Goal: Task Accomplishment & Management: Complete application form

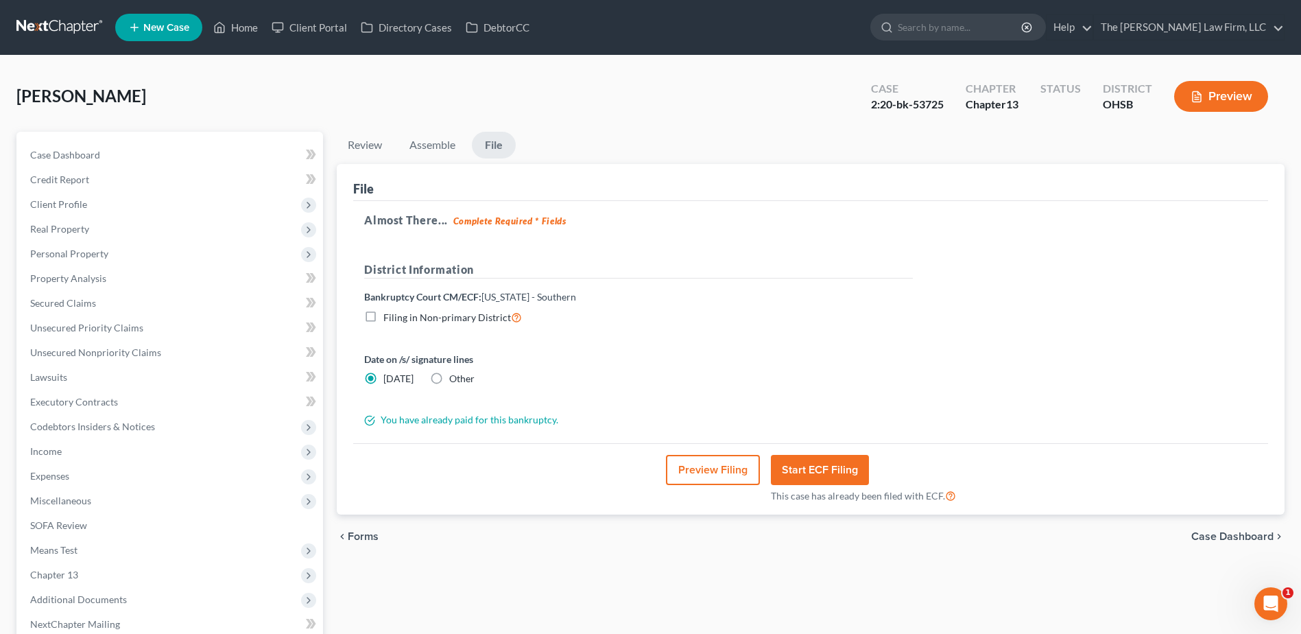
drag, startPoint x: 0, startPoint y: 0, endPoint x: 36, endPoint y: 35, distance: 50.4
click at [36, 35] on link at bounding box center [60, 27] width 88 height 25
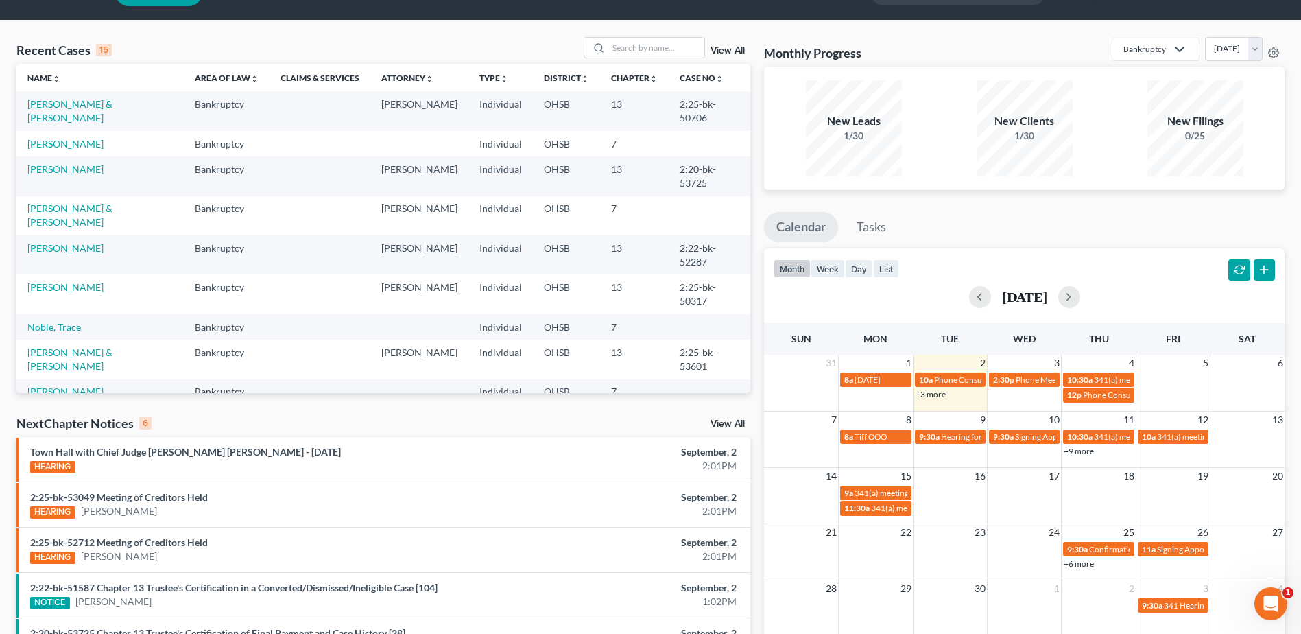
scroll to position [137, 0]
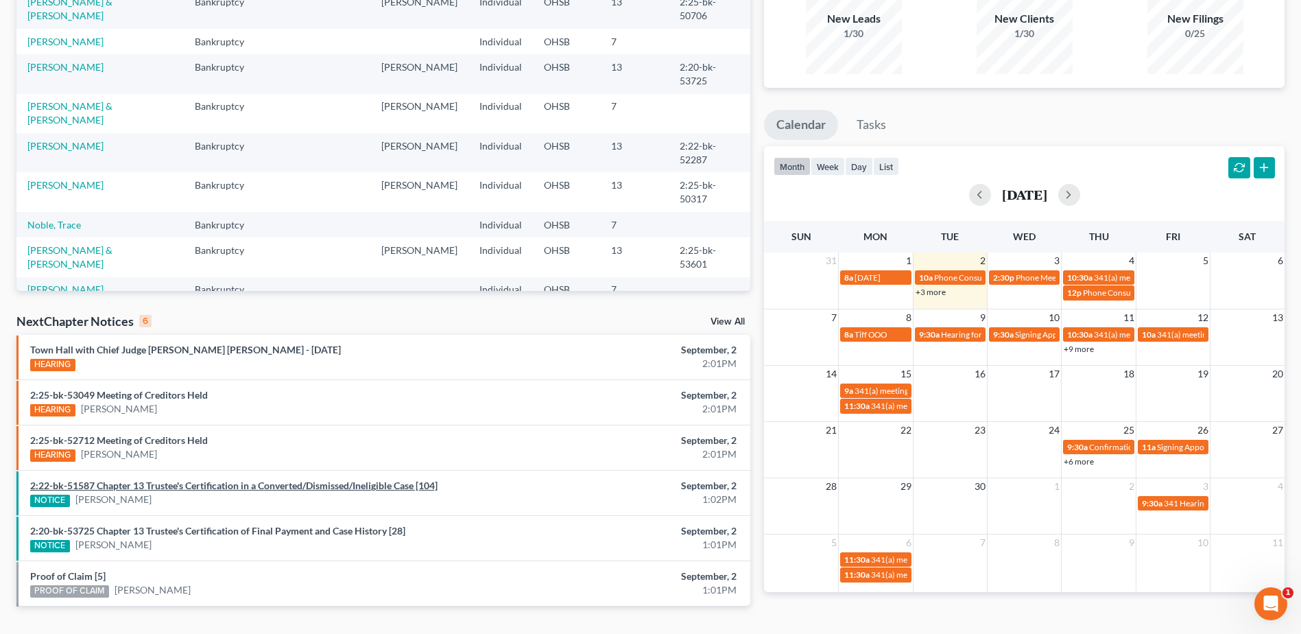
click at [357, 479] on link "2:22-bk-51587 Chapter 13 Trustee's Certification in a Converted/Dismissed/Ineli…" at bounding box center [233, 485] width 407 height 12
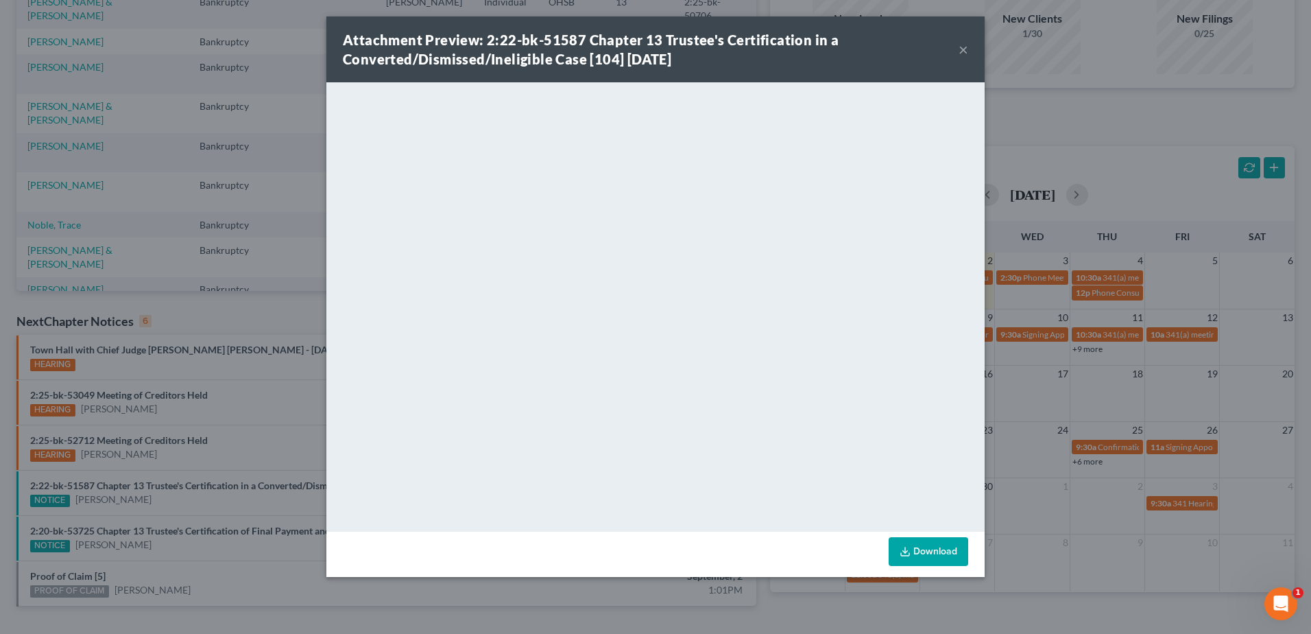
click at [967, 48] on button "×" at bounding box center [964, 49] width 10 height 16
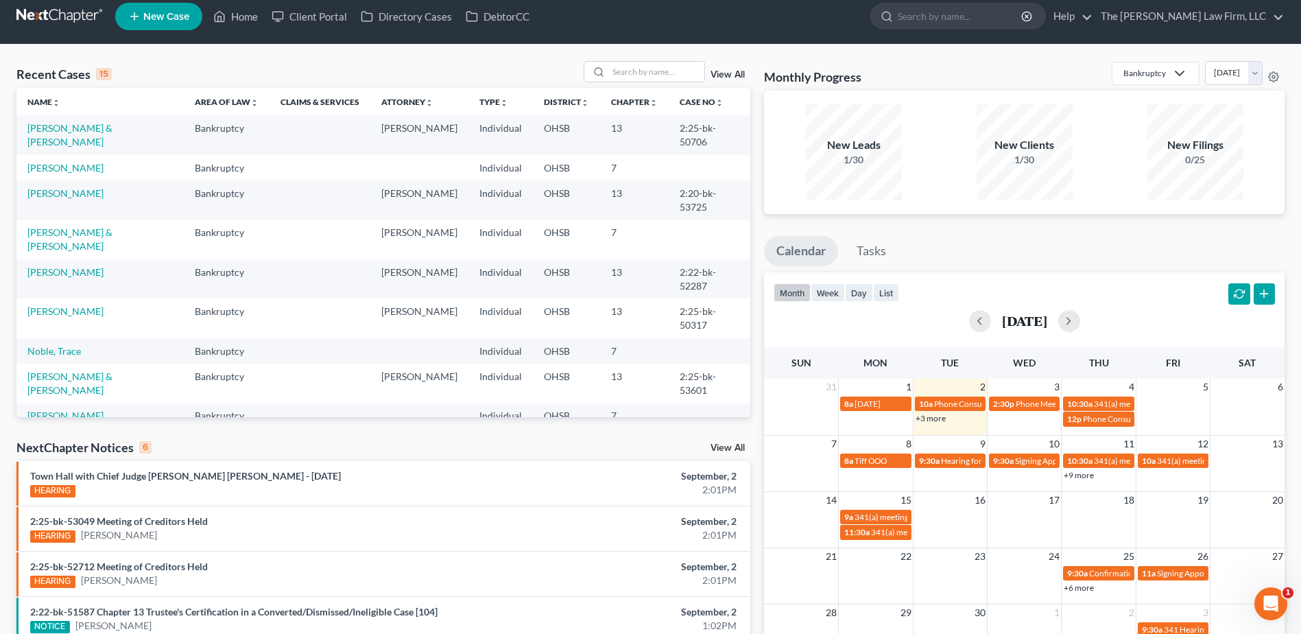
scroll to position [0, 0]
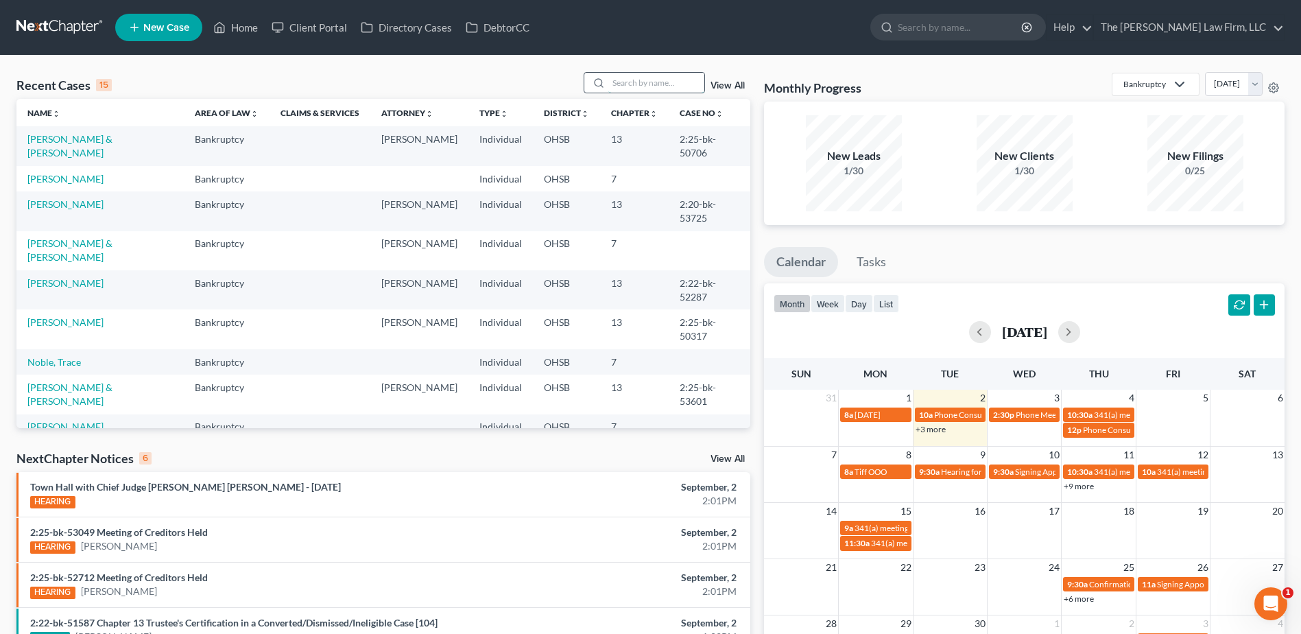
click at [660, 82] on input "search" at bounding box center [656, 83] width 96 height 20
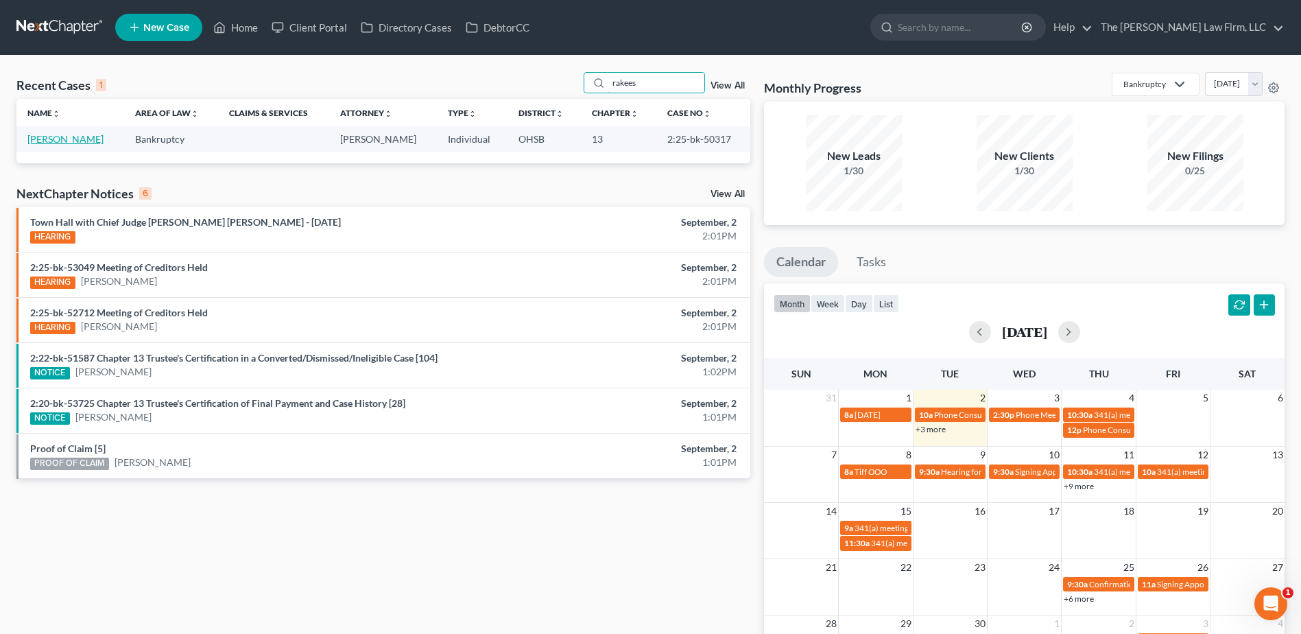
type input "rakees"
click at [104, 141] on link "[PERSON_NAME]" at bounding box center [65, 139] width 76 height 12
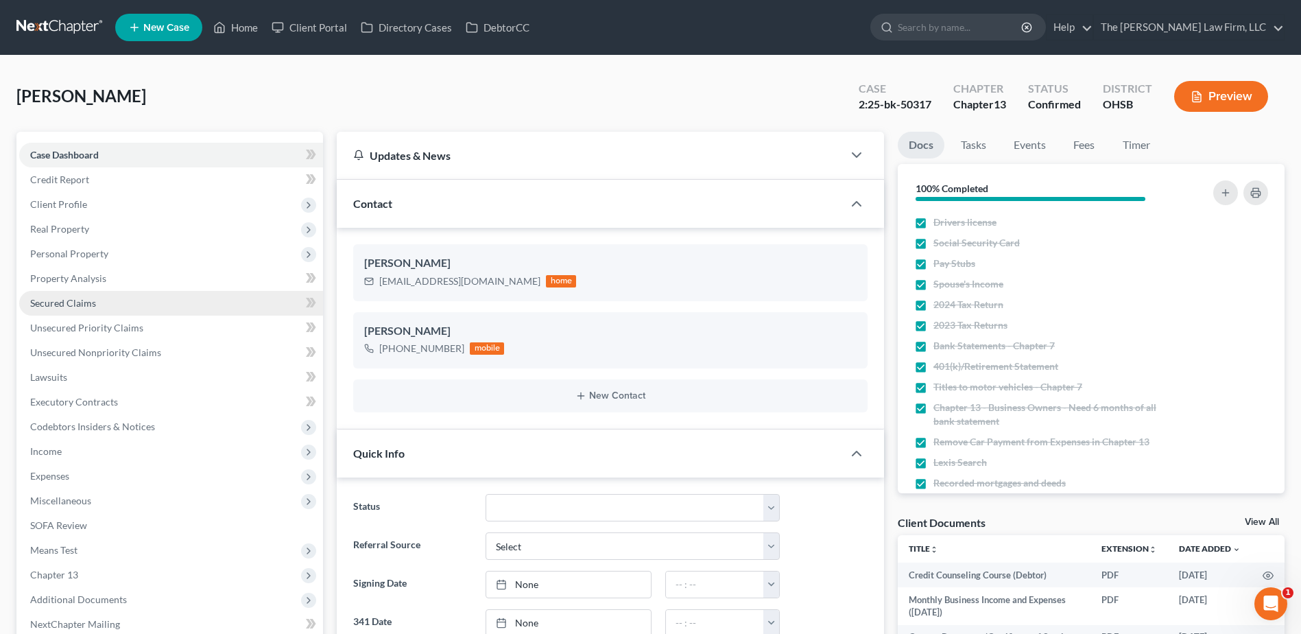
click at [114, 303] on link "Secured Claims" at bounding box center [171, 303] width 304 height 25
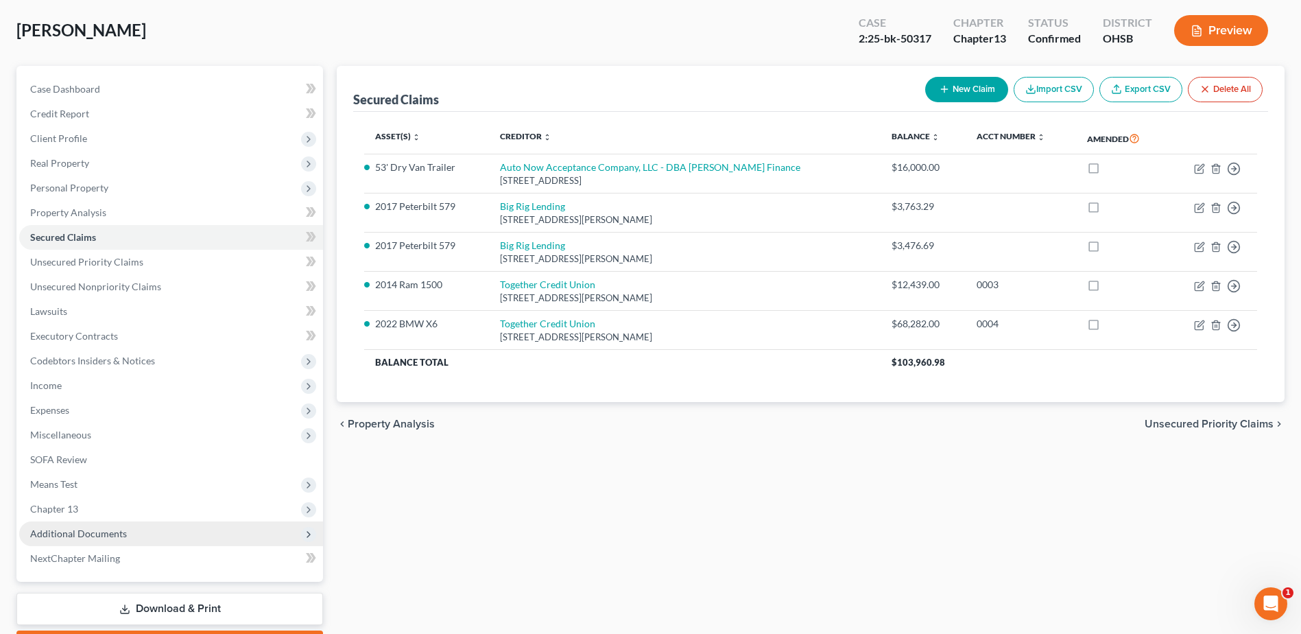
scroll to position [145, 0]
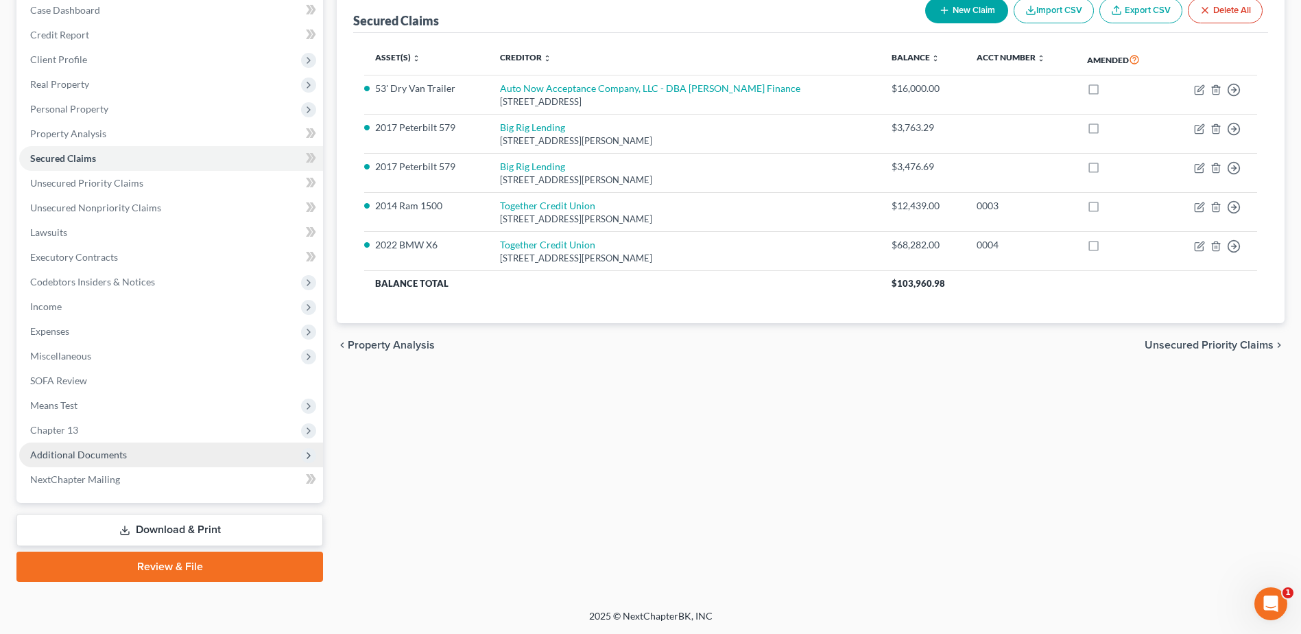
drag, startPoint x: 46, startPoint y: 451, endPoint x: 50, endPoint y: 460, distance: 9.8
click at [46, 451] on span "Additional Documents" at bounding box center [78, 455] width 97 height 12
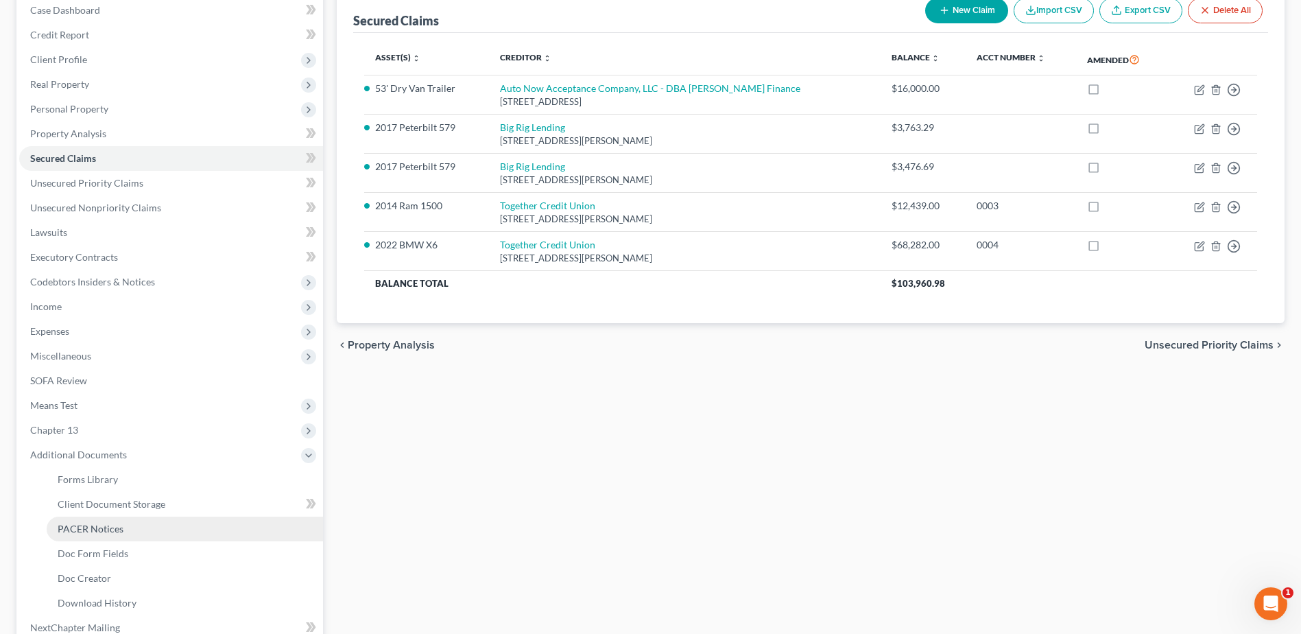
click at [74, 524] on span "PACER Notices" at bounding box center [91, 529] width 66 height 12
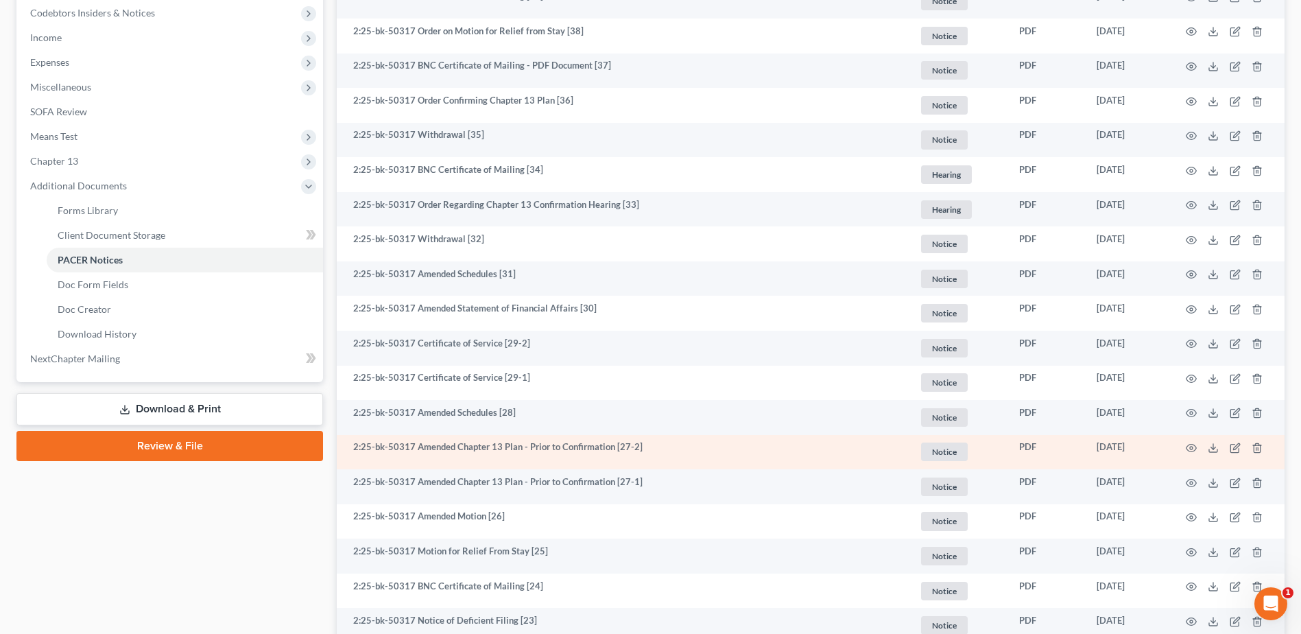
scroll to position [412, 0]
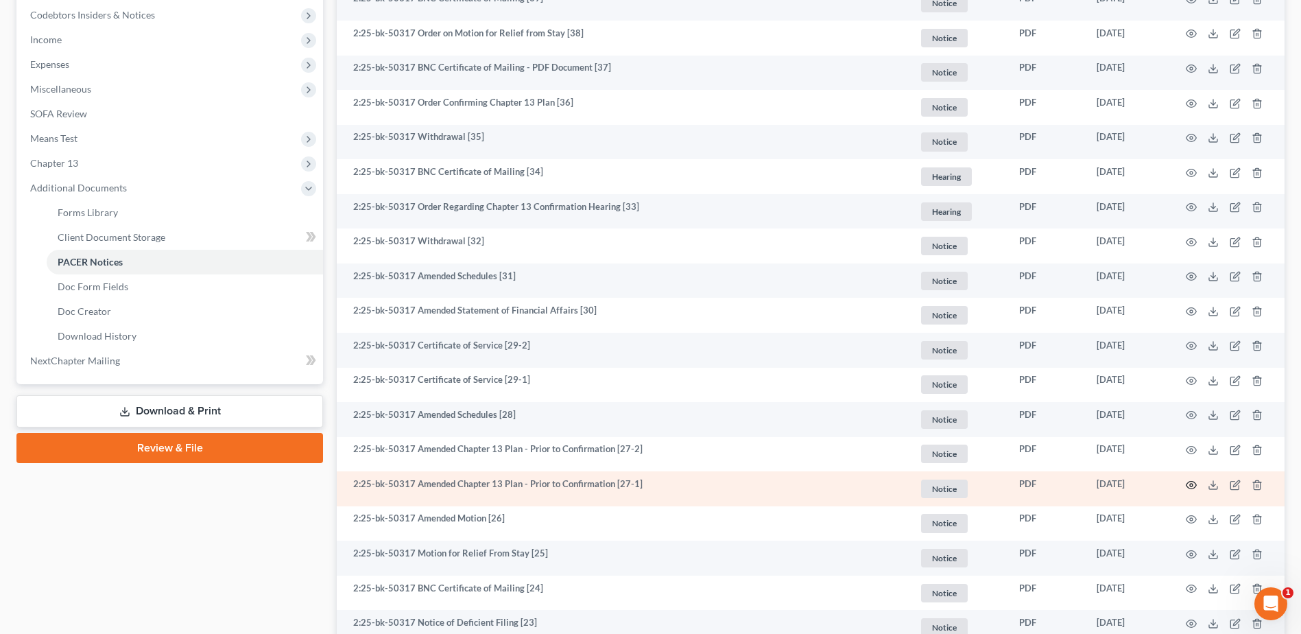
click at [1191, 488] on icon "button" at bounding box center [1192, 485] width 10 height 8
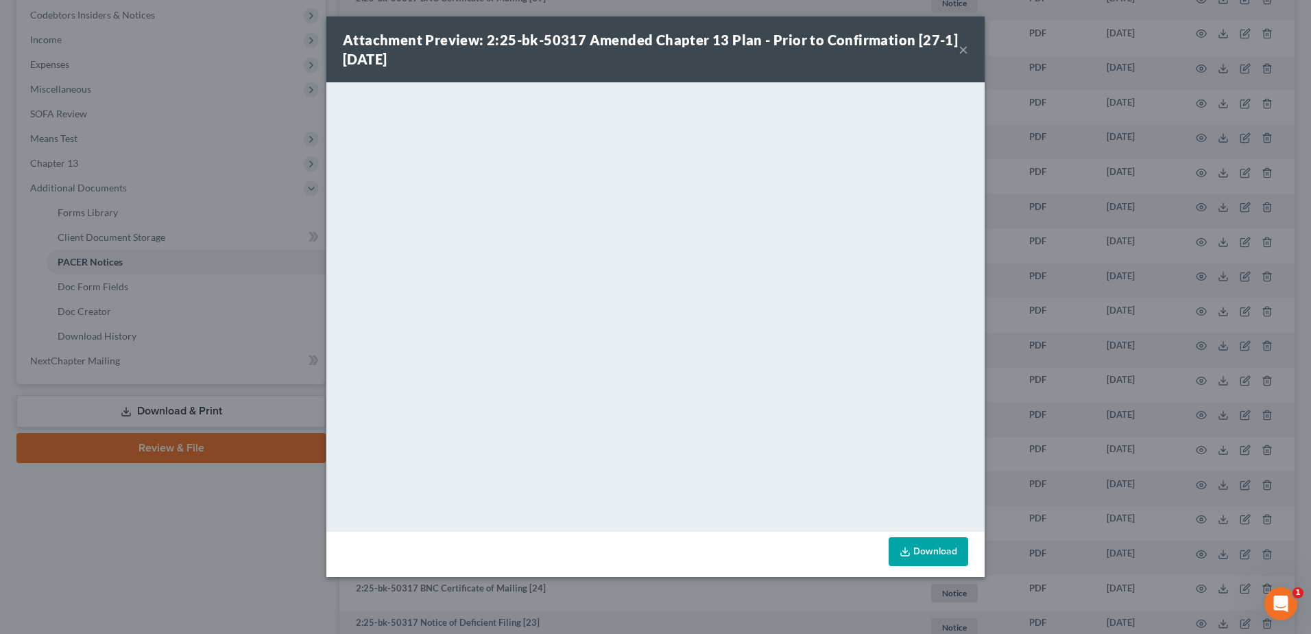
click at [961, 47] on button "×" at bounding box center [964, 49] width 10 height 16
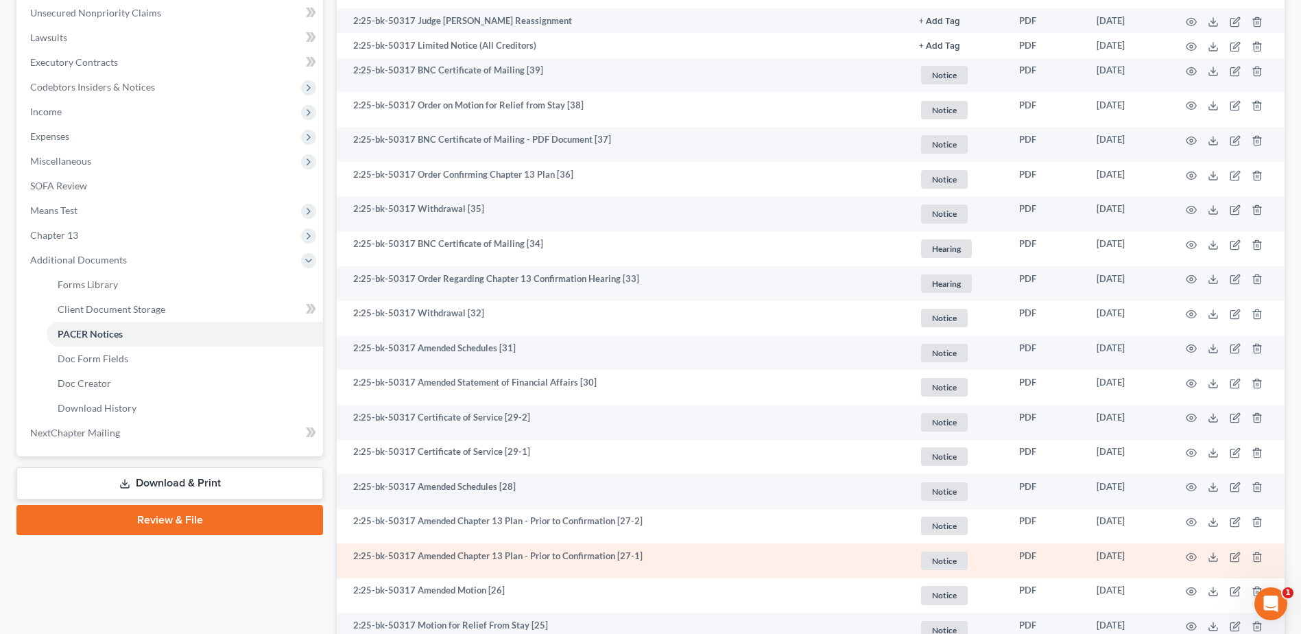
scroll to position [343, 0]
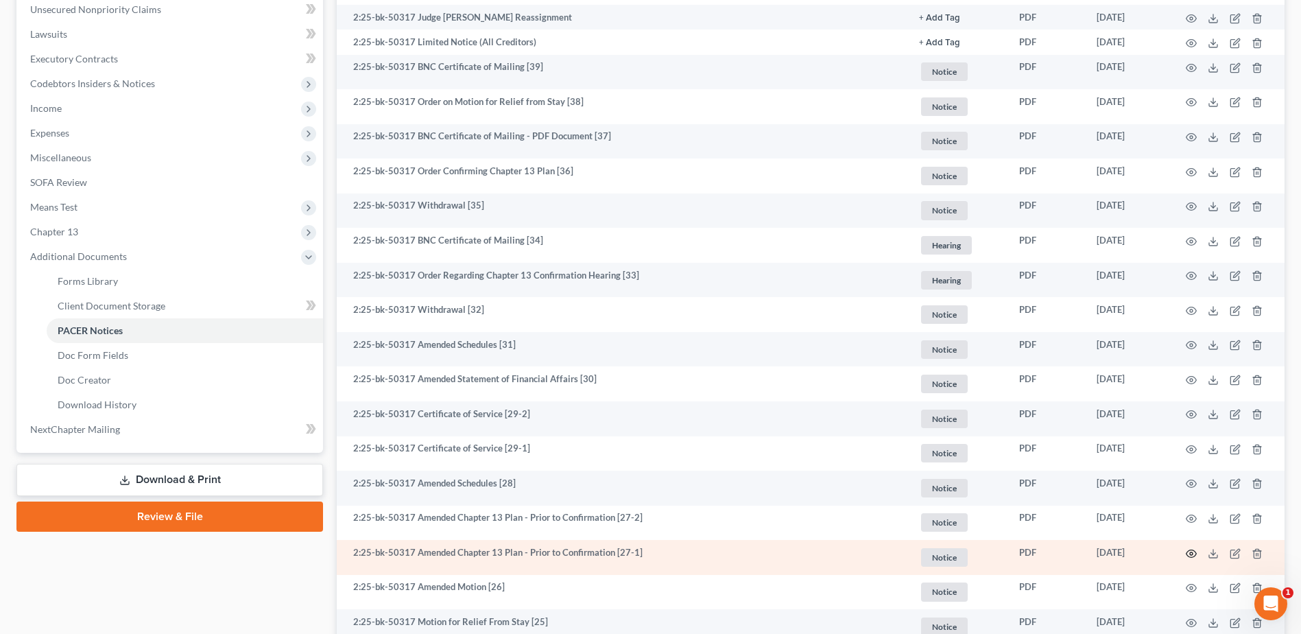
click at [1192, 552] on circle "button" at bounding box center [1191, 553] width 3 height 3
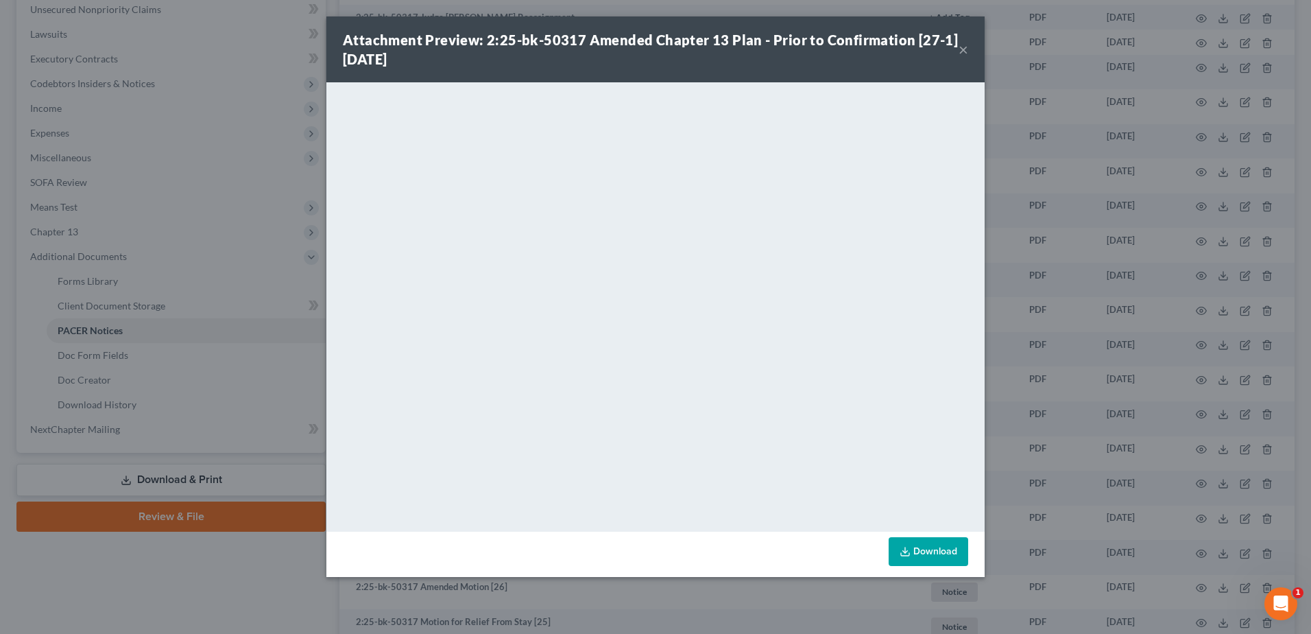
click at [964, 50] on button "×" at bounding box center [964, 49] width 10 height 16
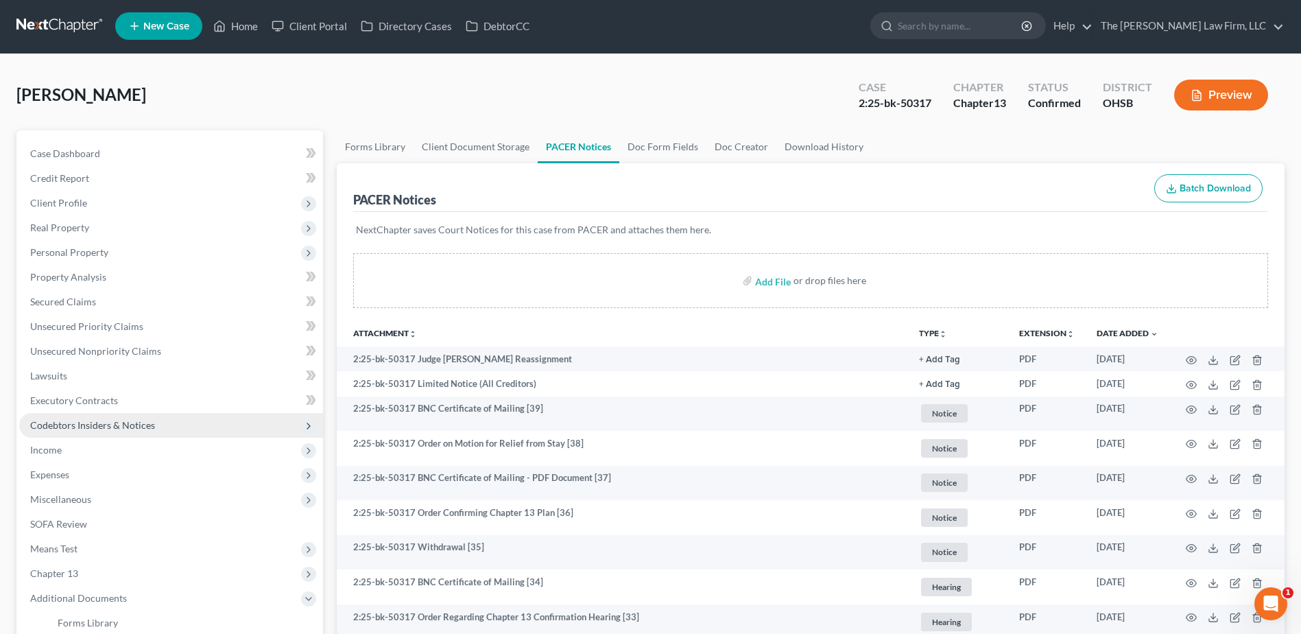
scroll to position [0, 0]
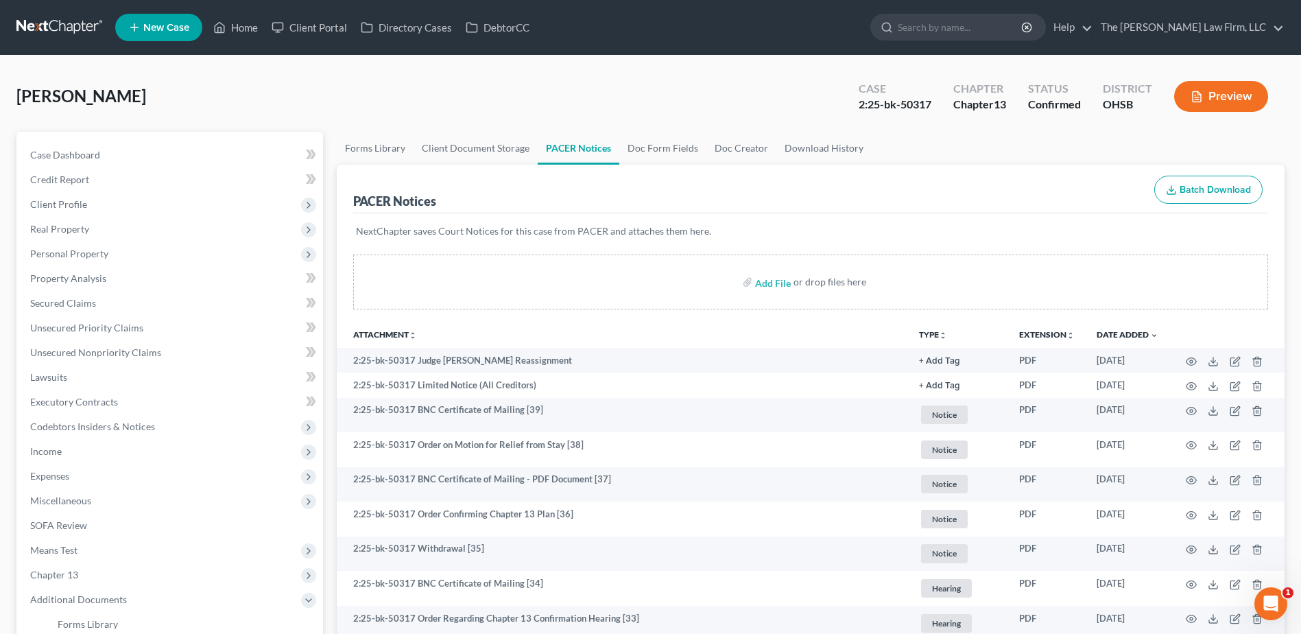
click at [47, 29] on link at bounding box center [60, 27] width 88 height 25
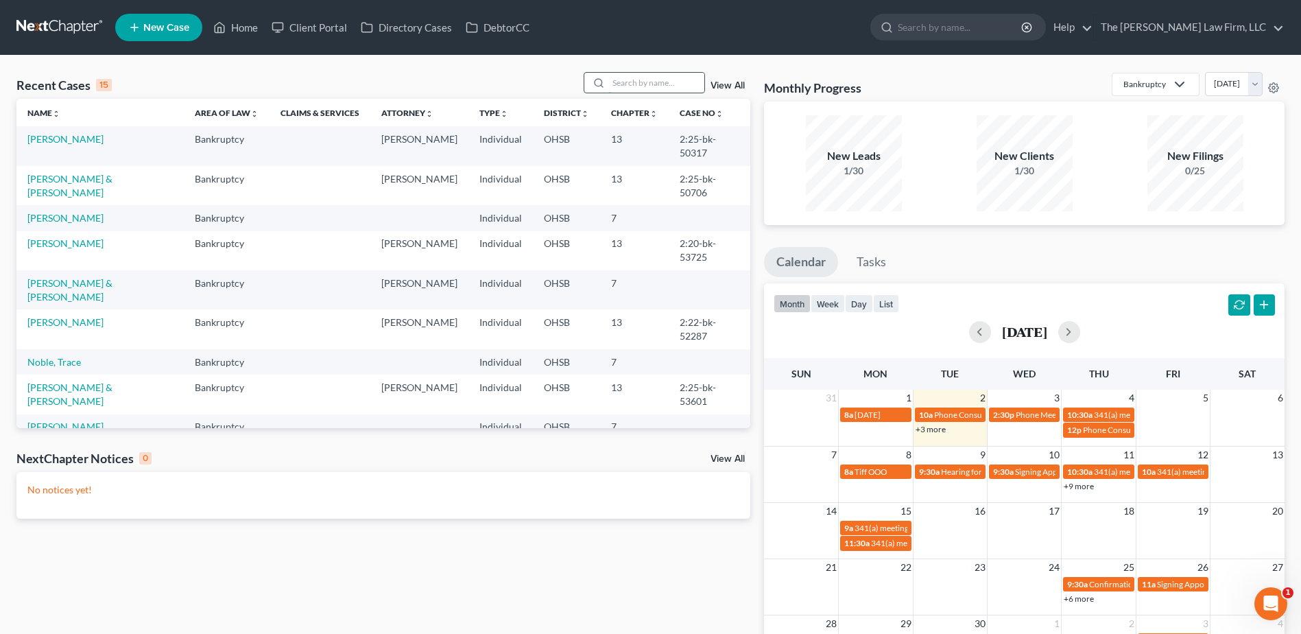
click at [647, 83] on input "search" at bounding box center [656, 83] width 96 height 20
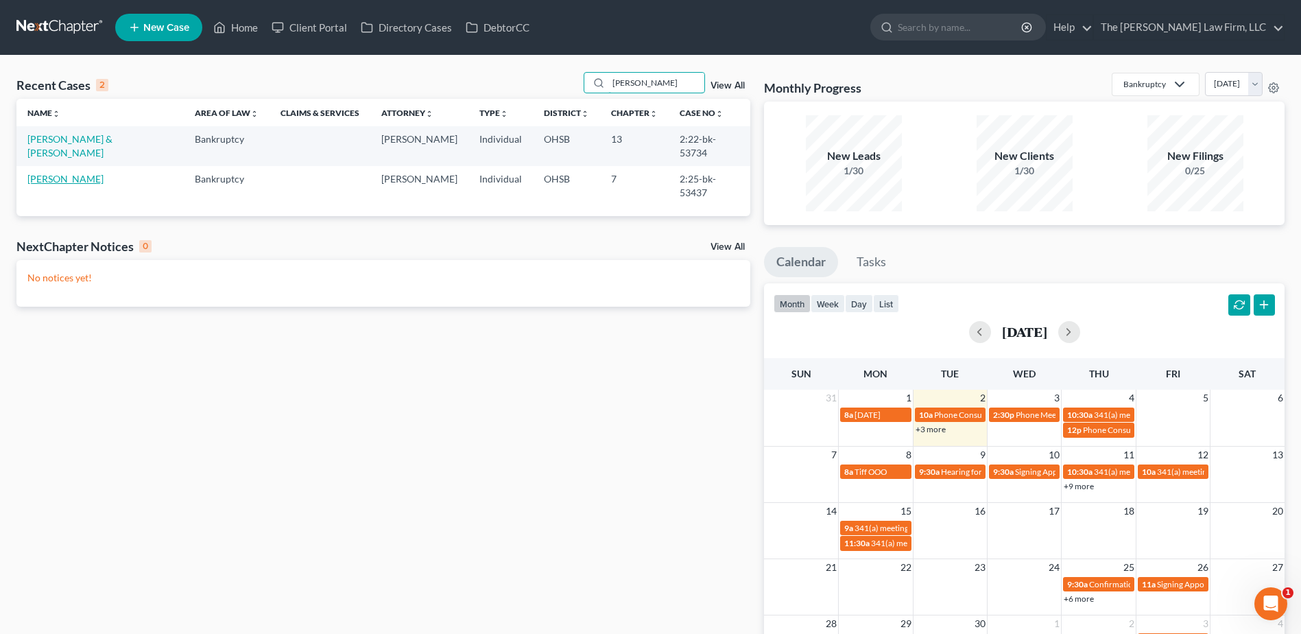
type input "robson"
click at [48, 173] on link "Robson, John" at bounding box center [65, 179] width 76 height 12
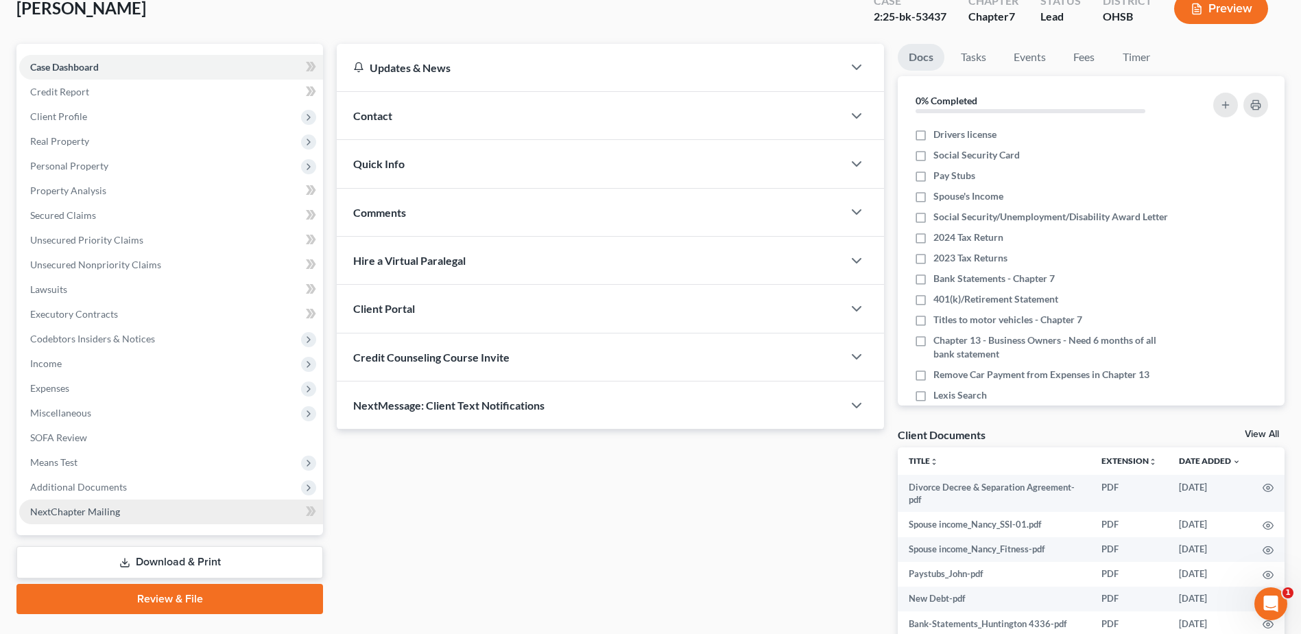
scroll to position [120, 0]
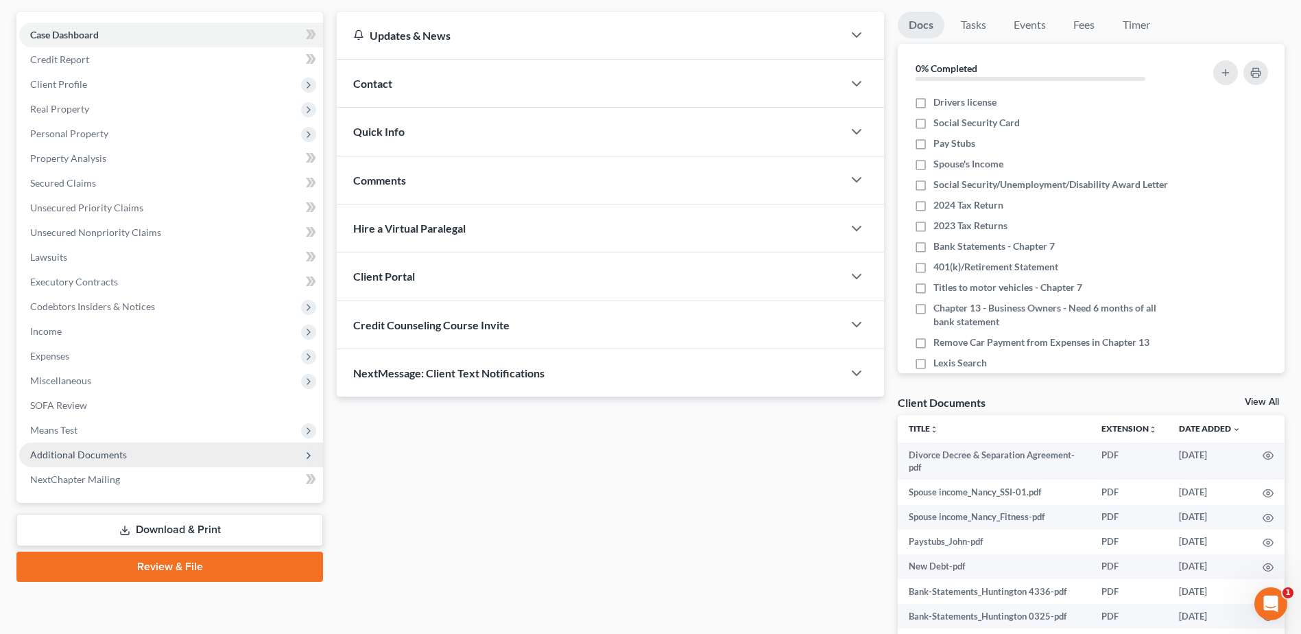
click at [126, 457] on span "Additional Documents" at bounding box center [171, 454] width 304 height 25
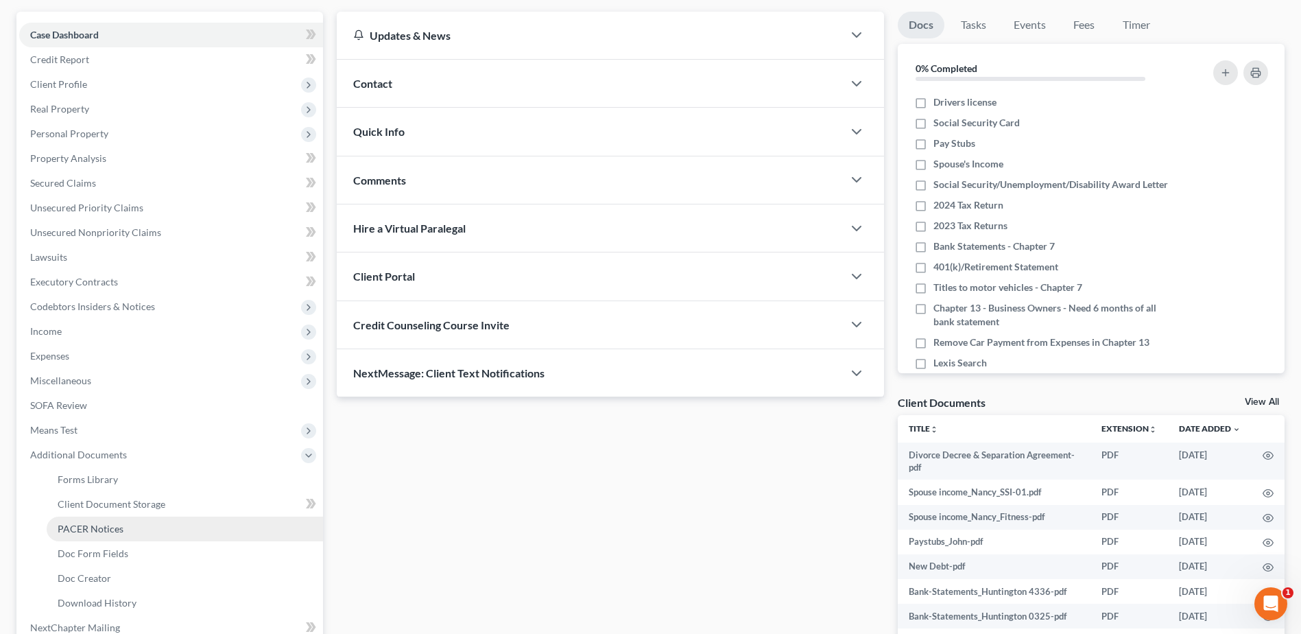
click at [117, 529] on span "PACER Notices" at bounding box center [91, 529] width 66 height 12
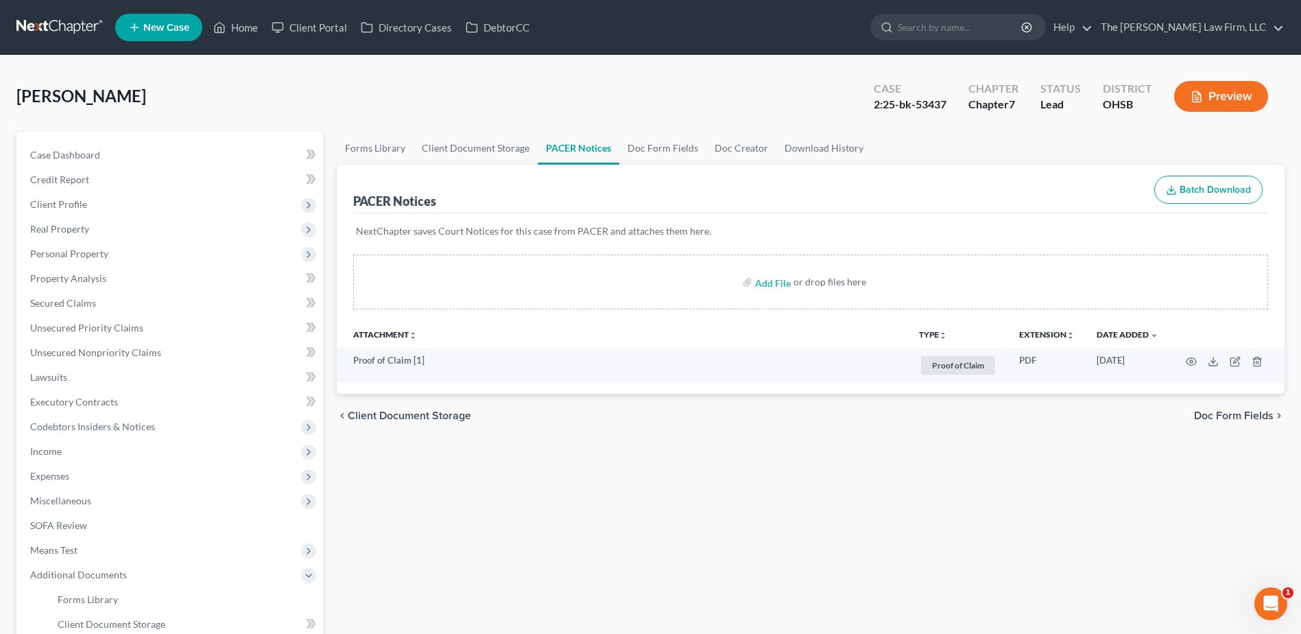
click at [56, 25] on link at bounding box center [60, 27] width 88 height 25
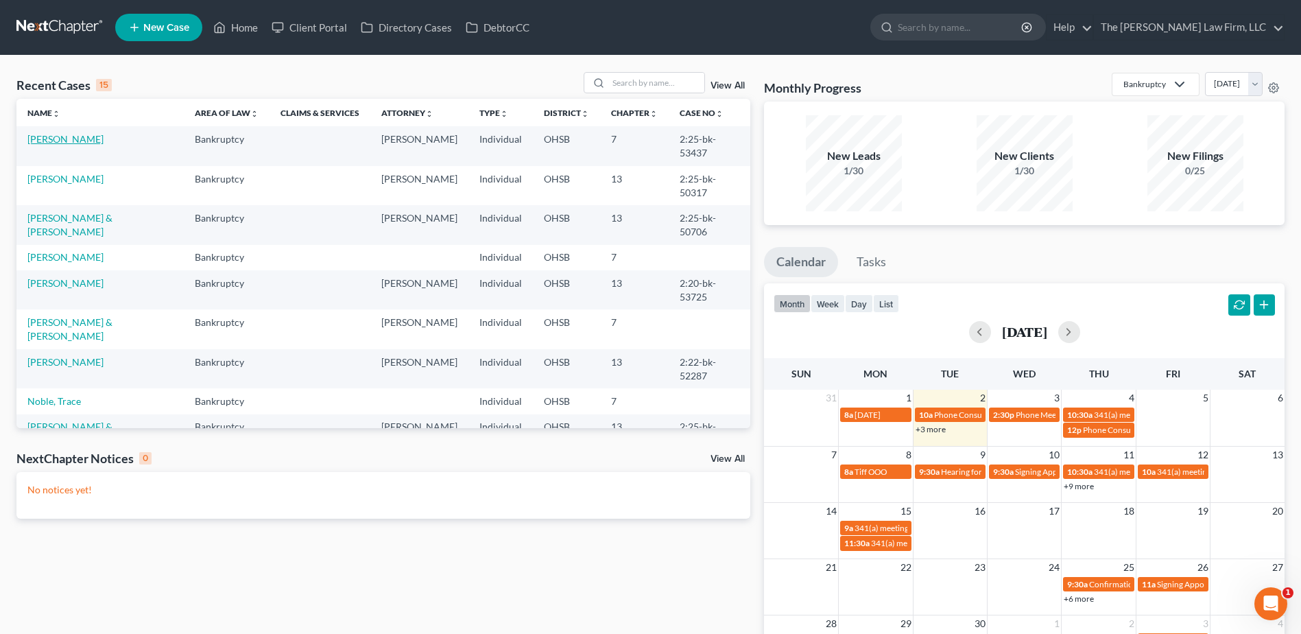
click at [54, 145] on link "Robson, John" at bounding box center [65, 139] width 76 height 12
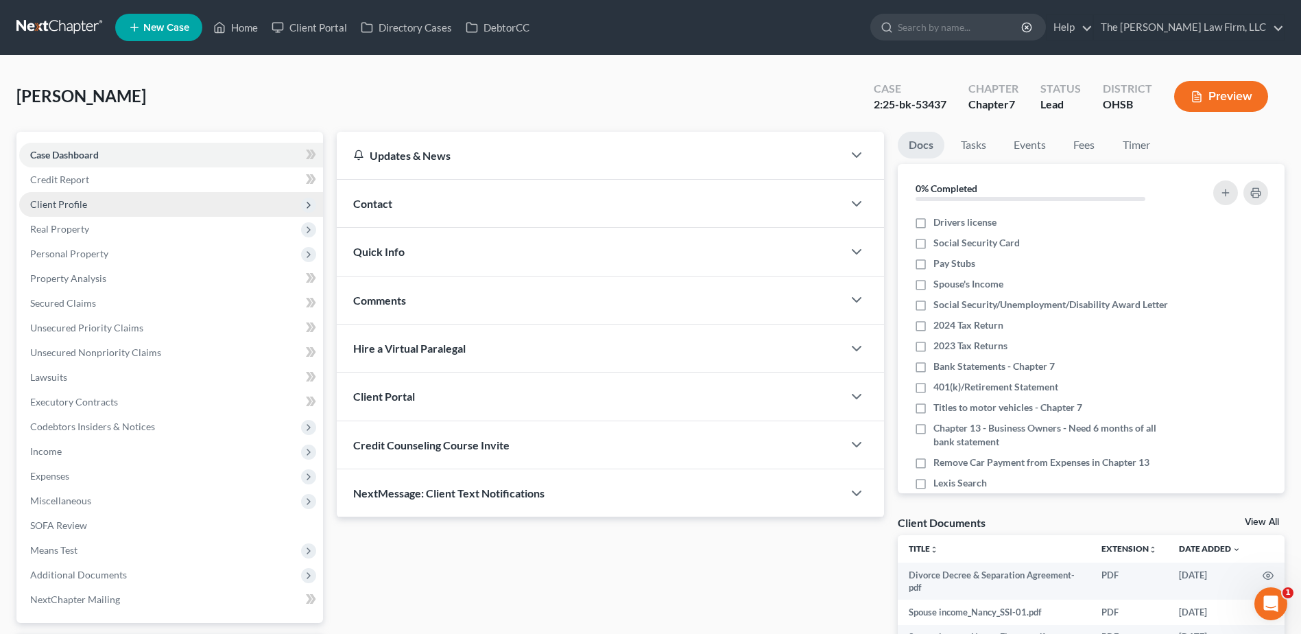
click at [51, 204] on span "Client Profile" at bounding box center [58, 204] width 57 height 12
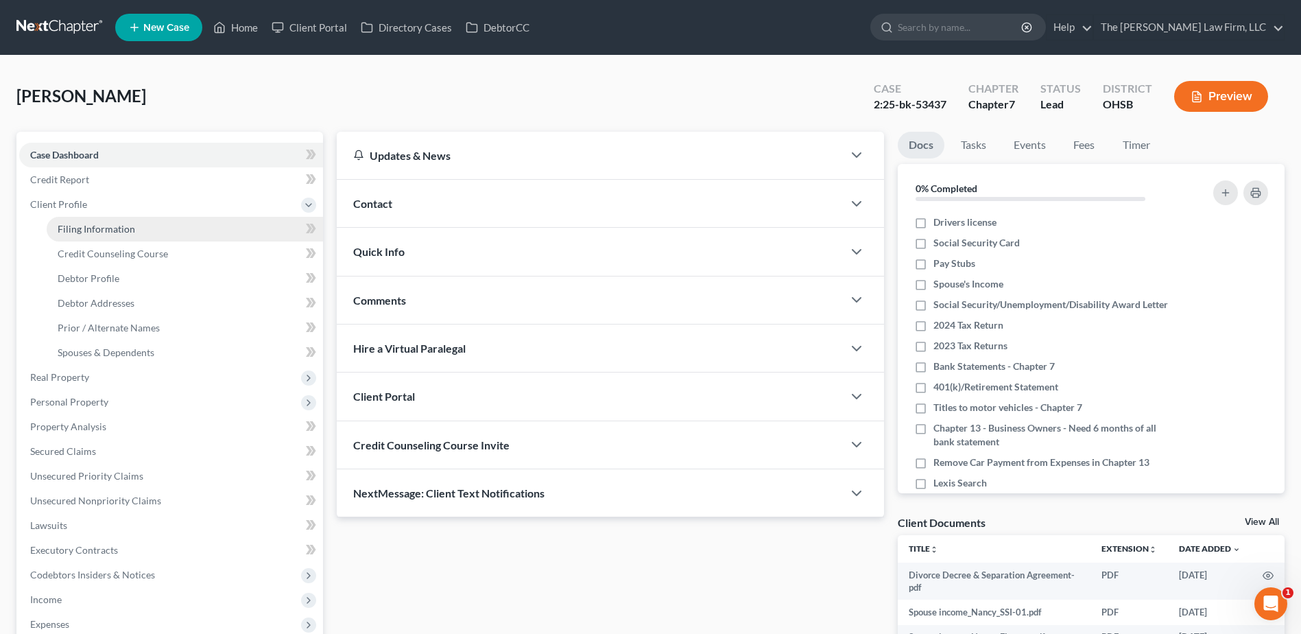
click at [69, 228] on span "Filing Information" at bounding box center [96, 229] width 77 height 12
select select "1"
select select "0"
select select "36"
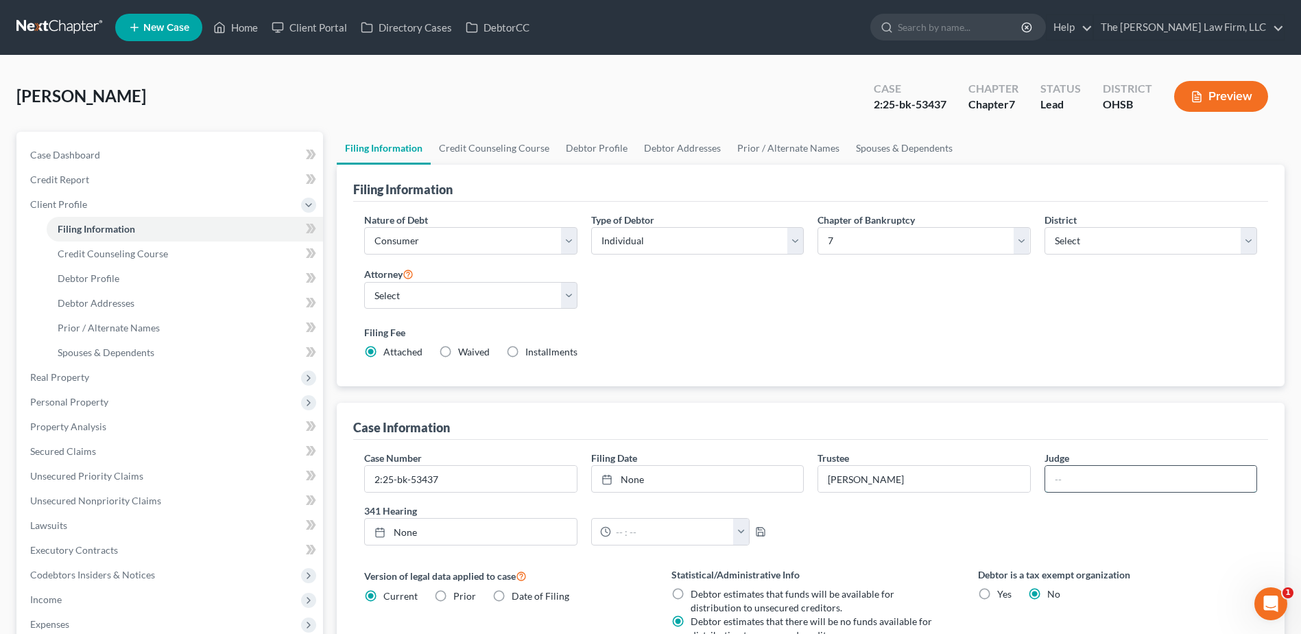
click at [1147, 486] on input "text" at bounding box center [1150, 479] width 211 height 26
type input "Nami Khorrami"
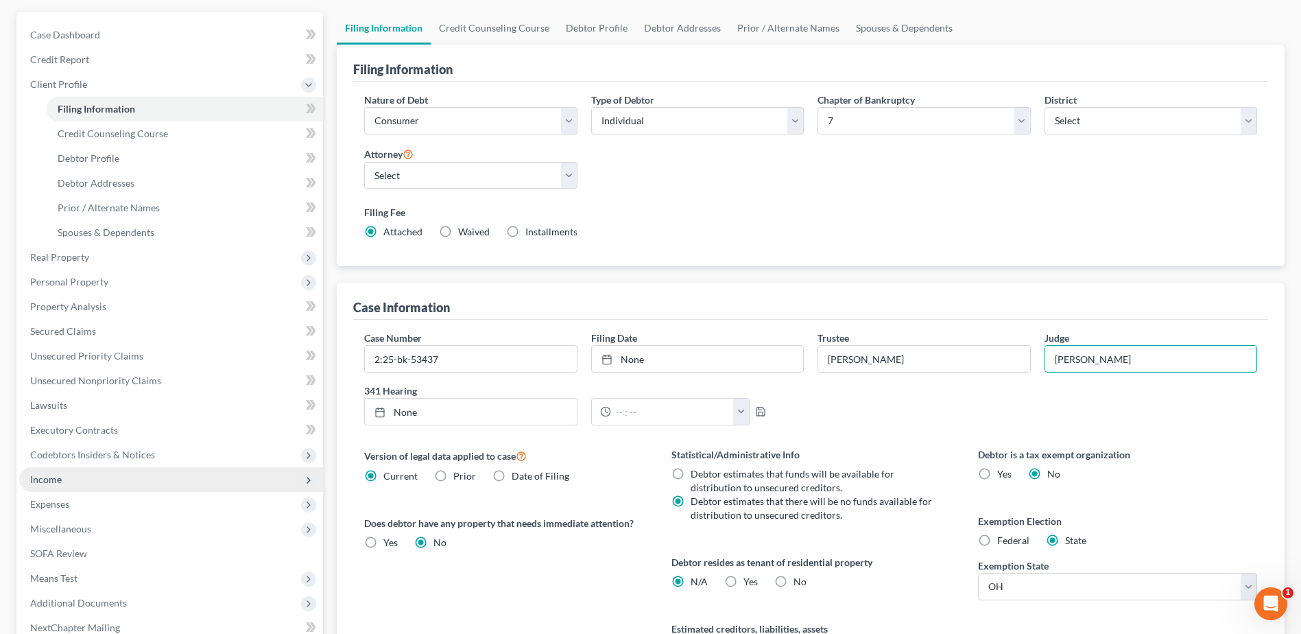
scroll to position [206, 0]
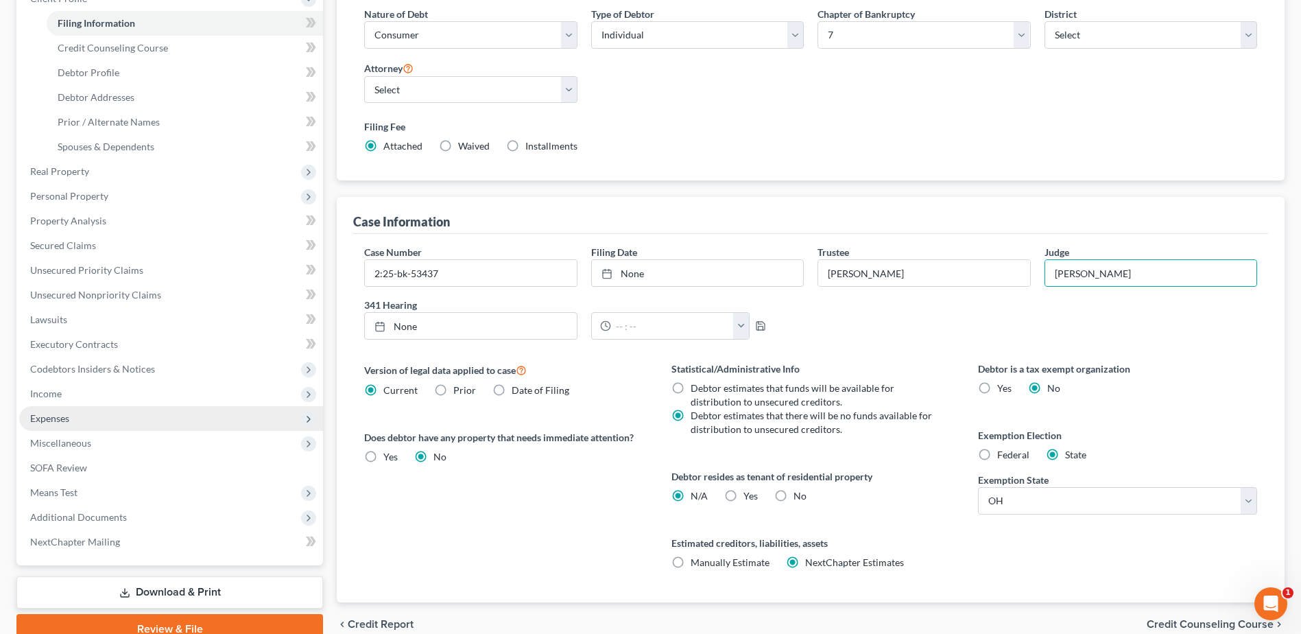
click at [106, 414] on span "Expenses" at bounding box center [171, 418] width 304 height 25
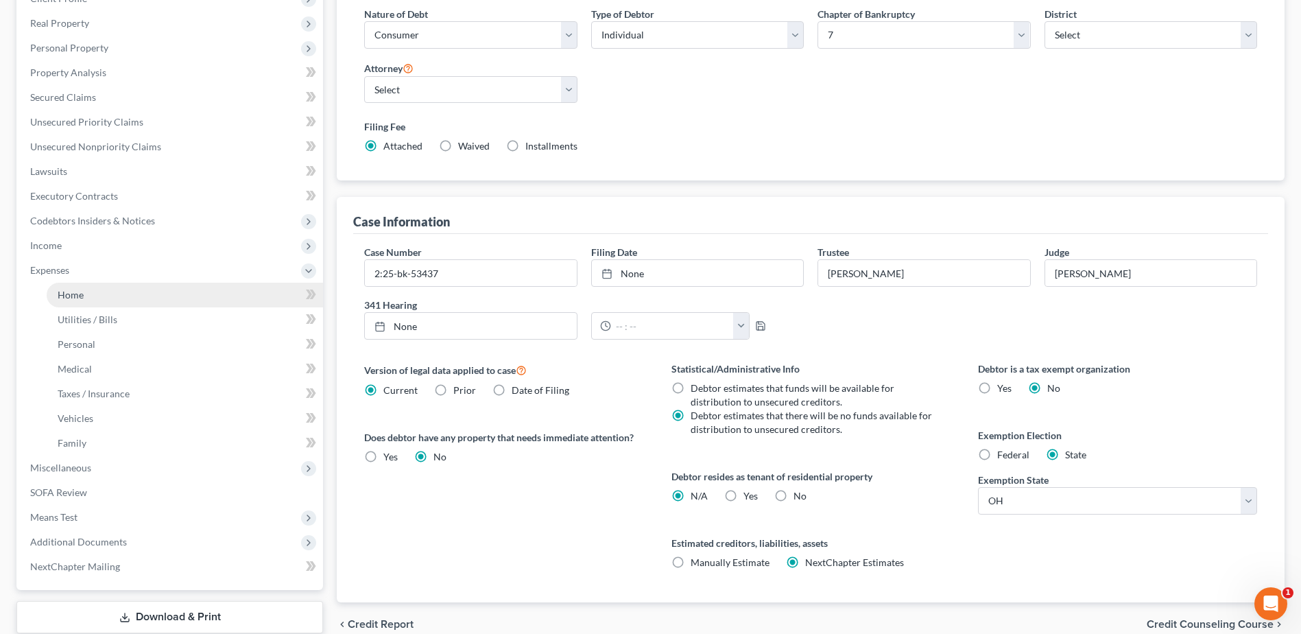
click at [88, 296] on link "Home" at bounding box center [185, 295] width 276 height 25
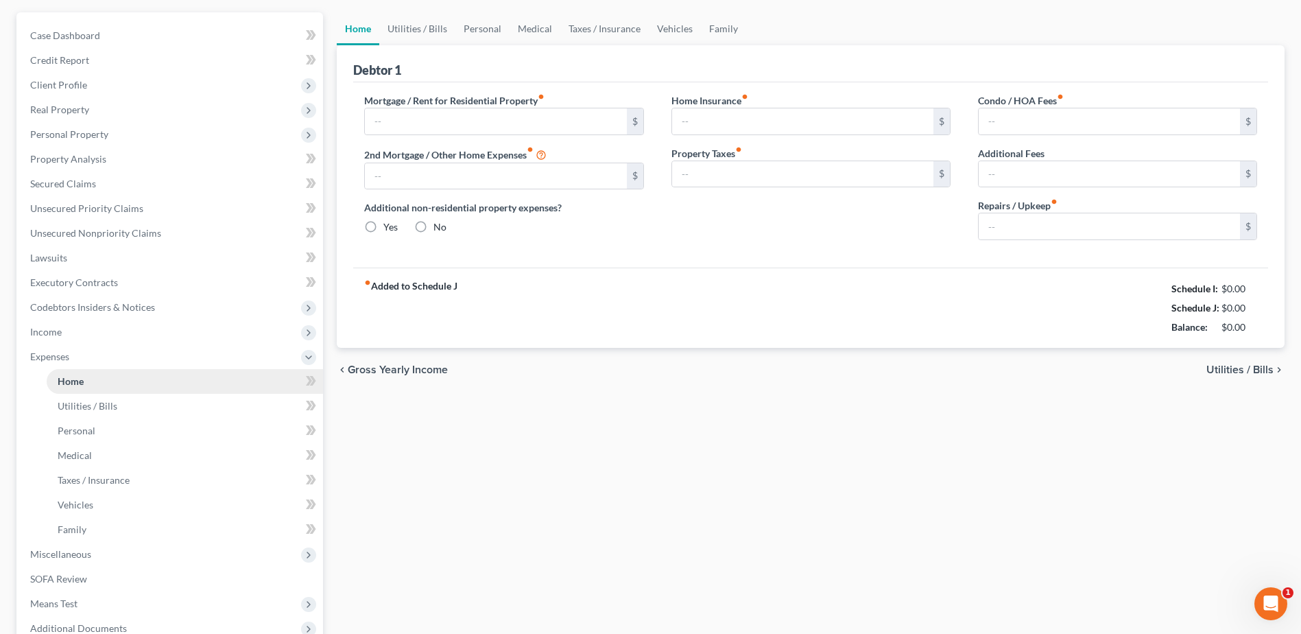
type input "1,356.00"
type input "0.00"
radio input "true"
type input "20.00"
type input "0.00"
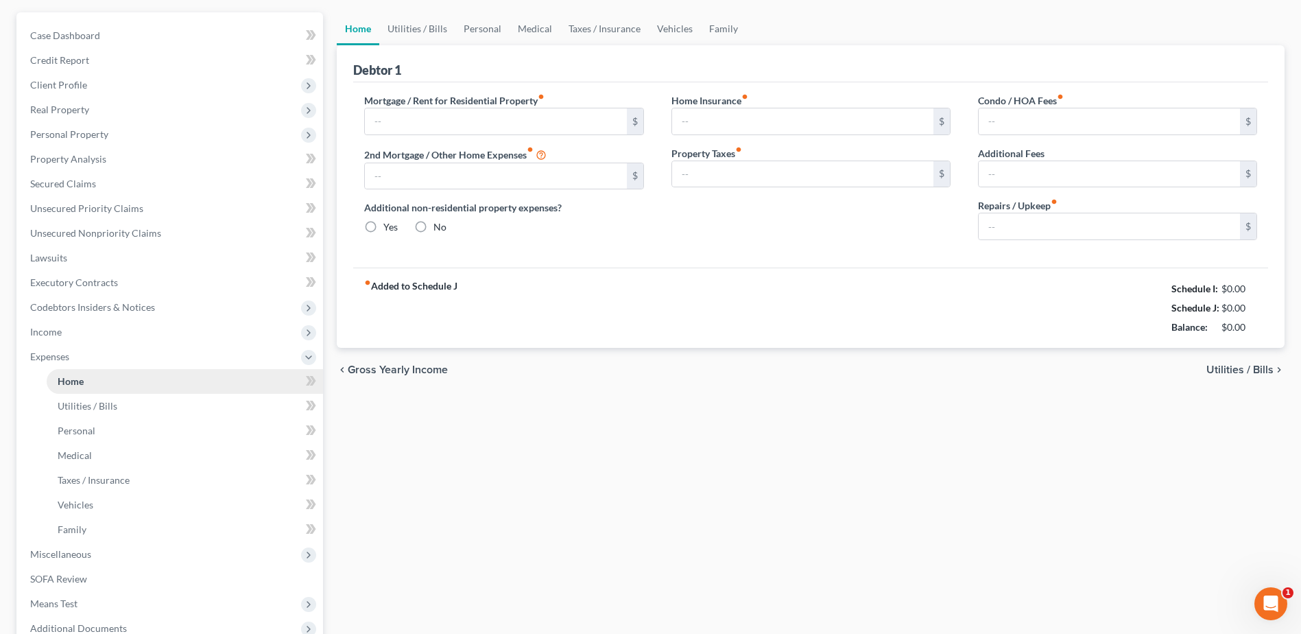
type input "0.00"
type input "75.00"
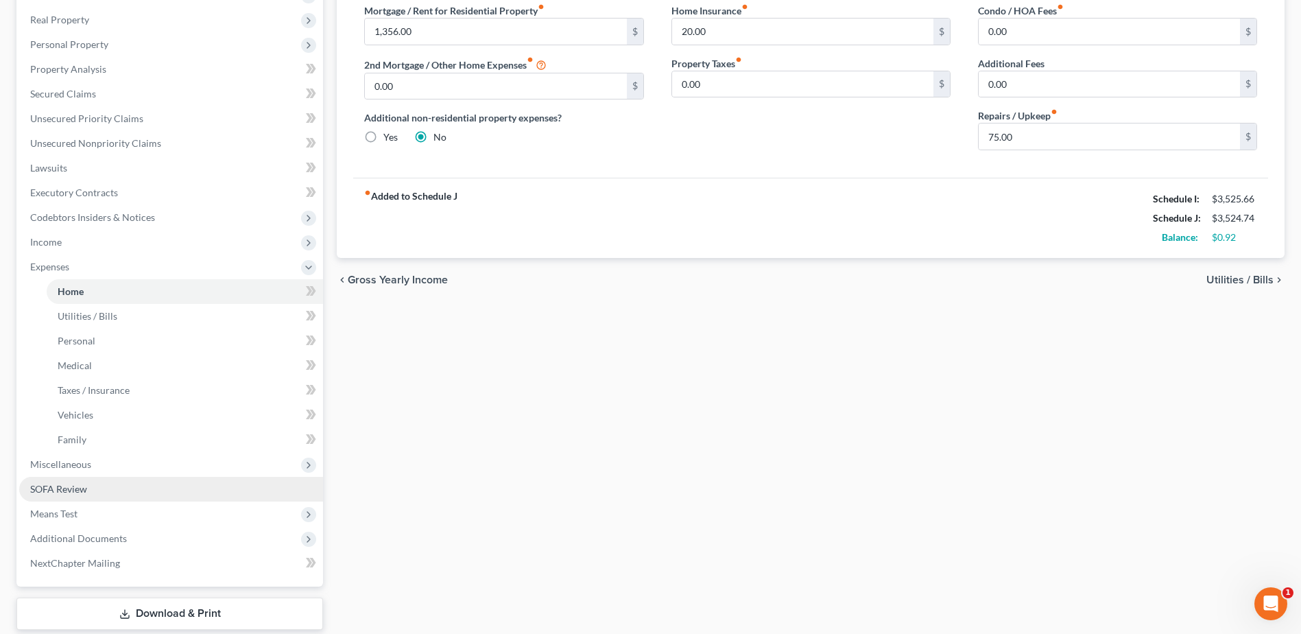
scroll to position [224, 0]
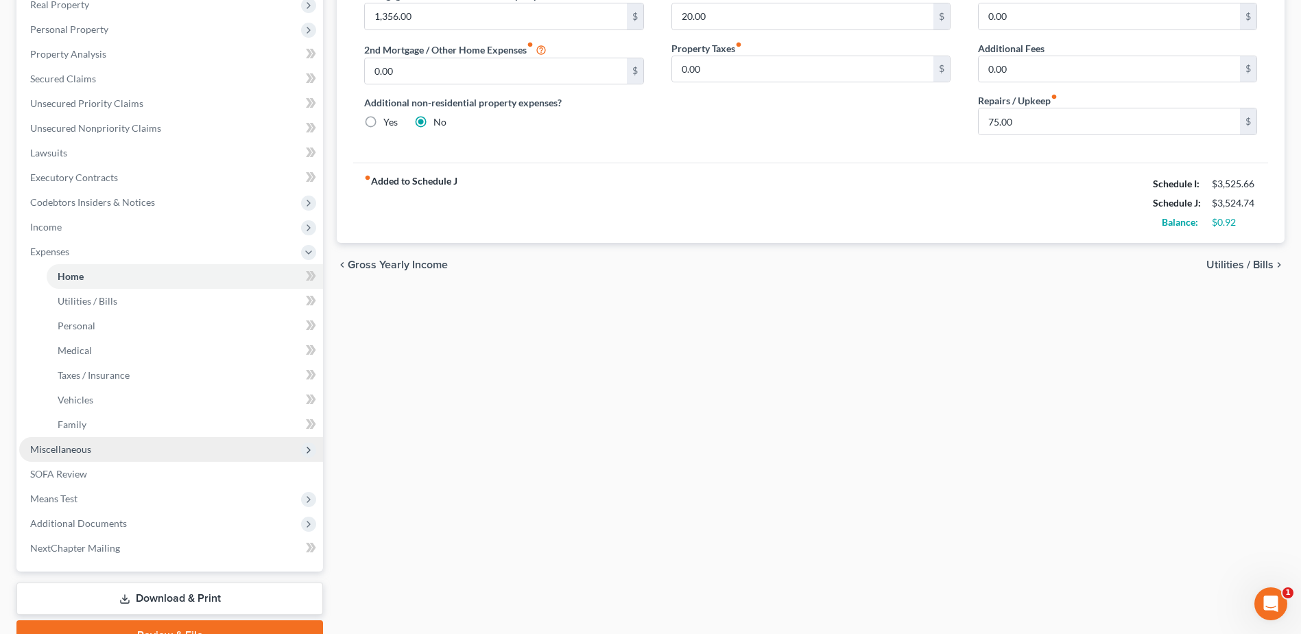
click at [82, 455] on span "Miscellaneous" at bounding box center [171, 449] width 304 height 25
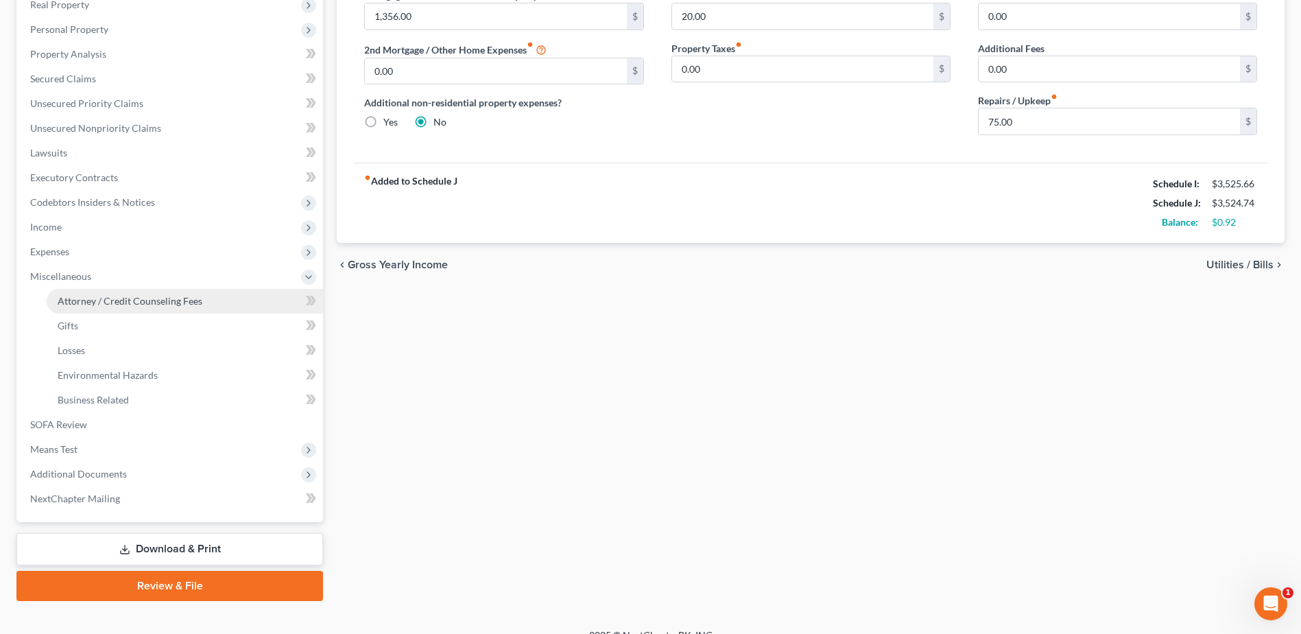
click at [130, 307] on link "Attorney / Credit Counseling Fees" at bounding box center [185, 301] width 276 height 25
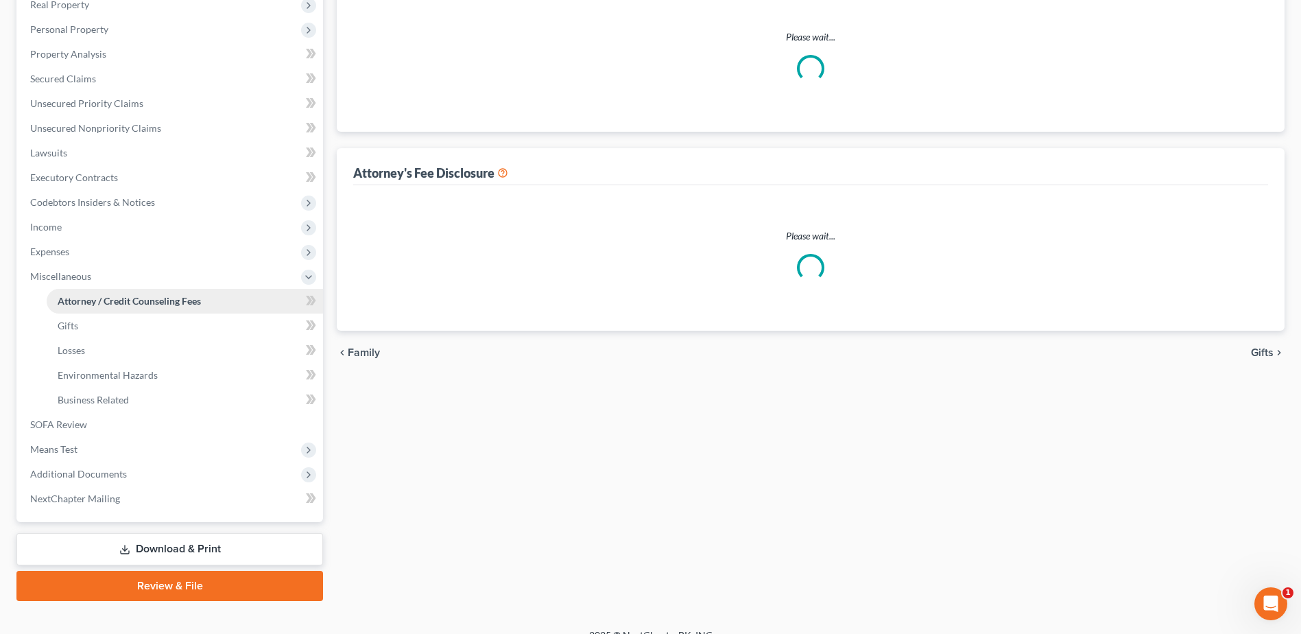
scroll to position [53, 0]
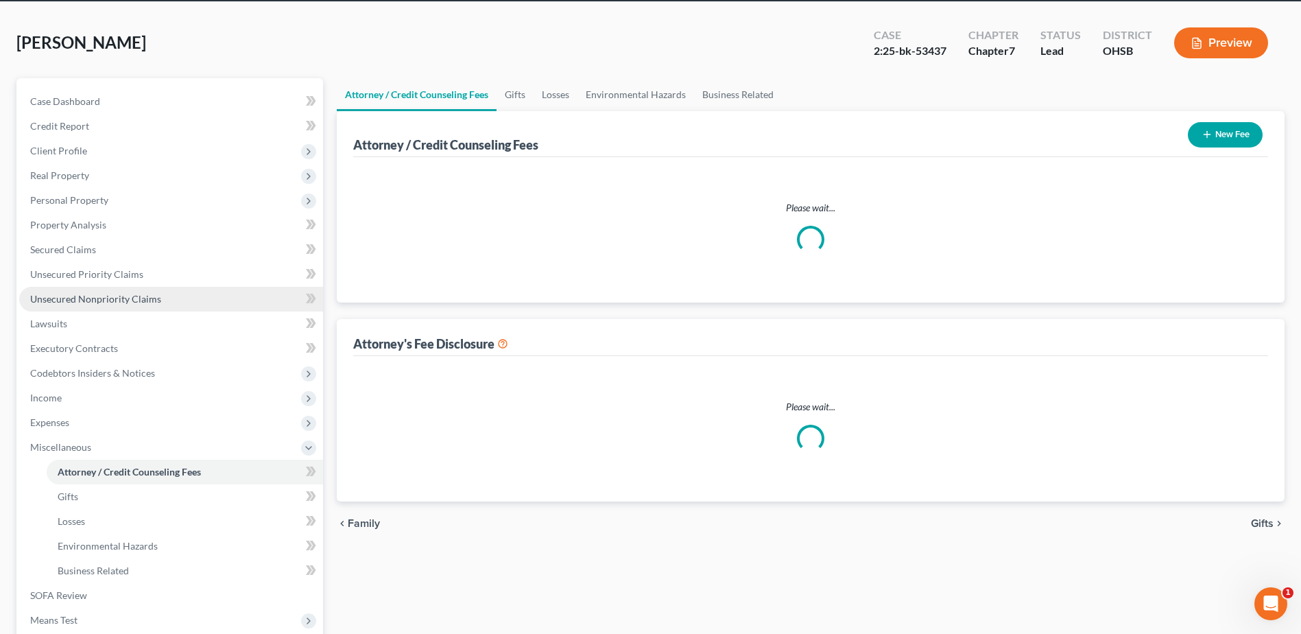
select select "0"
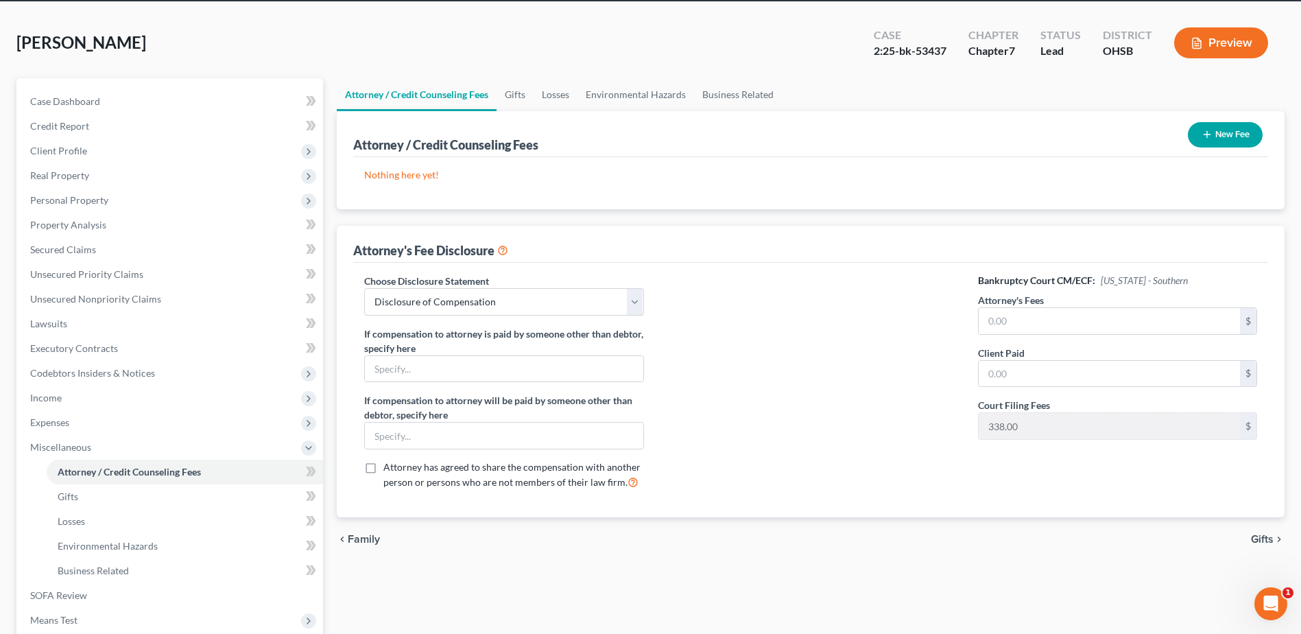
scroll to position [0, 0]
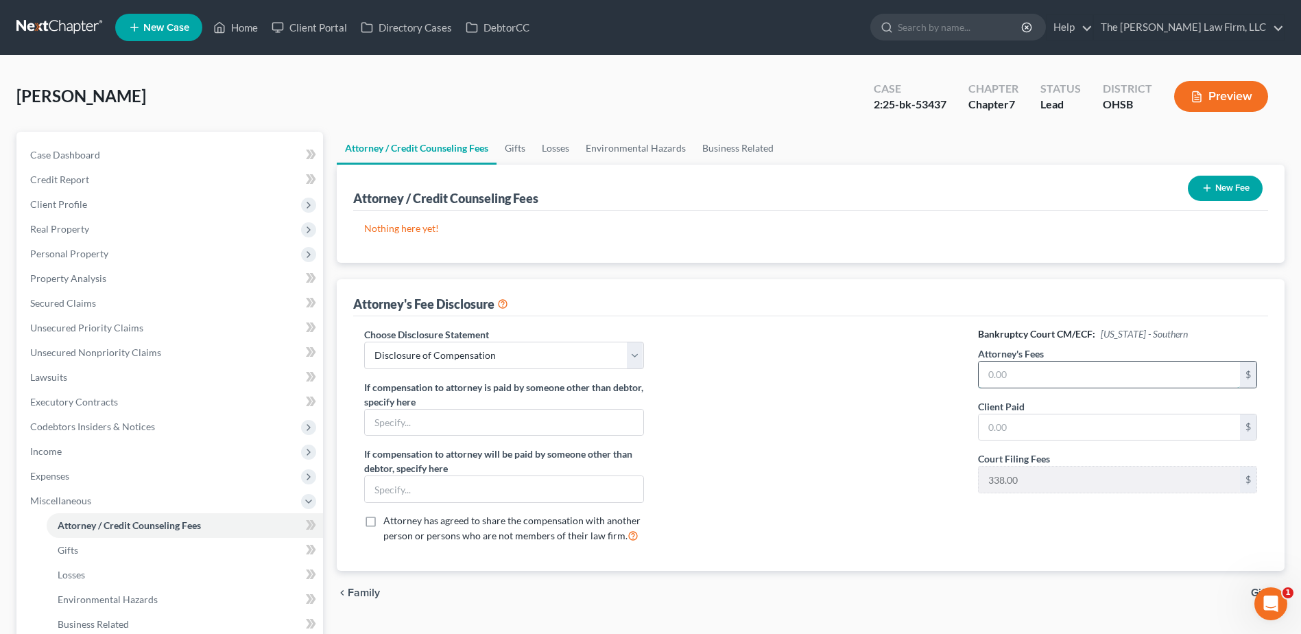
click at [1016, 383] on input "text" at bounding box center [1109, 374] width 261 height 26
type input "0.00"
click at [985, 425] on input "text" at bounding box center [1109, 427] width 261 height 26
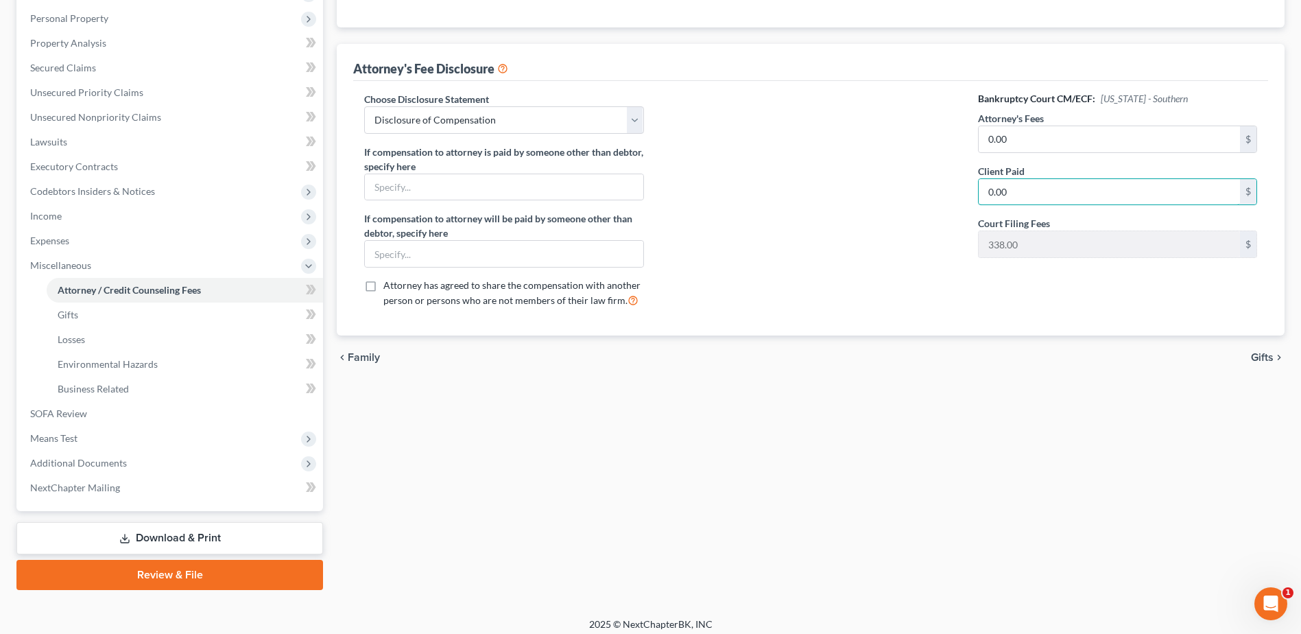
scroll to position [243, 0]
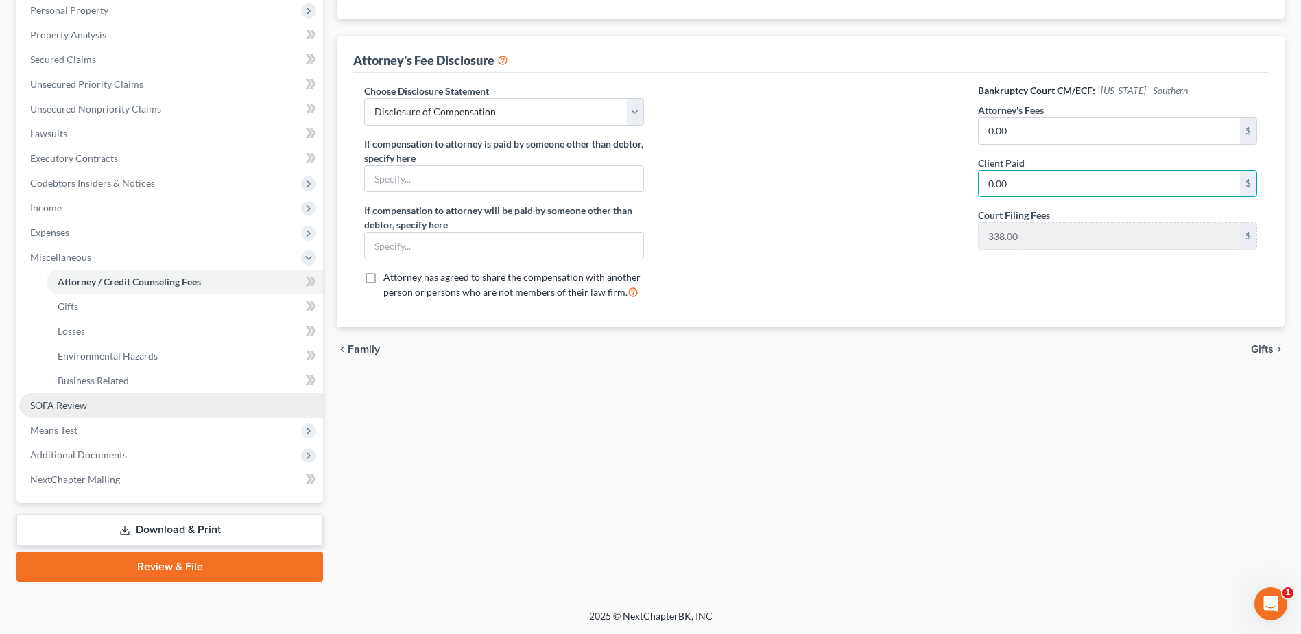
type input "0.00"
click at [60, 405] on span "SOFA Review" at bounding box center [58, 405] width 57 height 12
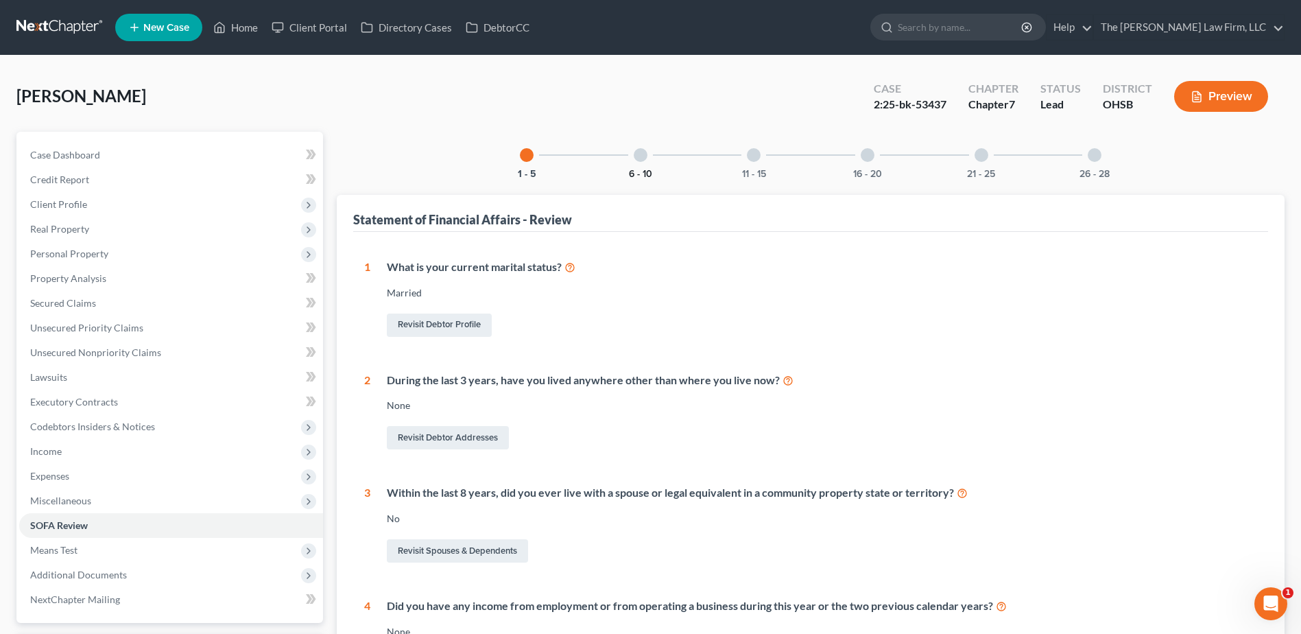
click at [641, 171] on button "6 - 10" at bounding box center [640, 174] width 23 height 10
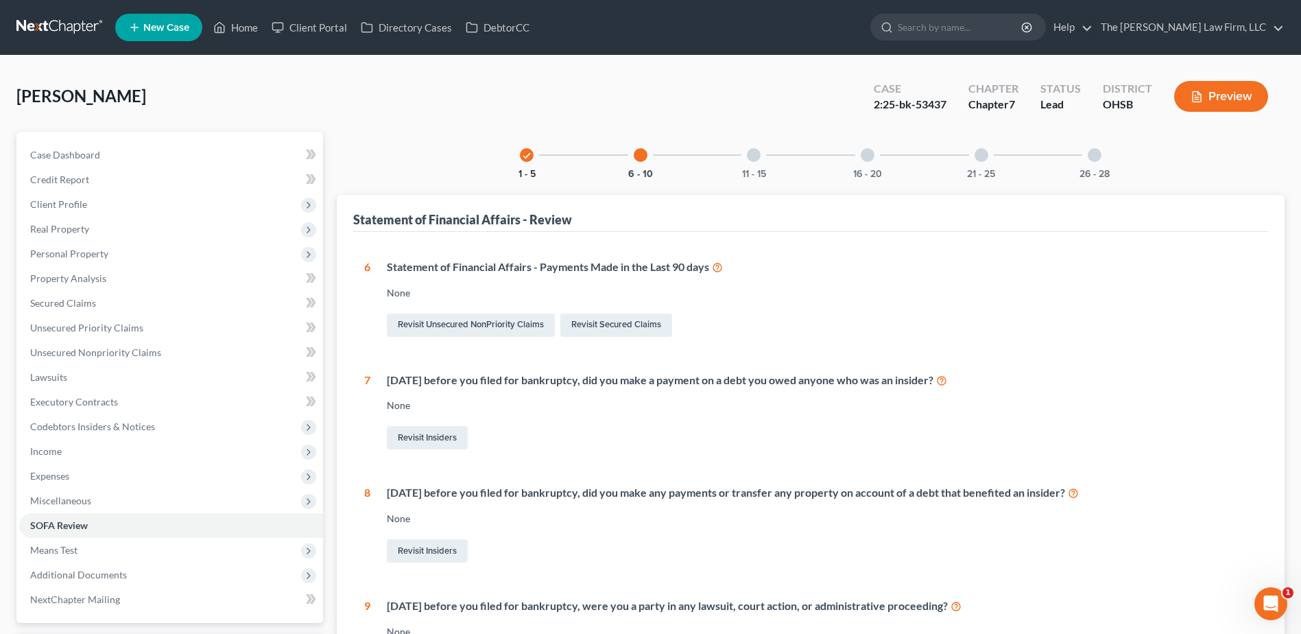
click at [531, 169] on button "1 - 5" at bounding box center [526, 174] width 17 height 10
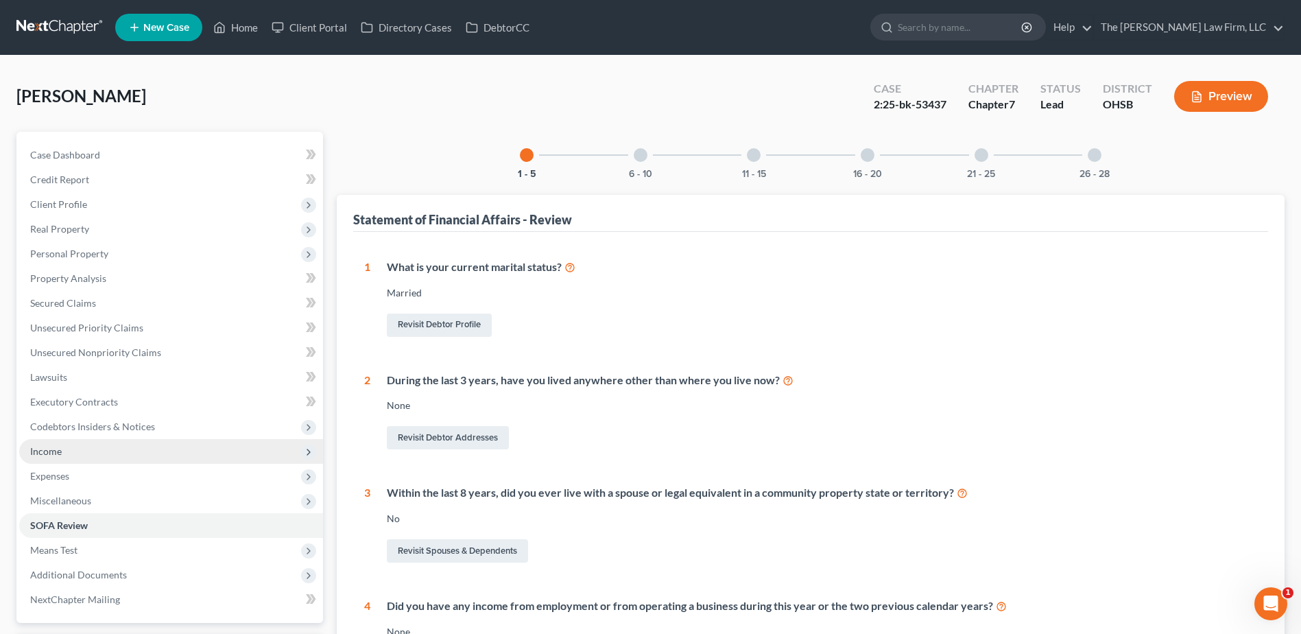
drag, startPoint x: 82, startPoint y: 446, endPoint x: 91, endPoint y: 455, distance: 12.1
click at [82, 446] on span "Income" at bounding box center [171, 451] width 304 height 25
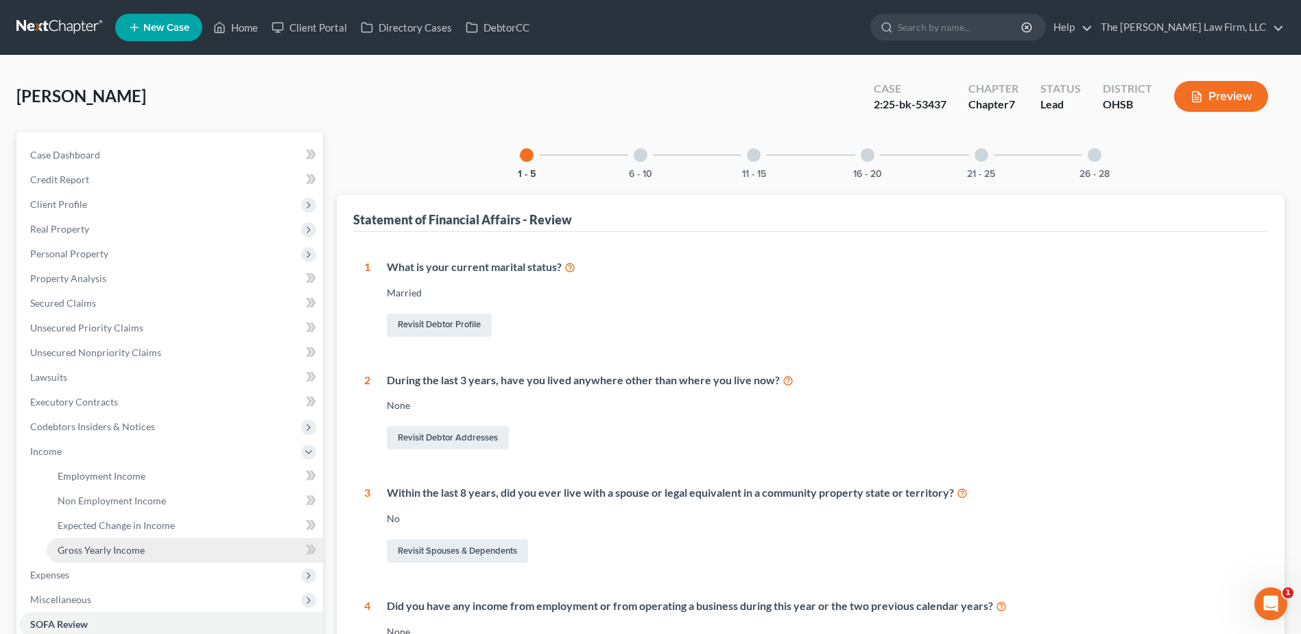
click at [107, 547] on span "Gross Yearly Income" at bounding box center [101, 550] width 87 height 12
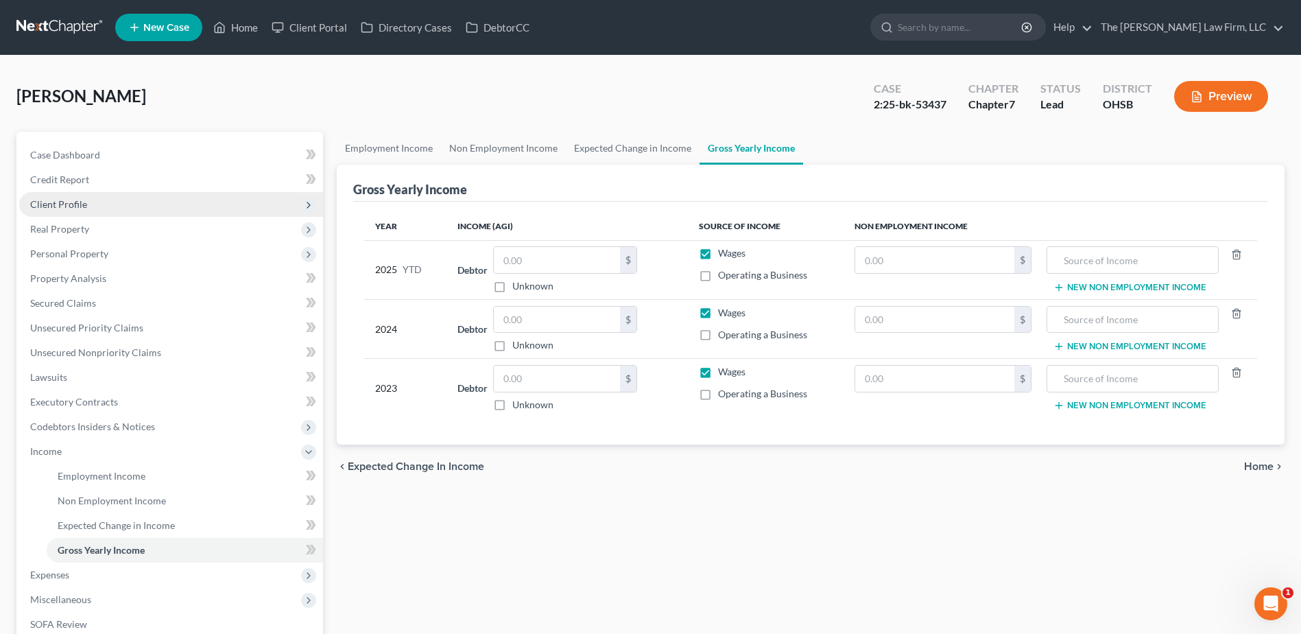
click at [67, 206] on span "Client Profile" at bounding box center [58, 204] width 57 height 12
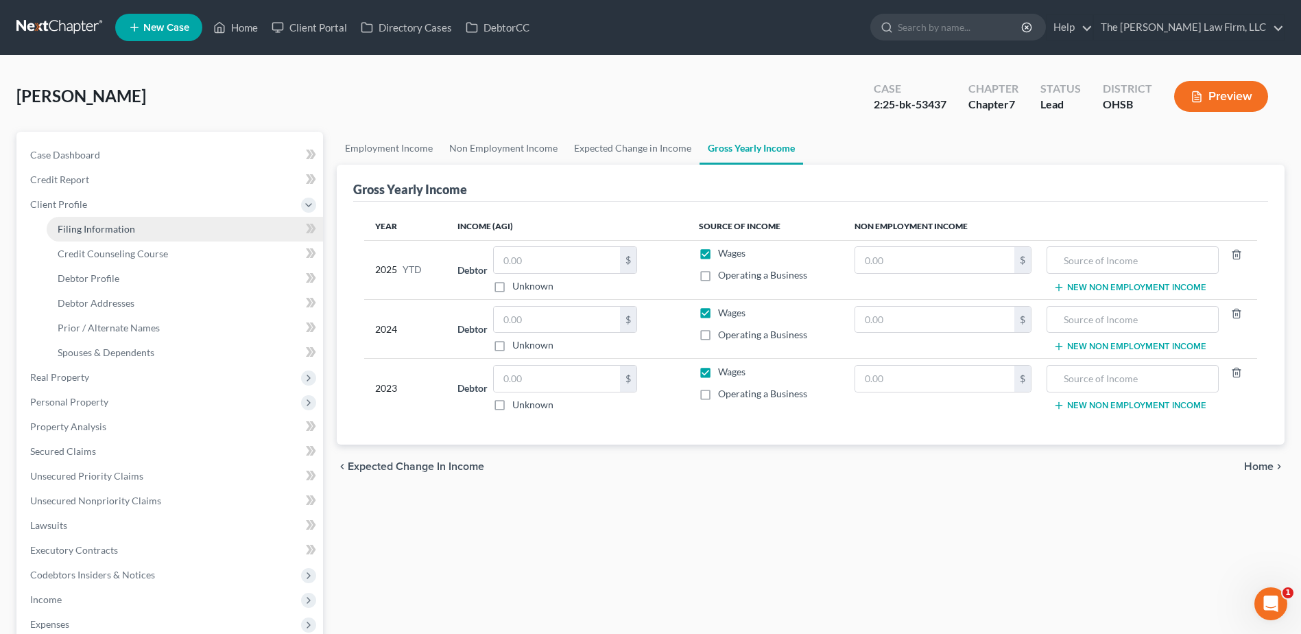
click at [85, 224] on span "Filing Information" at bounding box center [96, 229] width 77 height 12
select select "1"
select select "0"
select select "62"
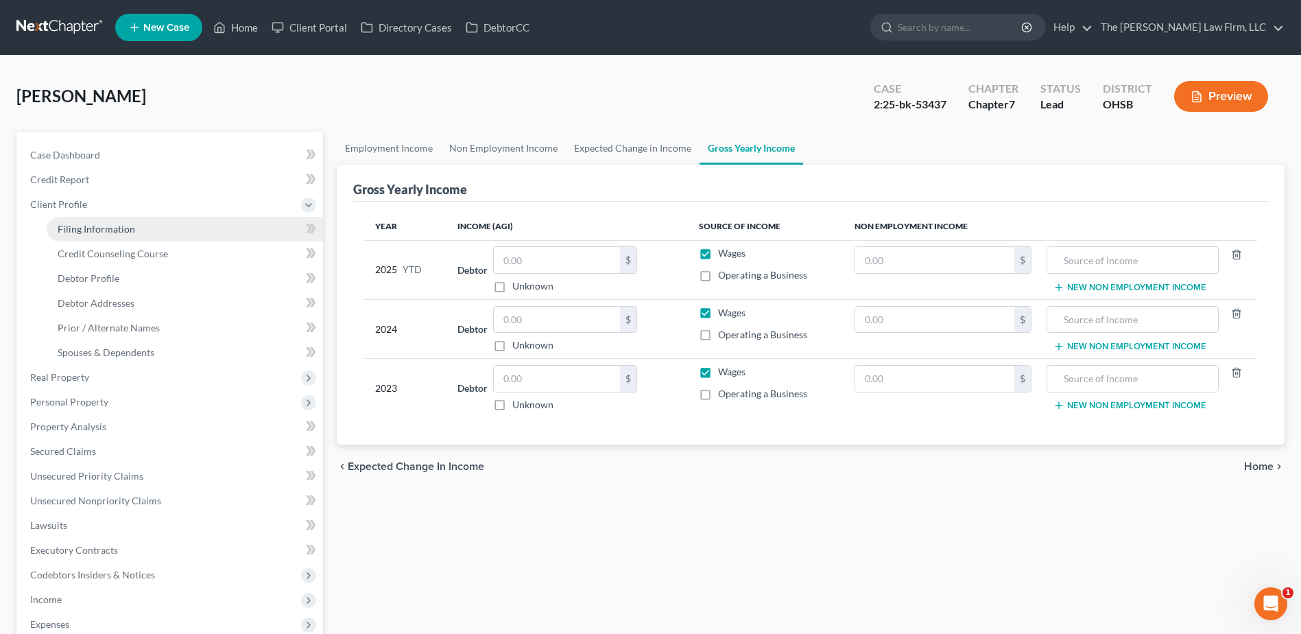
select select "0"
select select "36"
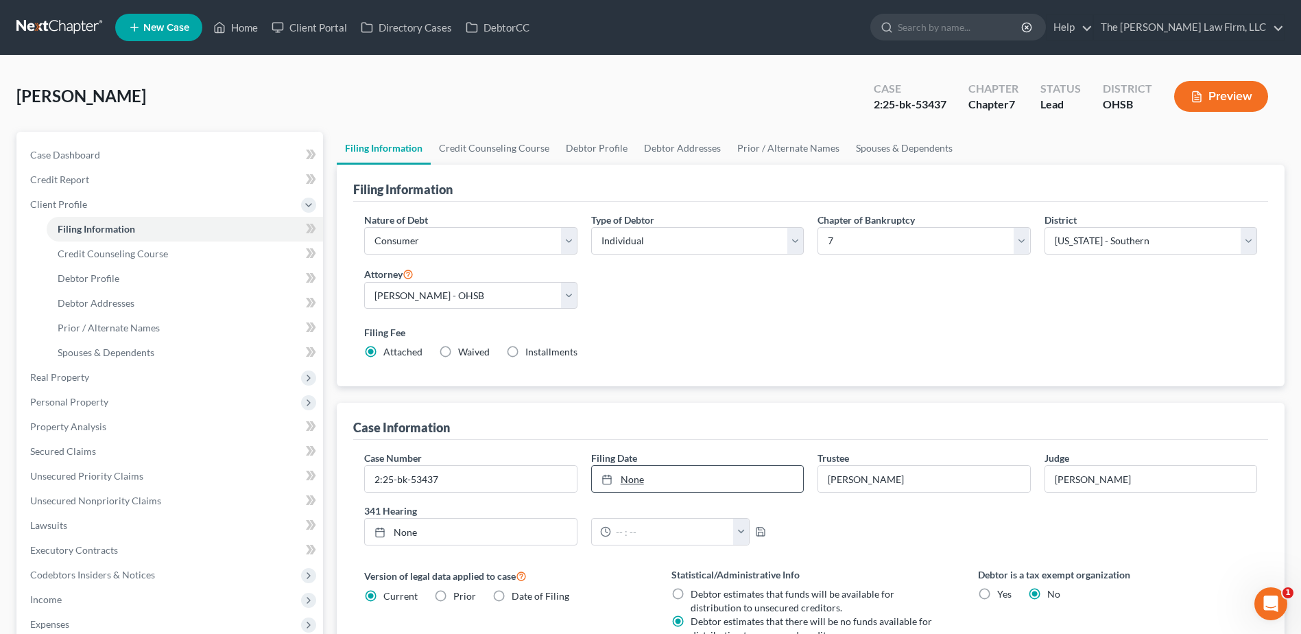
click at [643, 477] on link "None" at bounding box center [697, 479] width 211 height 26
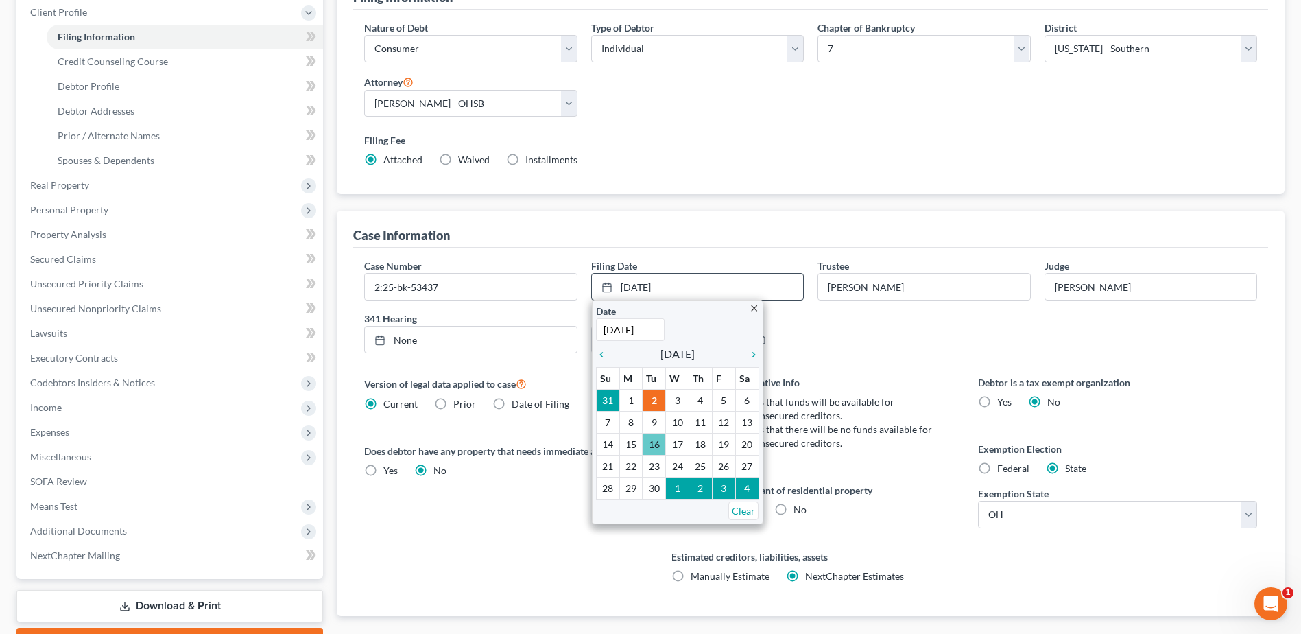
scroll to position [206, 0]
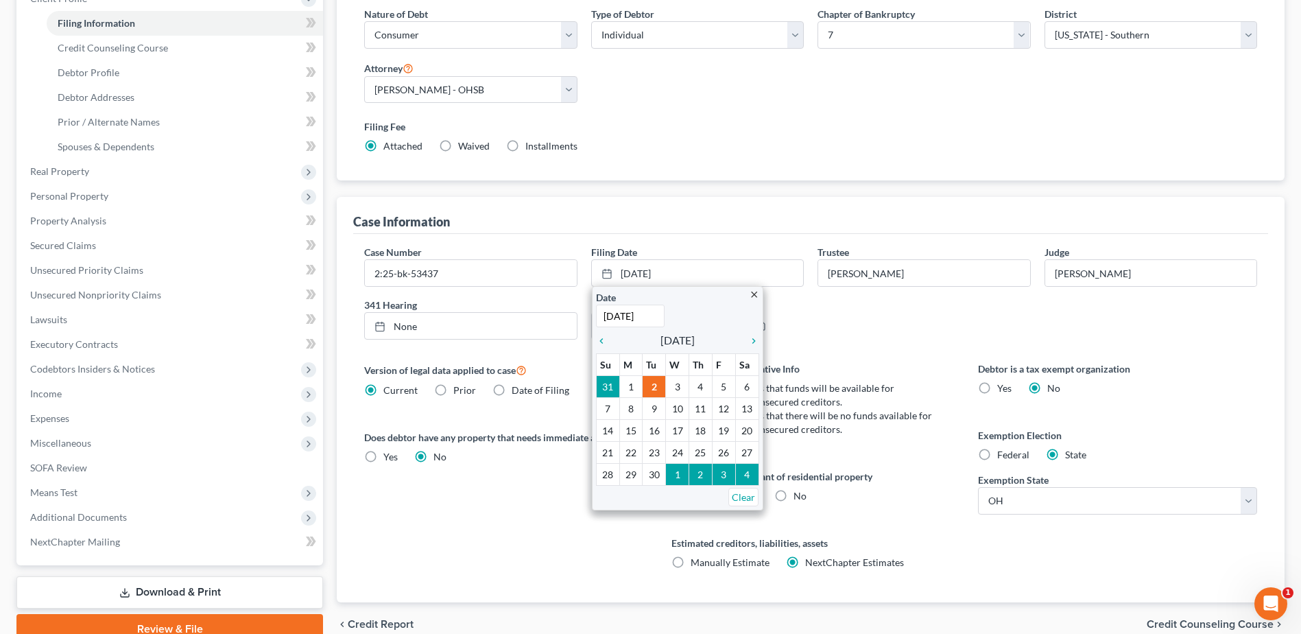
type input "[DATE]"
click at [828, 335] on div "Case Number 2:25-bk-53437 Filing Date 9/2/2025 close Date 12/19/2022 Time 12:00…" at bounding box center [810, 298] width 907 height 106
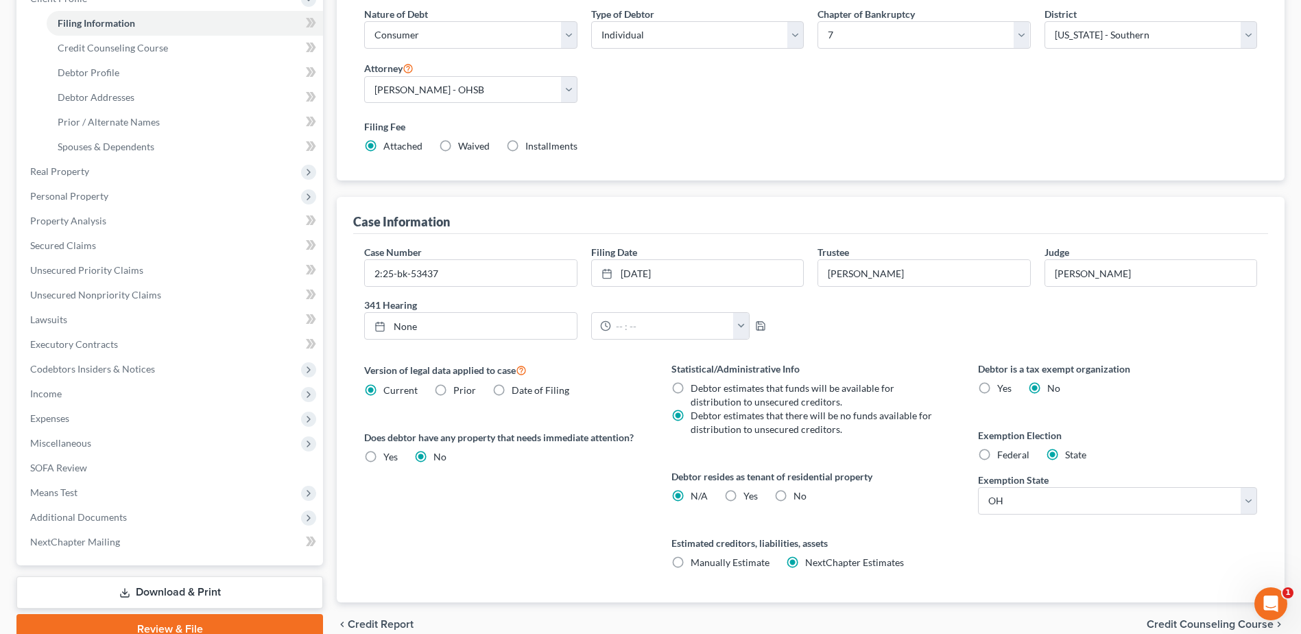
click at [453, 390] on label "Prior" at bounding box center [464, 390] width 23 height 14
click at [459, 390] on input "Prior" at bounding box center [463, 387] width 9 height 9
radio input "true"
radio input "false"
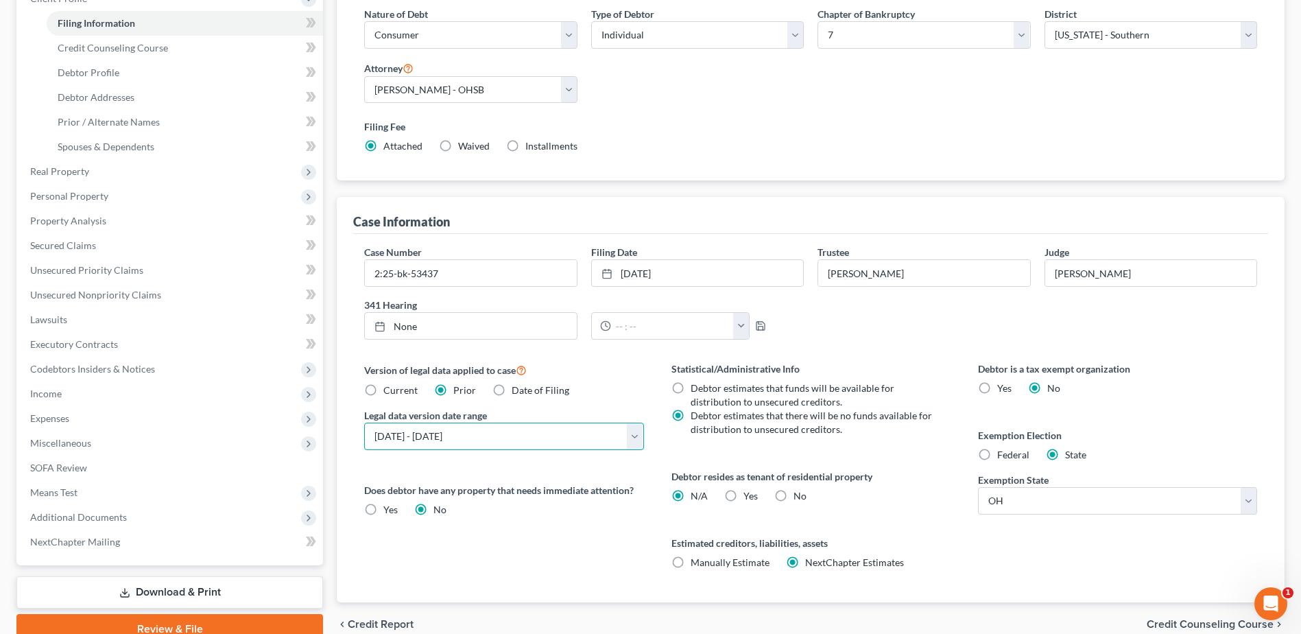
click at [479, 437] on select "Select 04/01/2025 - 05/15/2025 11/01/2024 - 04/01/2025 06/22/2024 - 11/01/2024 …" at bounding box center [503, 435] width 279 height 27
select select "8"
click at [364, 422] on select "Select 04/01/2025 - 05/15/2025 11/01/2024 - 04/01/2025 06/22/2024 - 11/01/2024 …" at bounding box center [503, 435] width 279 height 27
click at [117, 390] on span "Income" at bounding box center [171, 393] width 304 height 25
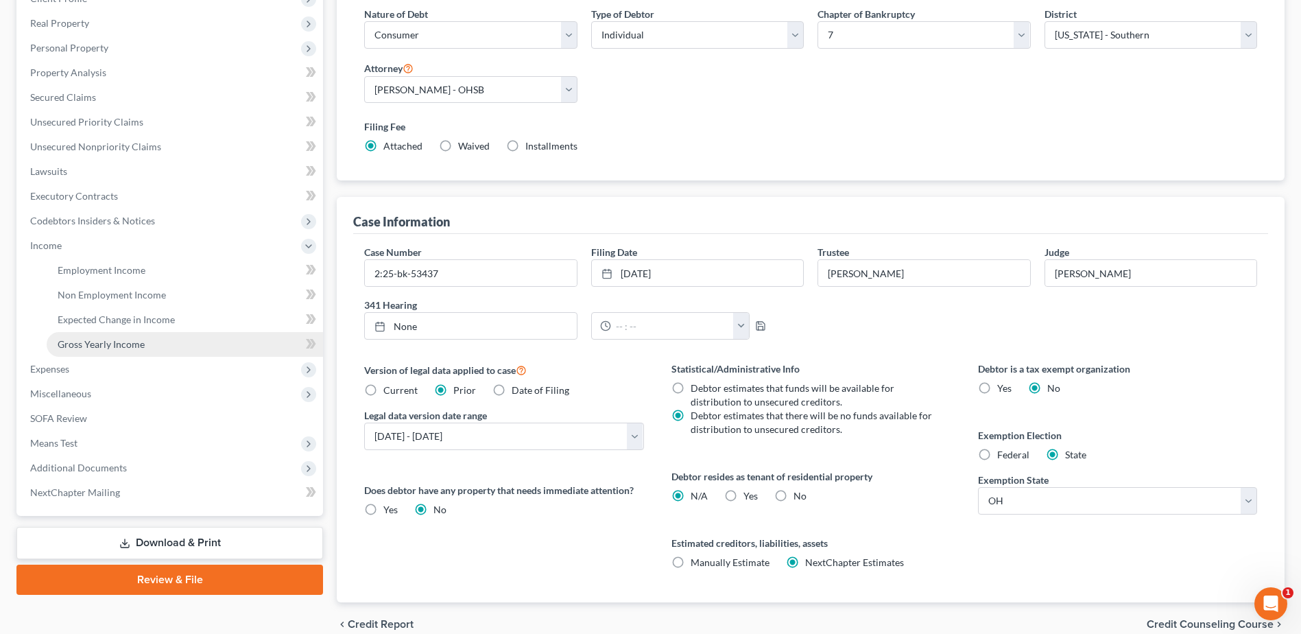
click at [103, 347] on span "Gross Yearly Income" at bounding box center [101, 344] width 87 height 12
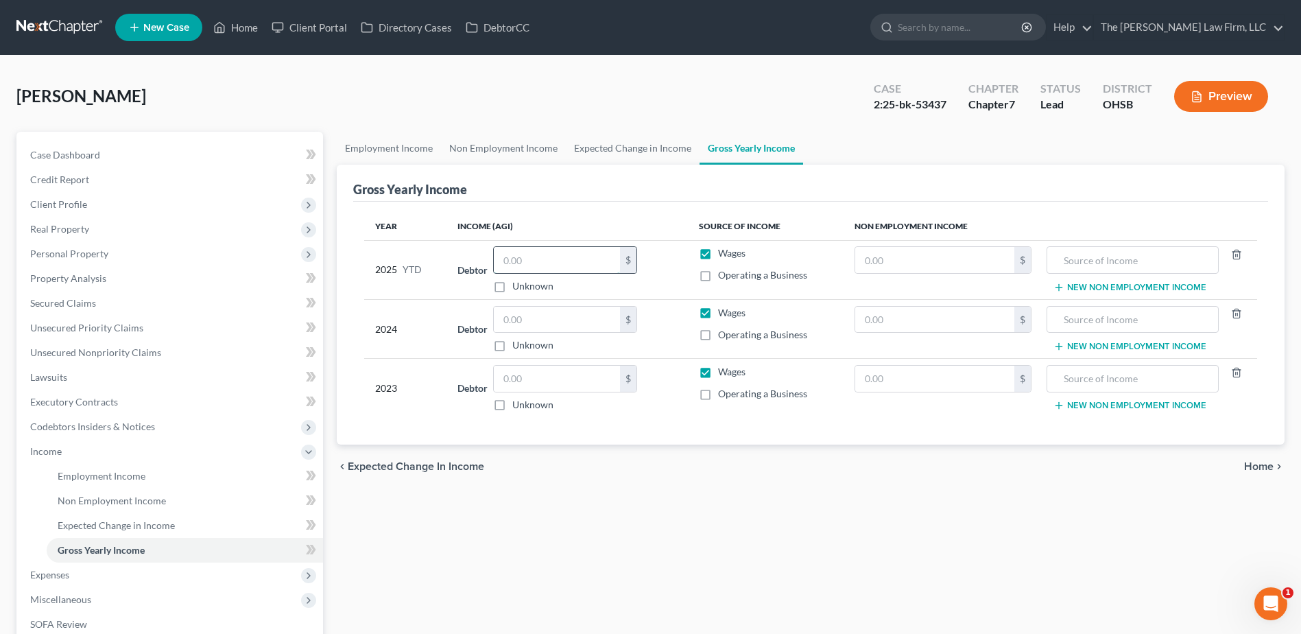
click at [572, 259] on input "text" at bounding box center [557, 260] width 126 height 26
type input "29,271.86"
type input "32,315.00"
type input "22,725.00"
click at [73, 152] on span "Case Dashboard" at bounding box center [65, 155] width 70 height 12
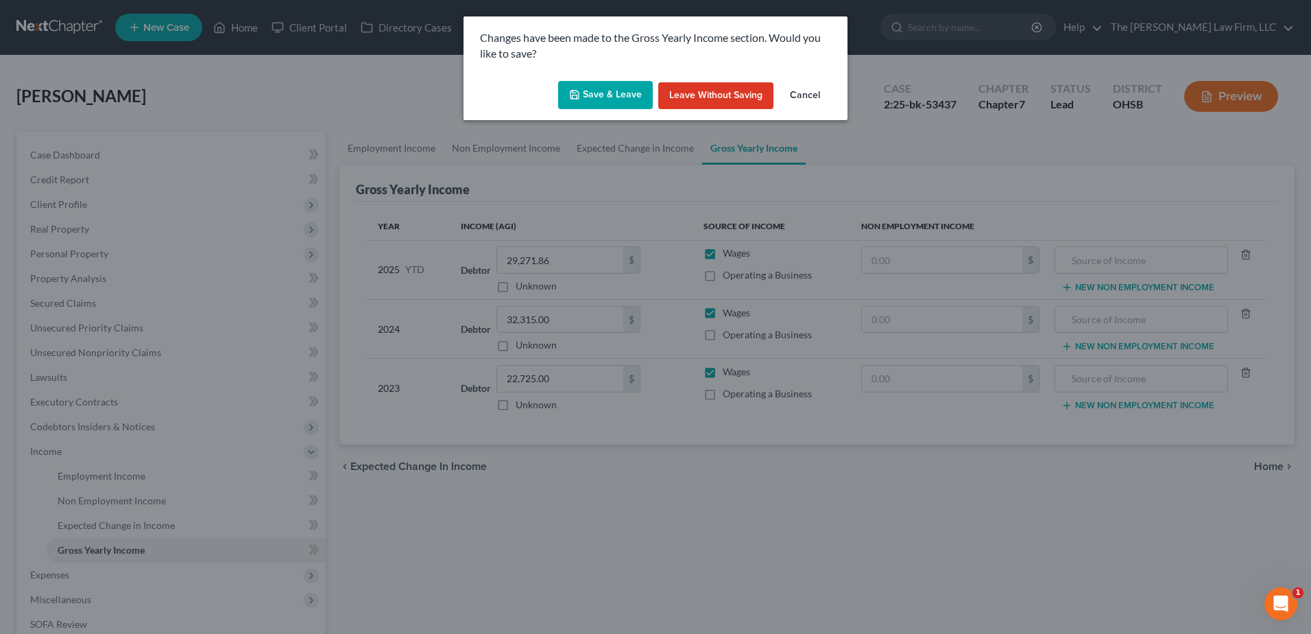
click at [591, 97] on button "Save & Leave" at bounding box center [605, 95] width 95 height 29
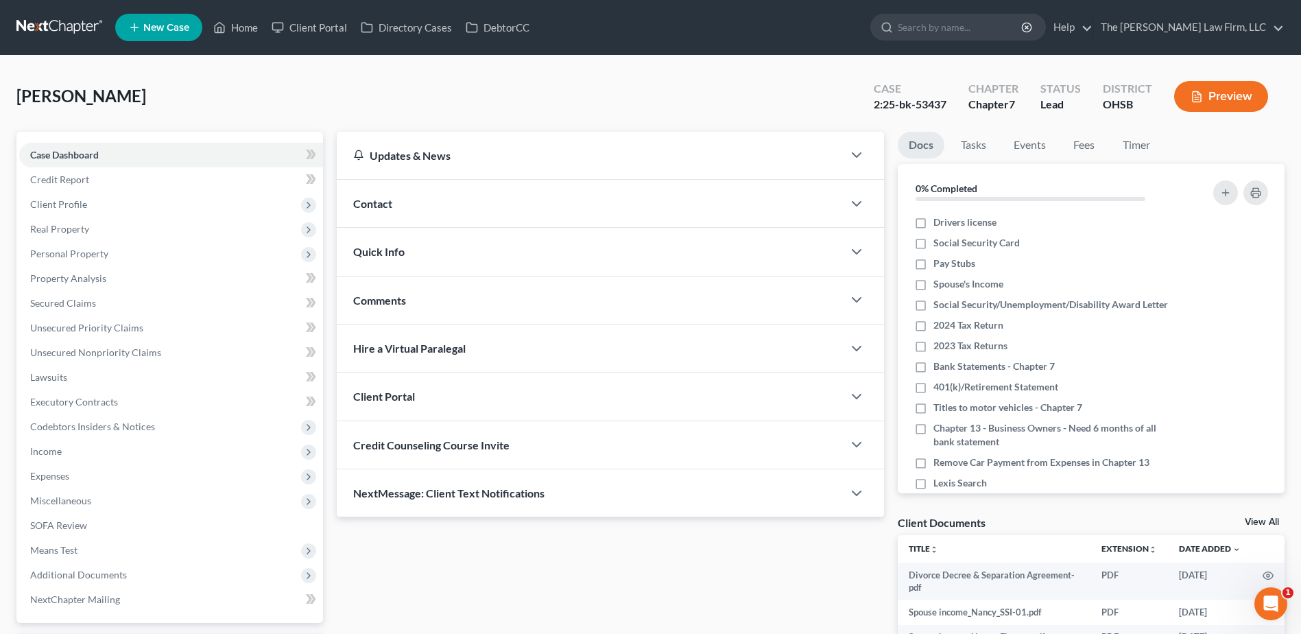
click at [1215, 89] on button "Preview" at bounding box center [1221, 96] width 94 height 31
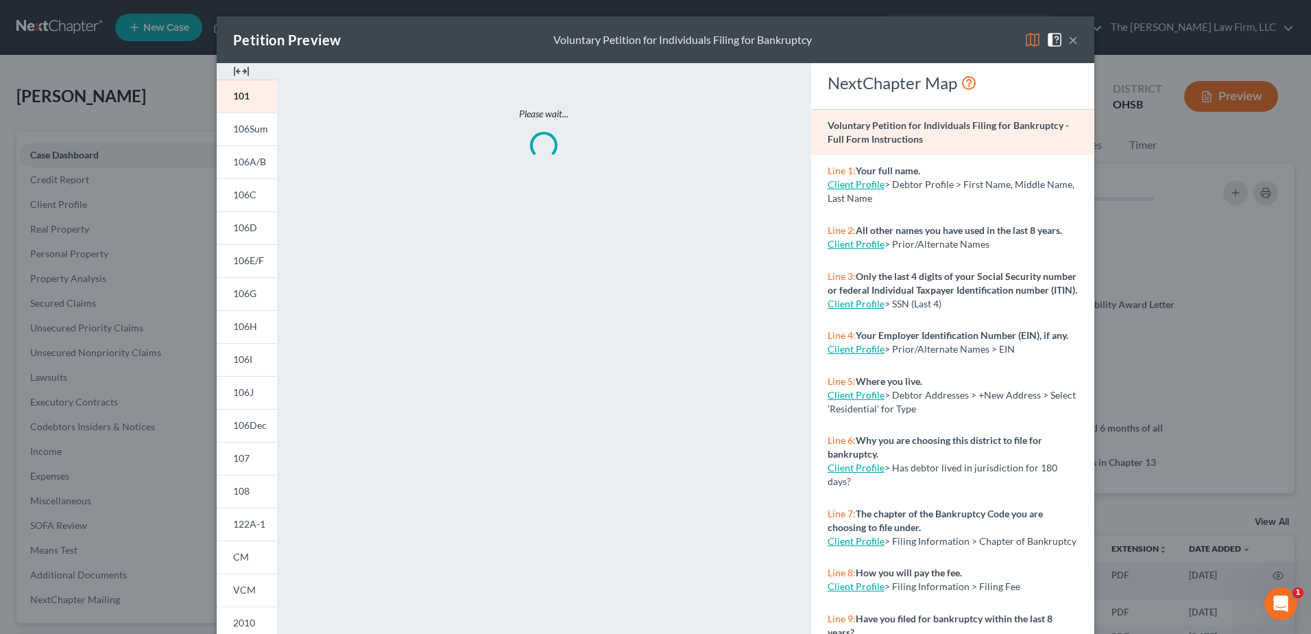
click at [1030, 39] on img at bounding box center [1033, 40] width 16 height 16
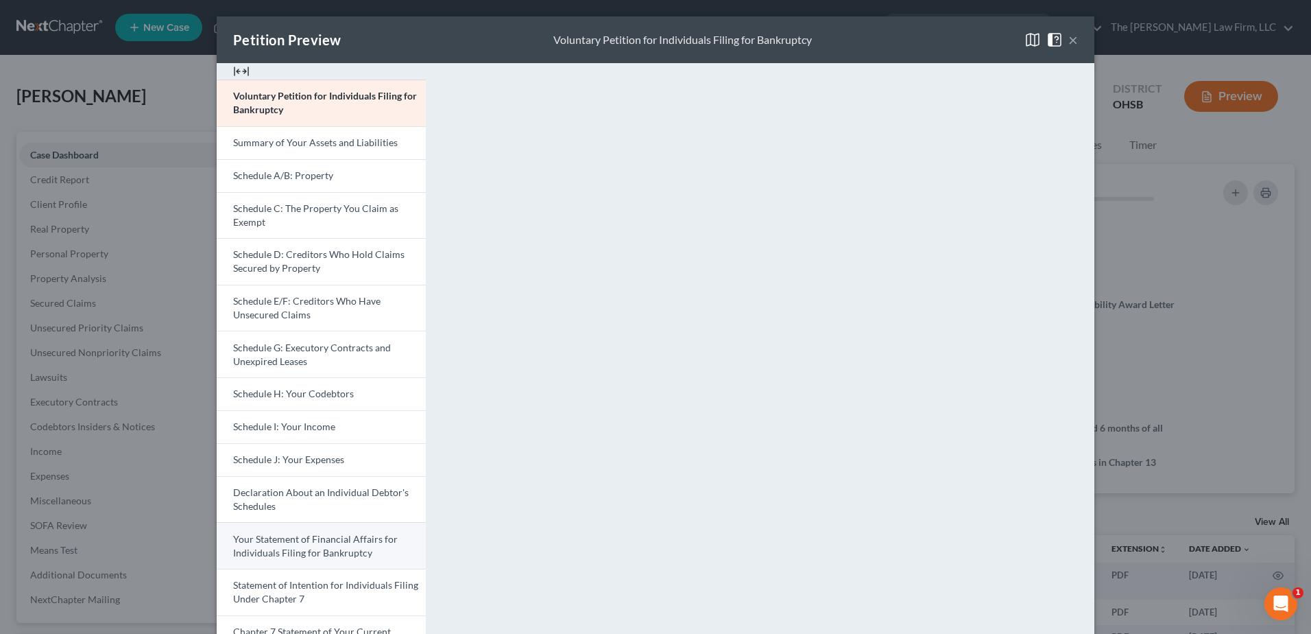
click at [315, 535] on span "Your Statement of Financial Affairs for Individuals Filing for Bankruptcy" at bounding box center [315, 545] width 165 height 25
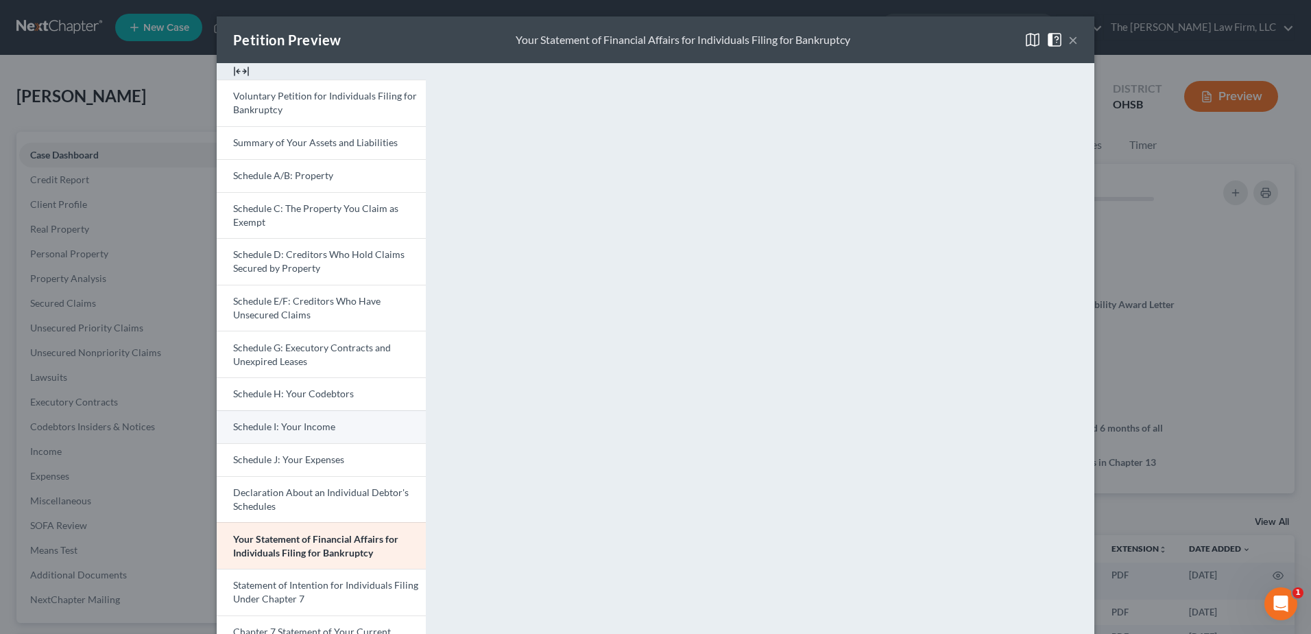
click at [319, 437] on link "Schedule I: Your Income" at bounding box center [321, 426] width 209 height 33
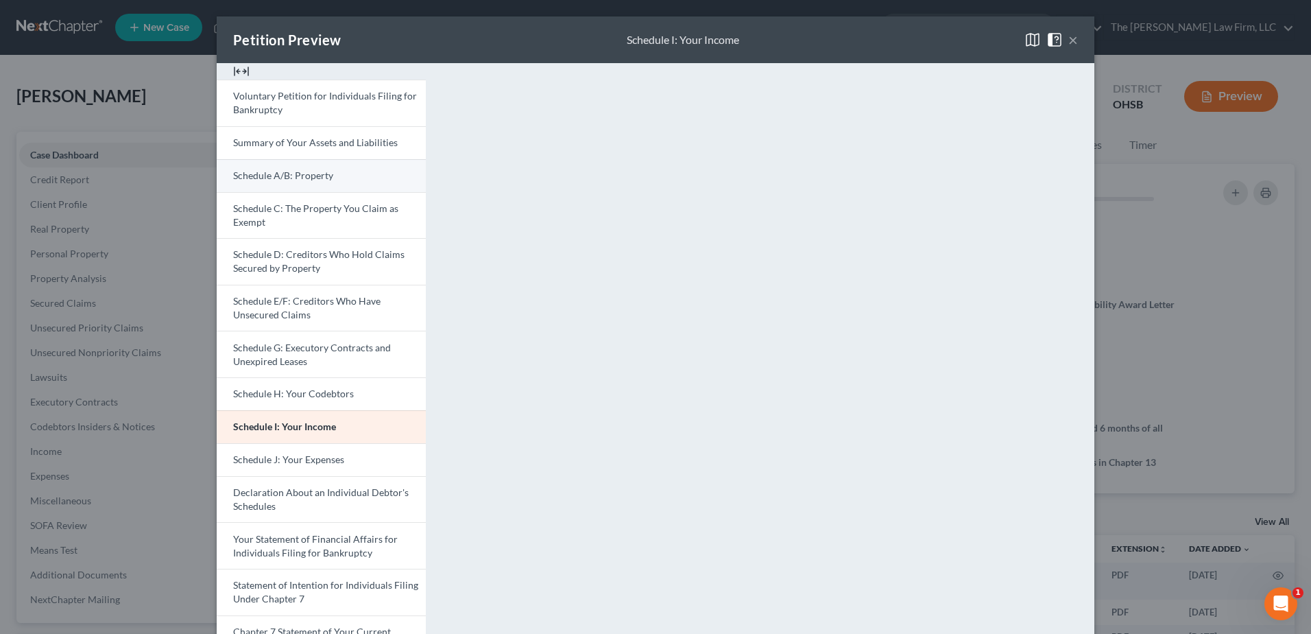
click at [267, 179] on span "Schedule A/B: Property" at bounding box center [283, 175] width 100 height 12
click at [1069, 40] on button "×" at bounding box center [1074, 40] width 10 height 16
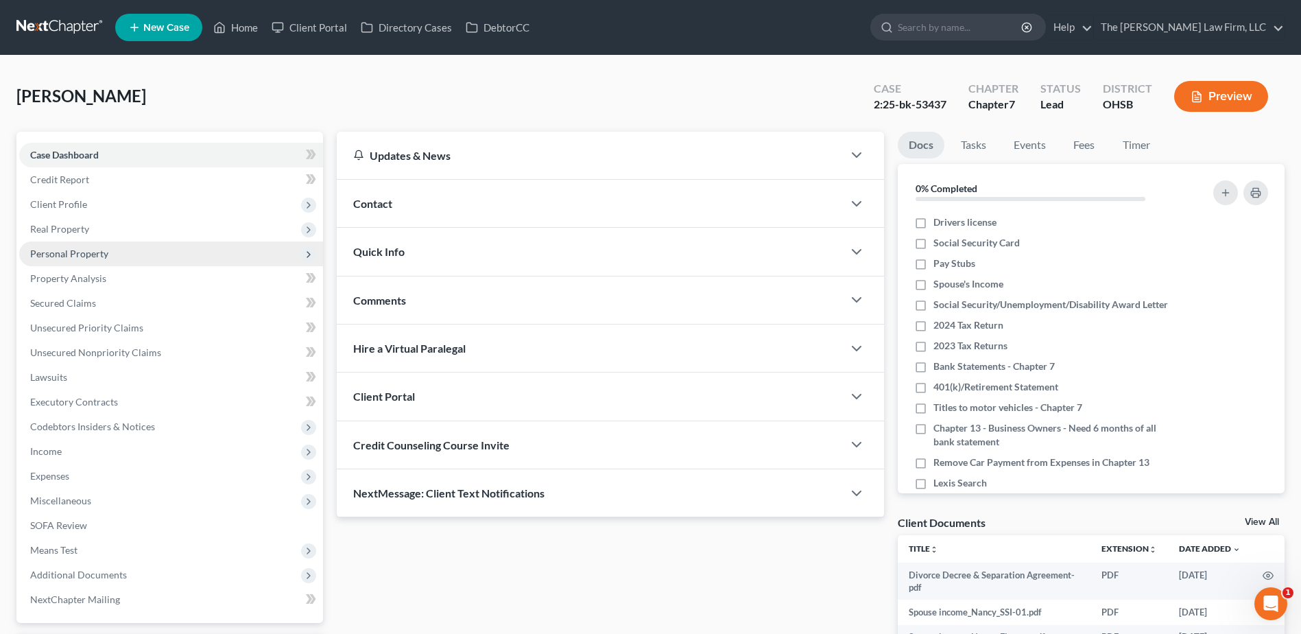
drag, startPoint x: 102, startPoint y: 253, endPoint x: 102, endPoint y: 264, distance: 11.0
click at [102, 253] on span "Personal Property" at bounding box center [69, 254] width 78 height 12
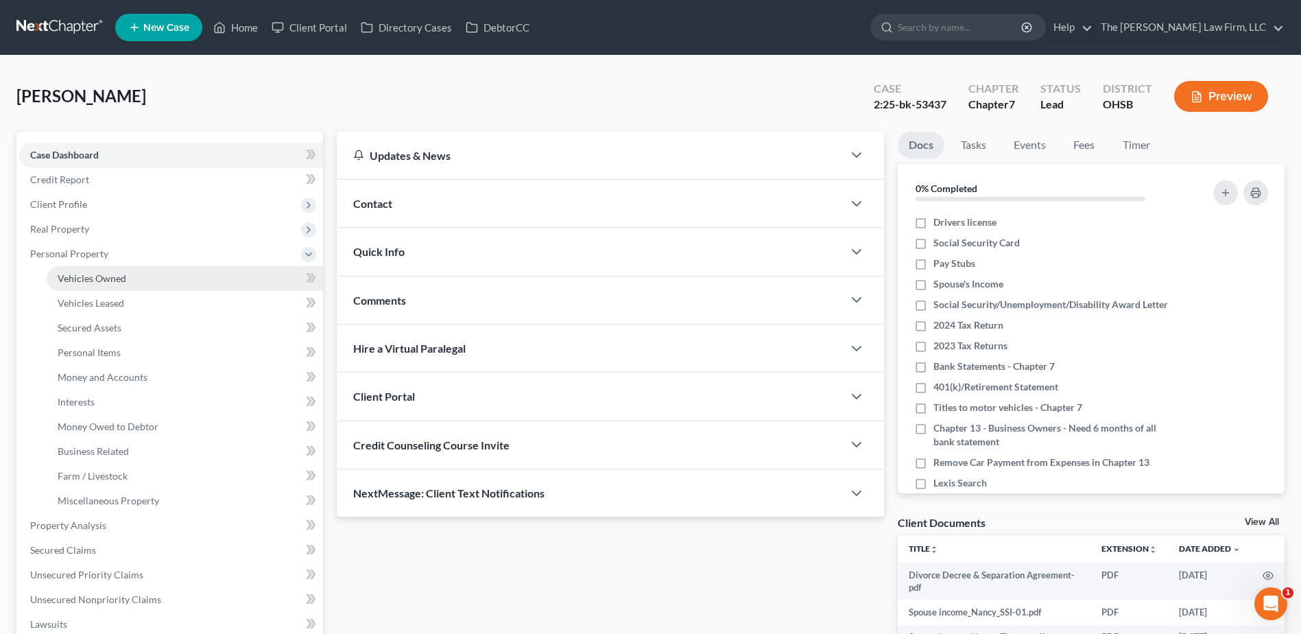
click at [104, 267] on link "Vehicles Owned" at bounding box center [185, 278] width 276 height 25
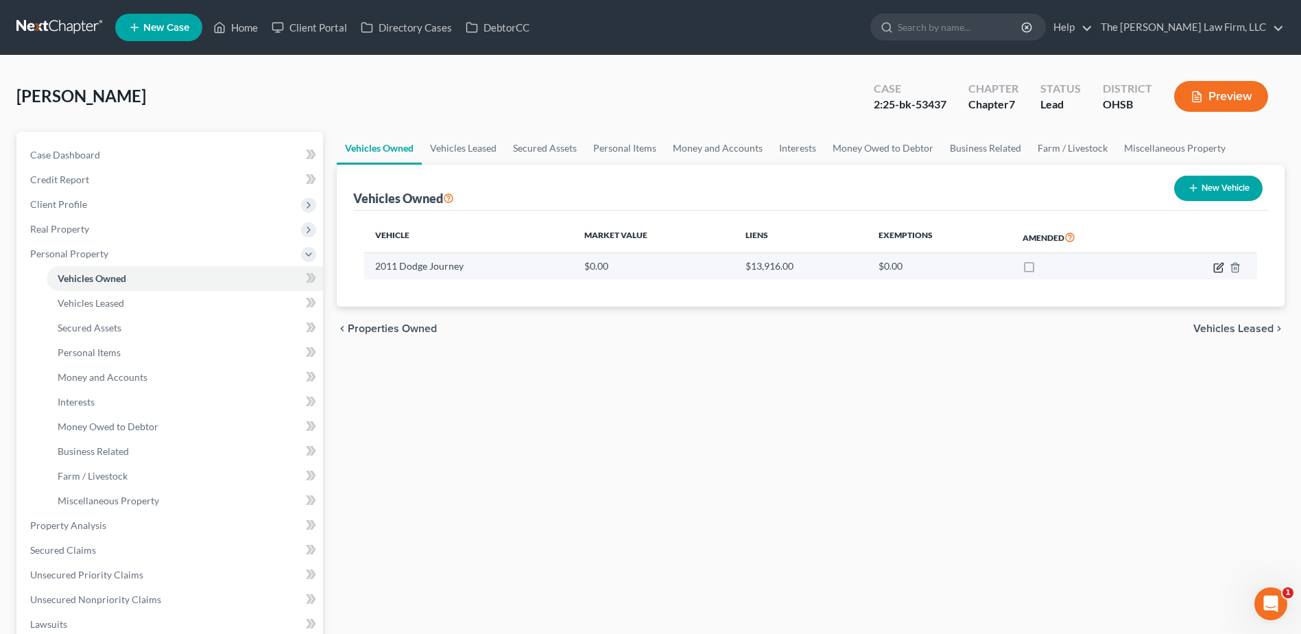
click at [1219, 267] on icon "button" at bounding box center [1220, 266] width 6 height 6
select select "0"
select select "15"
select select "2"
select select "0"
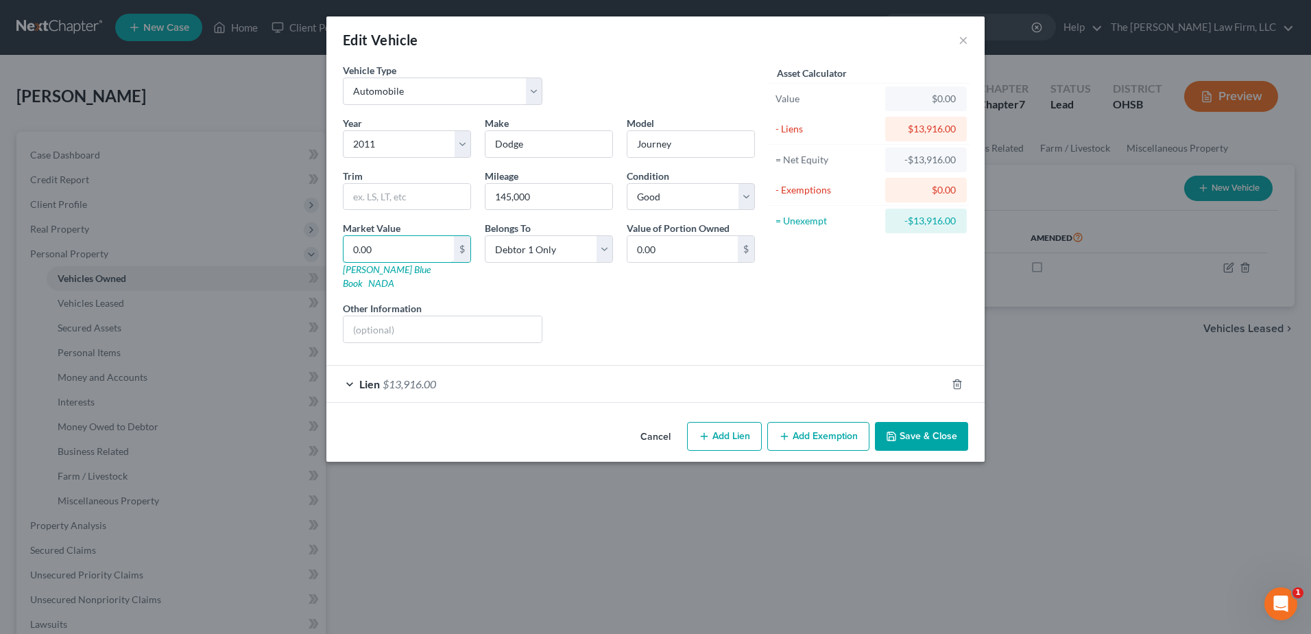
type input "1"
type input "1.00"
type input "13"
type input "13.00"
type input "130"
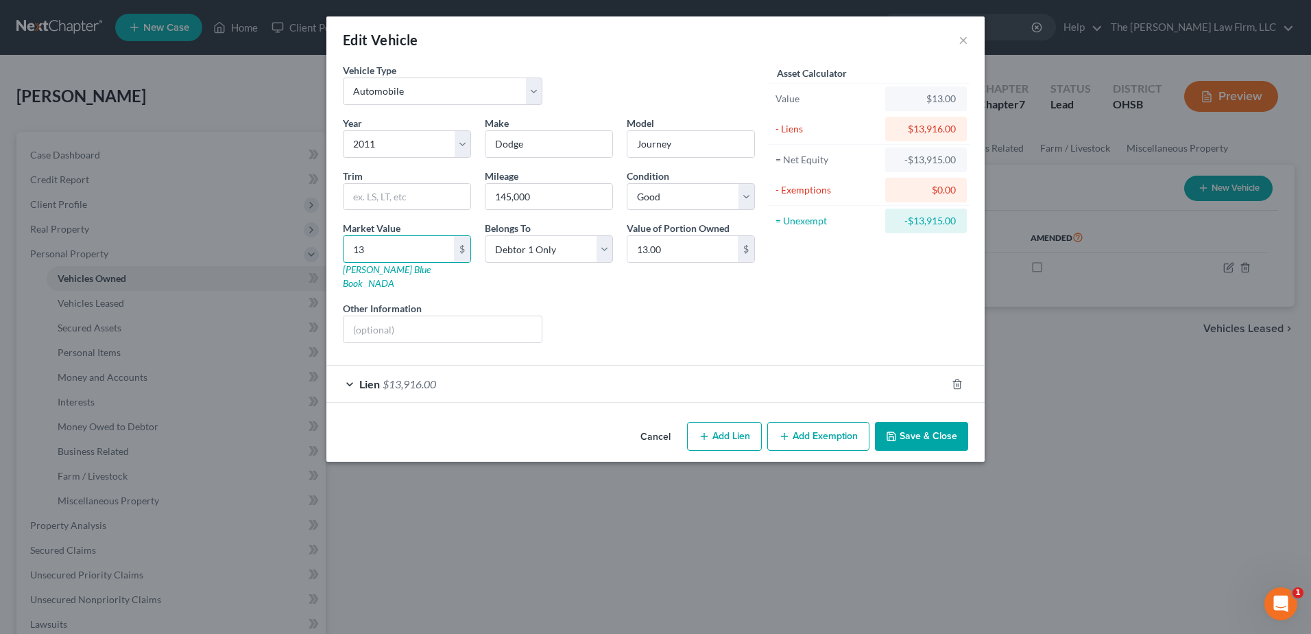
type input "130.00"
type input "1300"
type input "1,300.00"
type input "1,3000"
type input "13,000.00"
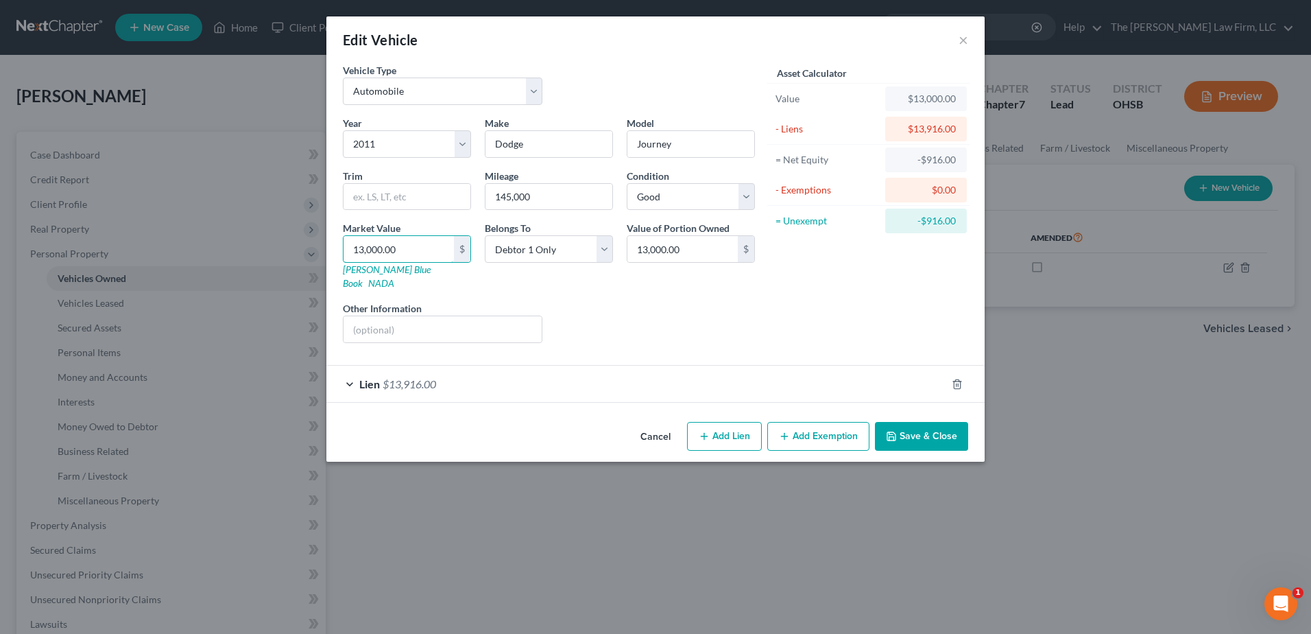
type input "13,000.00"
click at [907, 416] on div "Cancel Add Lien Add Lease Add Exemption Save & Close" at bounding box center [655, 438] width 658 height 45
click at [914, 428] on button "Save & Close" at bounding box center [921, 436] width 93 height 29
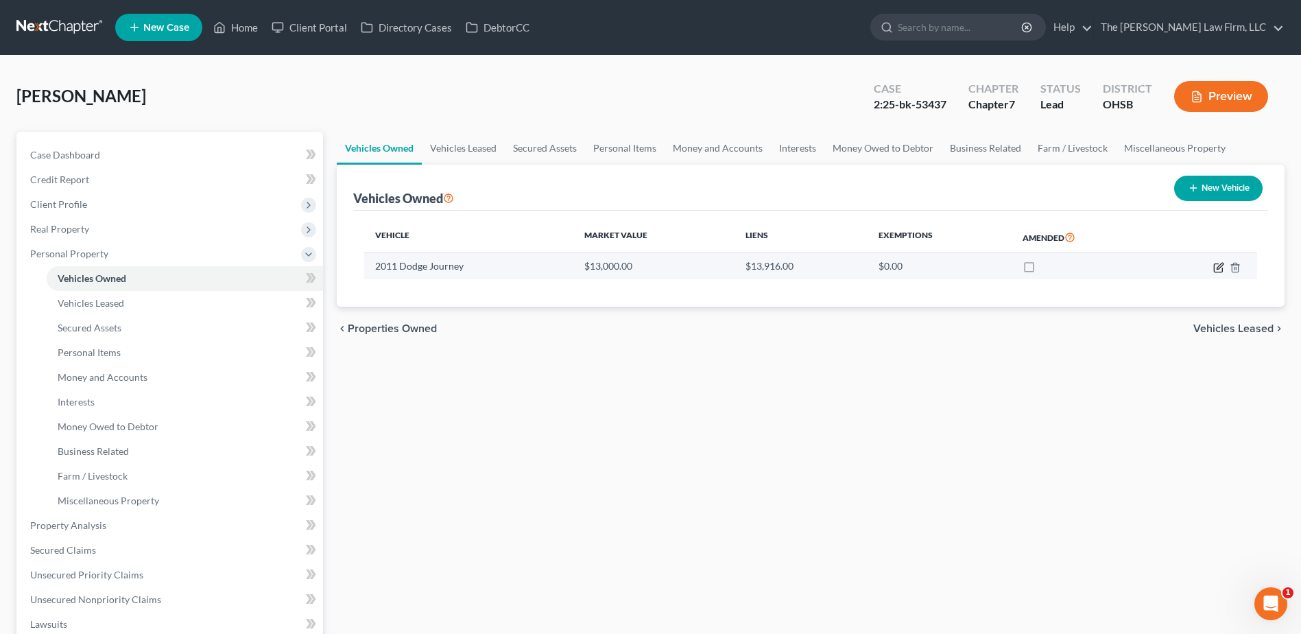
click at [1221, 270] on icon "button" at bounding box center [1218, 267] width 11 height 11
select select "0"
select select "15"
select select "2"
select select "0"
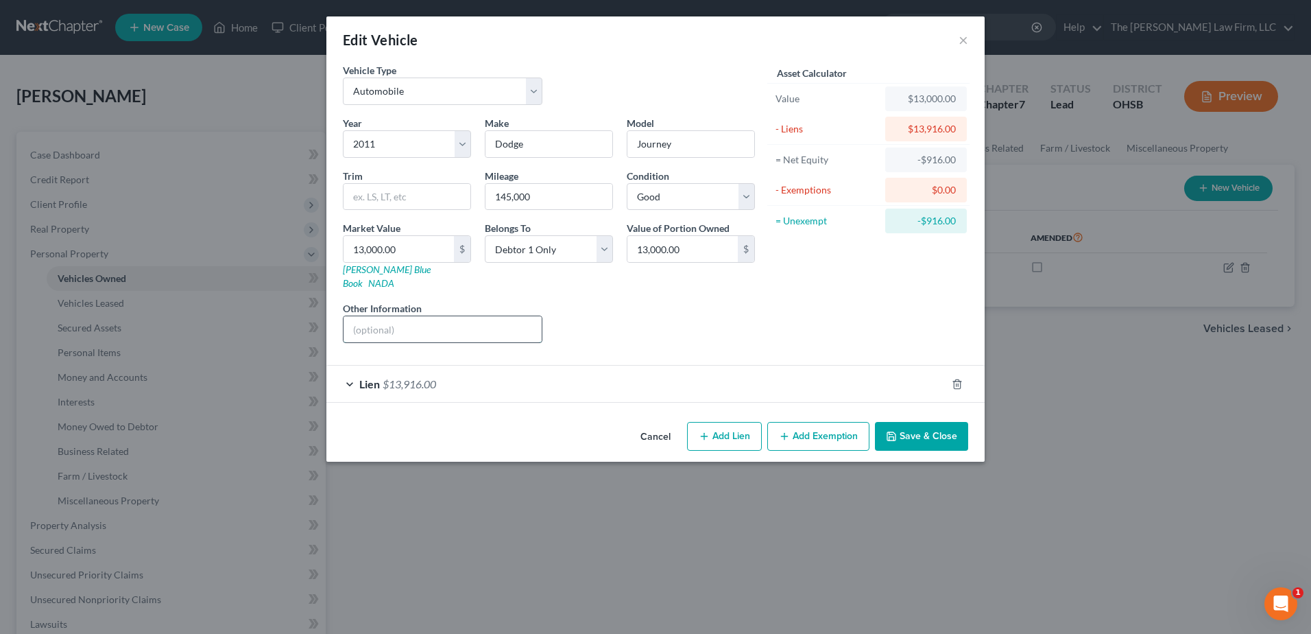
click at [421, 318] on input "text" at bounding box center [443, 329] width 198 height 26
type input "Car surrendered in Chapter 13"
click at [940, 422] on button "Save & Close" at bounding box center [921, 436] width 93 height 29
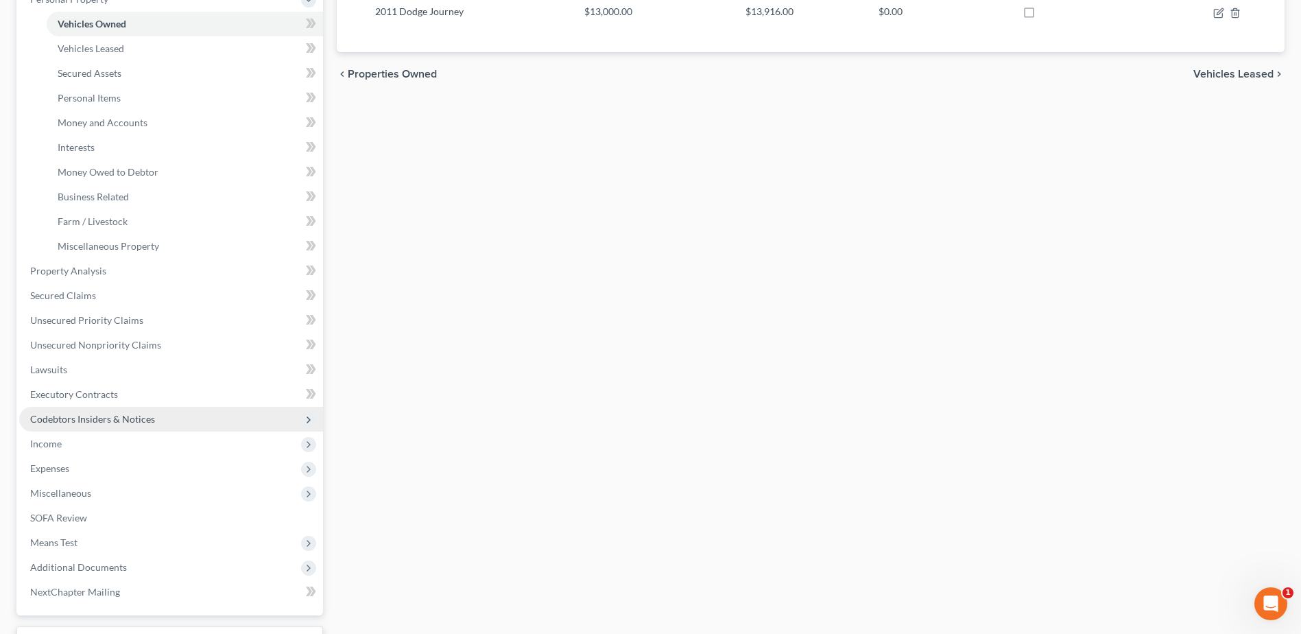
scroll to position [274, 0]
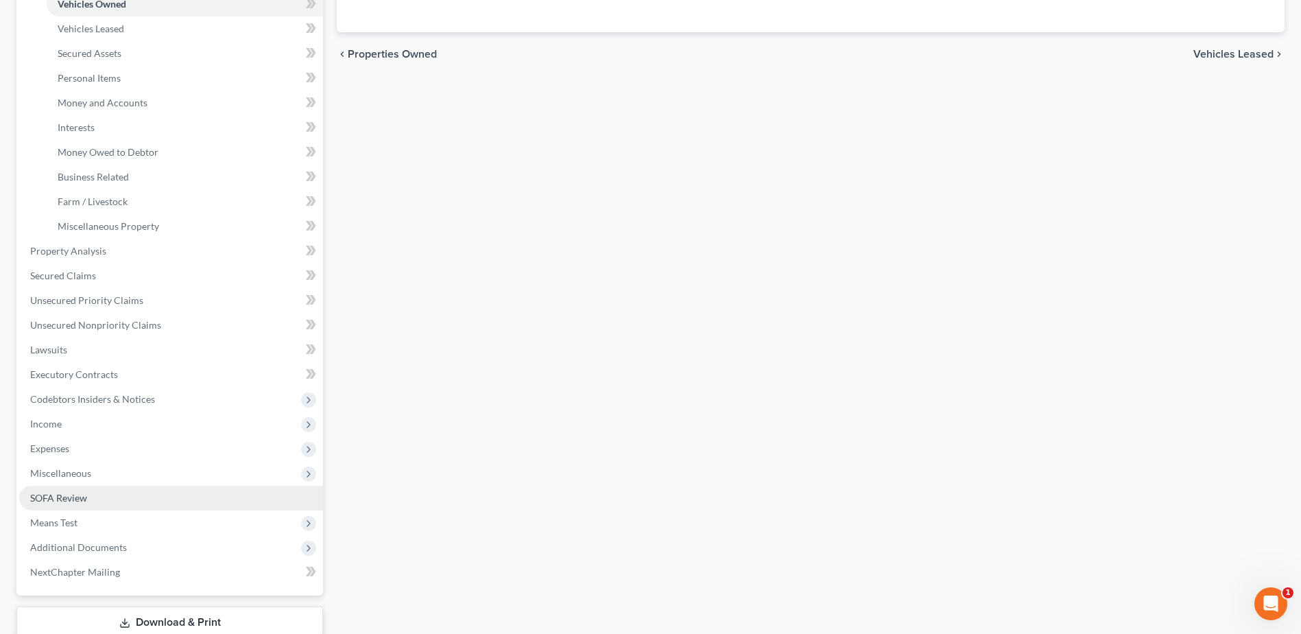
click at [70, 497] on span "SOFA Review" at bounding box center [58, 498] width 57 height 12
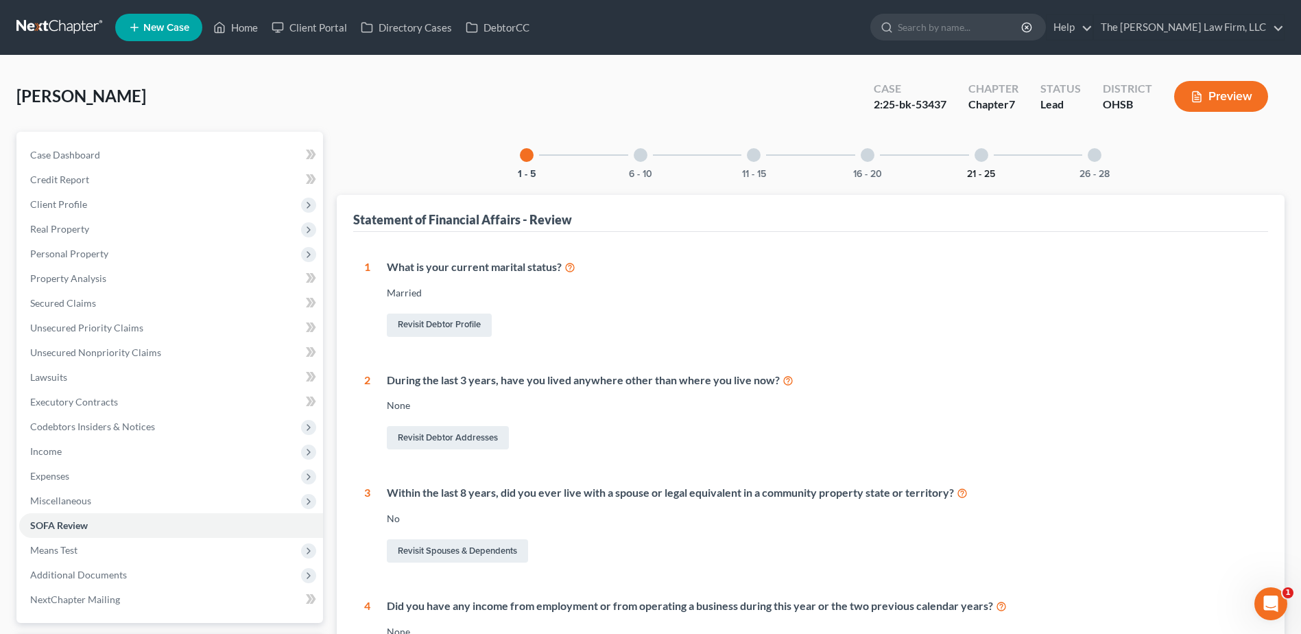
click at [973, 174] on button "21 - 25" at bounding box center [981, 174] width 28 height 10
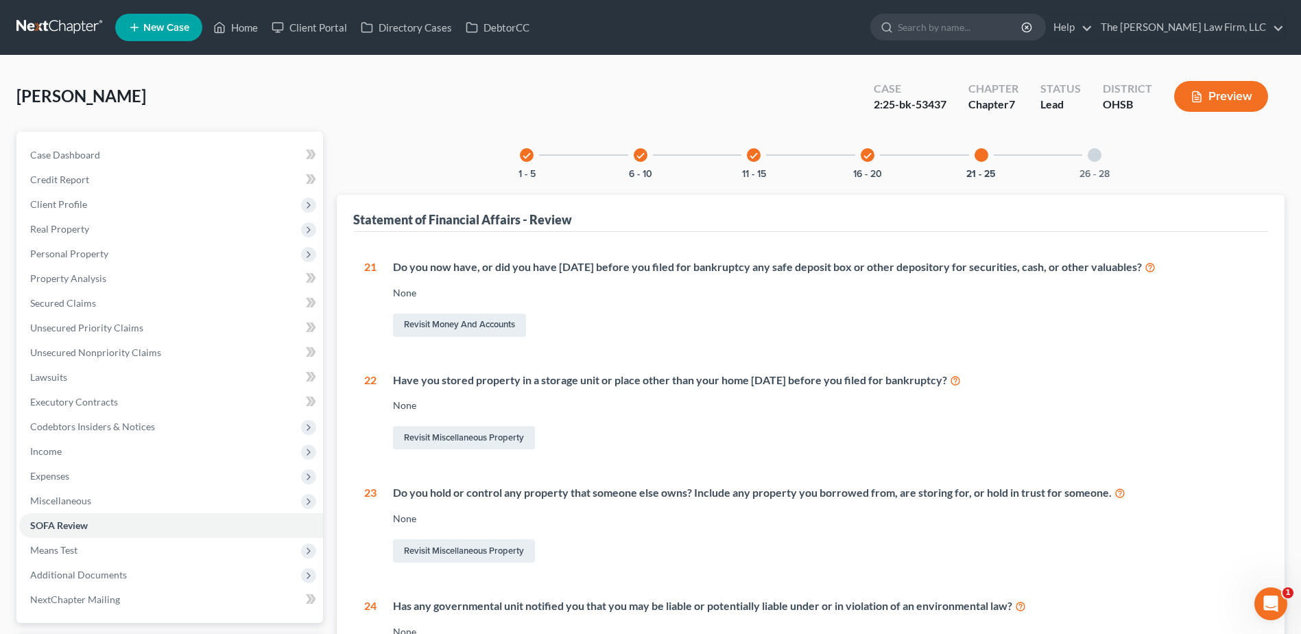
click at [874, 165] on div "check 16 - 20" at bounding box center [867, 155] width 47 height 47
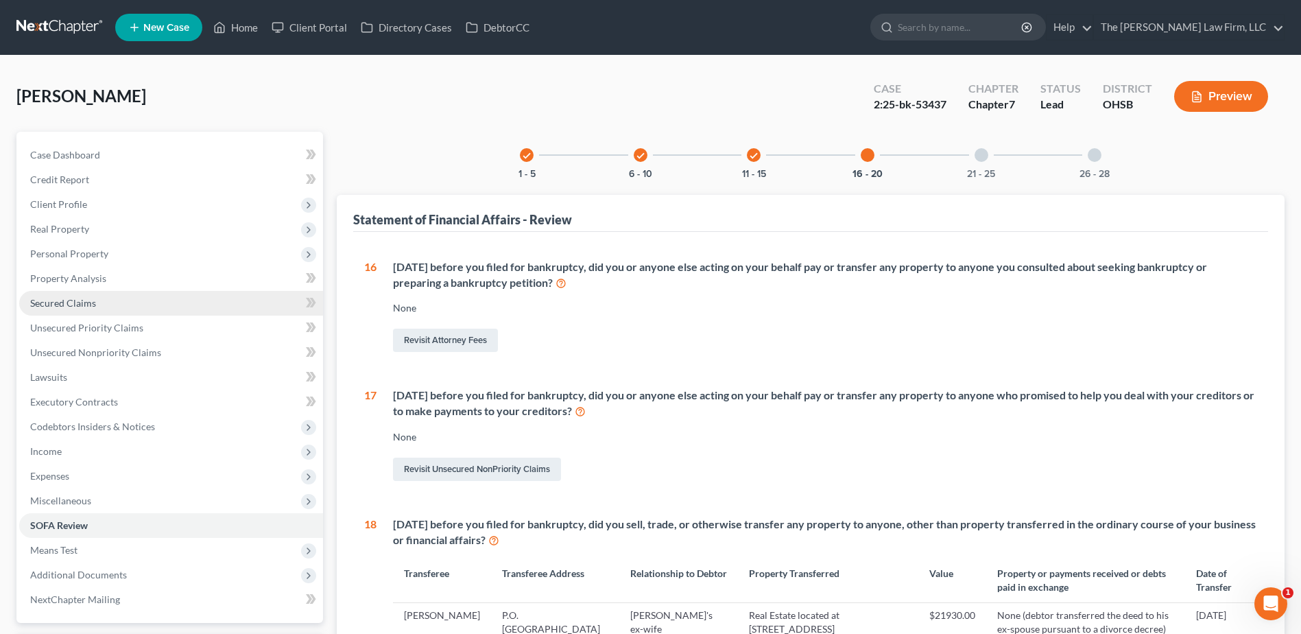
click at [45, 302] on span "Secured Claims" at bounding box center [63, 303] width 66 height 12
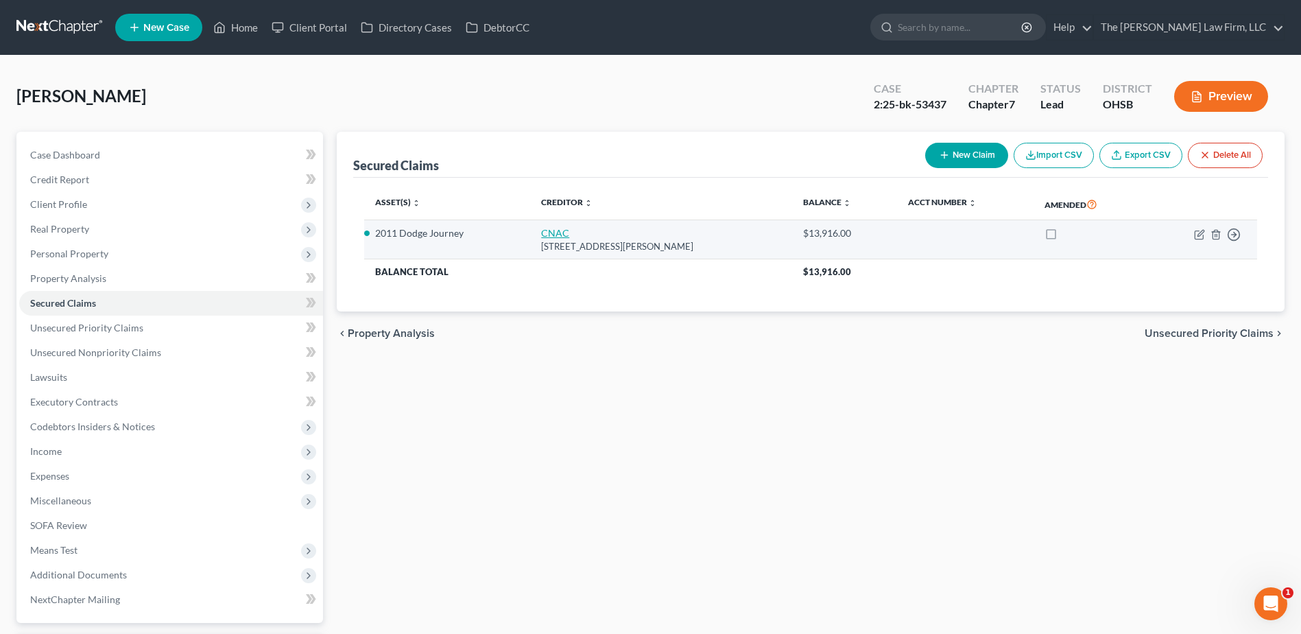
click at [547, 235] on link "CNAC" at bounding box center [555, 233] width 28 height 12
select select "15"
select select "0"
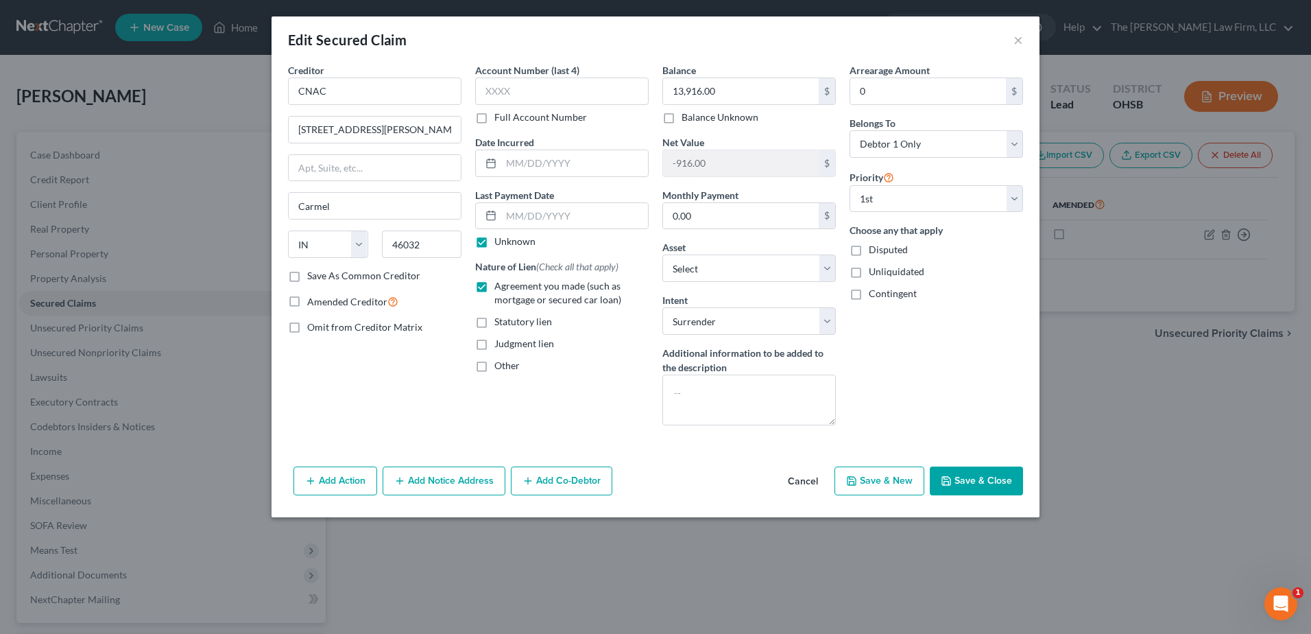
click at [993, 482] on button "Save & Close" at bounding box center [976, 480] width 93 height 29
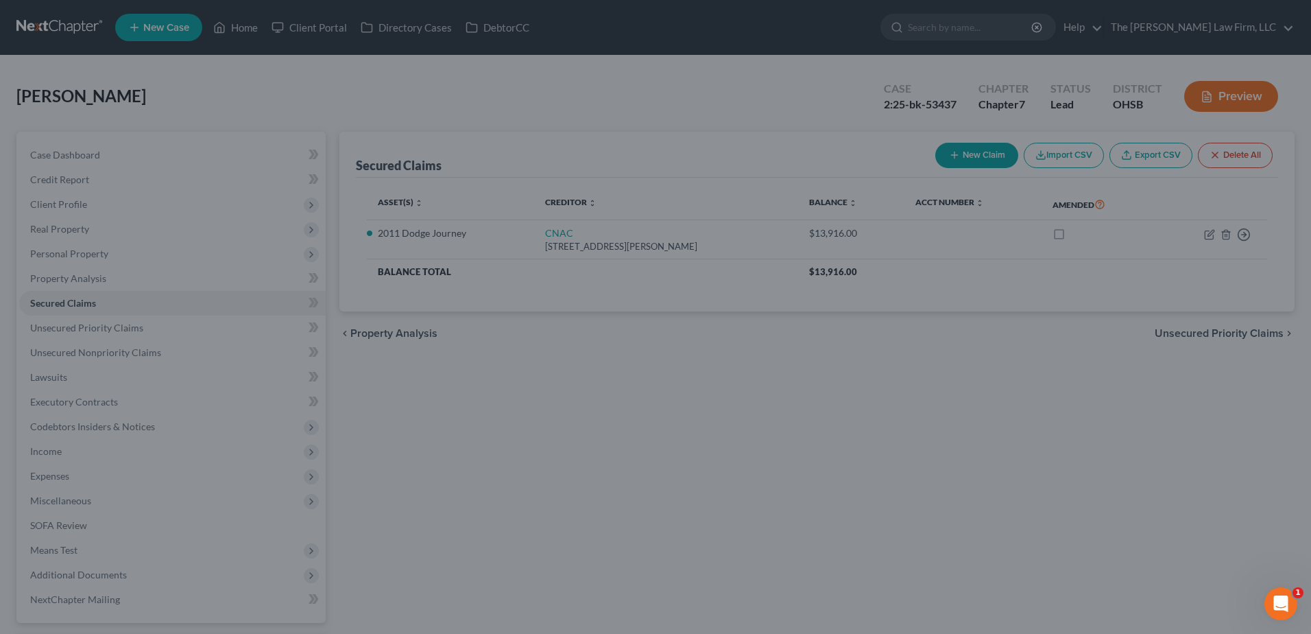
select select "12"
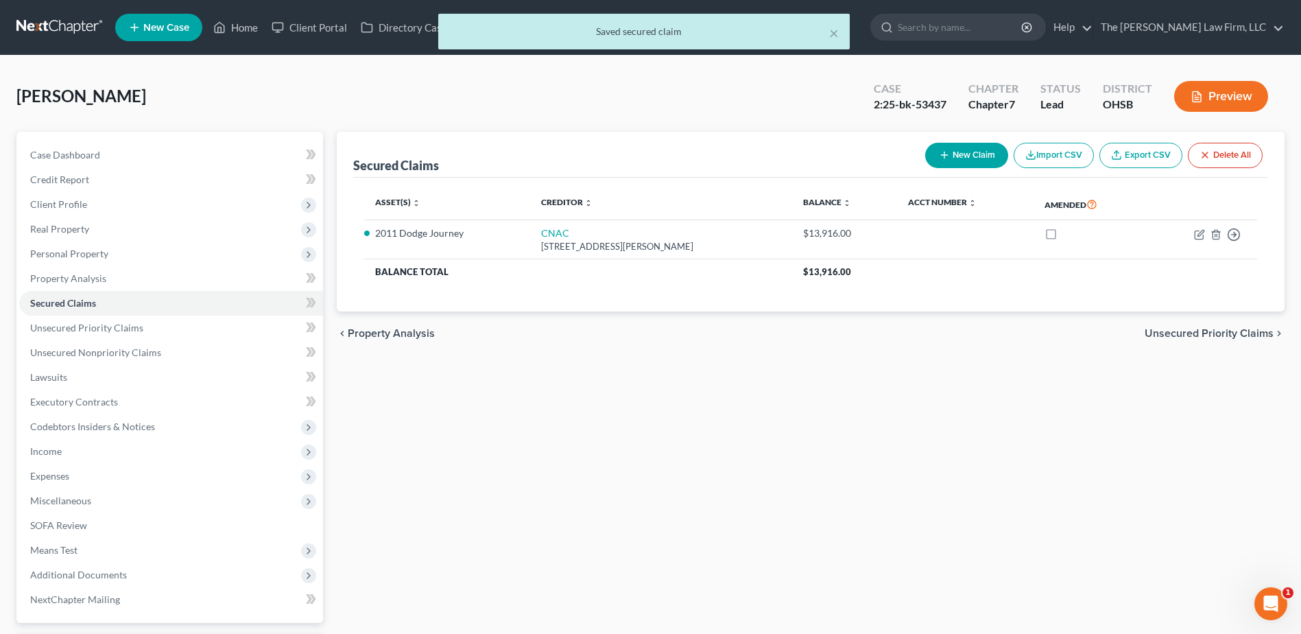
scroll to position [120, 0]
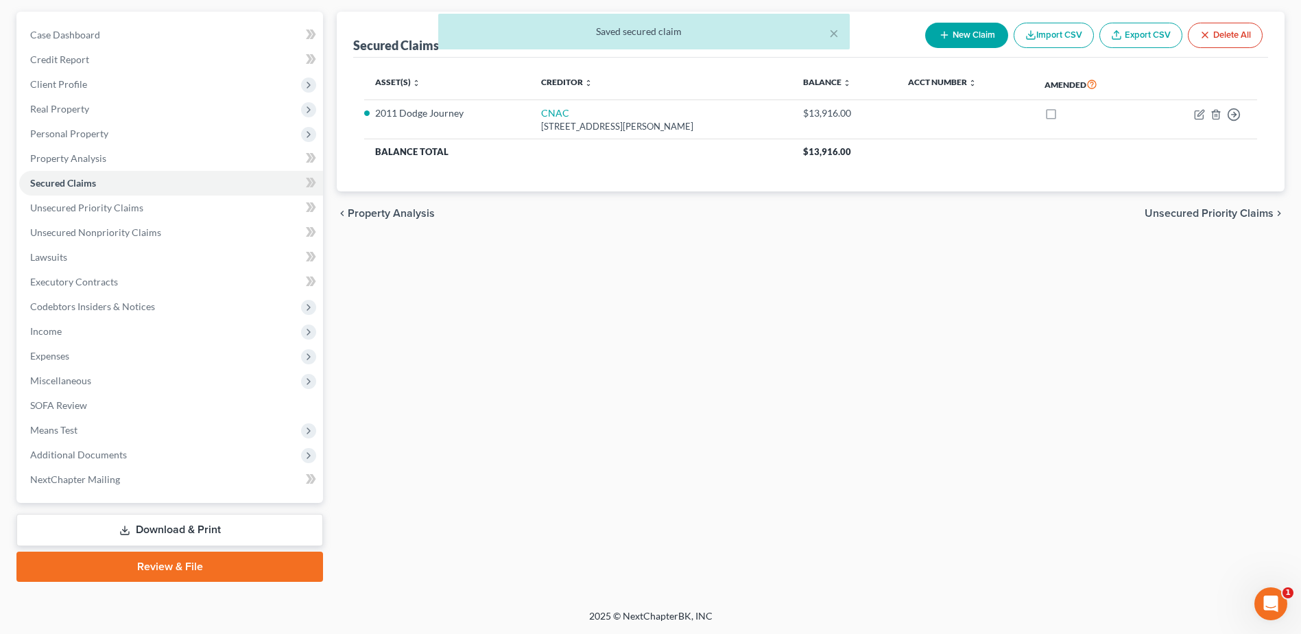
click at [144, 569] on link "Review & File" at bounding box center [169, 566] width 307 height 30
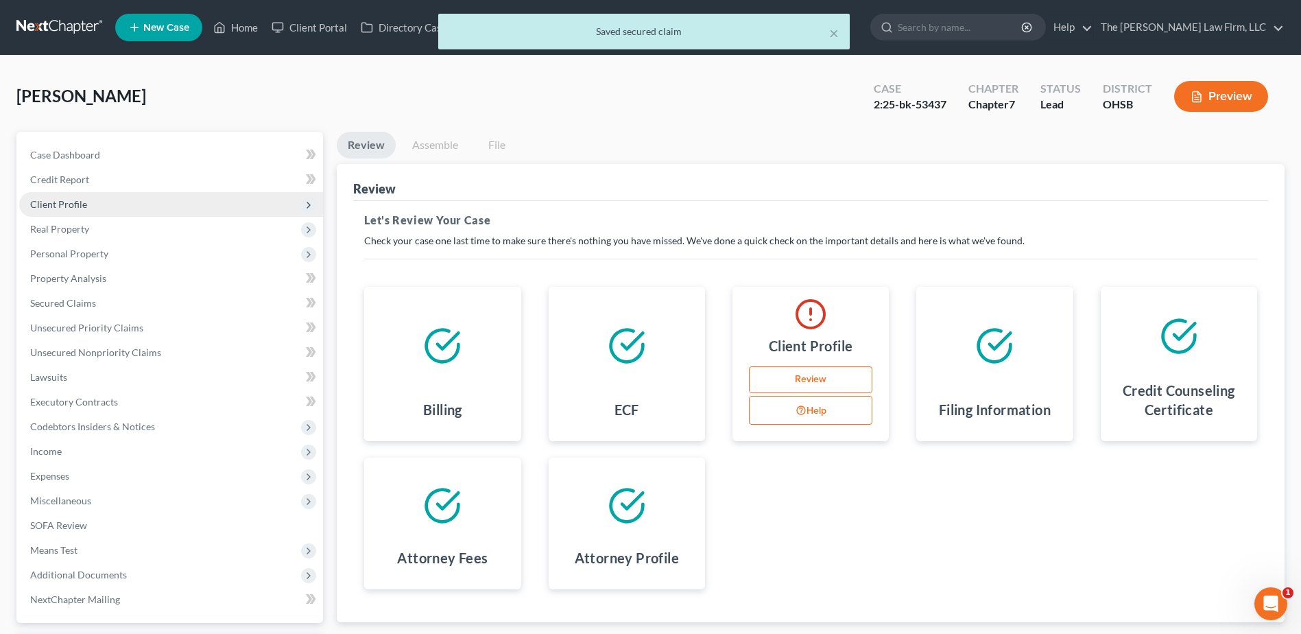
click at [98, 210] on span "Client Profile" at bounding box center [171, 204] width 304 height 25
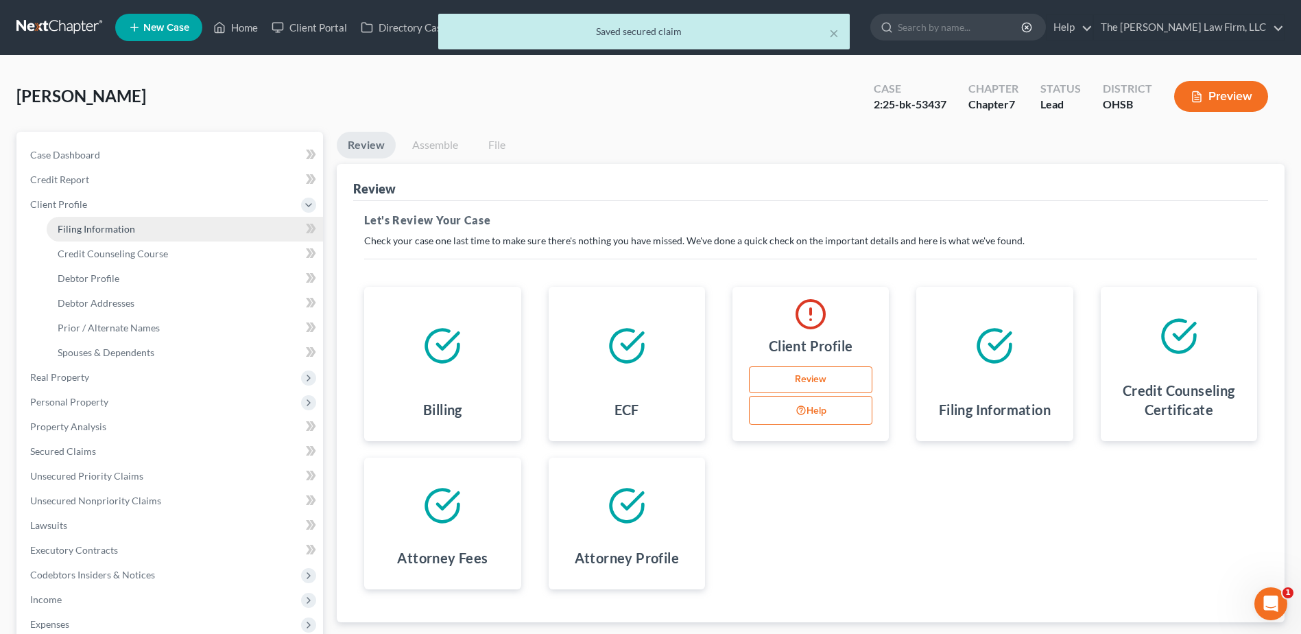
click at [99, 230] on span "Filing Information" at bounding box center [96, 229] width 77 height 12
select select "1"
select select "0"
select select "62"
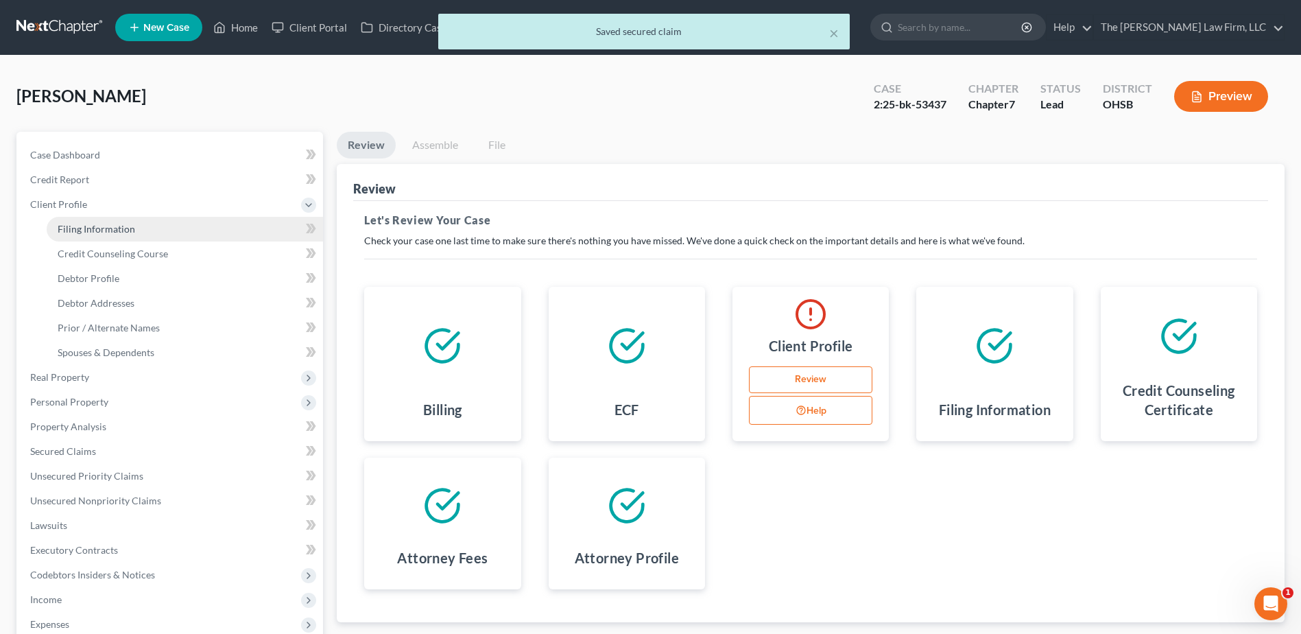
select select "0"
select select "36"
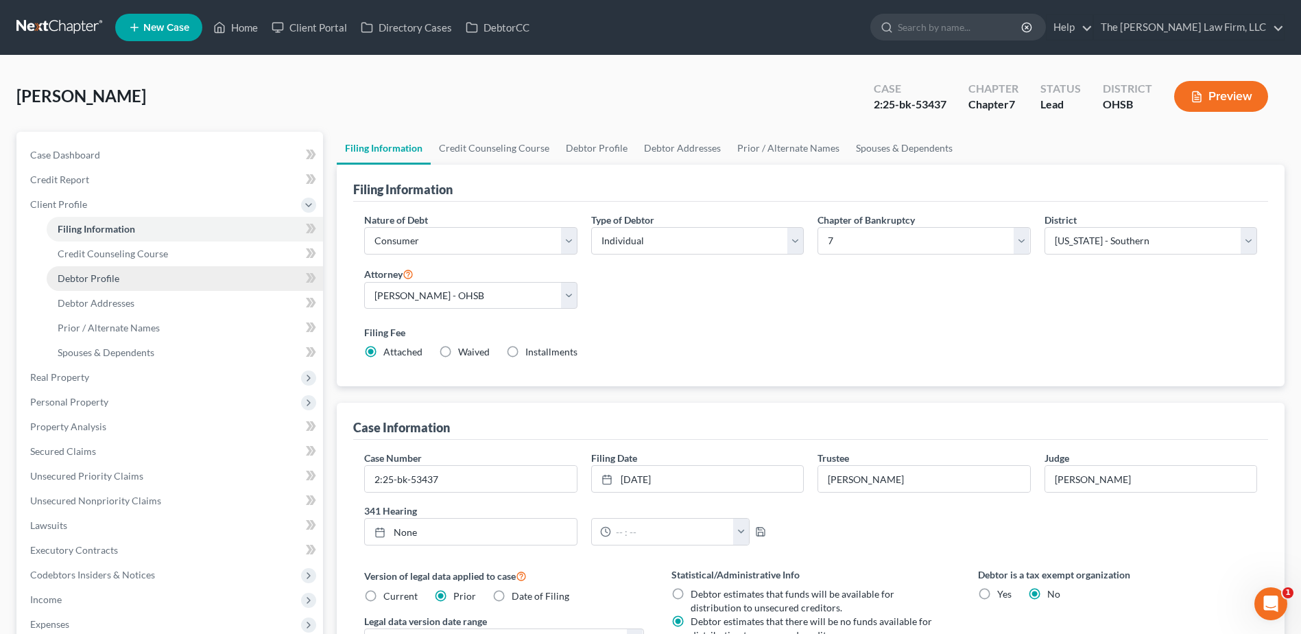
click at [108, 275] on span "Debtor Profile" at bounding box center [89, 278] width 62 height 12
select select "1"
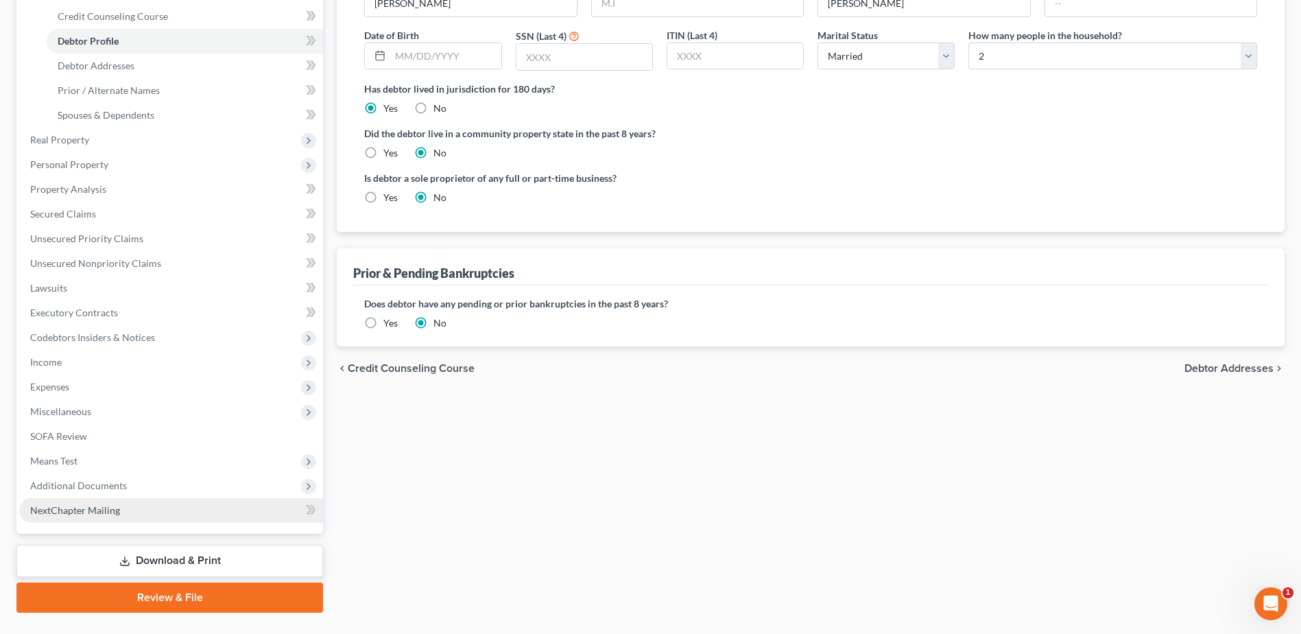
scroll to position [268, 0]
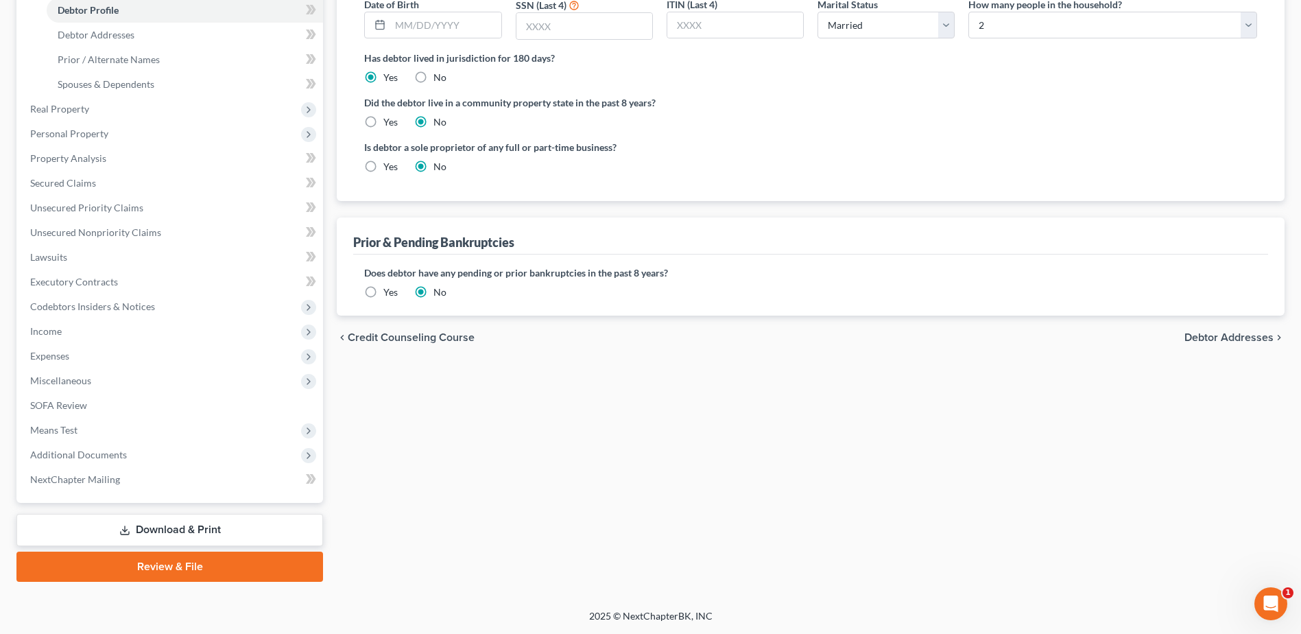
click at [164, 560] on link "Review & File" at bounding box center [169, 566] width 307 height 30
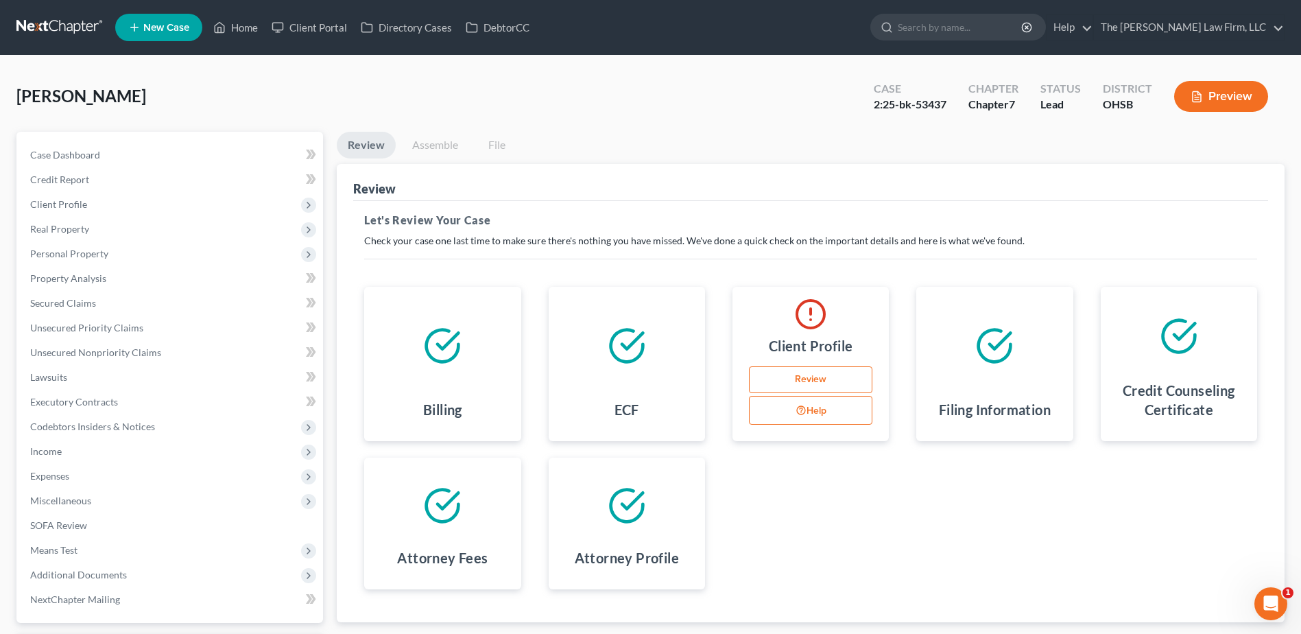
click at [792, 378] on link "Review" at bounding box center [810, 379] width 123 height 27
select select "1"
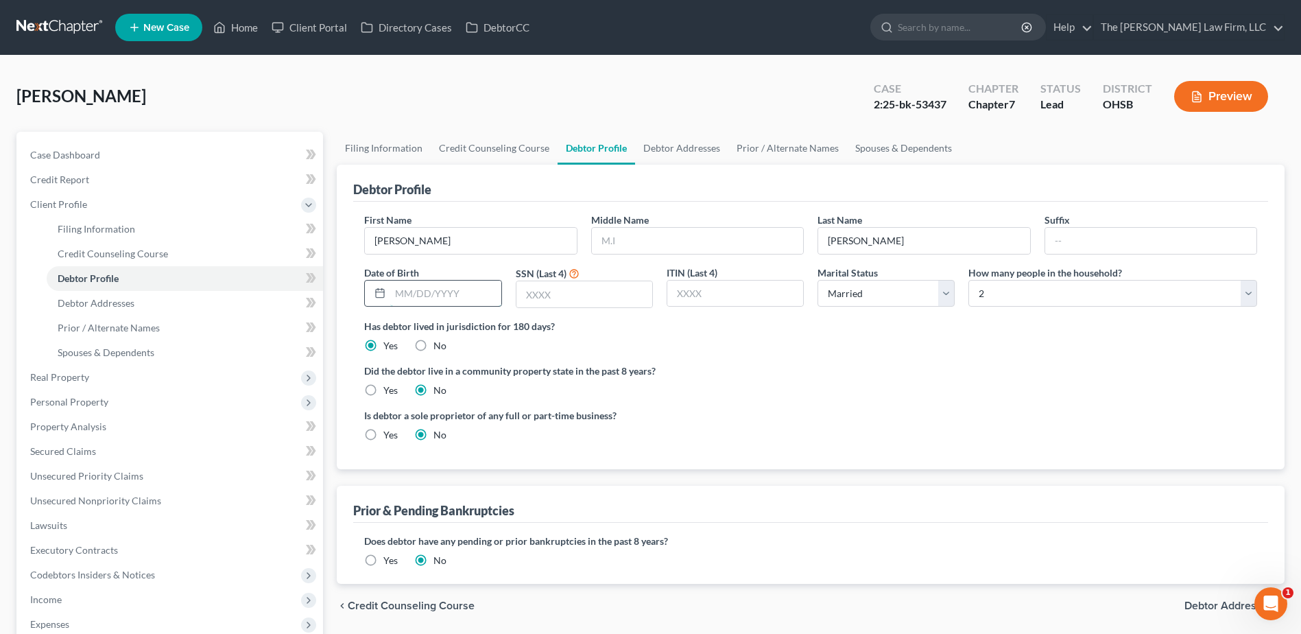
click at [422, 294] on input "text" at bounding box center [445, 294] width 110 height 26
type input "08/13/1960"
drag, startPoint x: 545, startPoint y: 297, endPoint x: 538, endPoint y: 287, distance: 11.4
click at [545, 297] on input "text" at bounding box center [584, 294] width 136 height 26
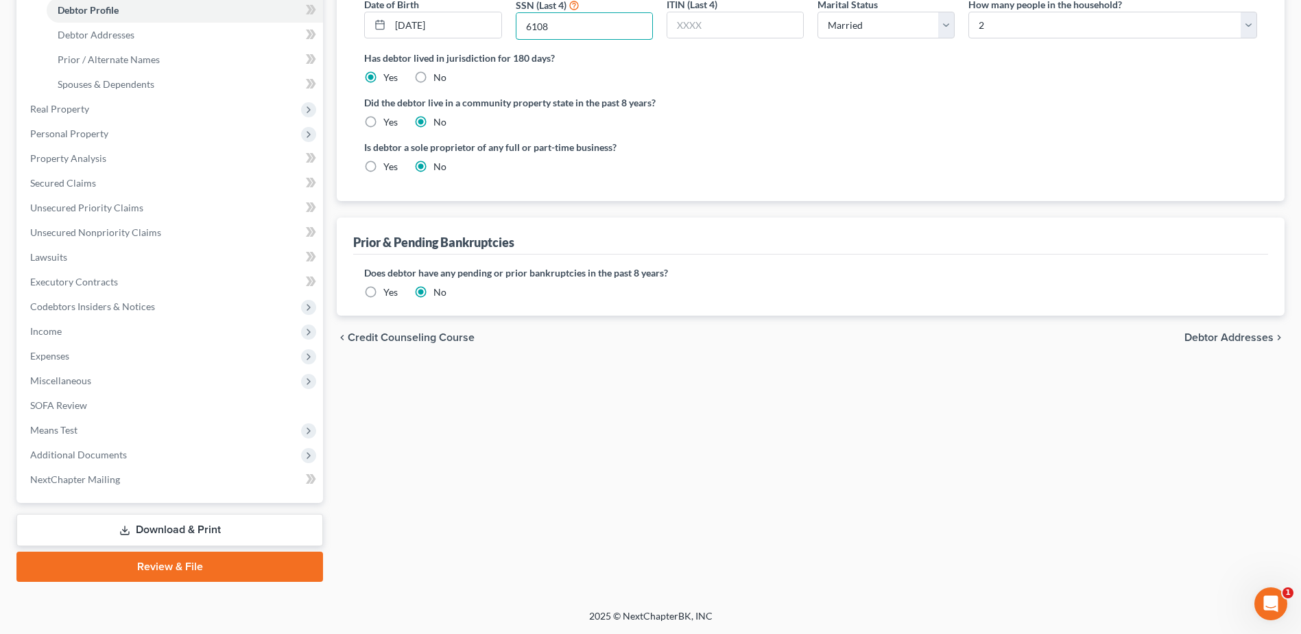
type input "6108"
click at [211, 558] on link "Review & File" at bounding box center [169, 566] width 307 height 30
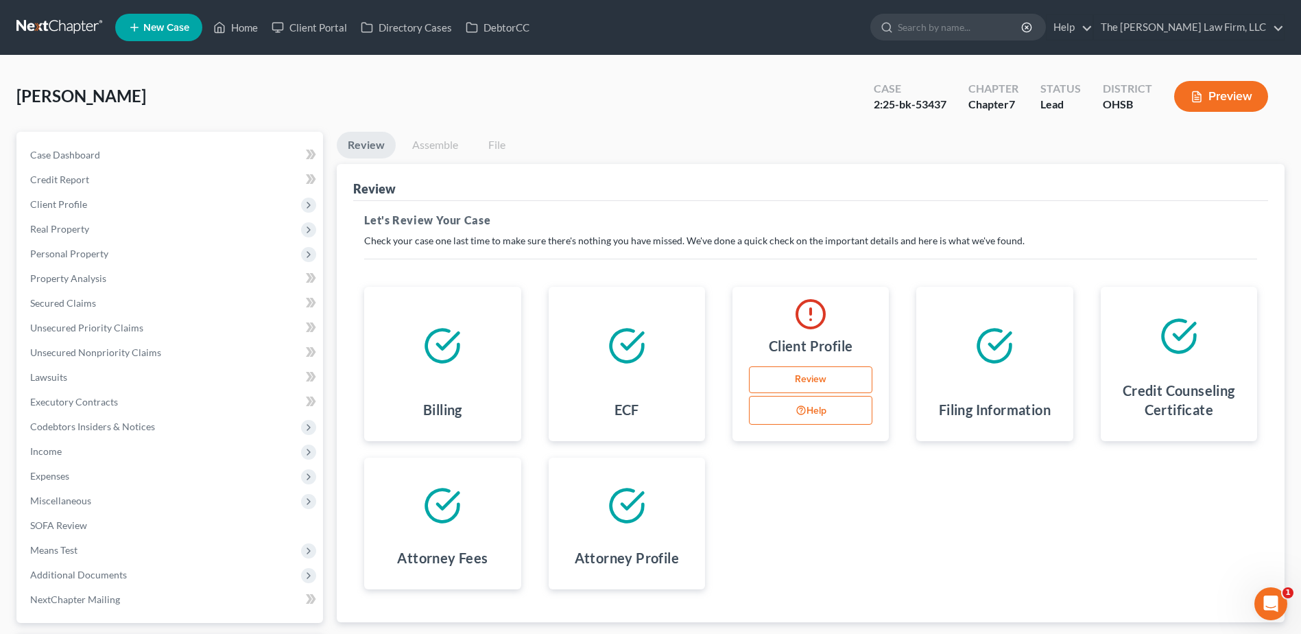
click at [827, 379] on link "Review" at bounding box center [810, 379] width 123 height 27
select select "1"
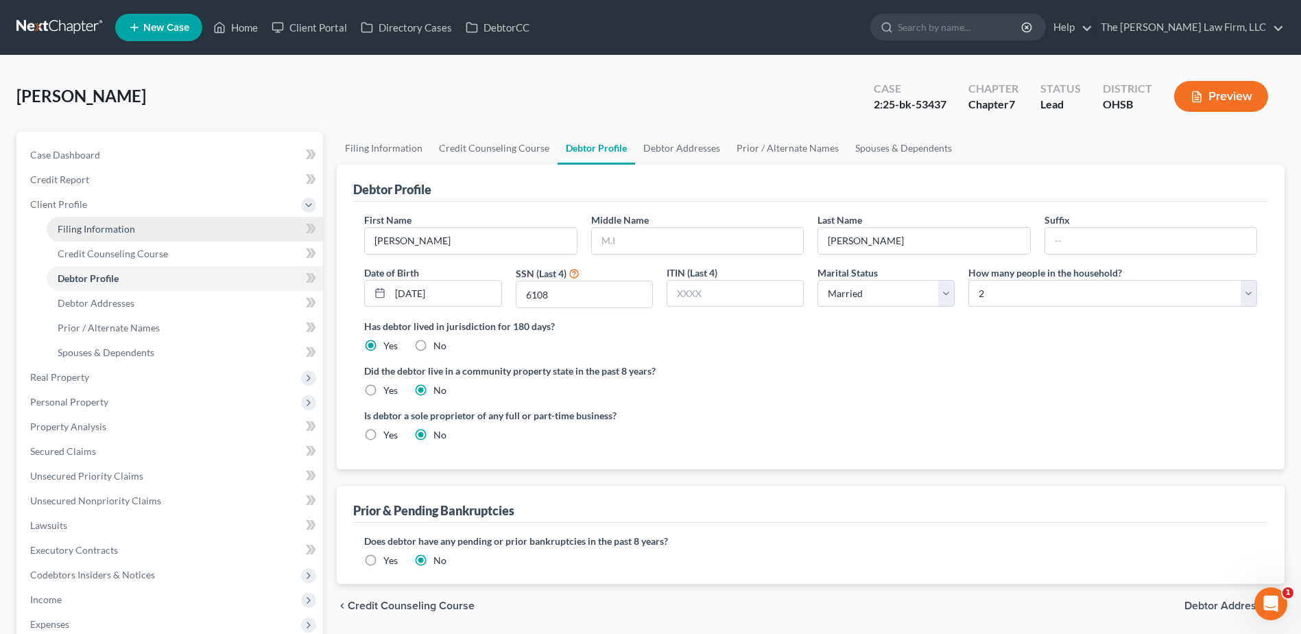
click at [150, 225] on link "Filing Information" at bounding box center [185, 229] width 276 height 25
select select "1"
select select "0"
select select "62"
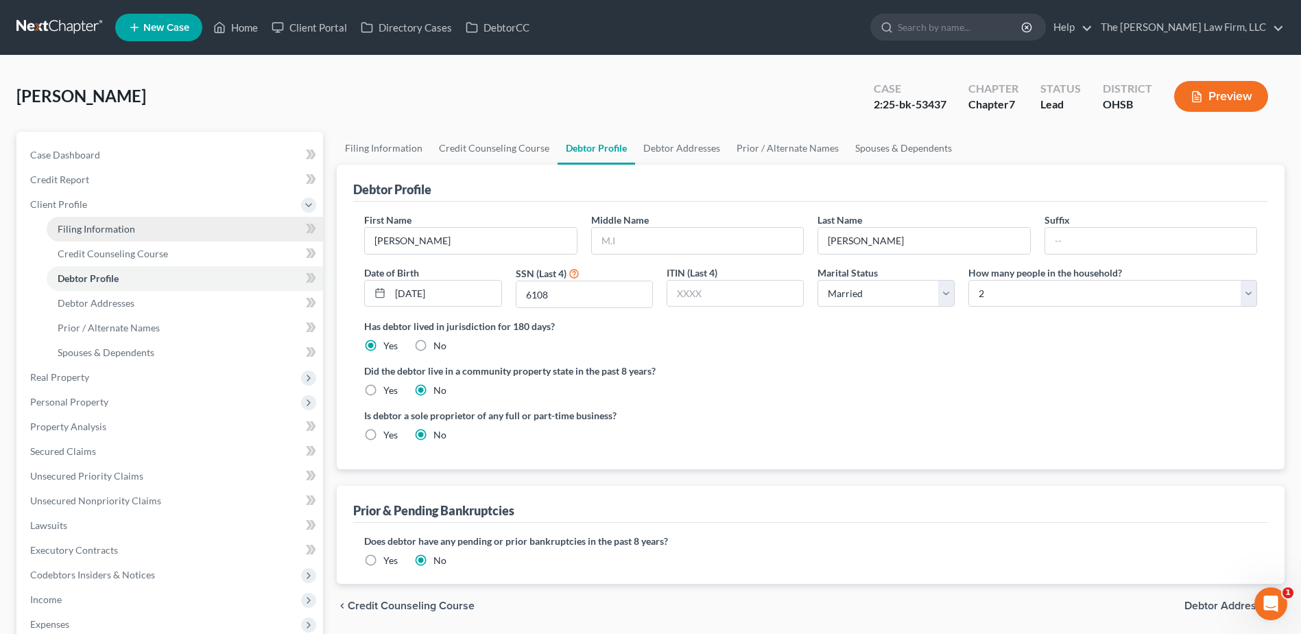
select select "0"
select select "36"
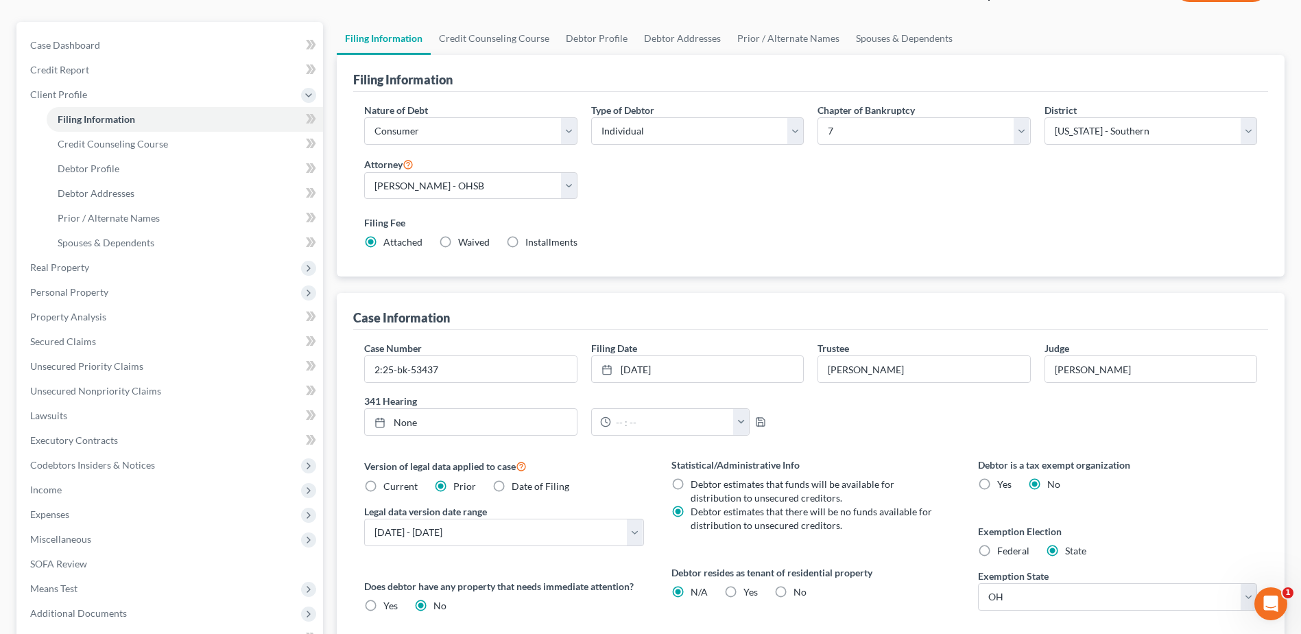
scroll to position [270, 0]
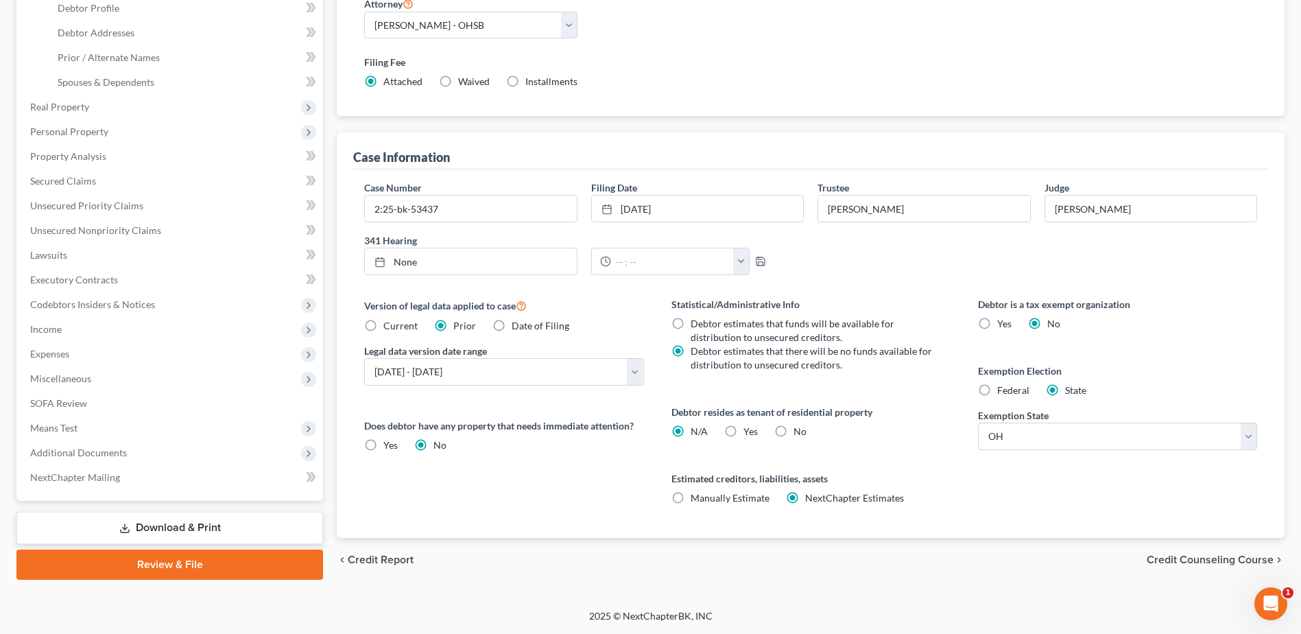
click at [154, 573] on link "Review & File" at bounding box center [169, 564] width 307 height 30
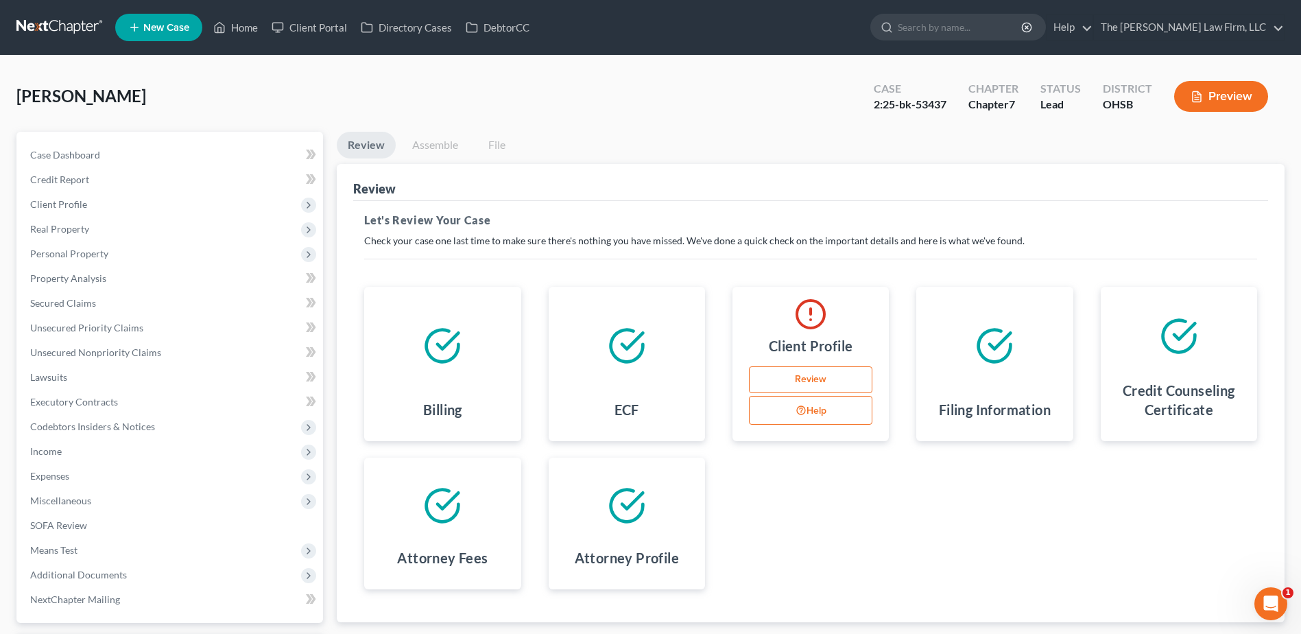
click at [824, 412] on button "Help" at bounding box center [810, 410] width 123 height 29
click at [97, 206] on span "Client Profile" at bounding box center [171, 204] width 304 height 25
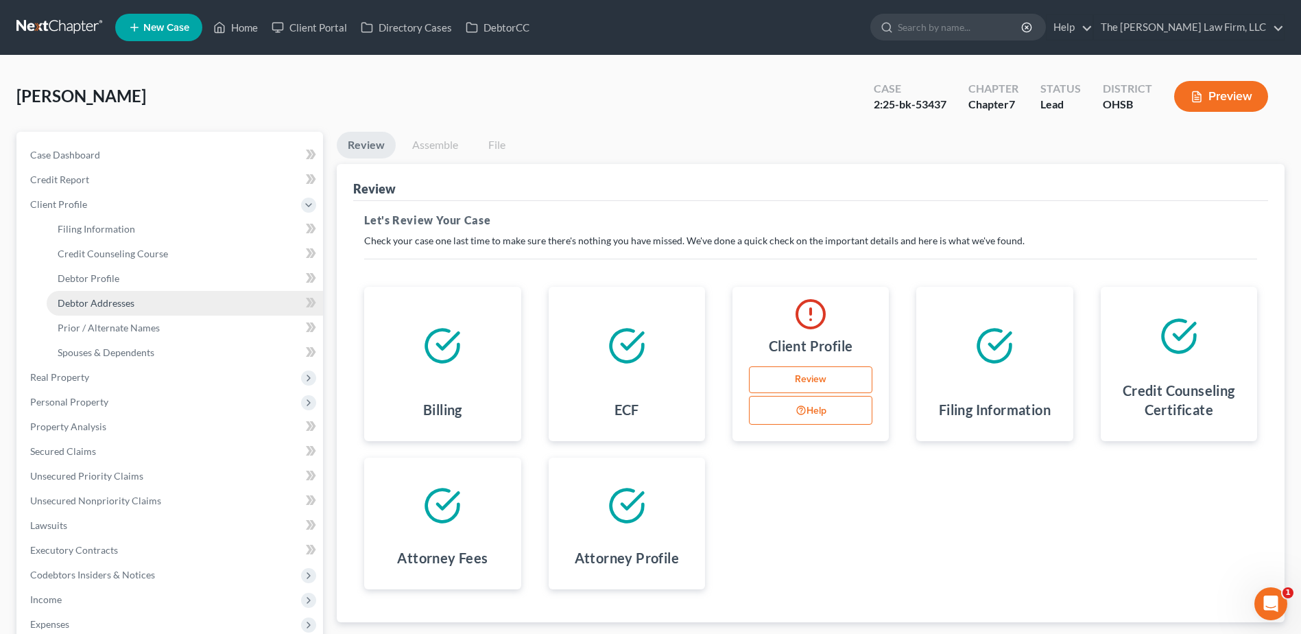
click at [104, 296] on link "Debtor Addresses" at bounding box center [185, 303] width 276 height 25
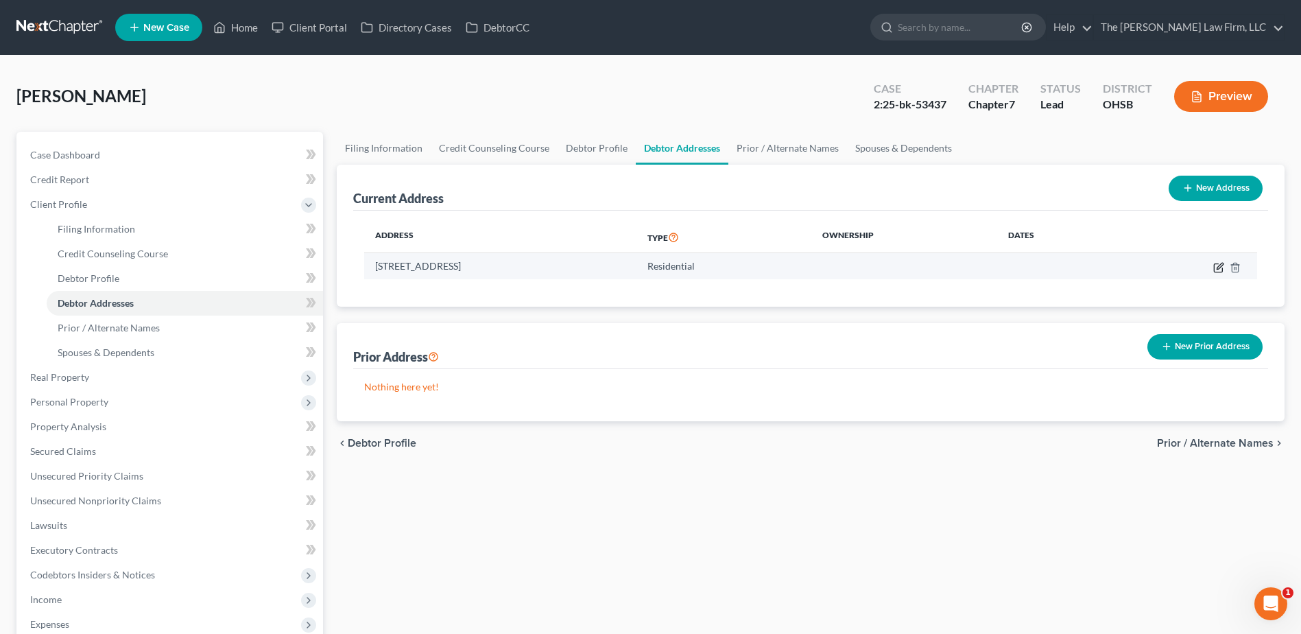
click at [1218, 265] on icon "button" at bounding box center [1218, 267] width 11 height 11
select select "36"
select select "0"
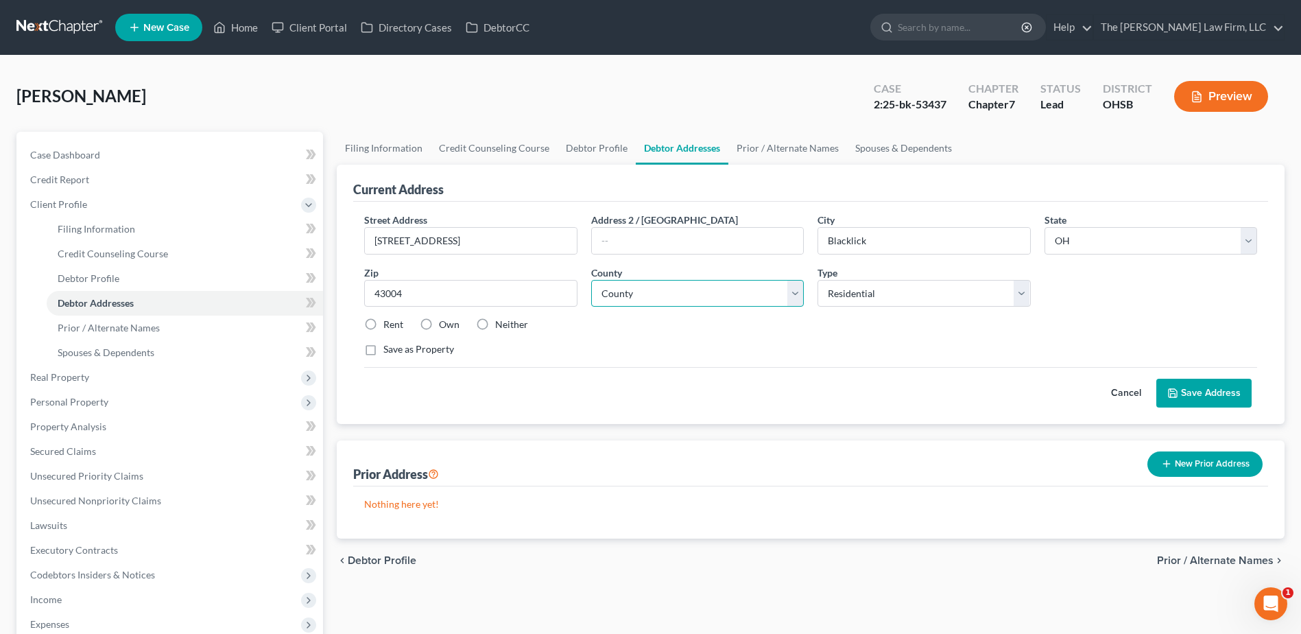
click at [668, 293] on select "County Adams County Allen County Ashland County Ashtabula County Athens County …" at bounding box center [697, 293] width 213 height 27
select select "24"
click at [667, 292] on select "County Adams County Allen County Ashland County Ashtabula County Athens County …" at bounding box center [697, 293] width 213 height 27
drag, startPoint x: 518, startPoint y: 235, endPoint x: 475, endPoint y: 233, distance: 42.5
click at [475, 233] on input "7250 East Broad Street Apt 303" at bounding box center [470, 241] width 211 height 26
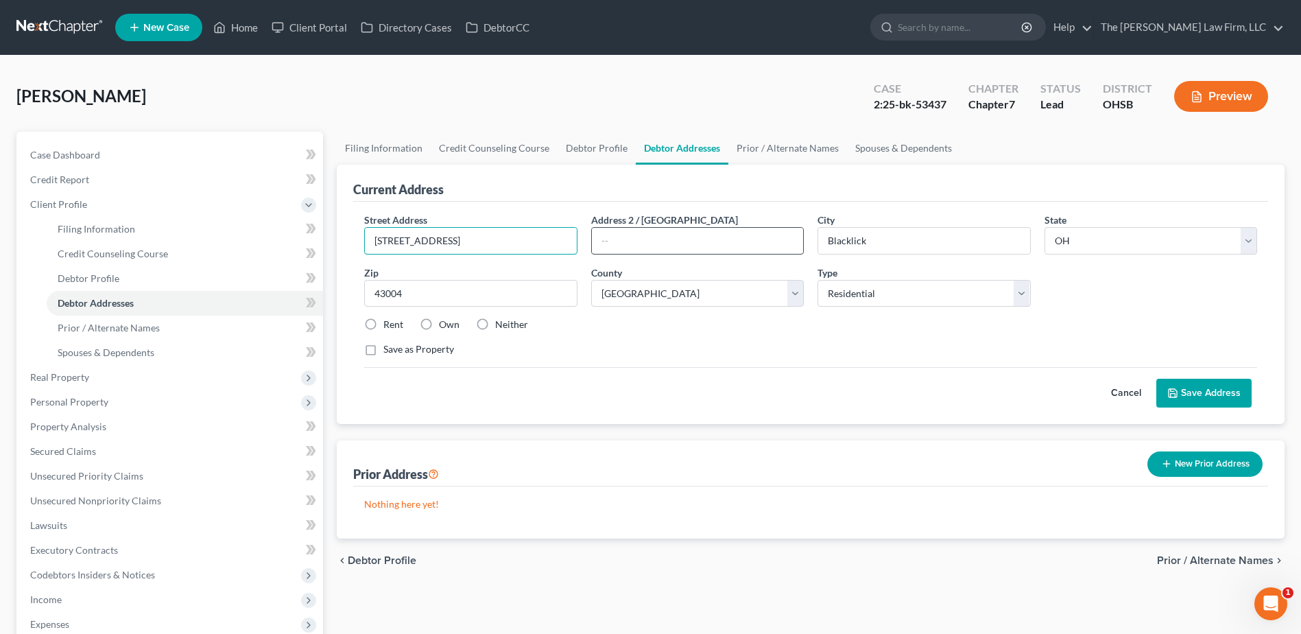
type input "7250 East Broad Street"
click at [658, 241] on input "text" at bounding box center [697, 241] width 211 height 26
paste input "Apt 303"
type input "Apt 303"
click at [1203, 389] on button "Save Address" at bounding box center [1203, 393] width 95 height 29
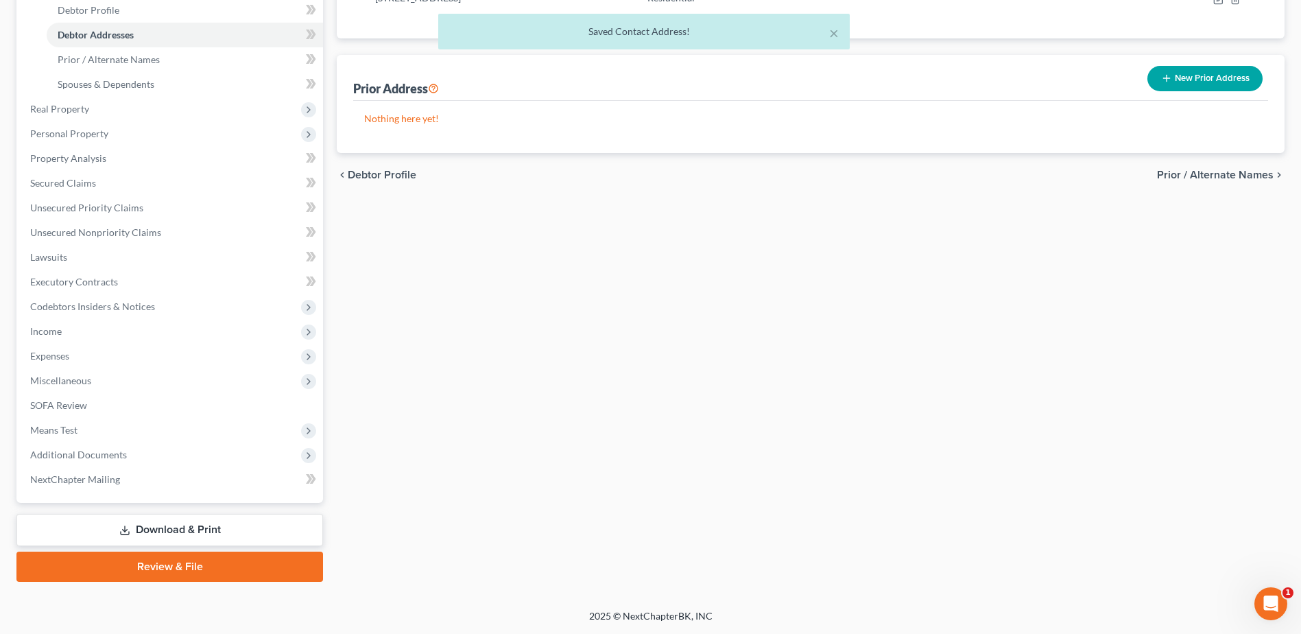
click at [177, 562] on link "Review & File" at bounding box center [169, 566] width 307 height 30
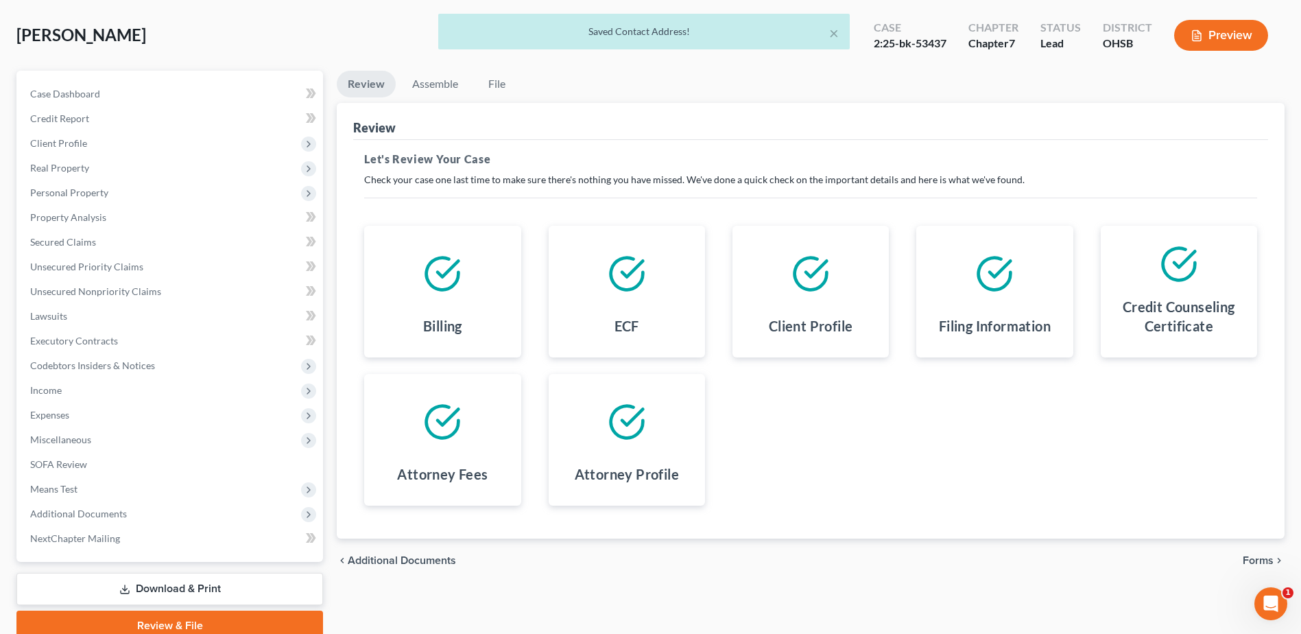
scroll to position [120, 0]
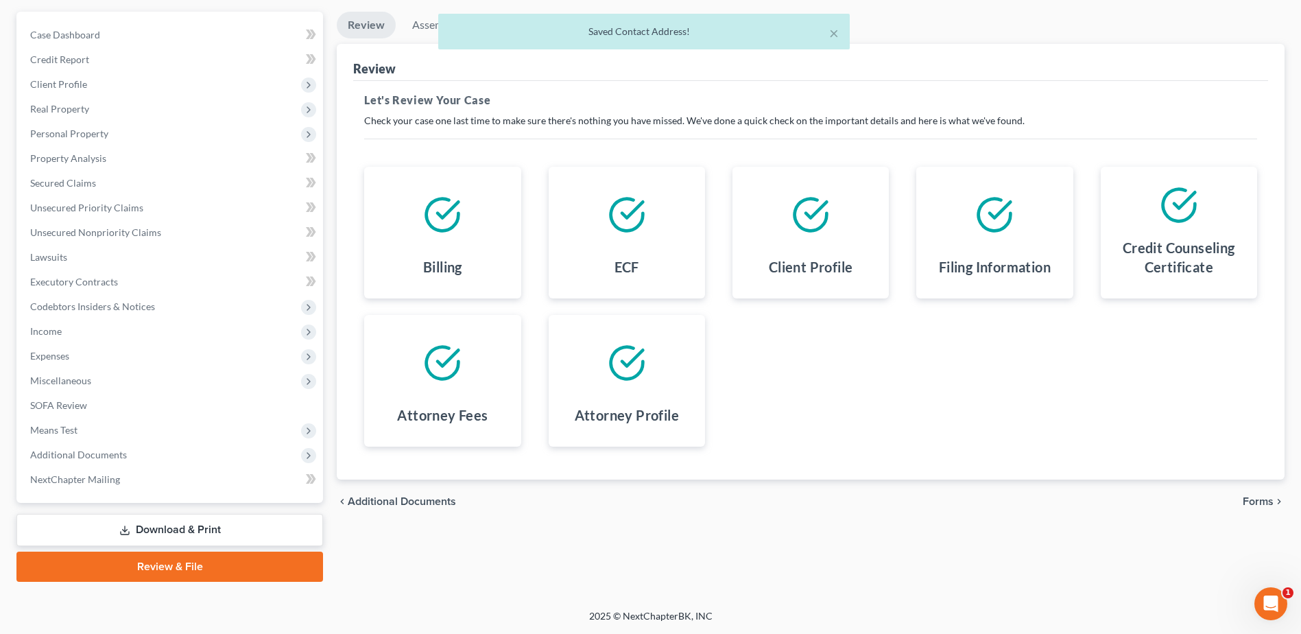
click at [1274, 508] on div "chevron_left Additional Documents Forms chevron_right" at bounding box center [811, 501] width 948 height 44
click at [1265, 503] on span "Forms" at bounding box center [1258, 501] width 31 height 11
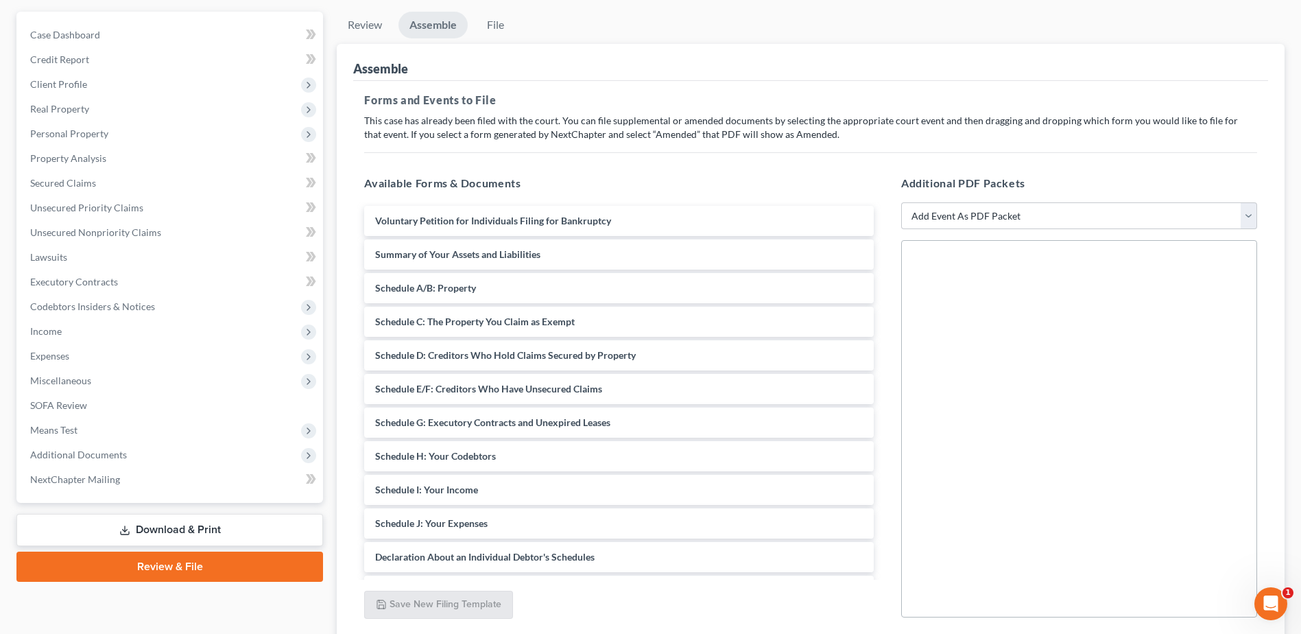
click at [186, 527] on link "Download & Print" at bounding box center [169, 530] width 307 height 32
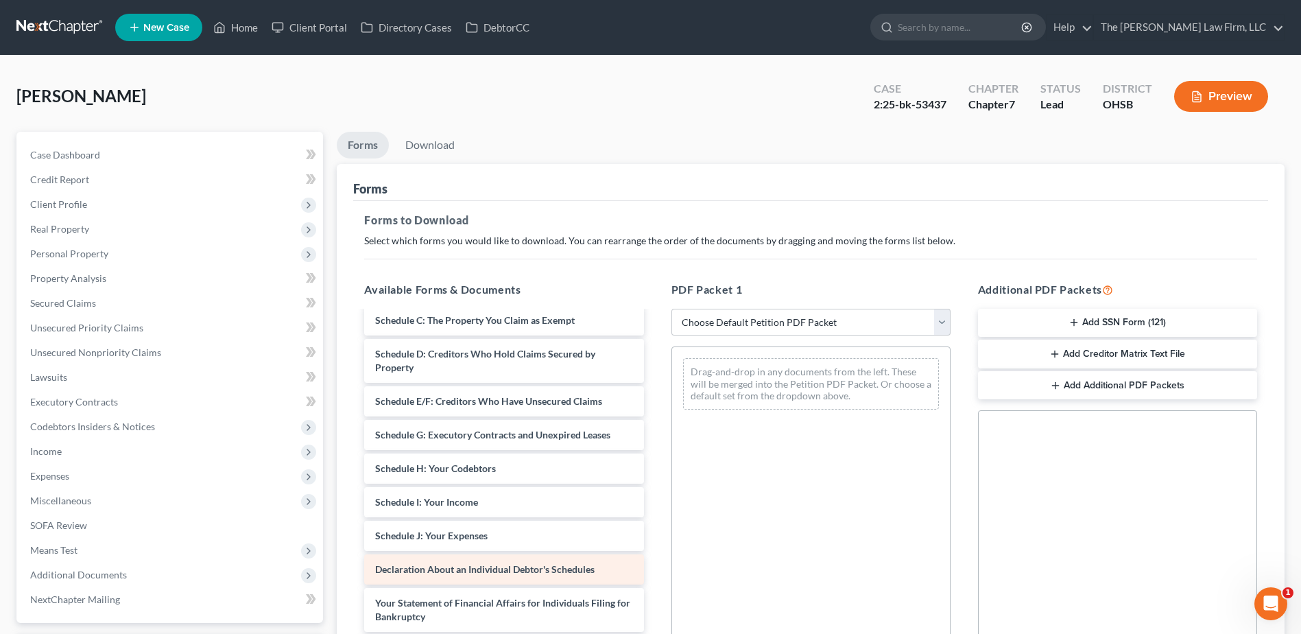
scroll to position [412, 0]
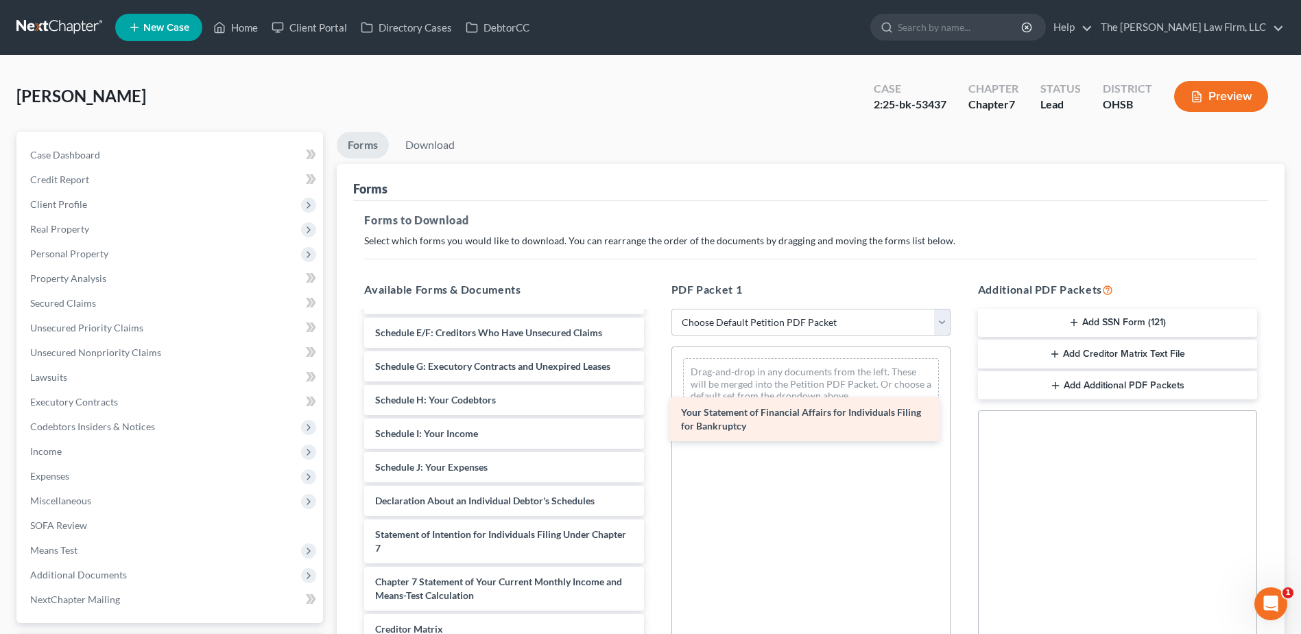
drag, startPoint x: 465, startPoint y: 546, endPoint x: 771, endPoint y: 424, distance: 329.3
click at [654, 424] on div "Your Statement of Financial Affairs for Individuals Filing for Bankruptcy Divor…" at bounding box center [503, 330] width 301 height 858
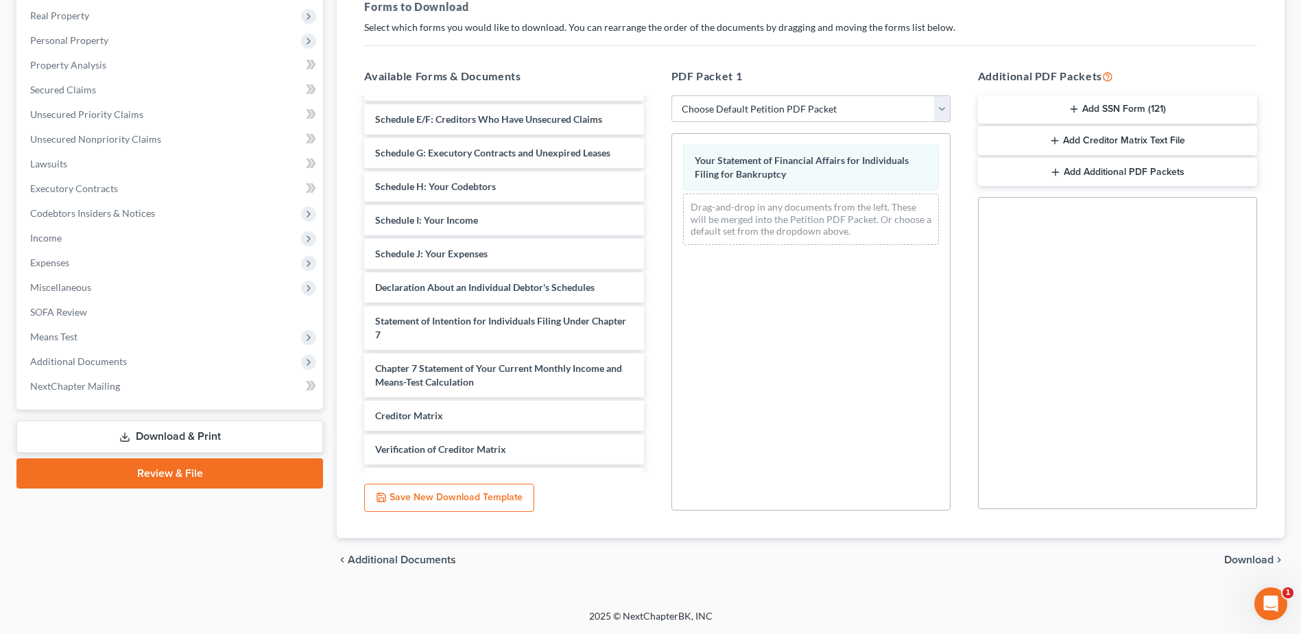
click at [1237, 560] on span "Download" at bounding box center [1248, 559] width 49 height 11
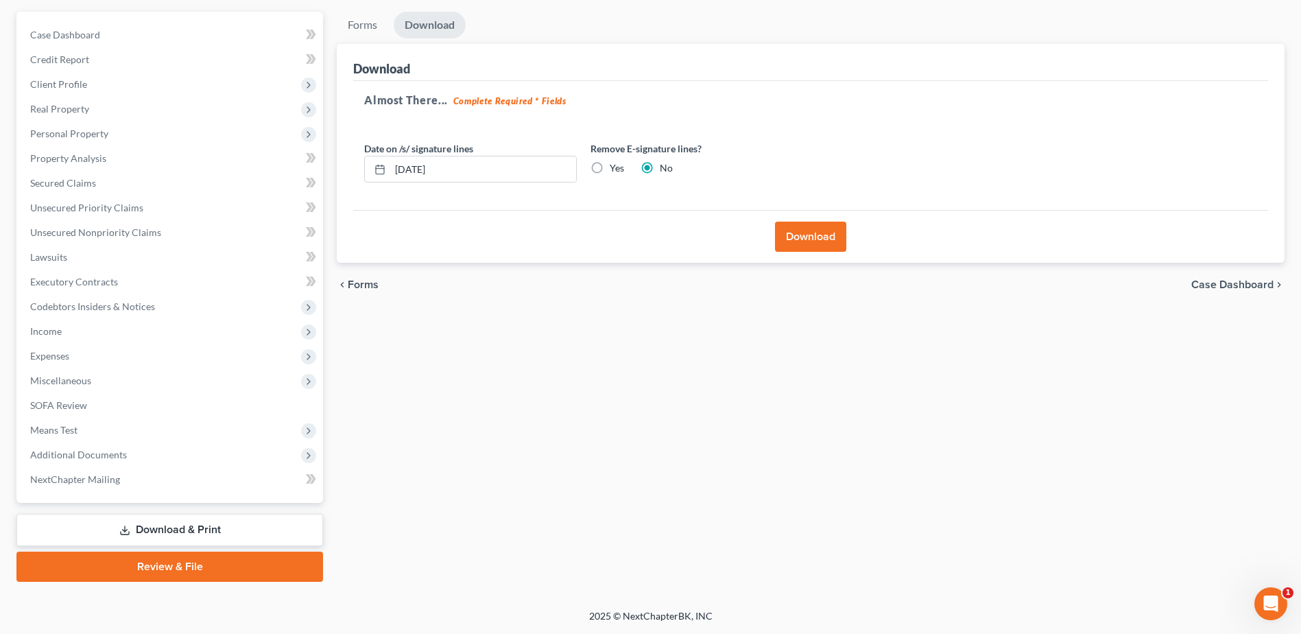
scroll to position [120, 0]
click at [820, 238] on button "Download" at bounding box center [810, 237] width 71 height 30
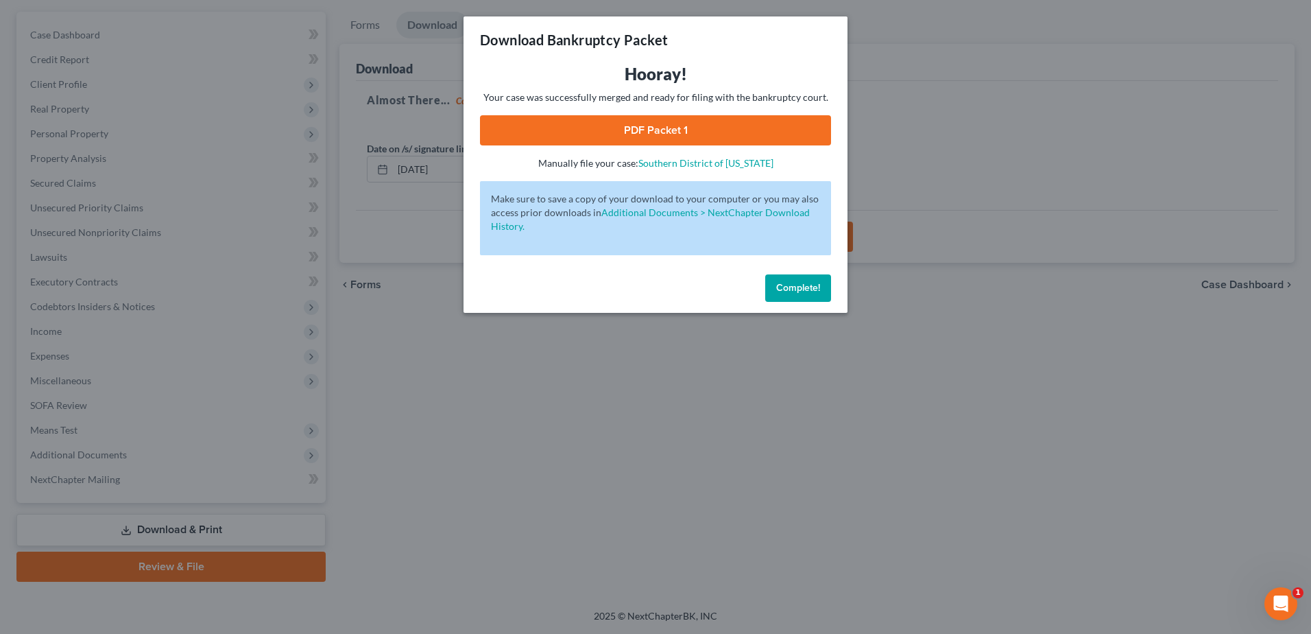
click at [708, 136] on link "PDF Packet 1" at bounding box center [655, 130] width 351 height 30
click at [795, 287] on span "Complete!" at bounding box center [798, 288] width 44 height 12
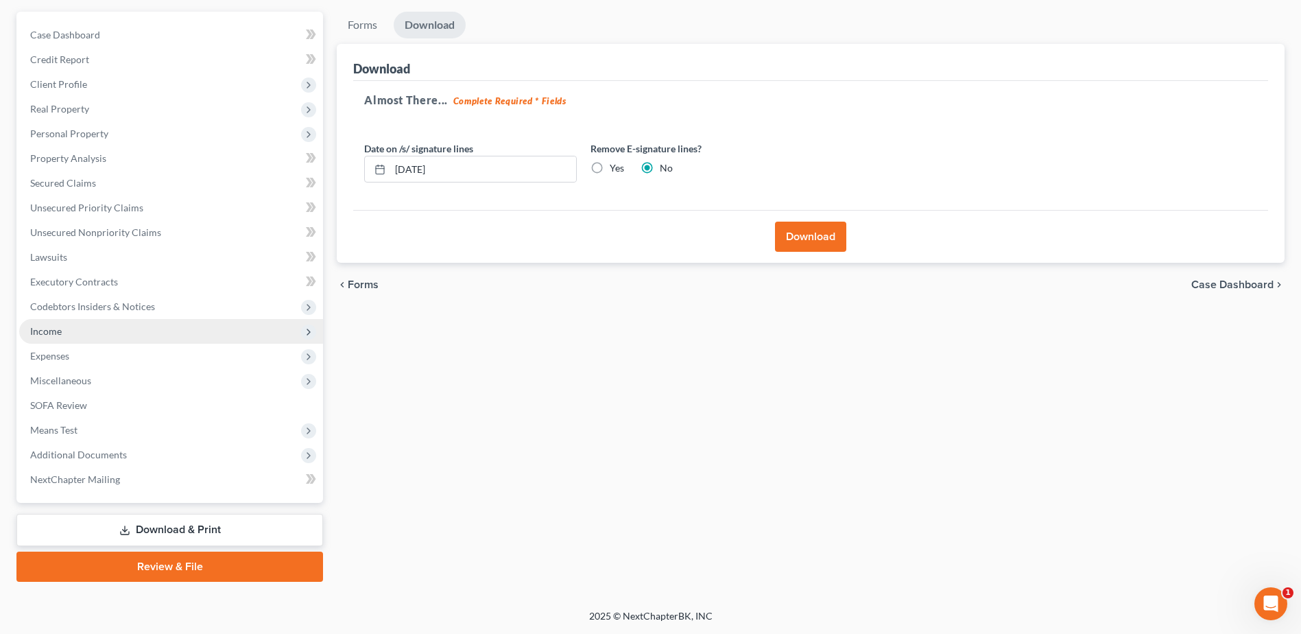
click at [63, 330] on span "Income" at bounding box center [171, 331] width 304 height 25
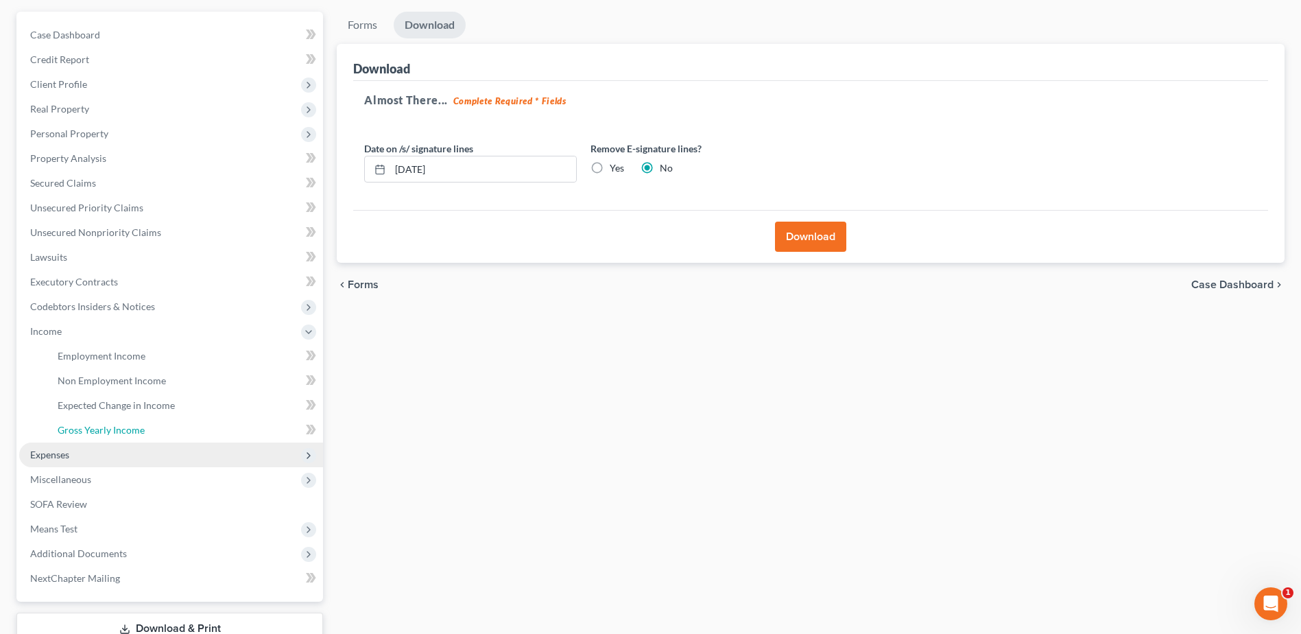
click at [86, 441] on link "Gross Yearly Income" at bounding box center [185, 430] width 276 height 25
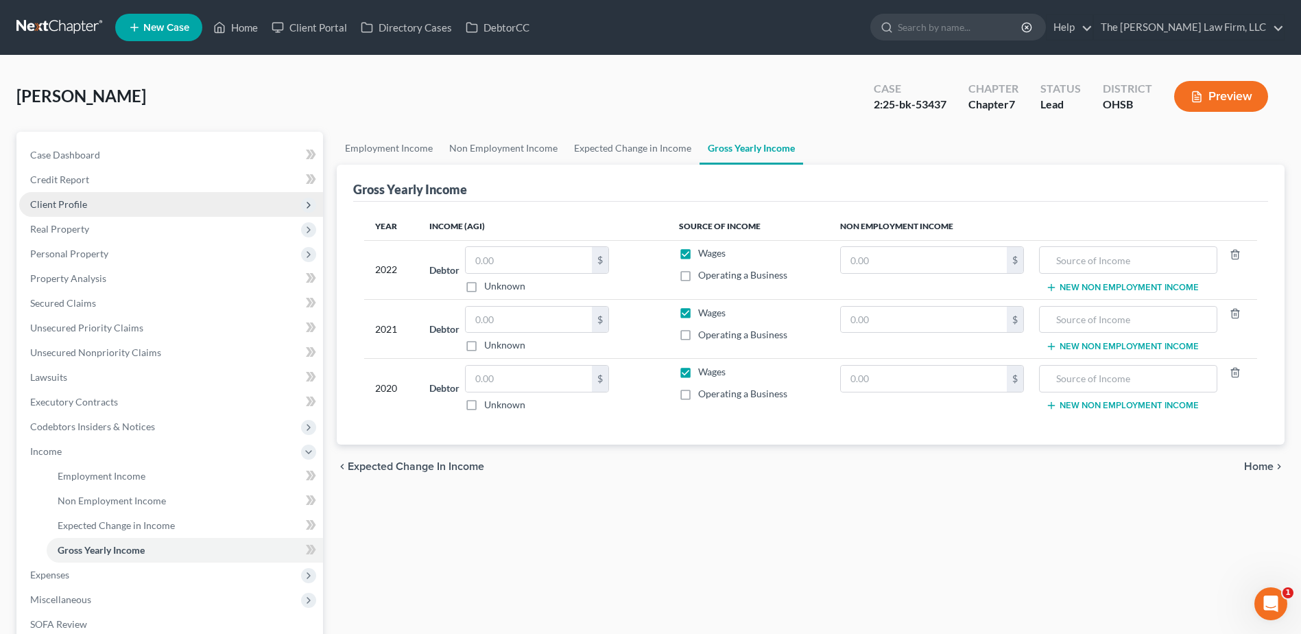
click at [62, 206] on span "Client Profile" at bounding box center [58, 204] width 57 height 12
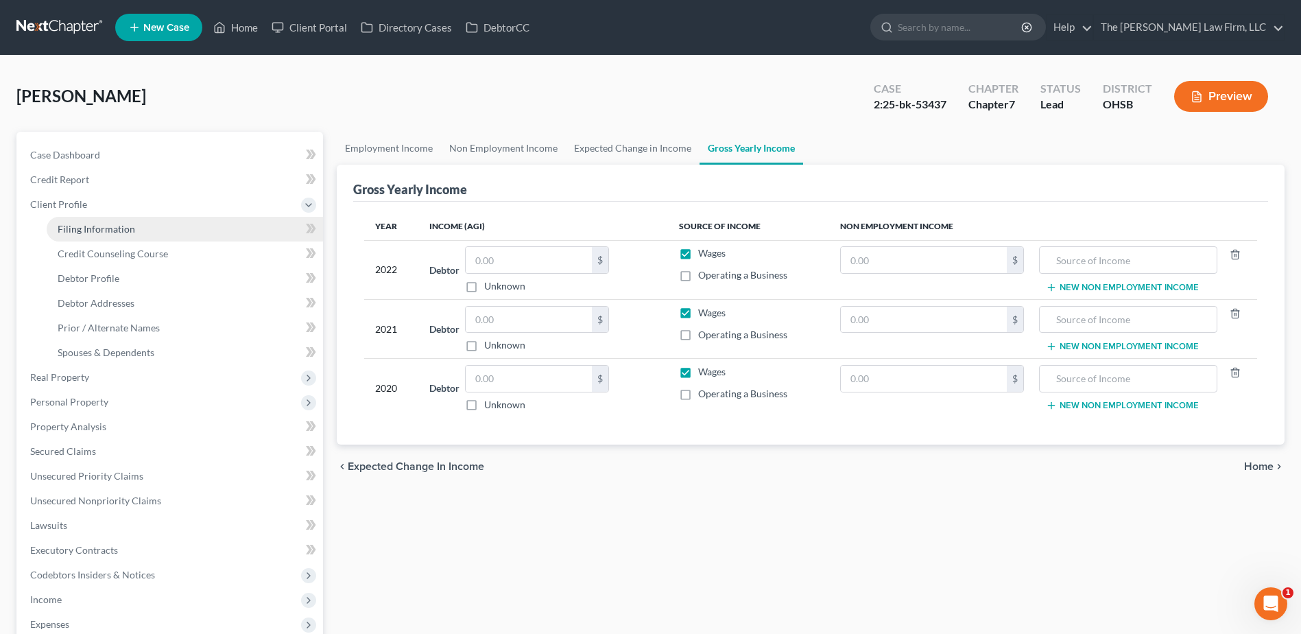
click at [74, 232] on span "Filing Information" at bounding box center [96, 229] width 77 height 12
select select "1"
select select "0"
select select "62"
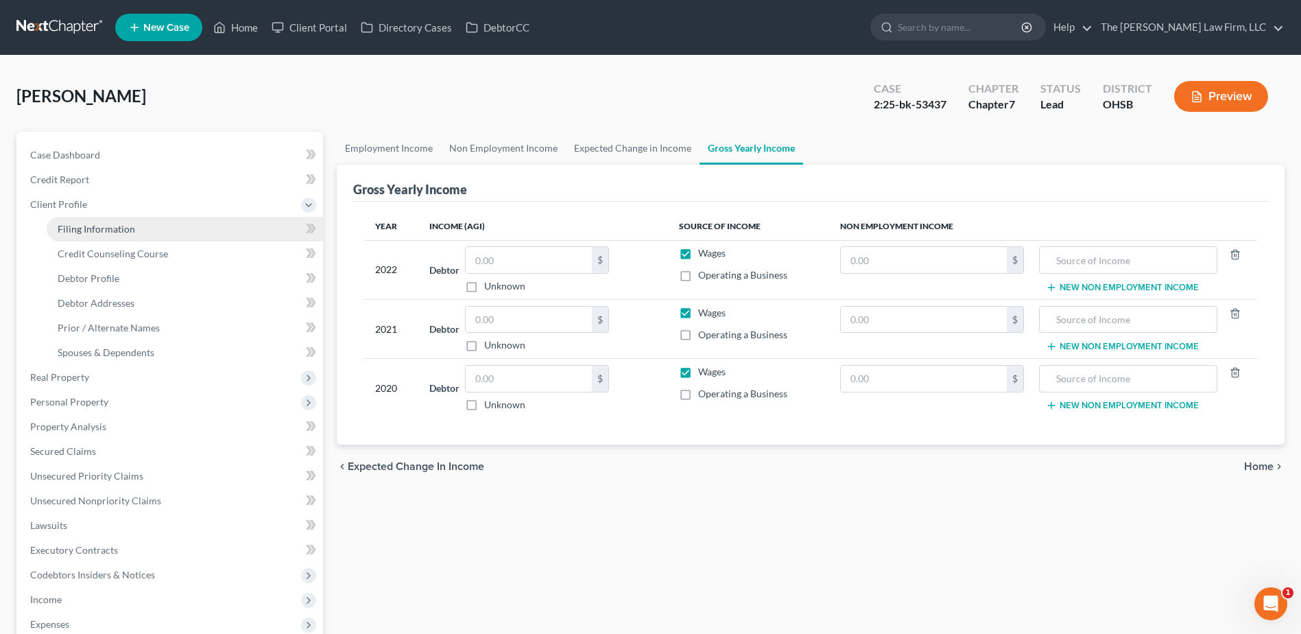
select select "0"
select select "36"
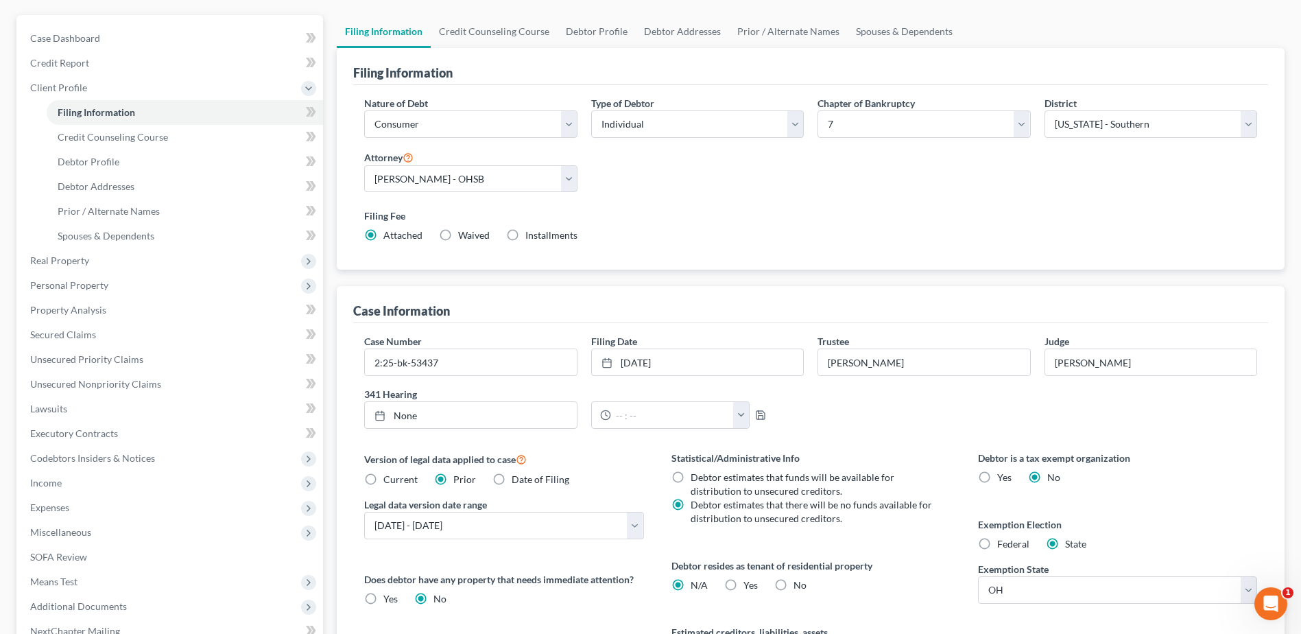
scroll to position [270, 0]
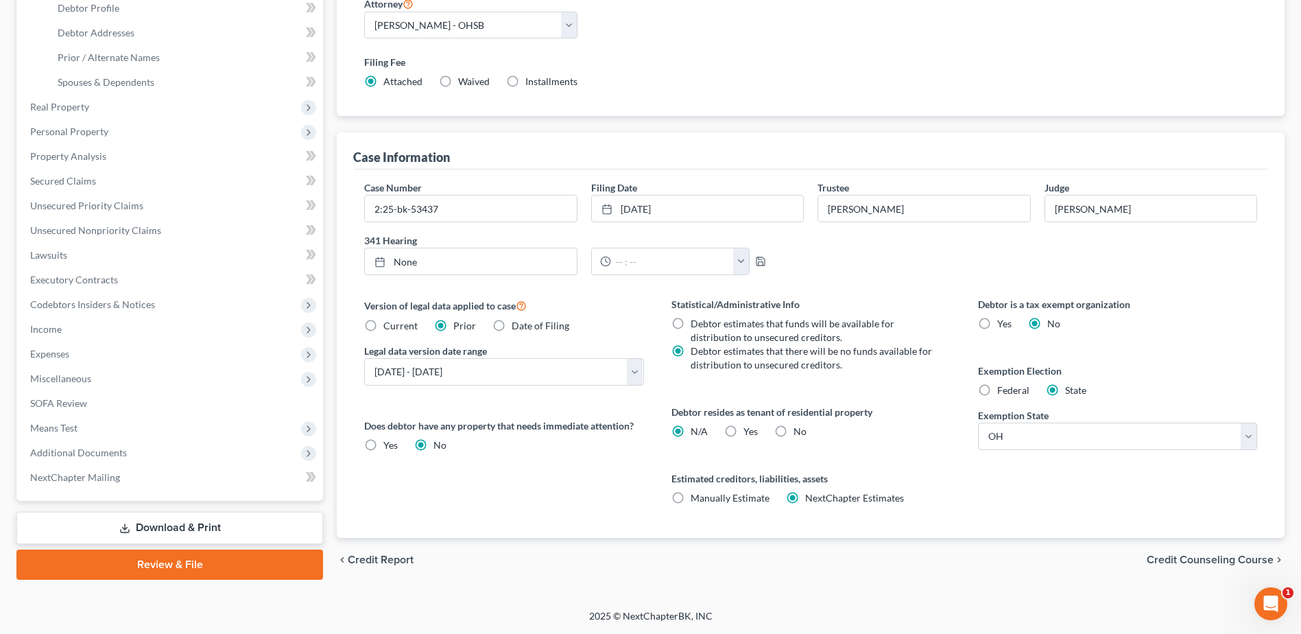
click at [383, 319] on label "Current" at bounding box center [400, 326] width 34 height 14
click at [389, 319] on input "Current" at bounding box center [393, 323] width 9 height 9
radio input "true"
radio input "false"
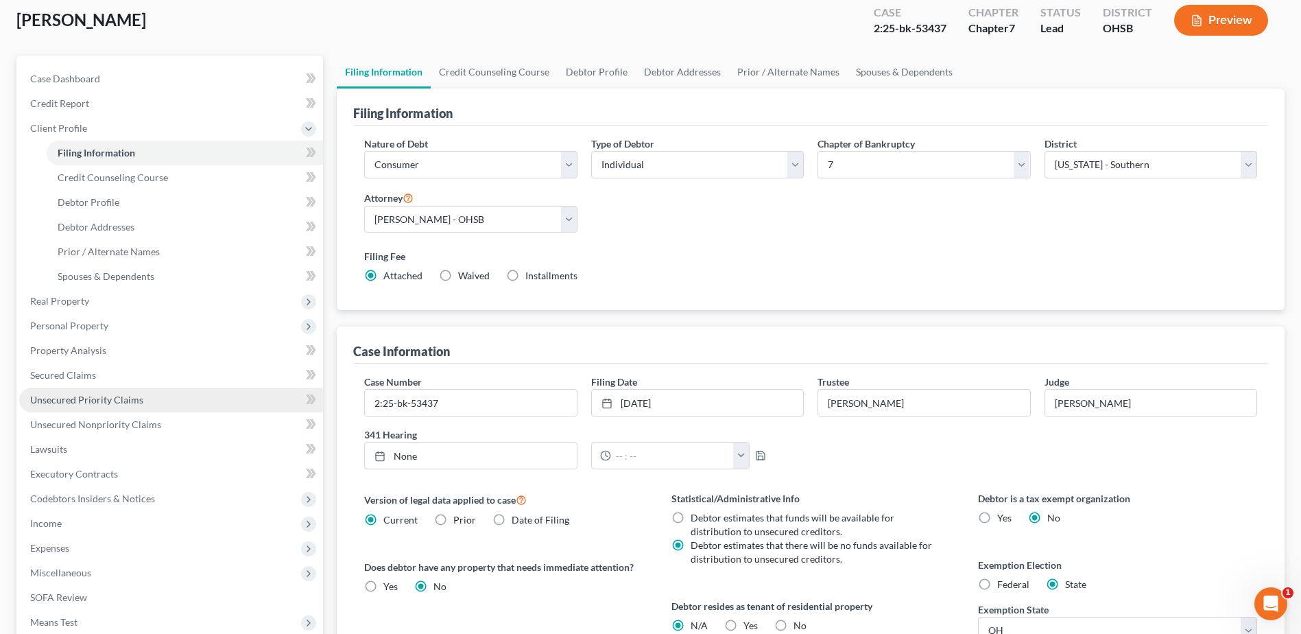
scroll to position [64, 0]
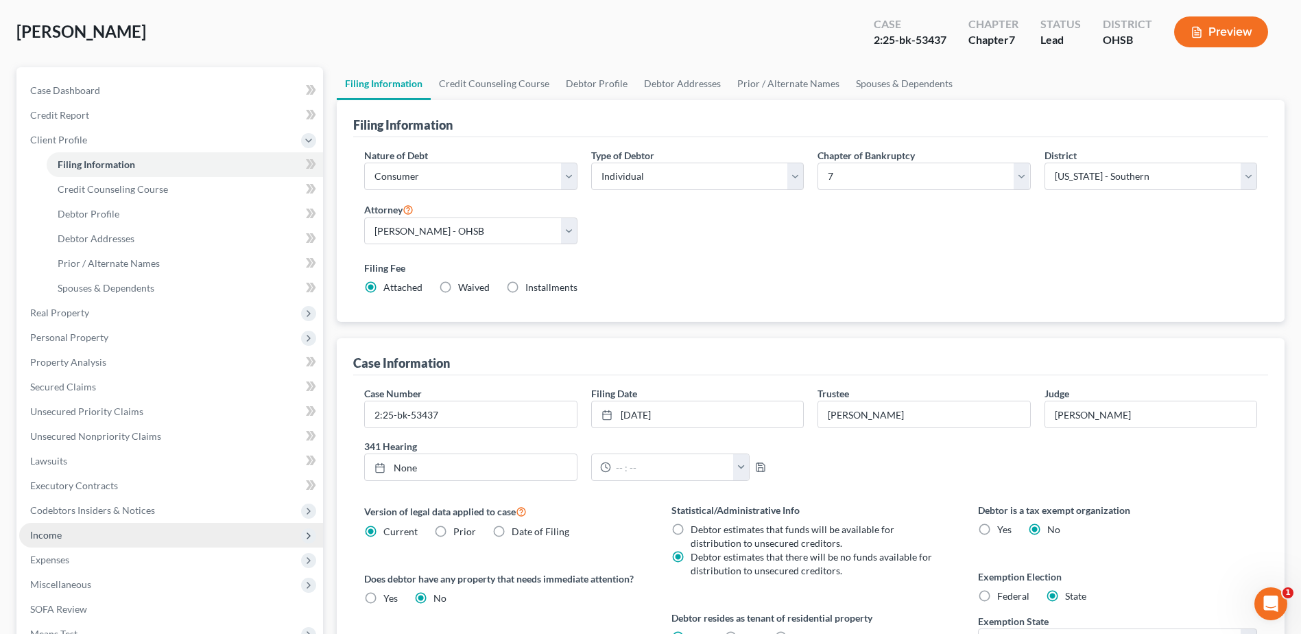
click at [65, 536] on span "Income" at bounding box center [171, 535] width 304 height 25
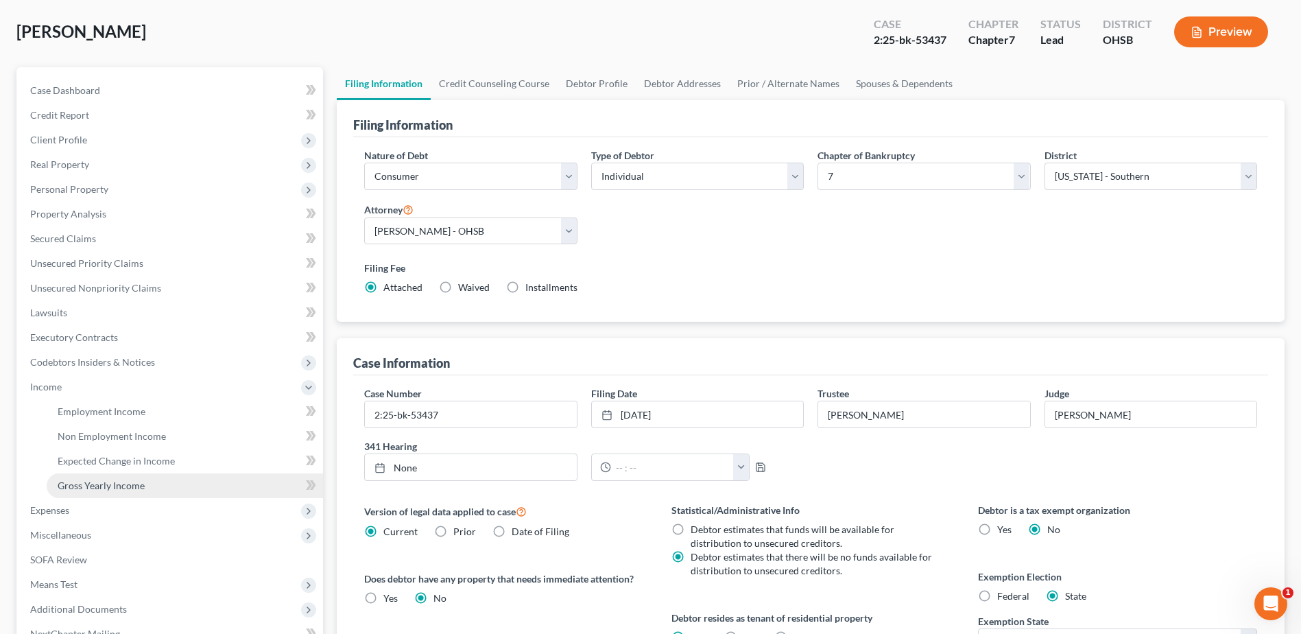
click at [95, 488] on span "Gross Yearly Income" at bounding box center [101, 485] width 87 height 12
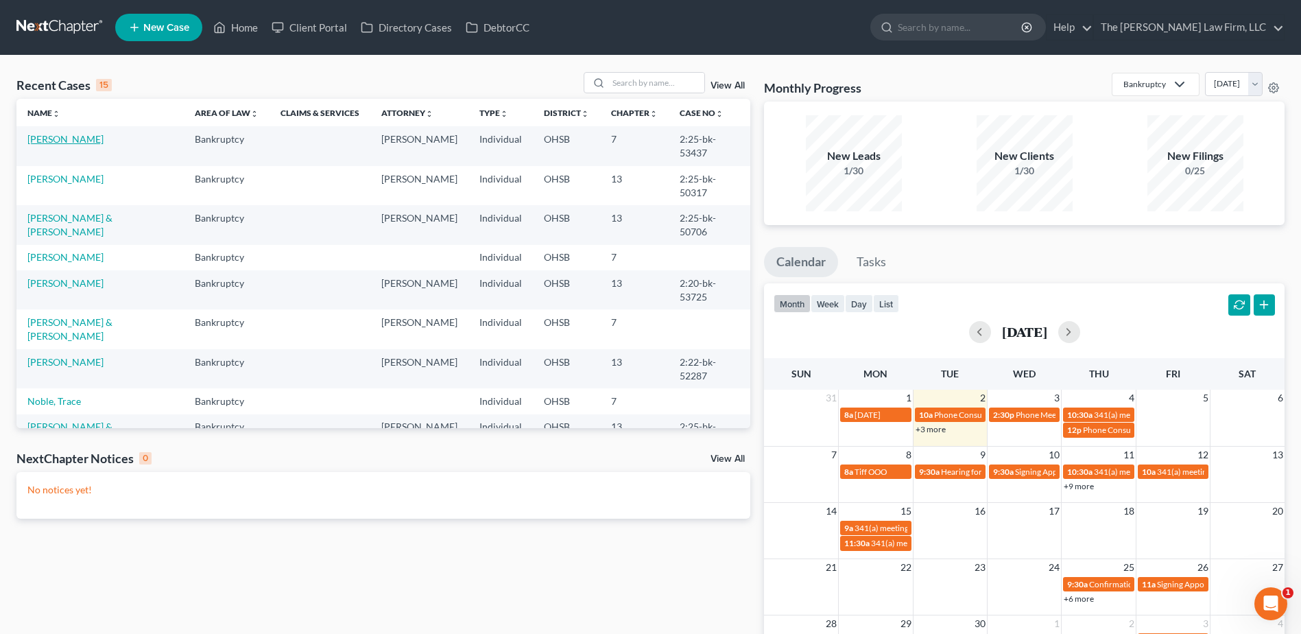
click at [71, 139] on link "[PERSON_NAME]" at bounding box center [65, 139] width 76 height 12
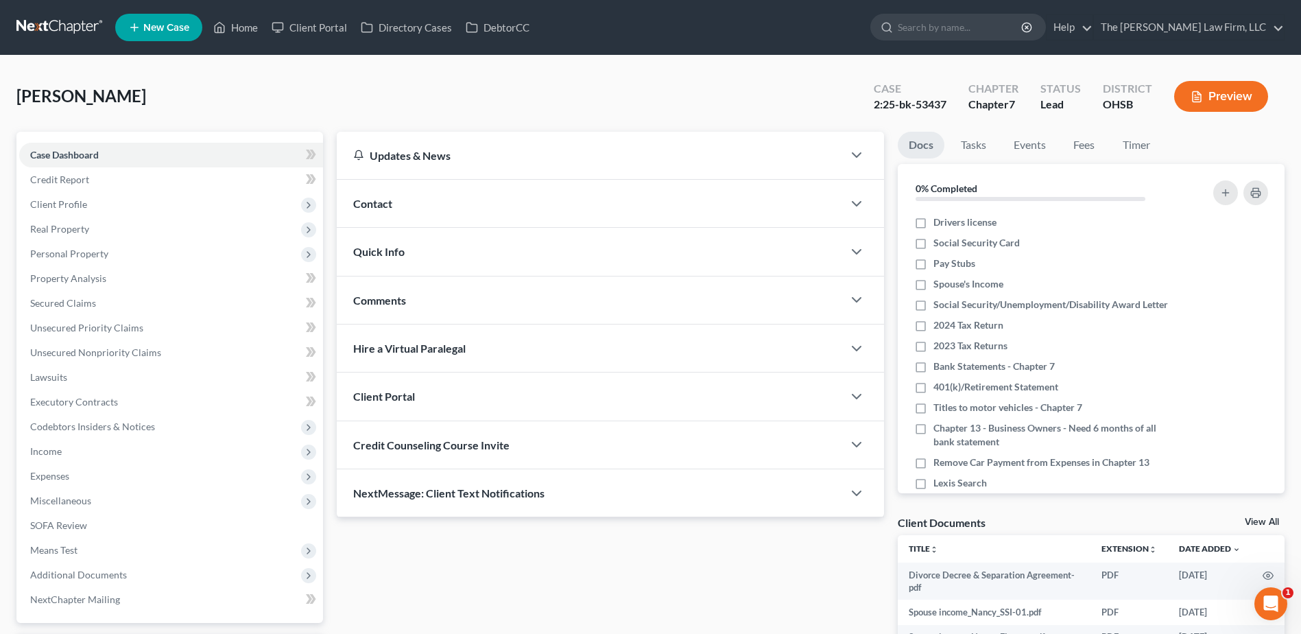
click at [69, 24] on link at bounding box center [60, 27] width 88 height 25
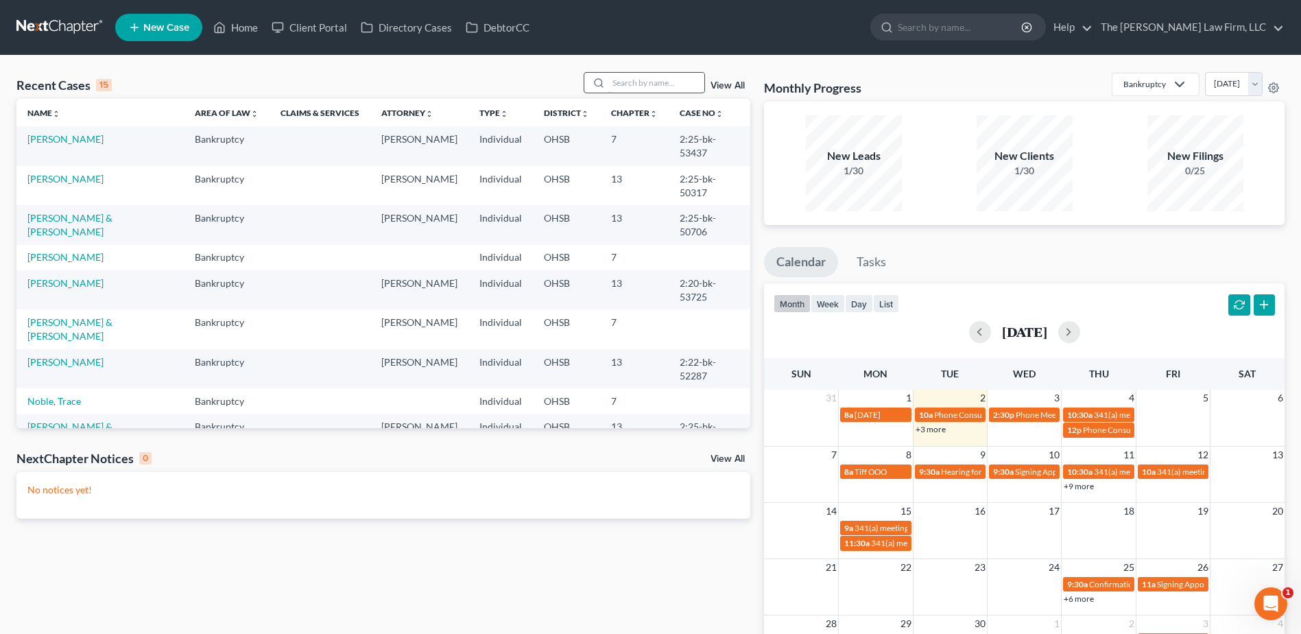
click at [641, 81] on input "search" at bounding box center [656, 83] width 96 height 20
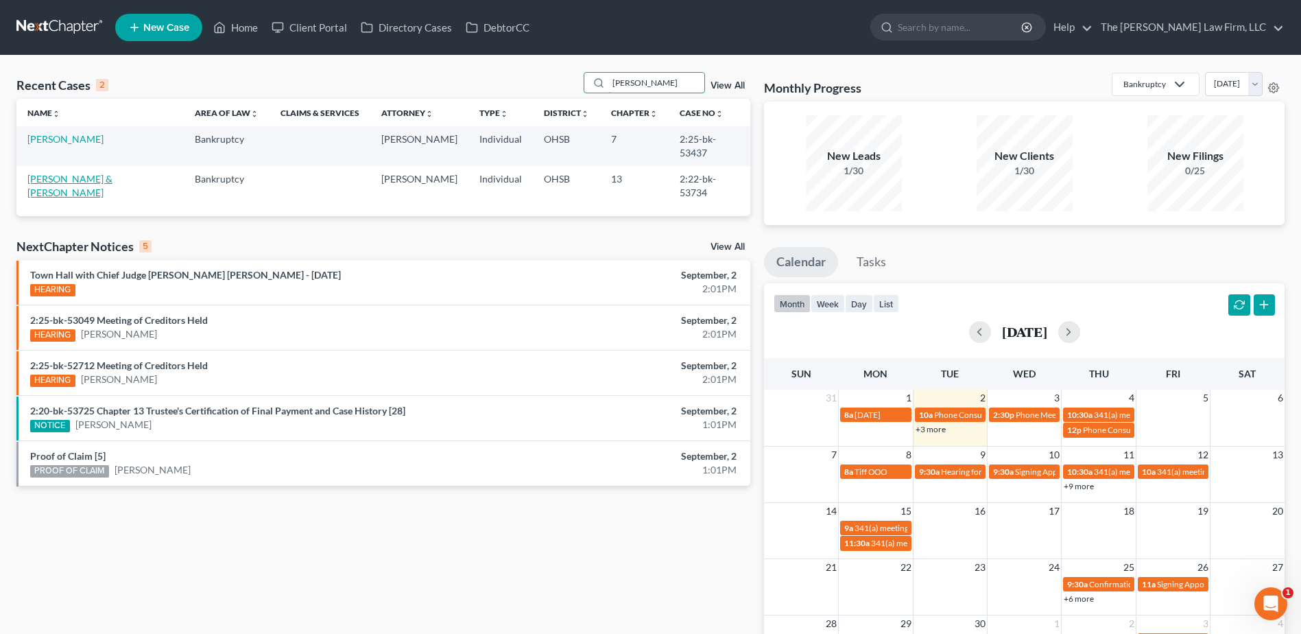
type input "robson"
click at [41, 173] on link "[PERSON_NAME] & [PERSON_NAME]" at bounding box center [69, 185] width 85 height 25
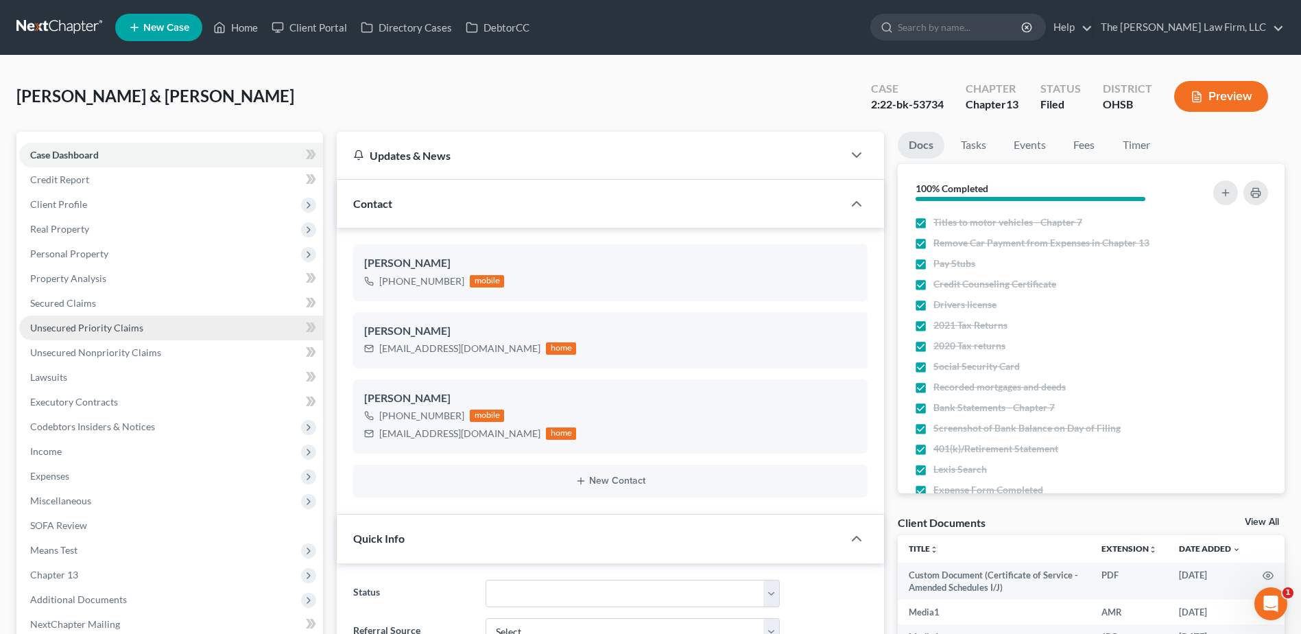
scroll to position [17178, 0]
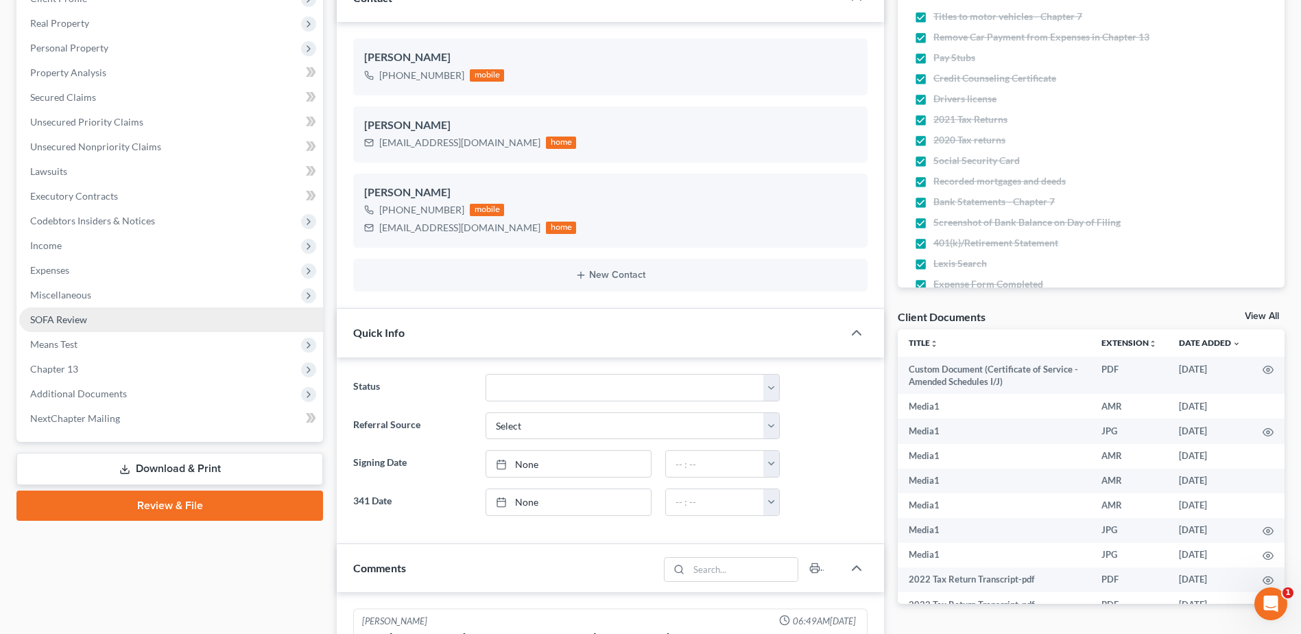
click at [71, 325] on link "SOFA Review" at bounding box center [171, 319] width 304 height 25
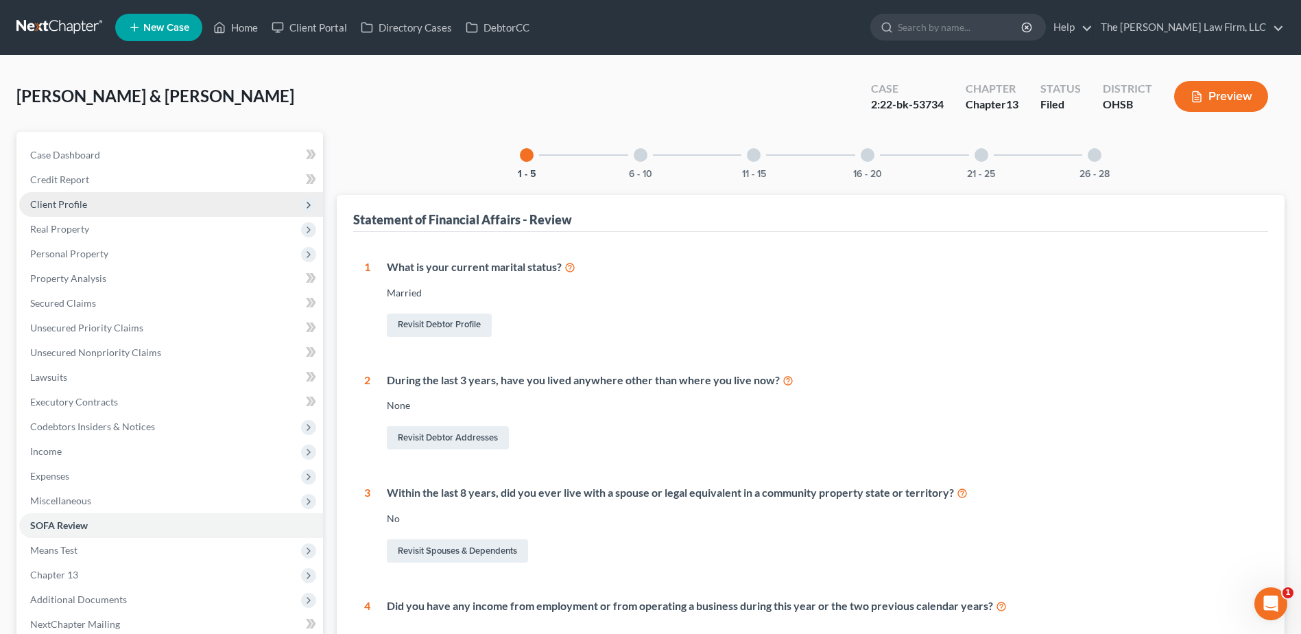
click at [206, 201] on span "Client Profile" at bounding box center [171, 204] width 304 height 25
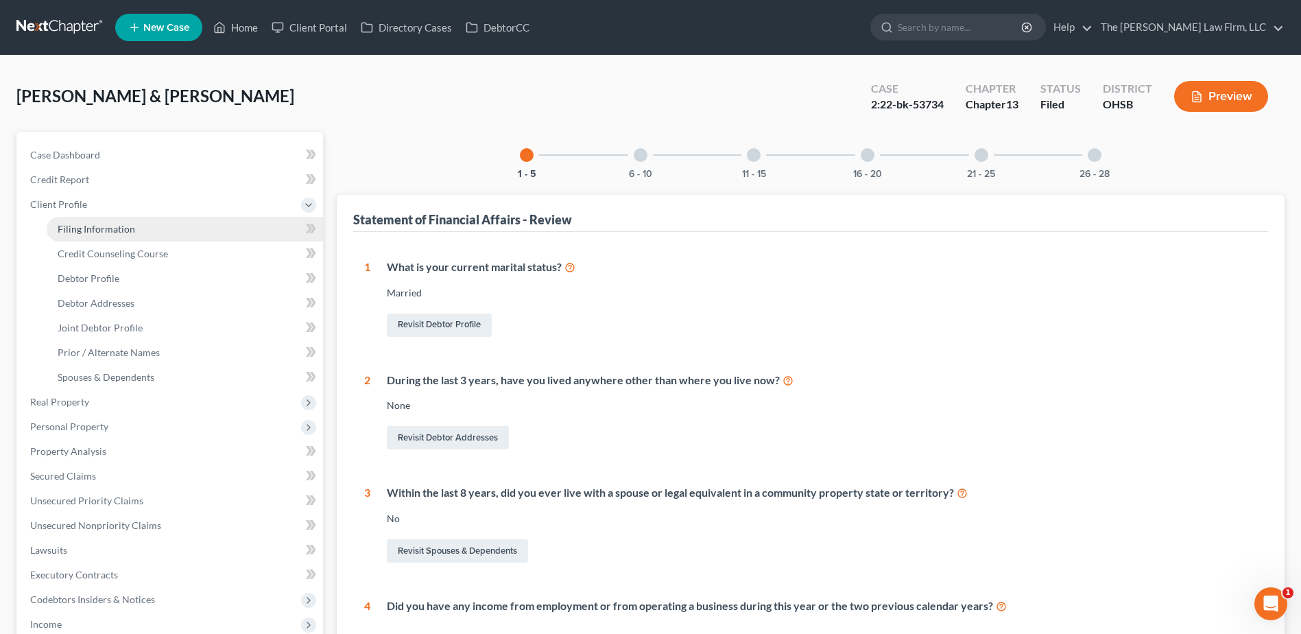
click at [208, 221] on link "Filing Information" at bounding box center [185, 229] width 276 height 25
select select "1"
select select "3"
select select "36"
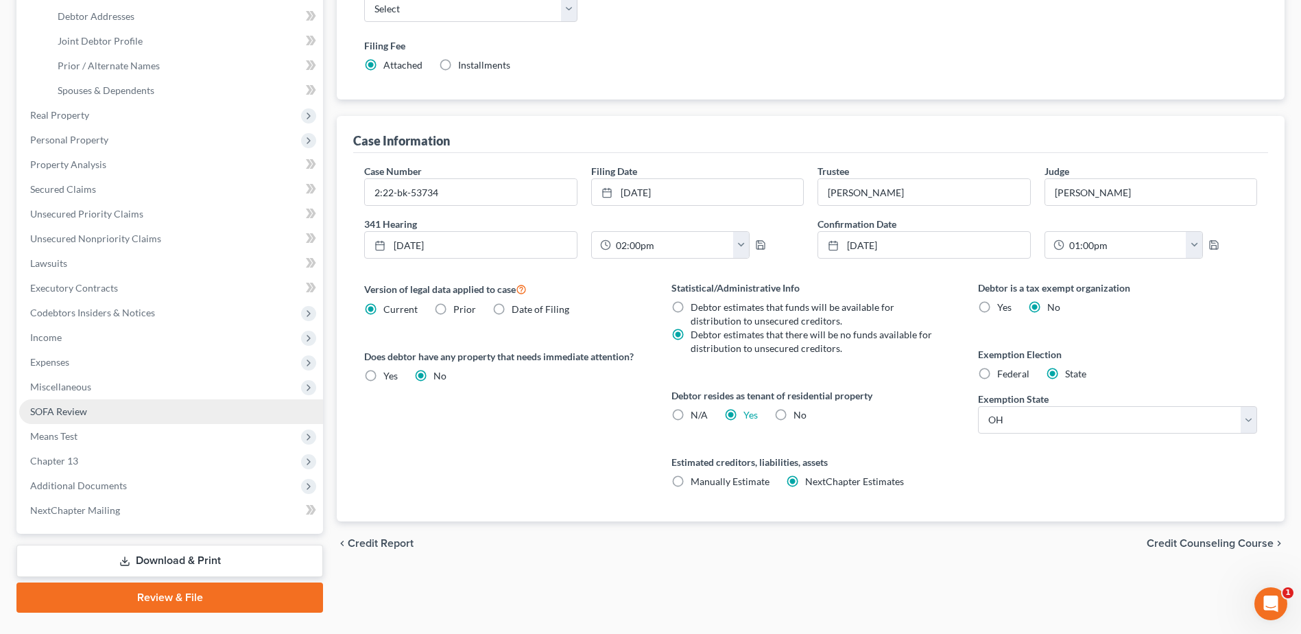
scroll to position [318, 0]
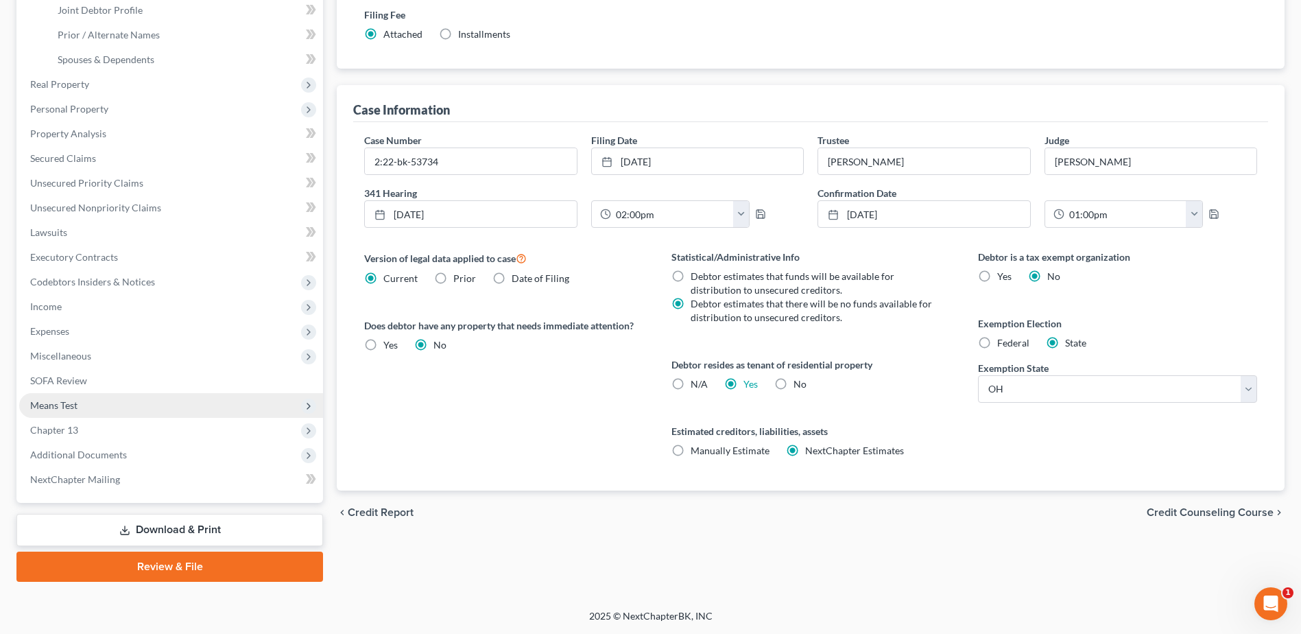
click at [71, 399] on span "Means Test" at bounding box center [53, 405] width 47 height 12
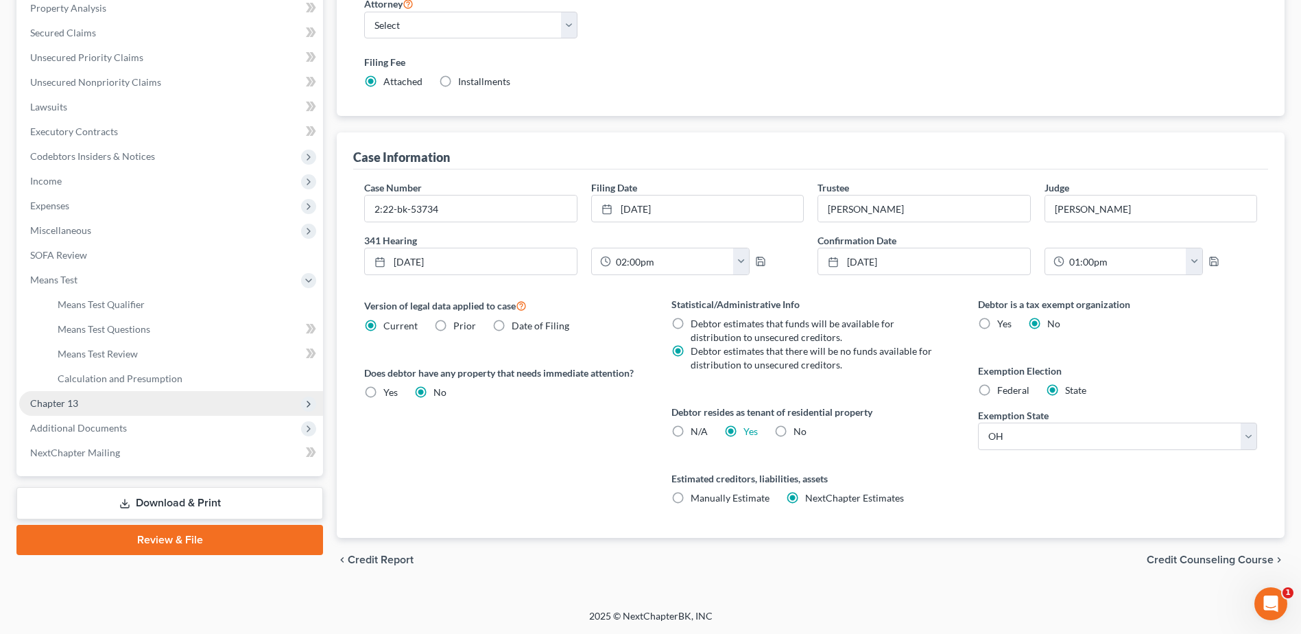
scroll to position [243, 0]
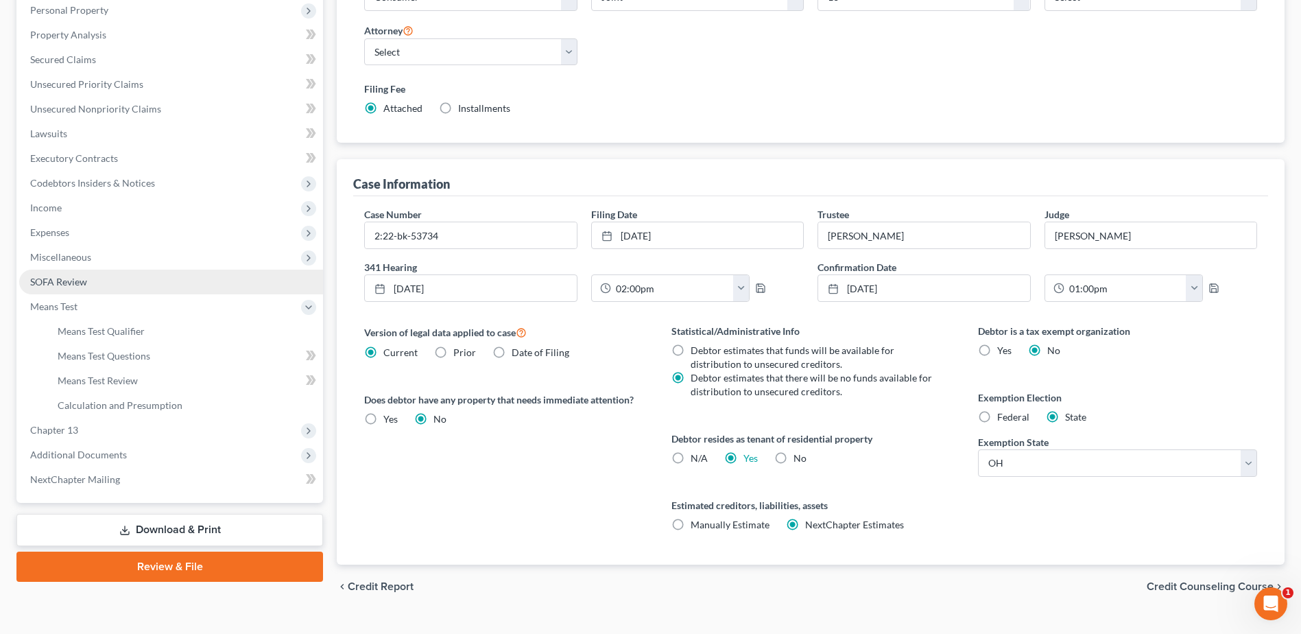
click at [64, 285] on span "SOFA Review" at bounding box center [58, 282] width 57 height 12
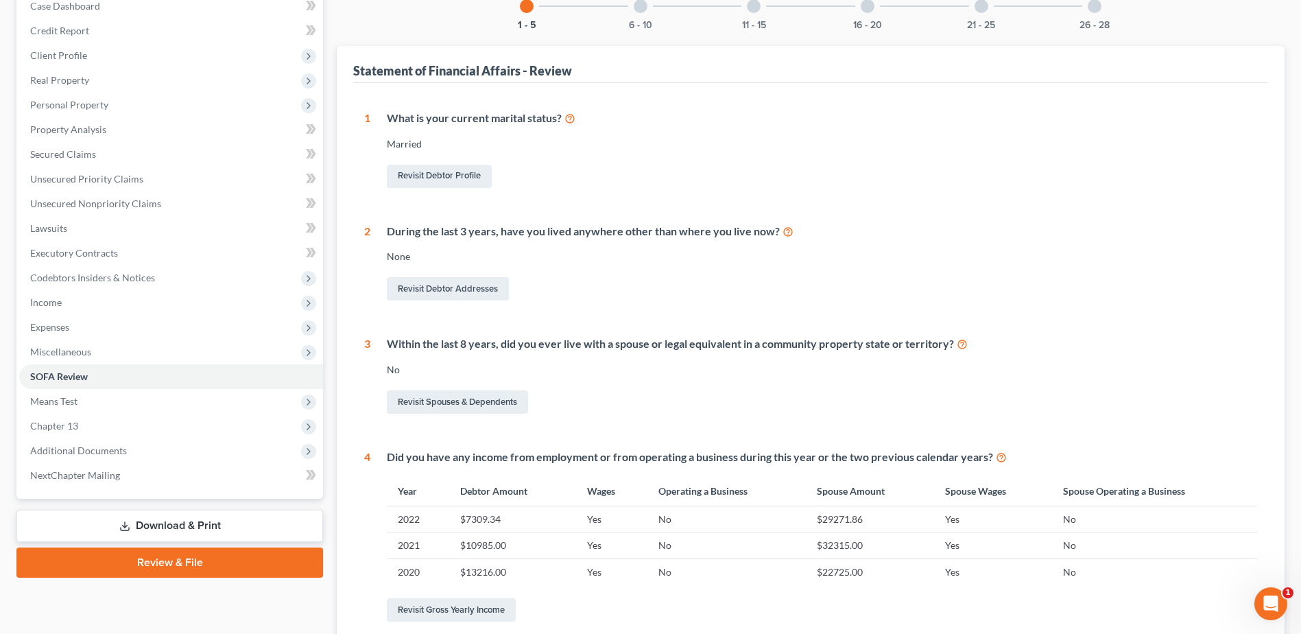
scroll to position [343, 0]
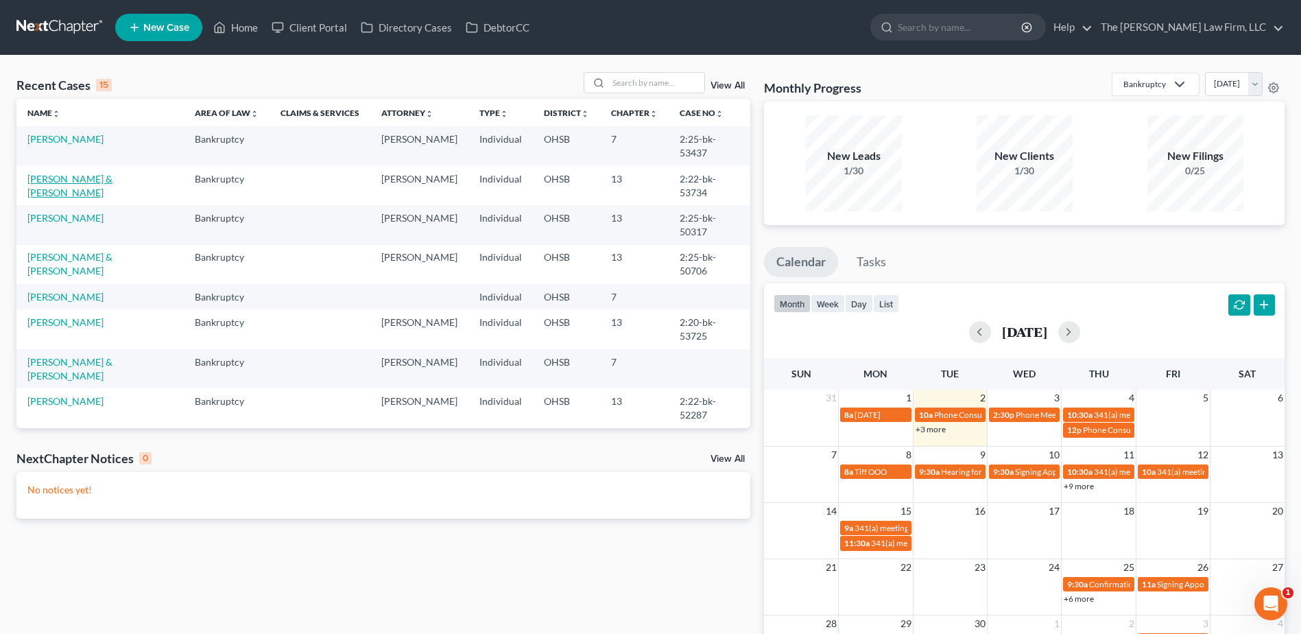
click at [84, 173] on link "[PERSON_NAME] & [PERSON_NAME]" at bounding box center [69, 185] width 85 height 25
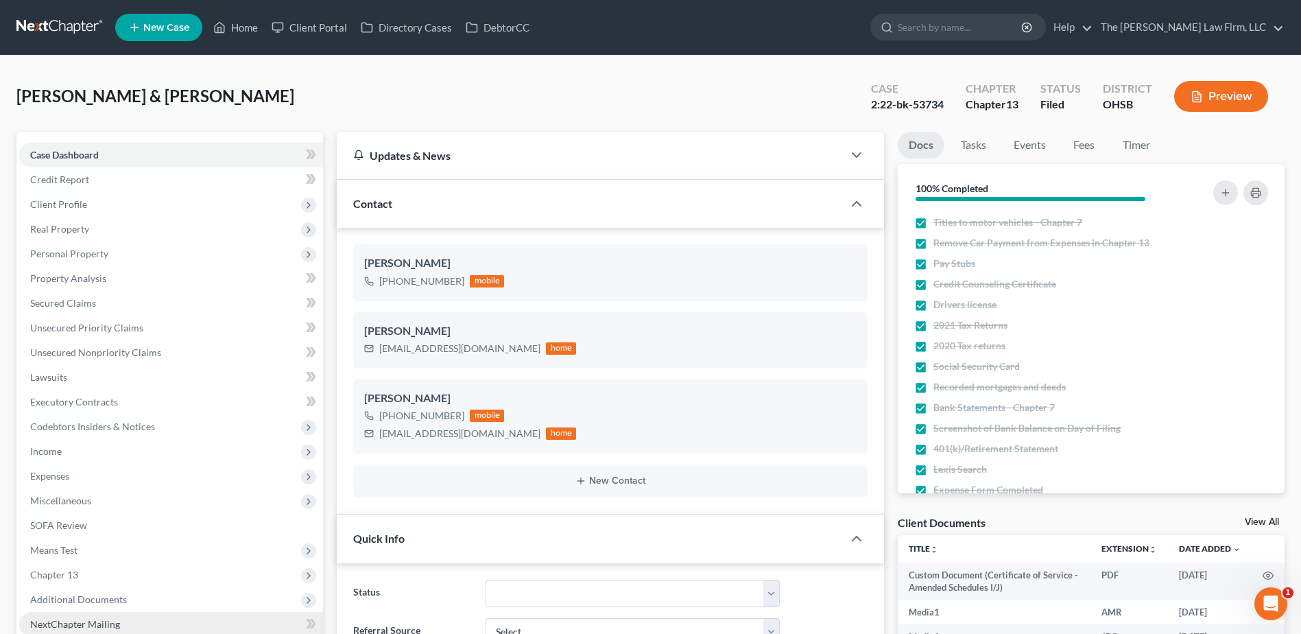
scroll to position [137, 0]
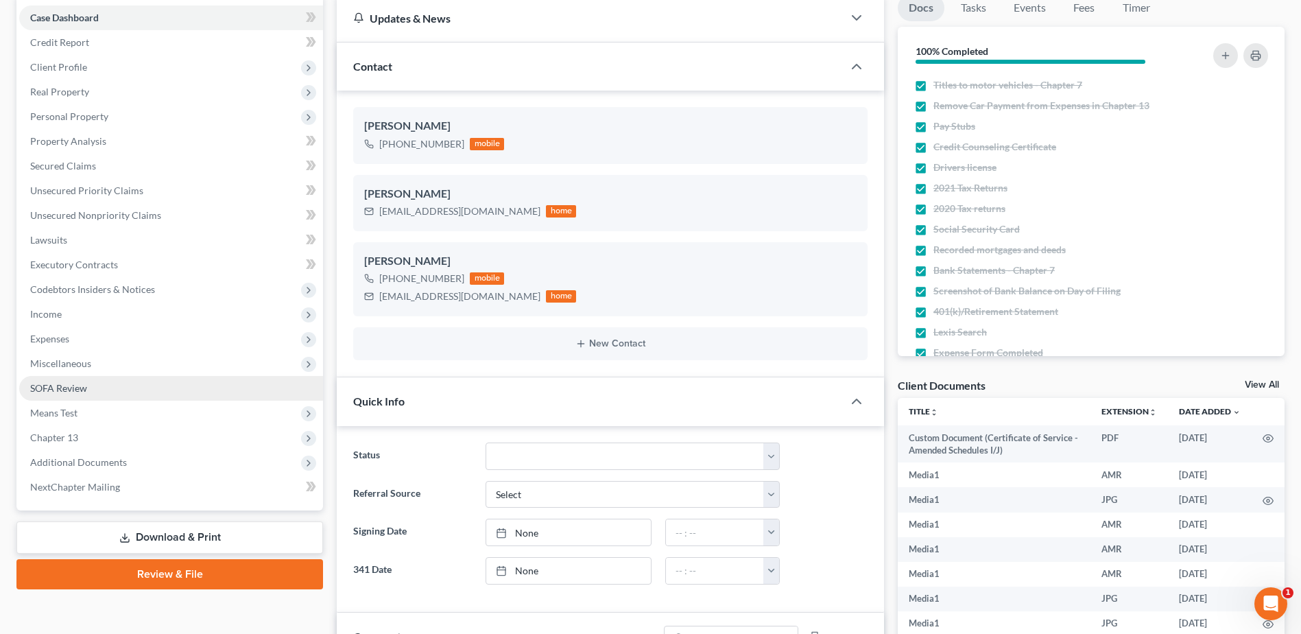
click at [71, 387] on span "SOFA Review" at bounding box center [58, 388] width 57 height 12
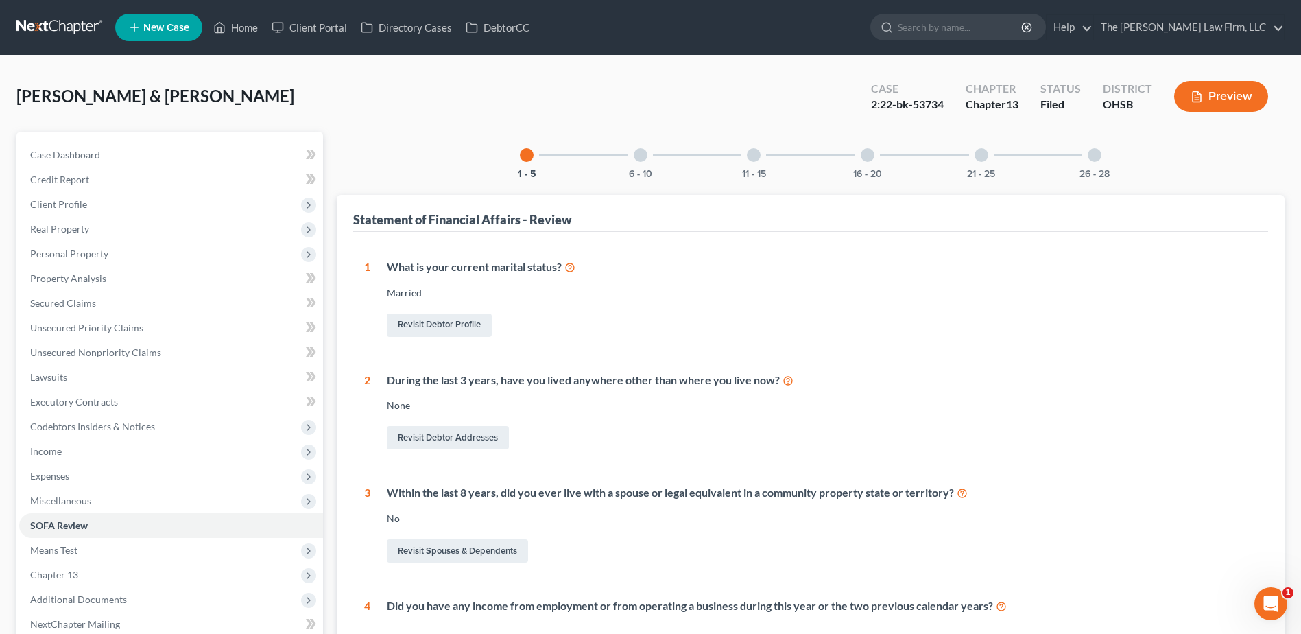
click at [642, 152] on div at bounding box center [641, 155] width 14 height 14
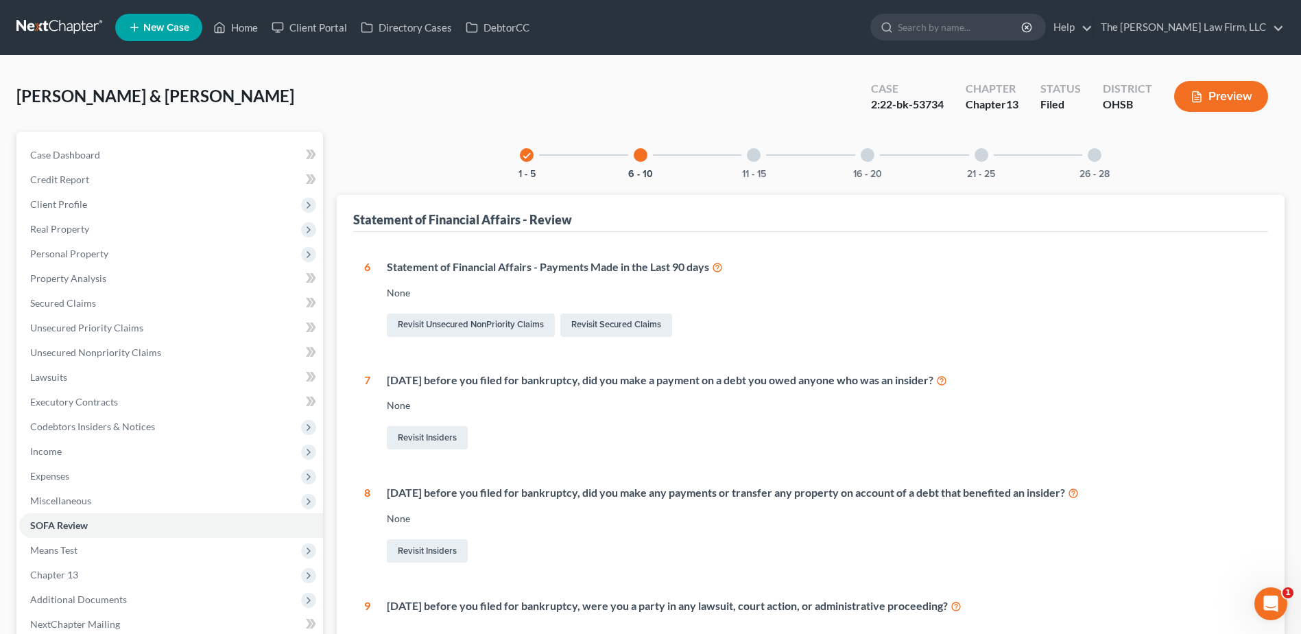
click at [629, 163] on div "6 - 10" at bounding box center [640, 155] width 47 height 47
click at [757, 174] on button "11 - 15" at bounding box center [754, 174] width 24 height 10
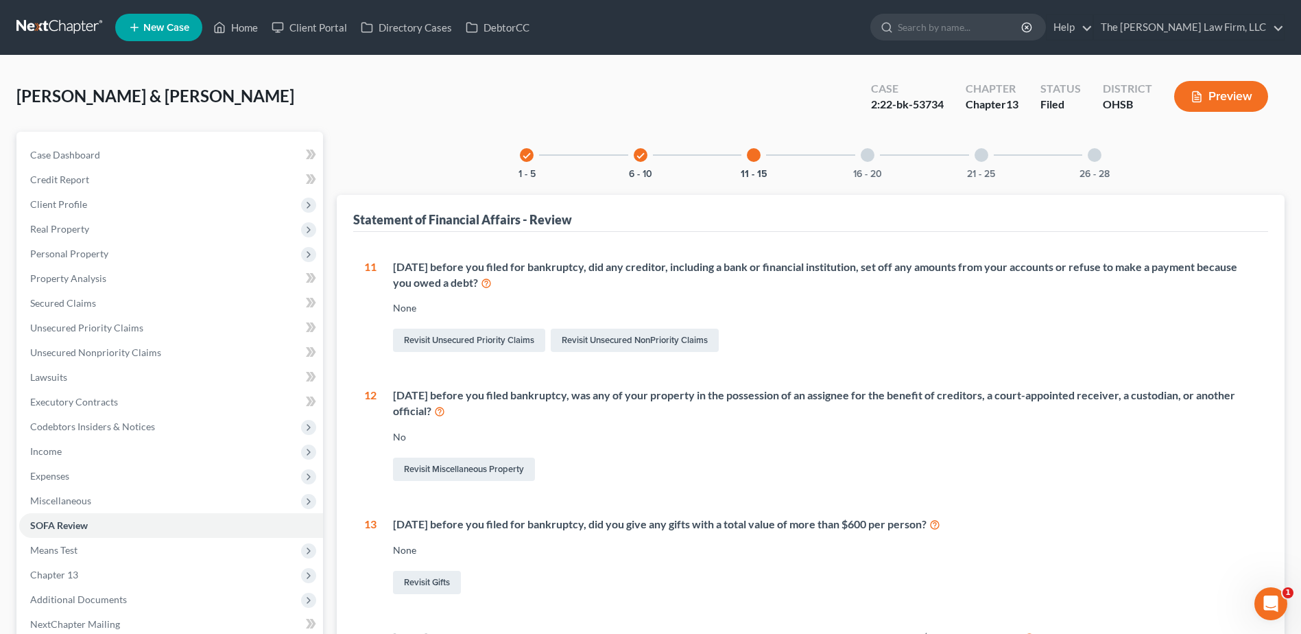
click at [880, 160] on div "16 - 20" at bounding box center [867, 155] width 47 height 47
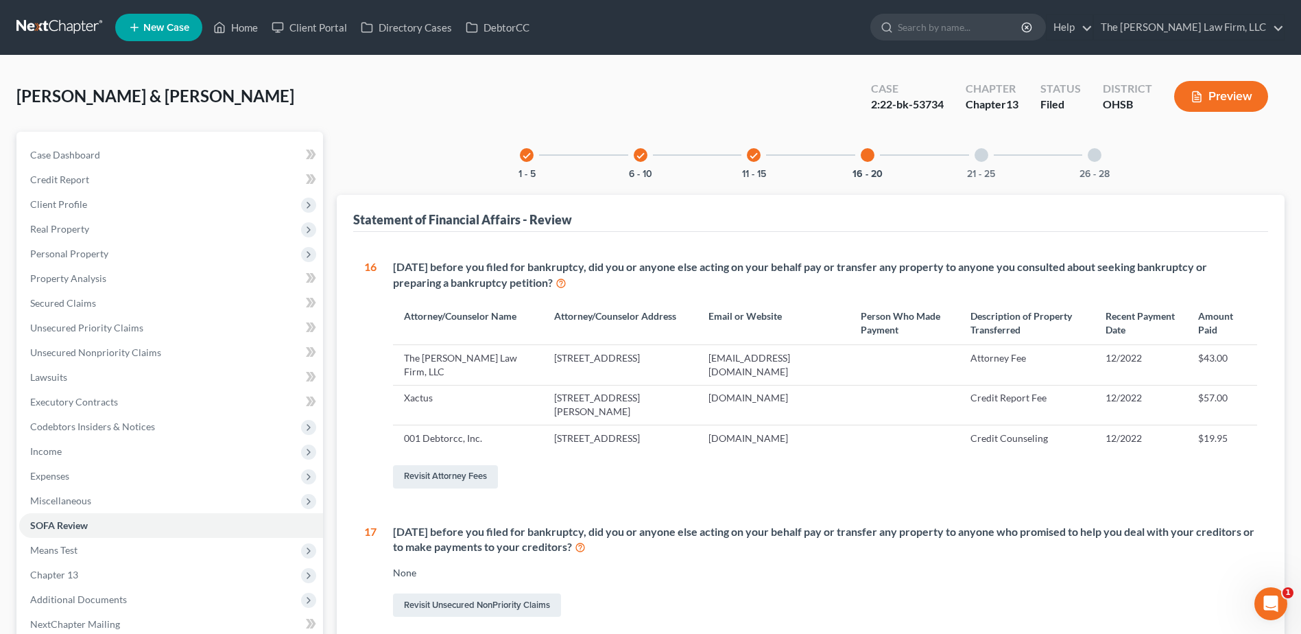
click at [970, 156] on div "21 - 25" at bounding box center [981, 155] width 47 height 47
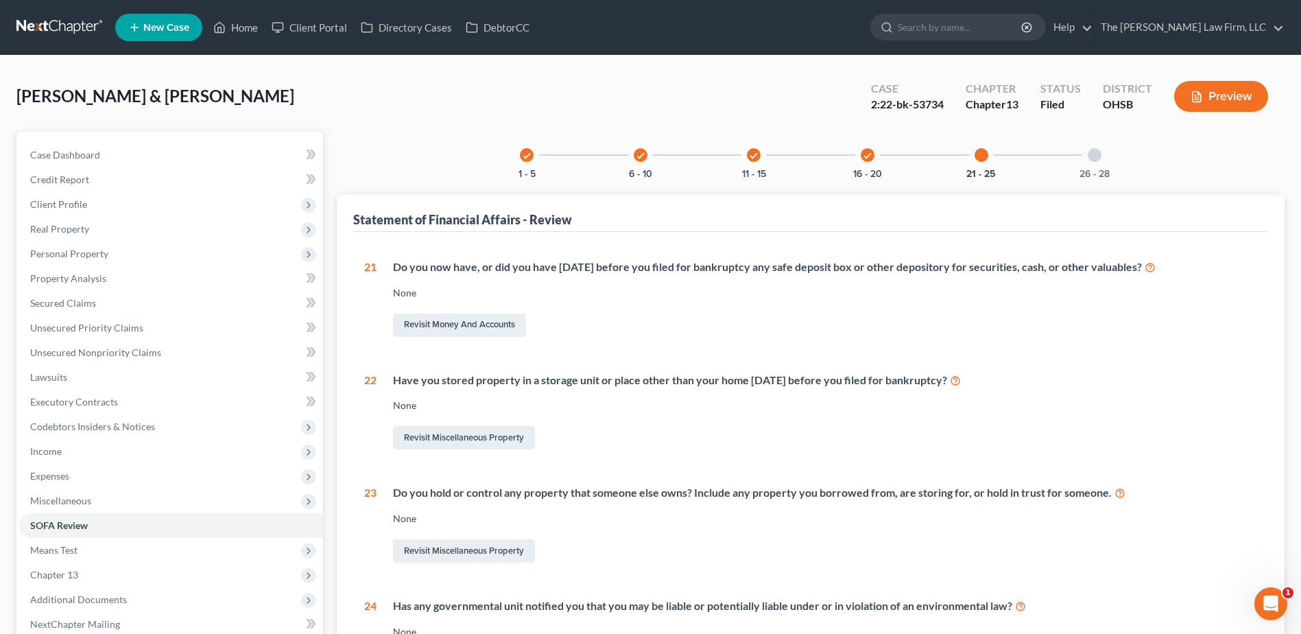
click at [1084, 165] on div "26 - 28" at bounding box center [1094, 155] width 47 height 47
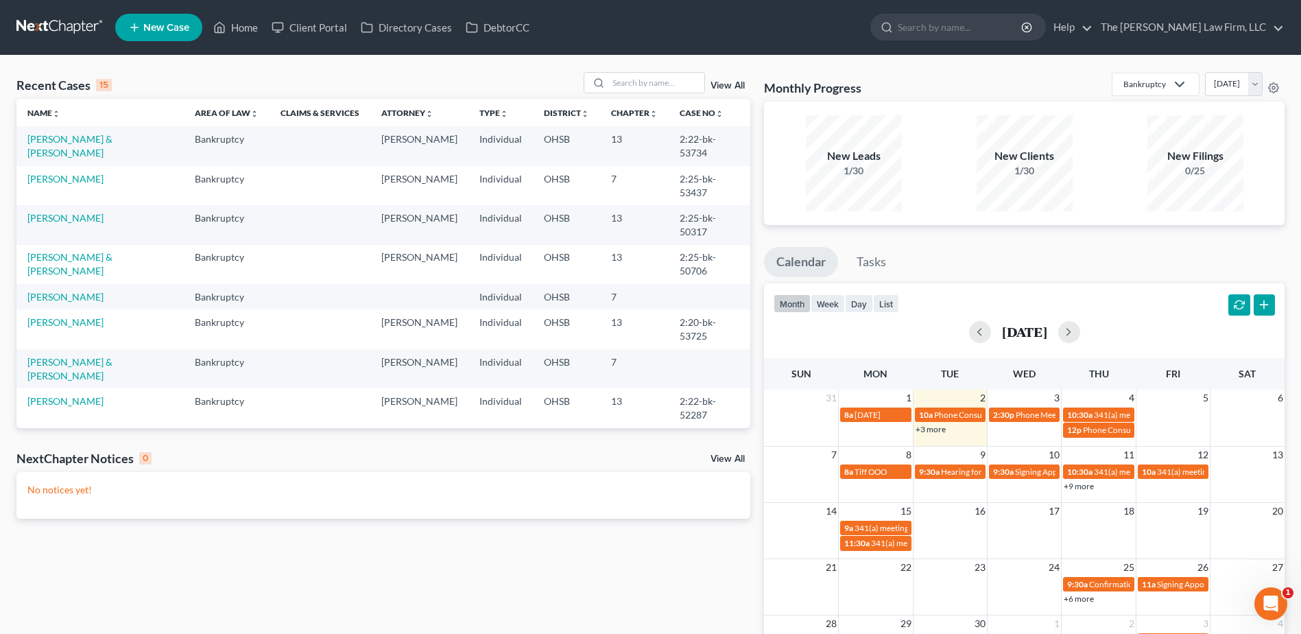
click at [57, 132] on td "[PERSON_NAME] & [PERSON_NAME]" at bounding box center [99, 145] width 167 height 39
click at [60, 141] on link "[PERSON_NAME] & [PERSON_NAME]" at bounding box center [69, 145] width 85 height 25
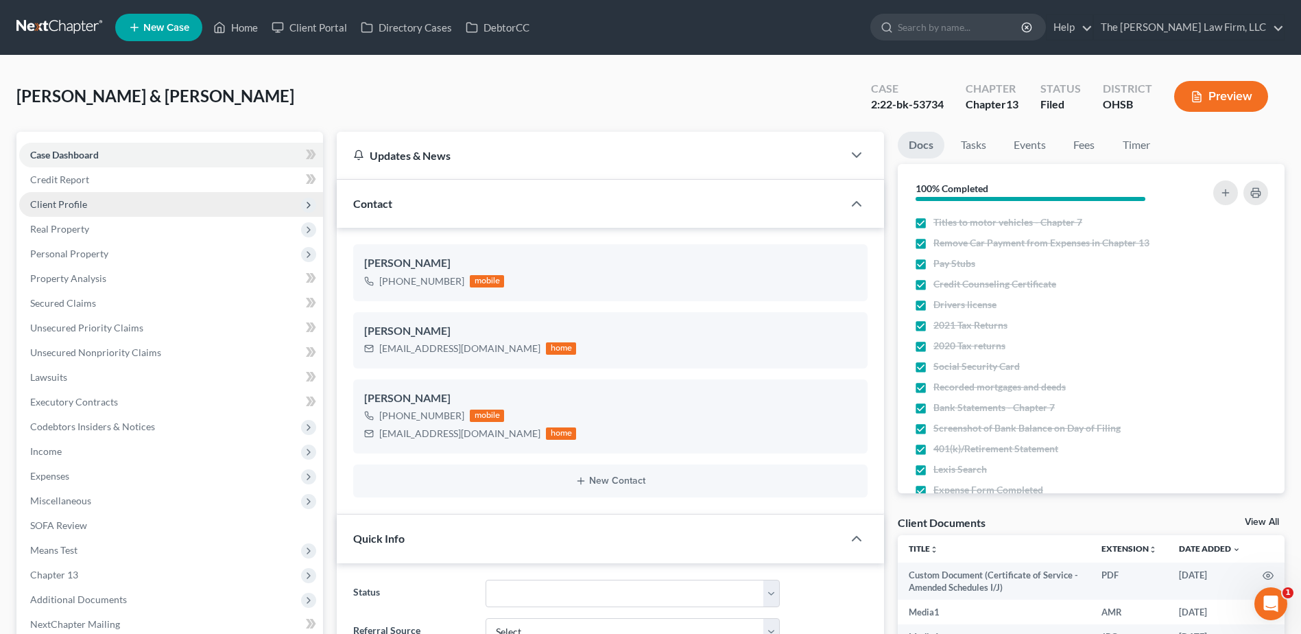
click at [54, 206] on span "Client Profile" at bounding box center [58, 204] width 57 height 12
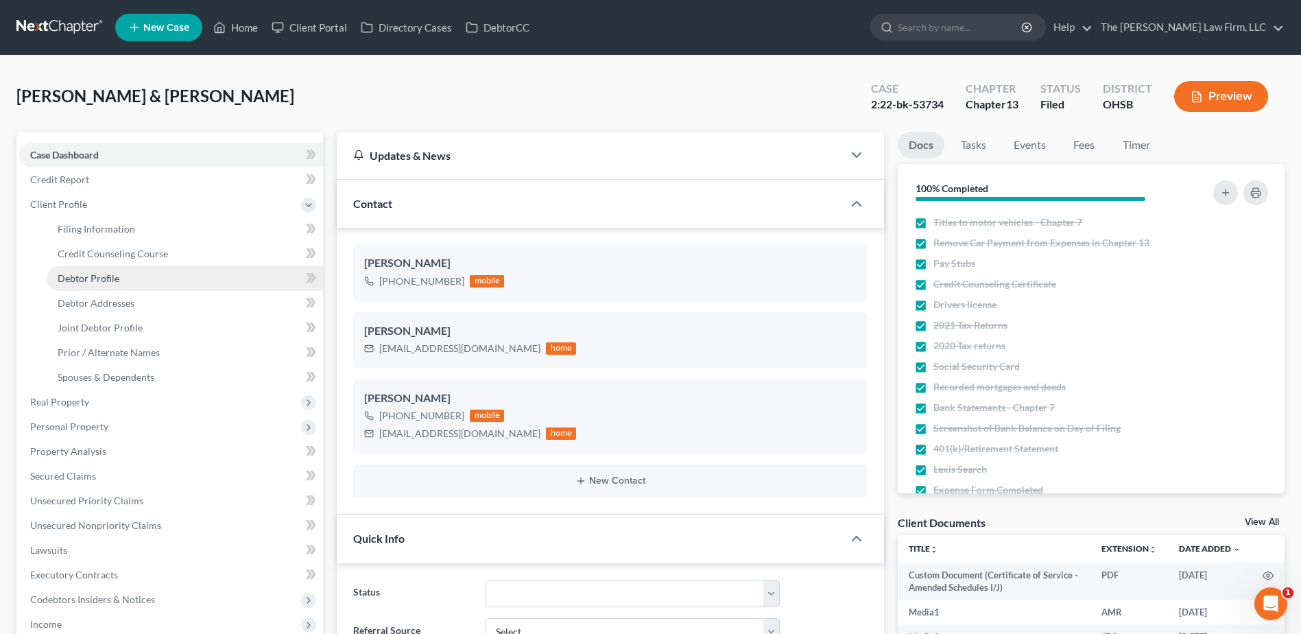
scroll to position [17178, 0]
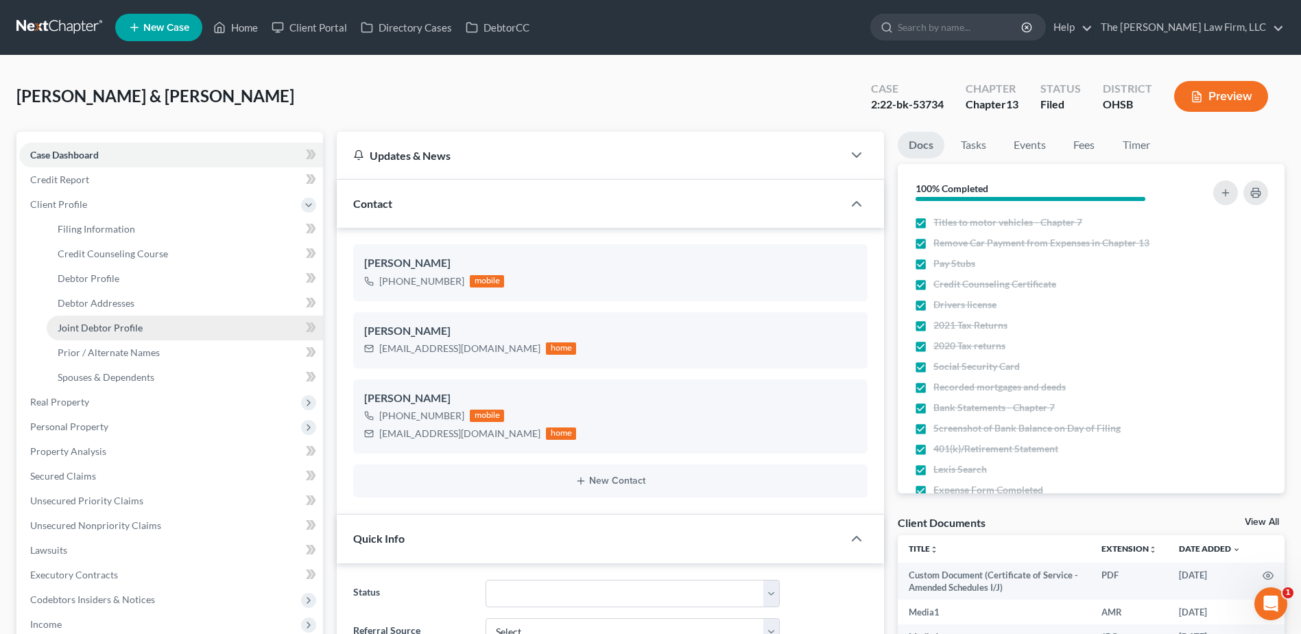
click at [75, 326] on span "Joint Debtor Profile" at bounding box center [100, 328] width 85 height 12
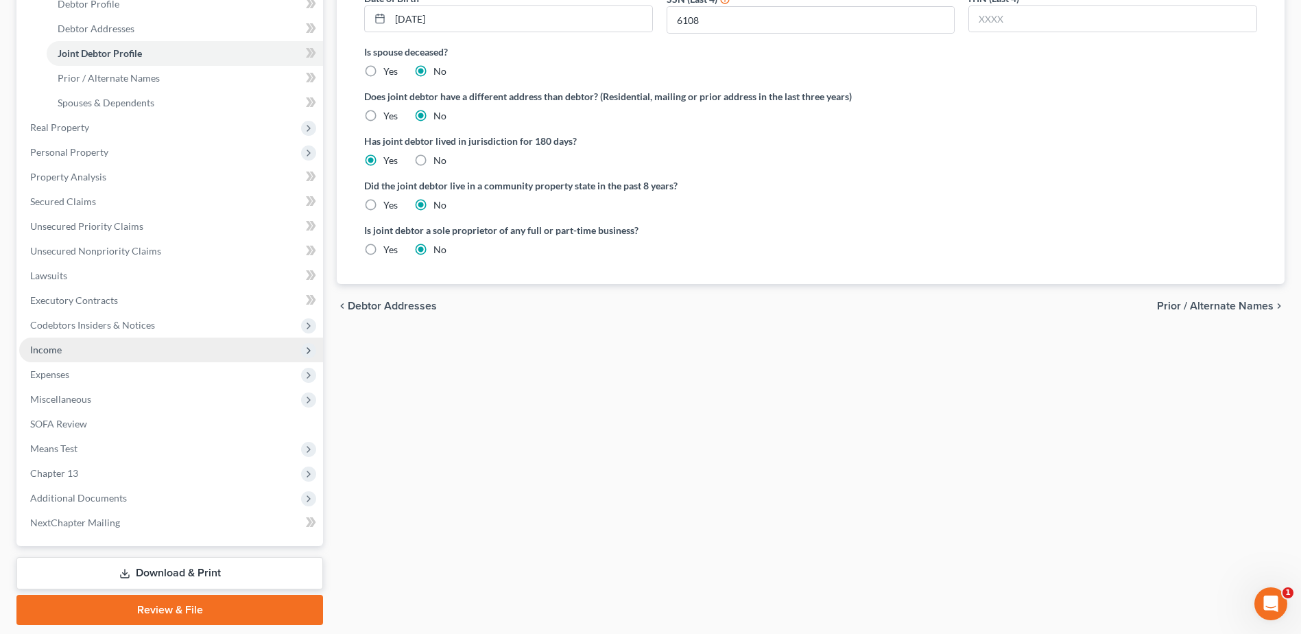
drag, startPoint x: 49, startPoint y: 345, endPoint x: 51, endPoint y: 359, distance: 14.0
click at [49, 345] on span "Income" at bounding box center [46, 350] width 32 height 12
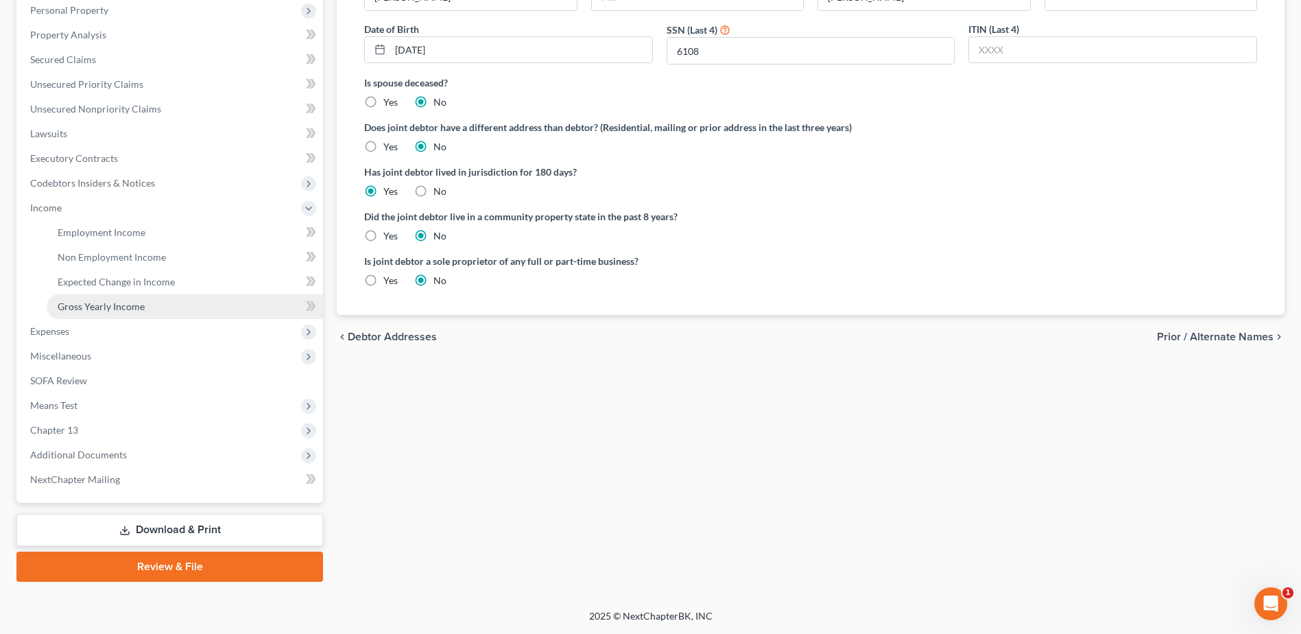
click at [93, 300] on span "Gross Yearly Income" at bounding box center [101, 306] width 87 height 12
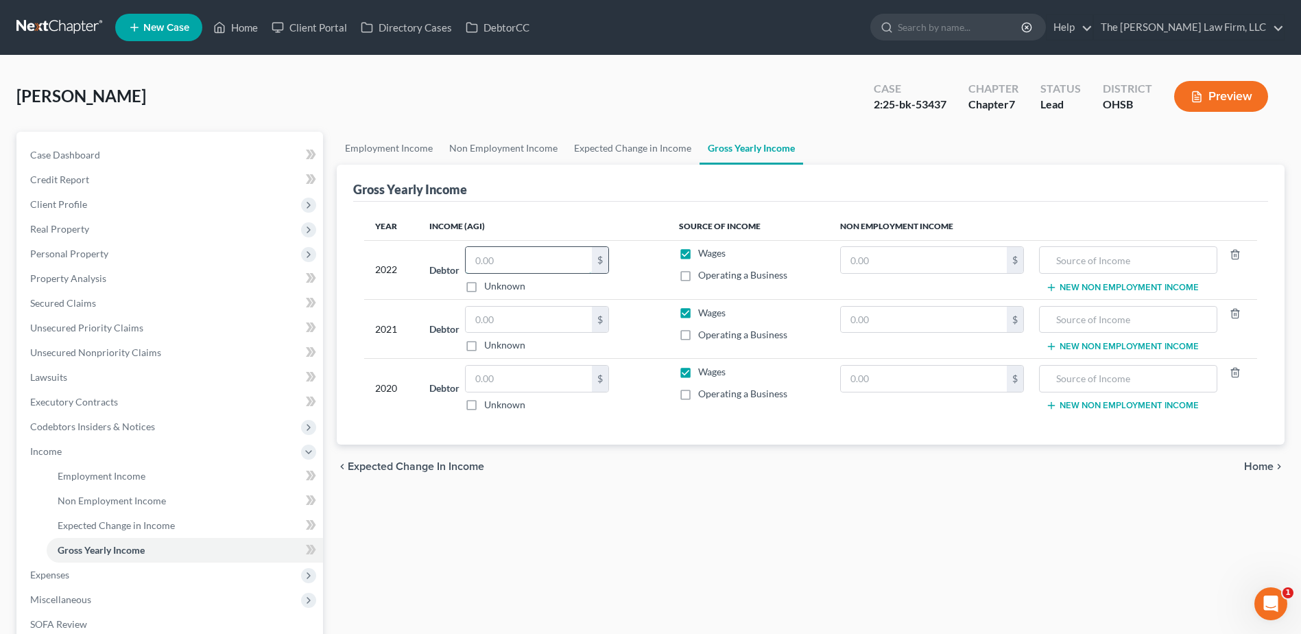
click at [565, 265] on input "text" at bounding box center [529, 260] width 126 height 26
type input "29,271.86"
type input "32,315.00"
type input "22,725.00"
click at [175, 329] on link "Unsecured Priority Claims" at bounding box center [171, 327] width 304 height 25
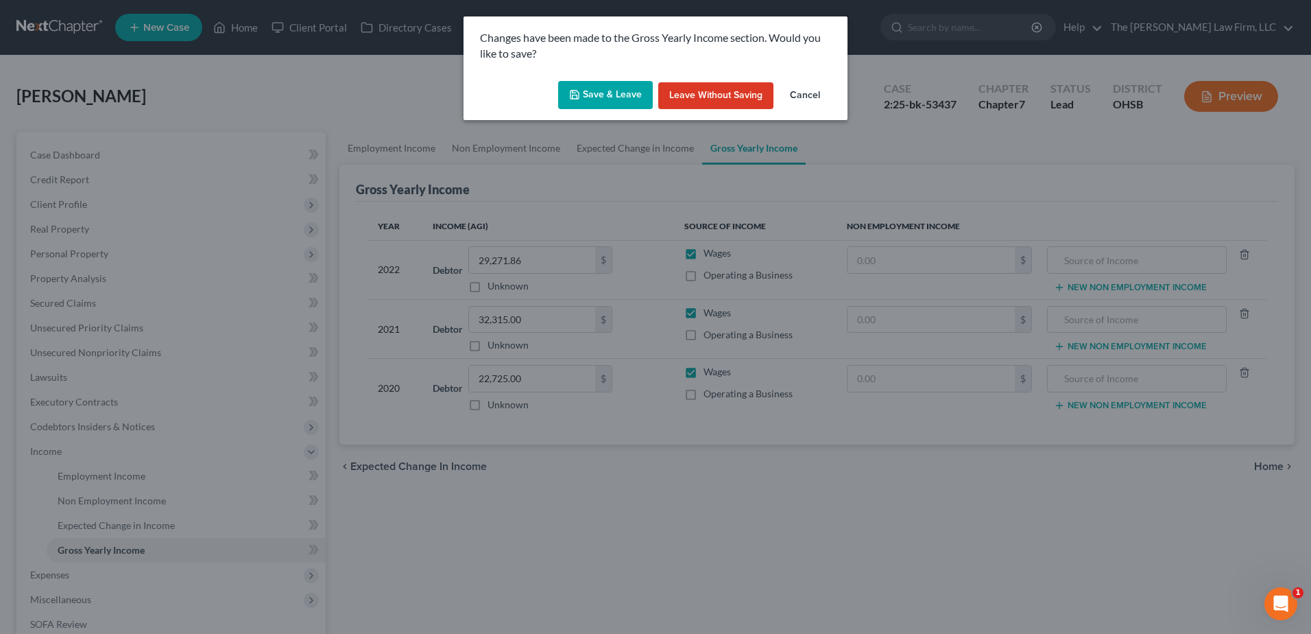
click at [586, 91] on button "Save & Leave" at bounding box center [605, 95] width 95 height 29
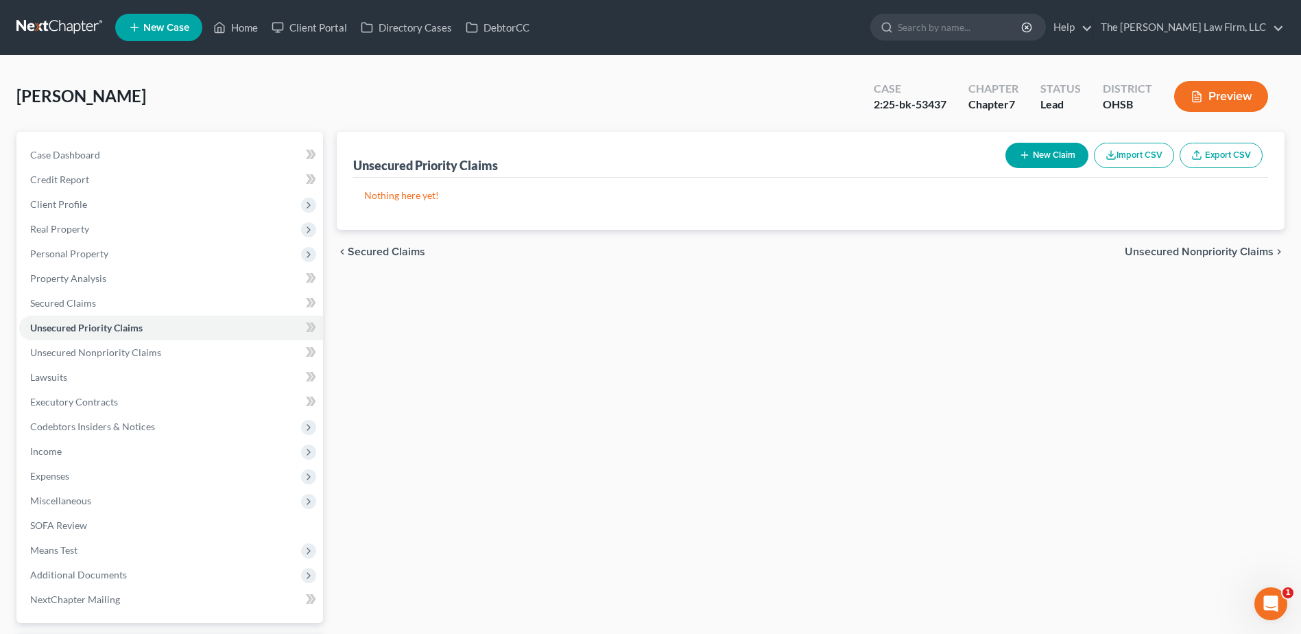
click at [1219, 110] on button "Preview" at bounding box center [1221, 96] width 94 height 31
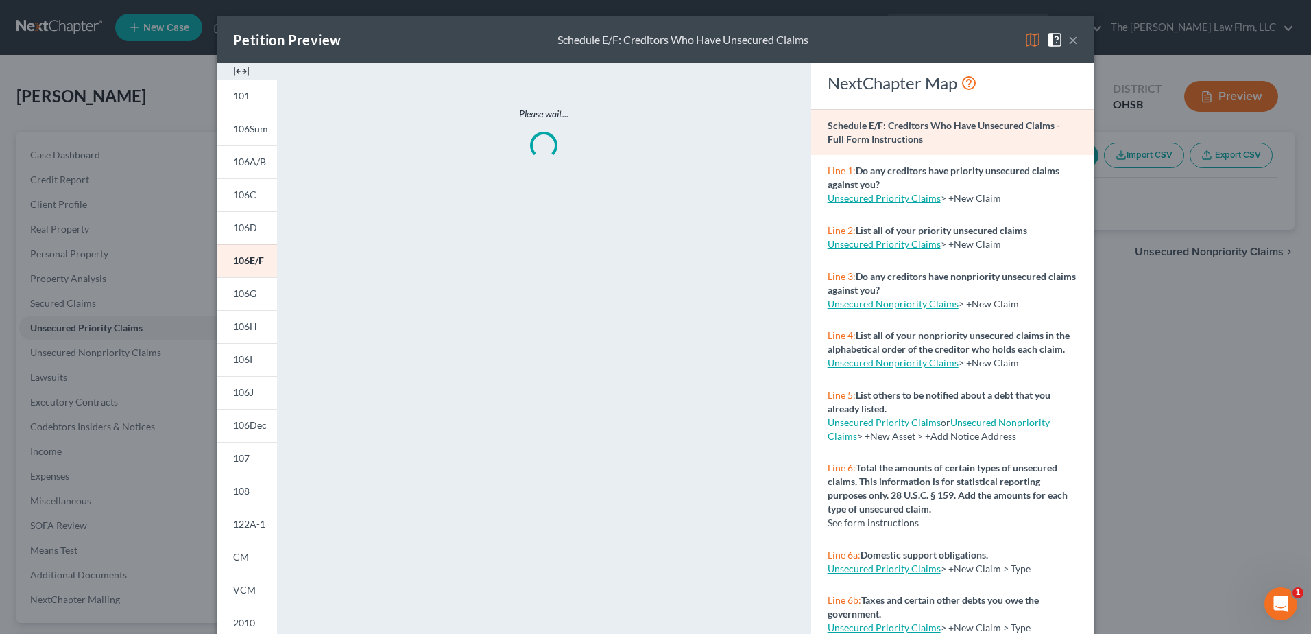
click at [1029, 39] on img at bounding box center [1033, 40] width 16 height 16
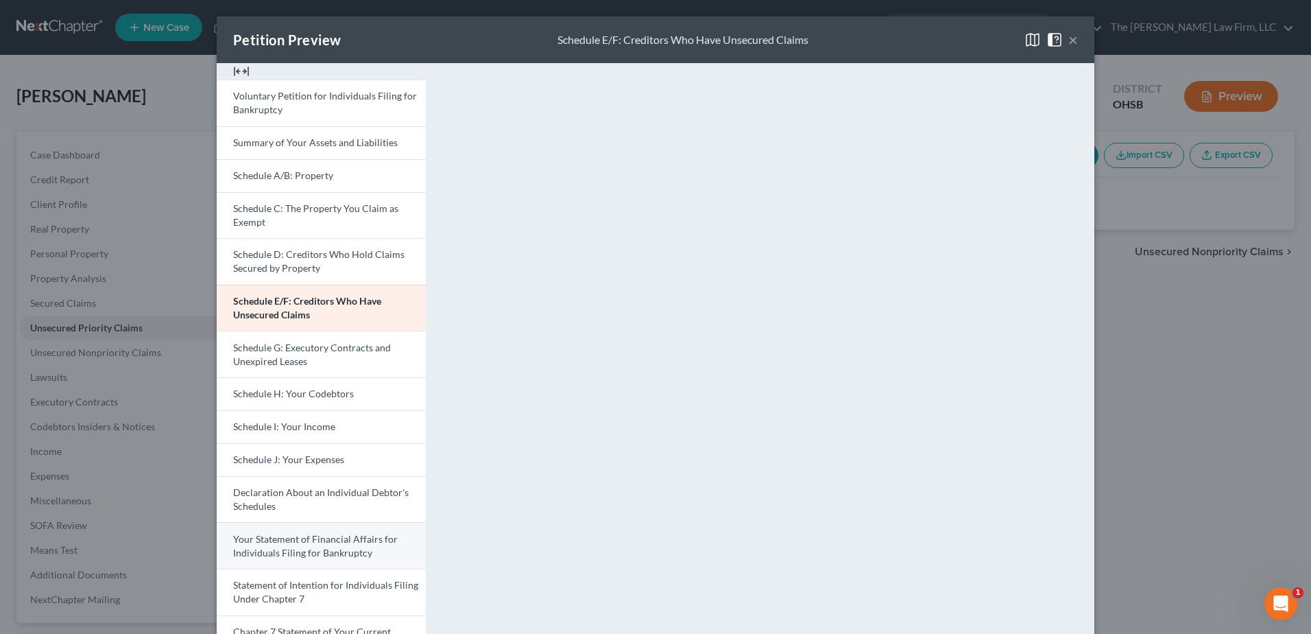
click at [333, 541] on span "Your Statement of Financial Affairs for Individuals Filing for Bankruptcy" at bounding box center [315, 545] width 165 height 25
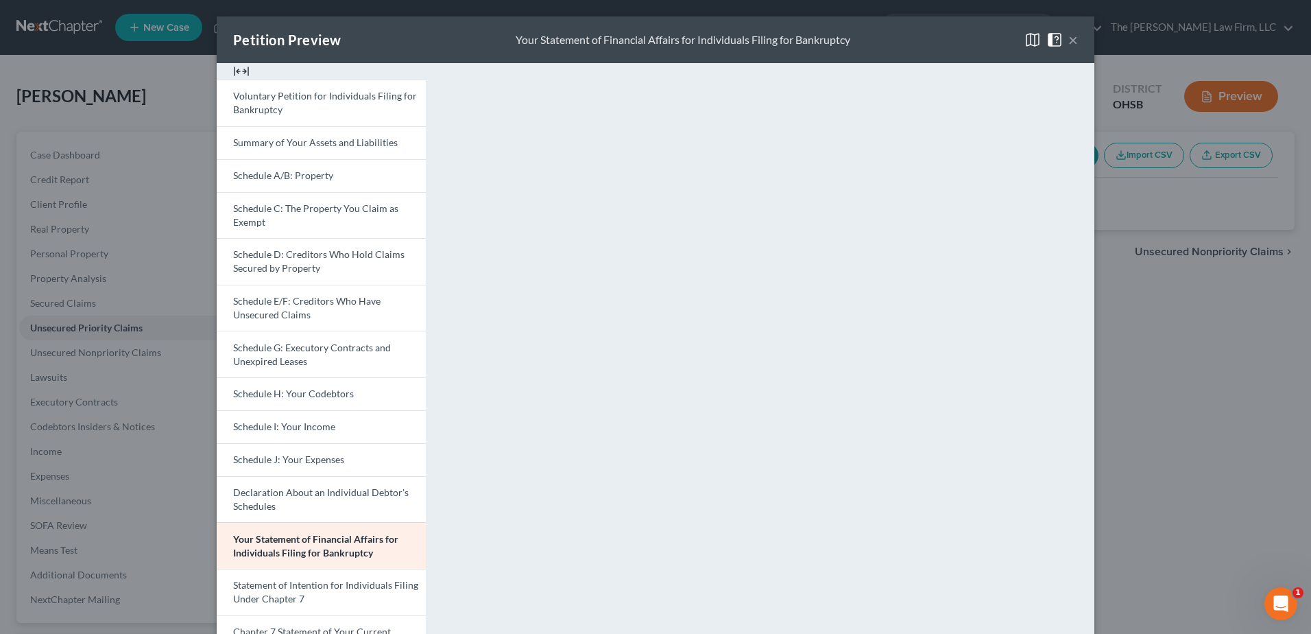
click at [1070, 37] on button "×" at bounding box center [1074, 40] width 10 height 16
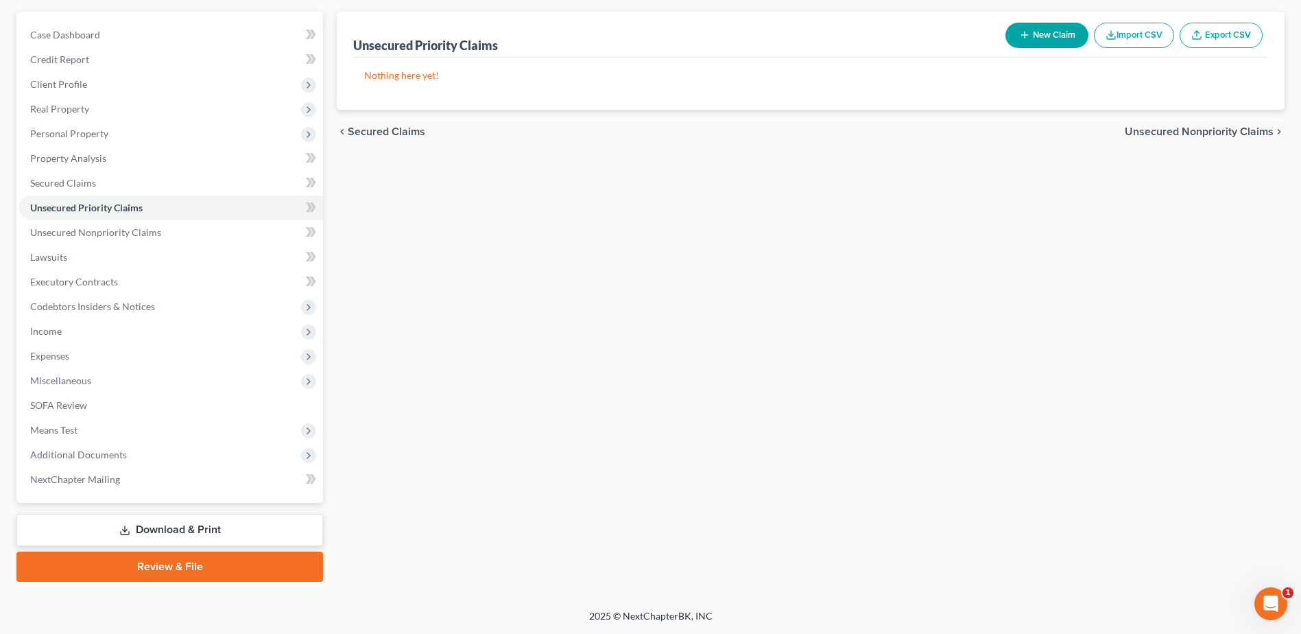
drag, startPoint x: 228, startPoint y: 562, endPoint x: 244, endPoint y: 564, distance: 15.9
click at [228, 562] on link "Review & File" at bounding box center [169, 566] width 307 height 30
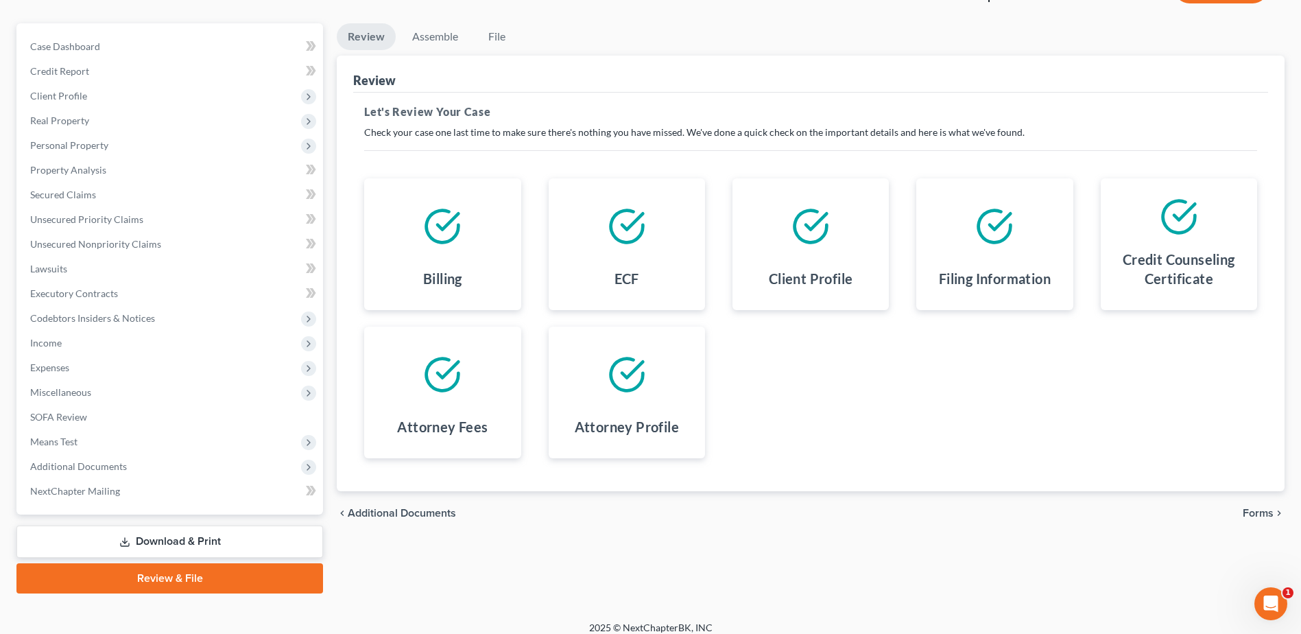
scroll to position [120, 0]
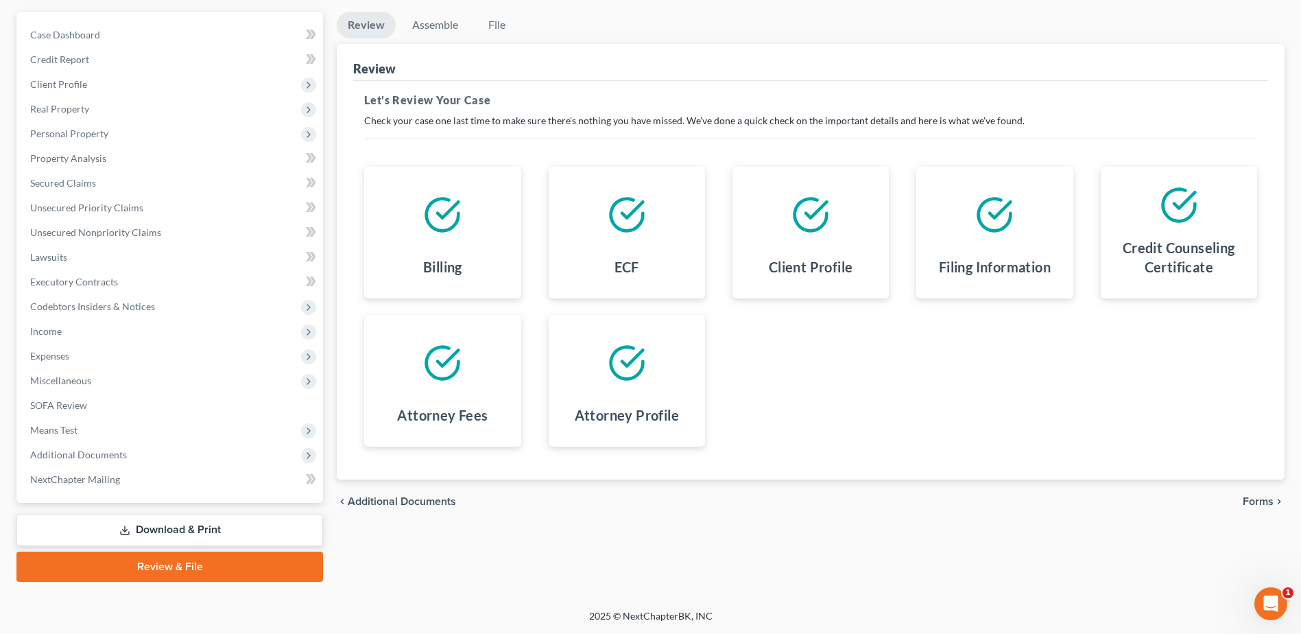
click at [1259, 500] on span "Forms" at bounding box center [1258, 501] width 31 height 11
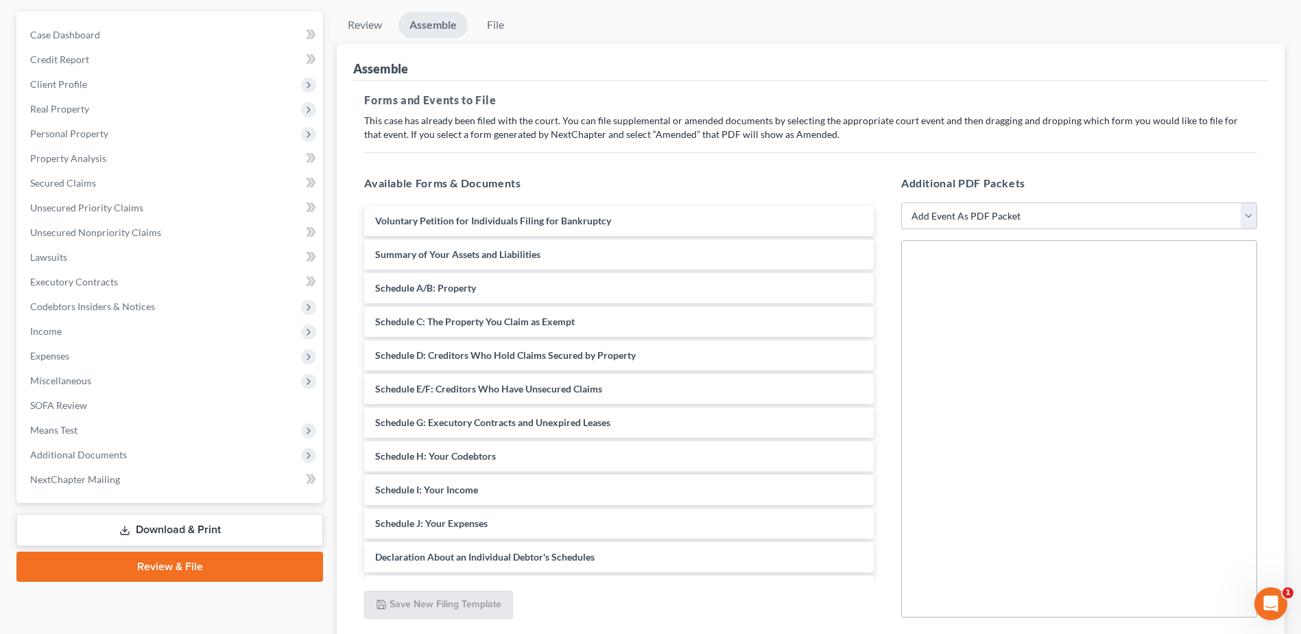
click at [955, 215] on select "Add Event As PDF Packet 20 Largest Unsecured Creditors Amended Document Amended…" at bounding box center [1079, 215] width 356 height 27
select select "45"
click at [901, 202] on select "Add Event As PDF Packet 20 Largest Unsecured Creditors Amended Document Amended…" at bounding box center [1079, 215] width 356 height 27
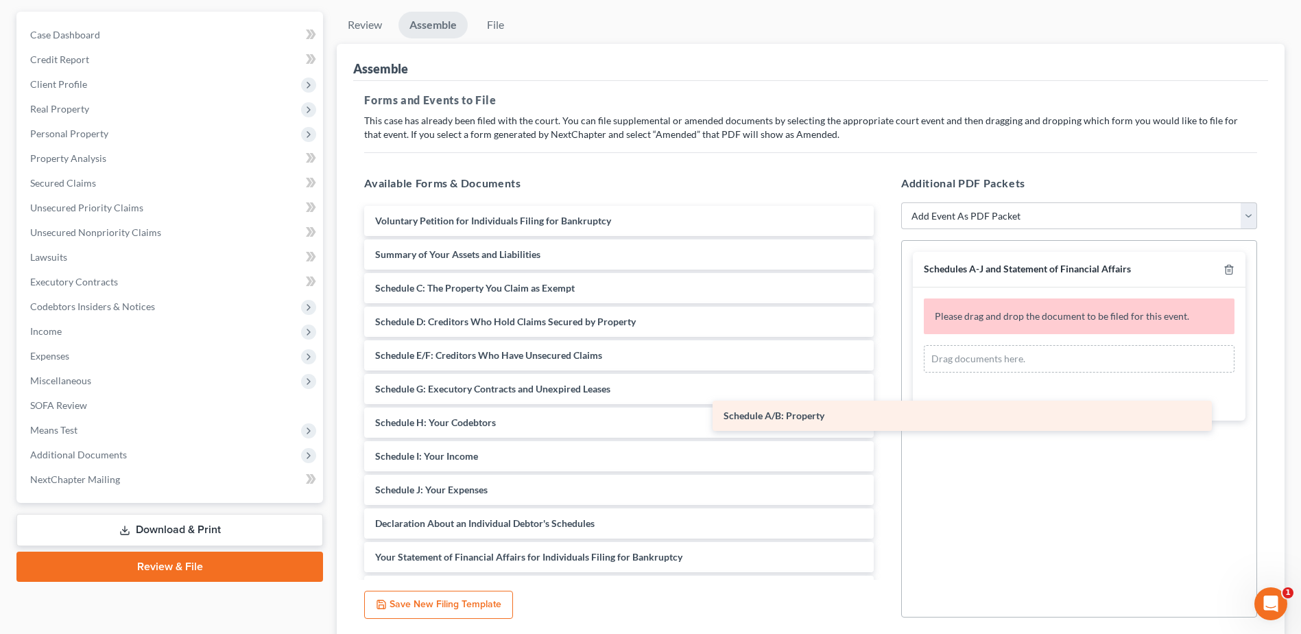
drag, startPoint x: 553, startPoint y: 292, endPoint x: 961, endPoint y: 379, distance: 417.1
click at [885, 379] on div "Schedule A/B: Property Voluntary Petition for Individuals Filing for Bankruptcy…" at bounding box center [619, 607] width 532 height 803
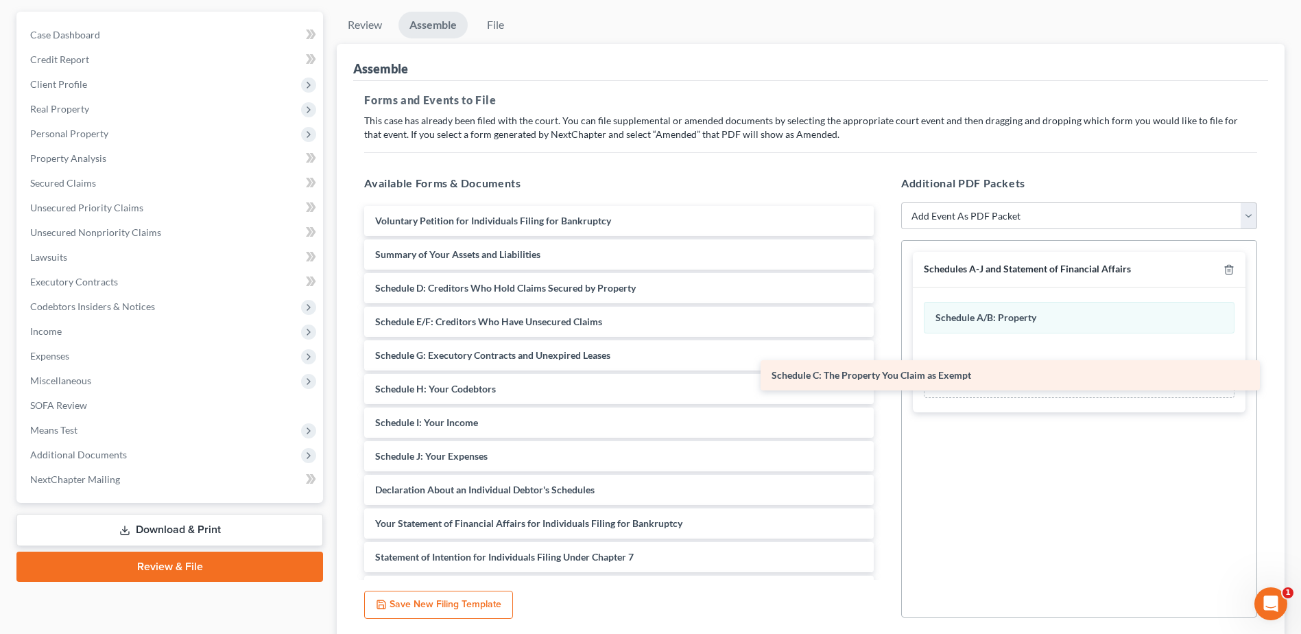
drag, startPoint x: 495, startPoint y: 291, endPoint x: 911, endPoint y: 367, distance: 423.1
click at [885, 367] on div "Schedule C: The Property You Claim as Exempt Voluntary Petition for Individuals…" at bounding box center [619, 591] width 532 height 770
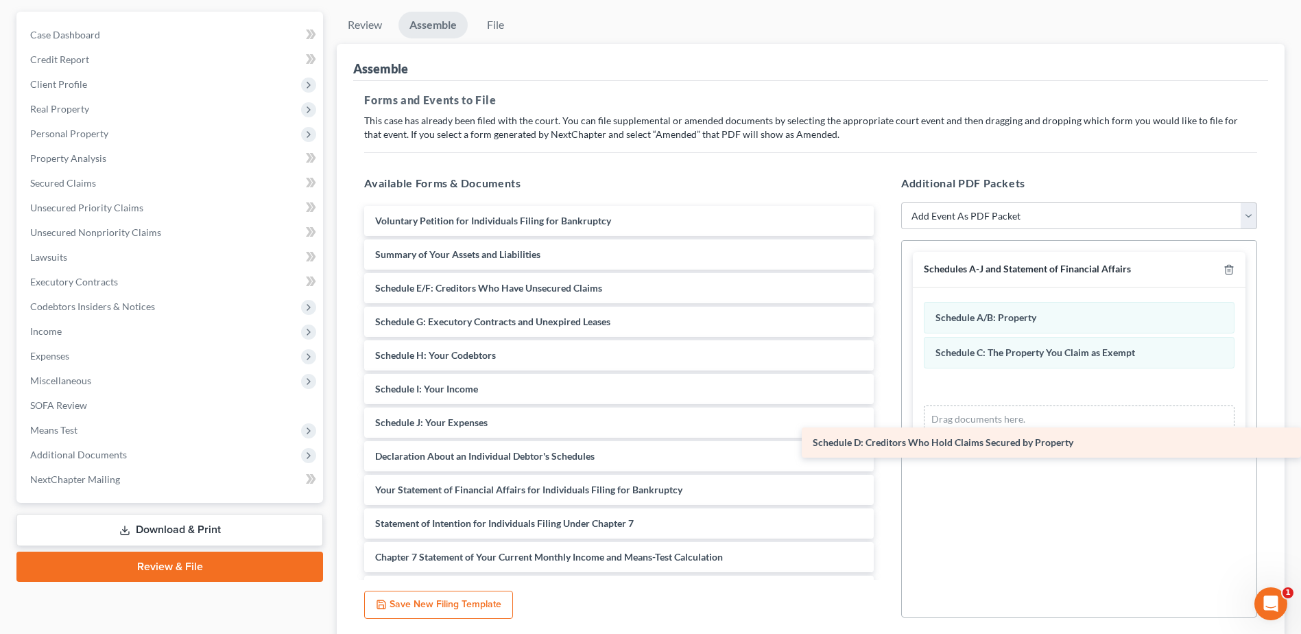
drag, startPoint x: 460, startPoint y: 286, endPoint x: 937, endPoint y: 415, distance: 494.5
click at [885, 420] on div "Schedule D: Creditors Who Hold Claims Secured by Property Voluntary Petition fo…" at bounding box center [619, 574] width 532 height 736
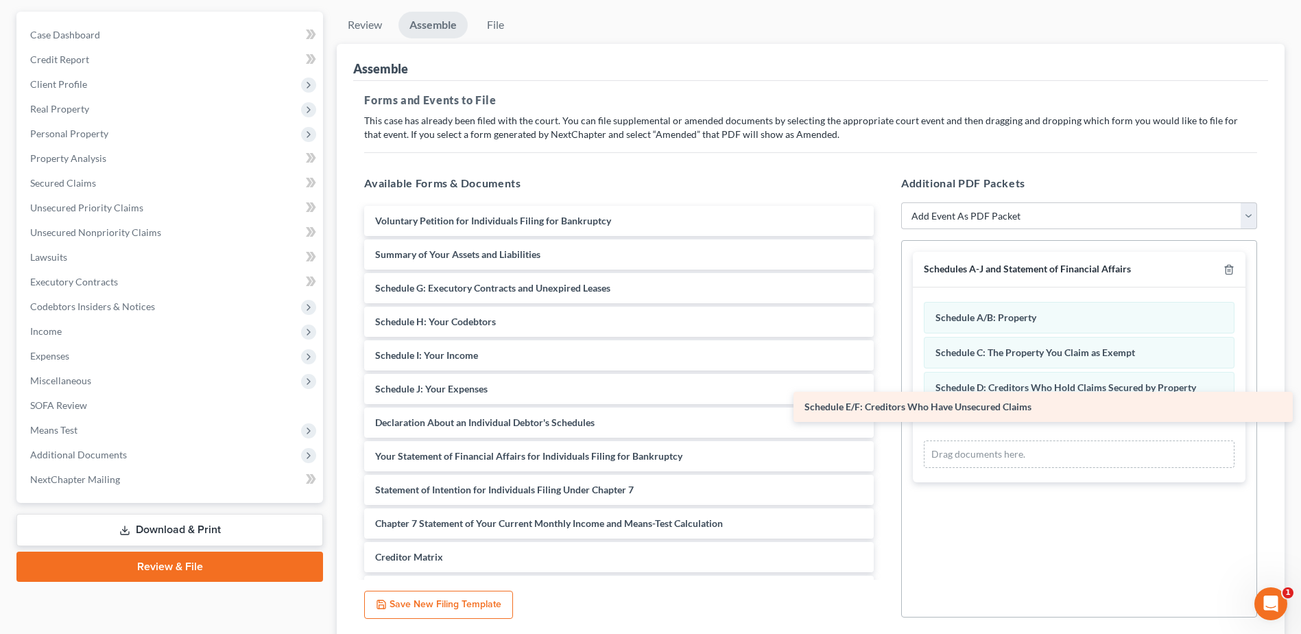
drag, startPoint x: 430, startPoint y: 286, endPoint x: 896, endPoint y: 416, distance: 484.2
click at [885, 417] on div "Schedule E/F: Creditors Who Have Unsecured Claims Voluntary Petition for Indivi…" at bounding box center [619, 557] width 532 height 702
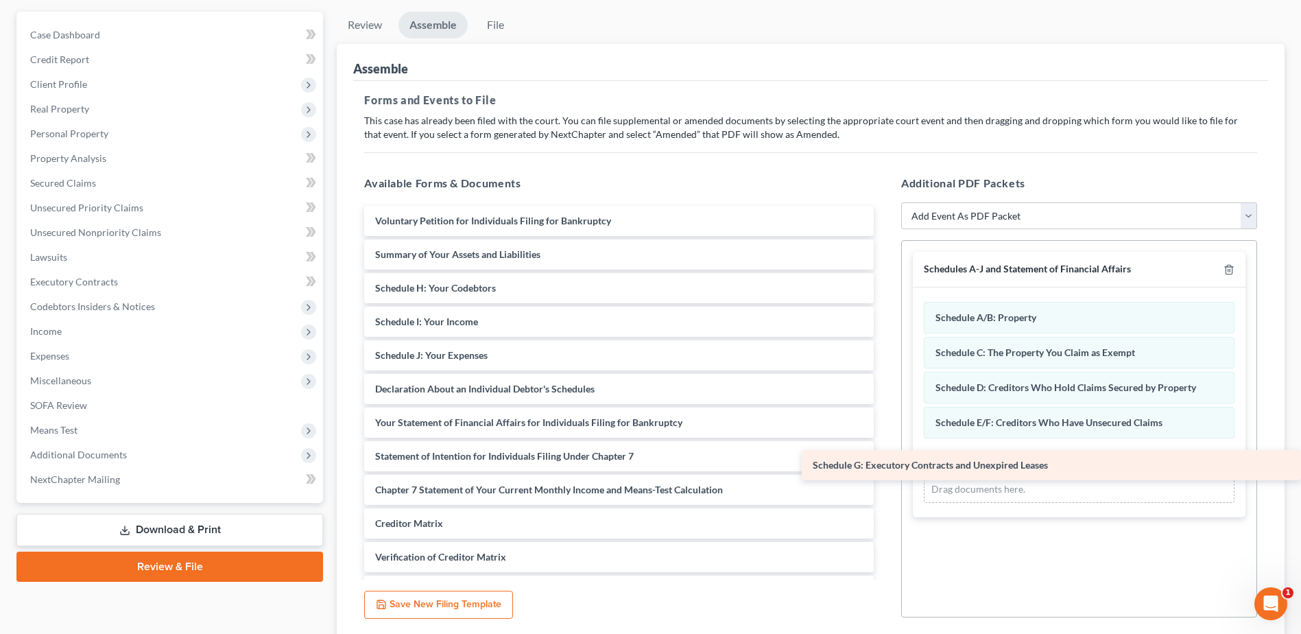
drag, startPoint x: 428, startPoint y: 292, endPoint x: 909, endPoint y: 465, distance: 511.5
click at [885, 468] on div "Schedule G: Executory Contracts and Unexpired Leases Voluntary Petition for Ind…" at bounding box center [619, 540] width 532 height 669
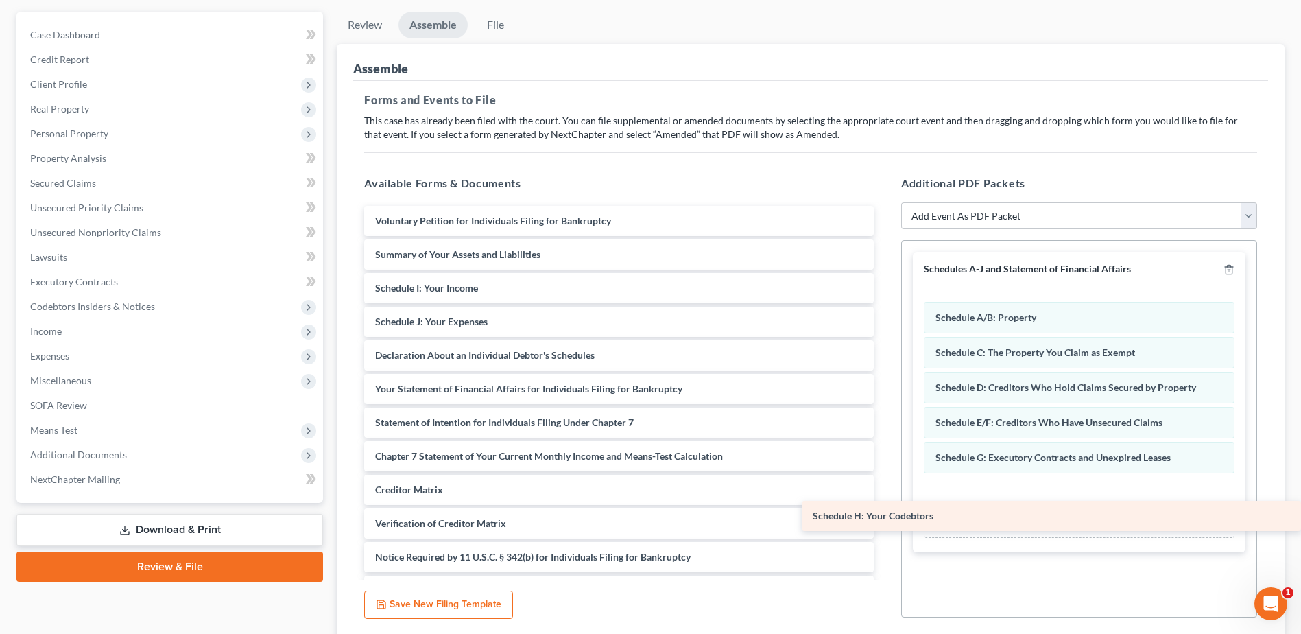
drag, startPoint x: 454, startPoint y: 291, endPoint x: 929, endPoint y: 502, distance: 520.1
click at [885, 503] on div "Schedule H: Your Codebtors Voluntary Petition for Individuals Filing for Bankru…" at bounding box center [619, 523] width 532 height 635
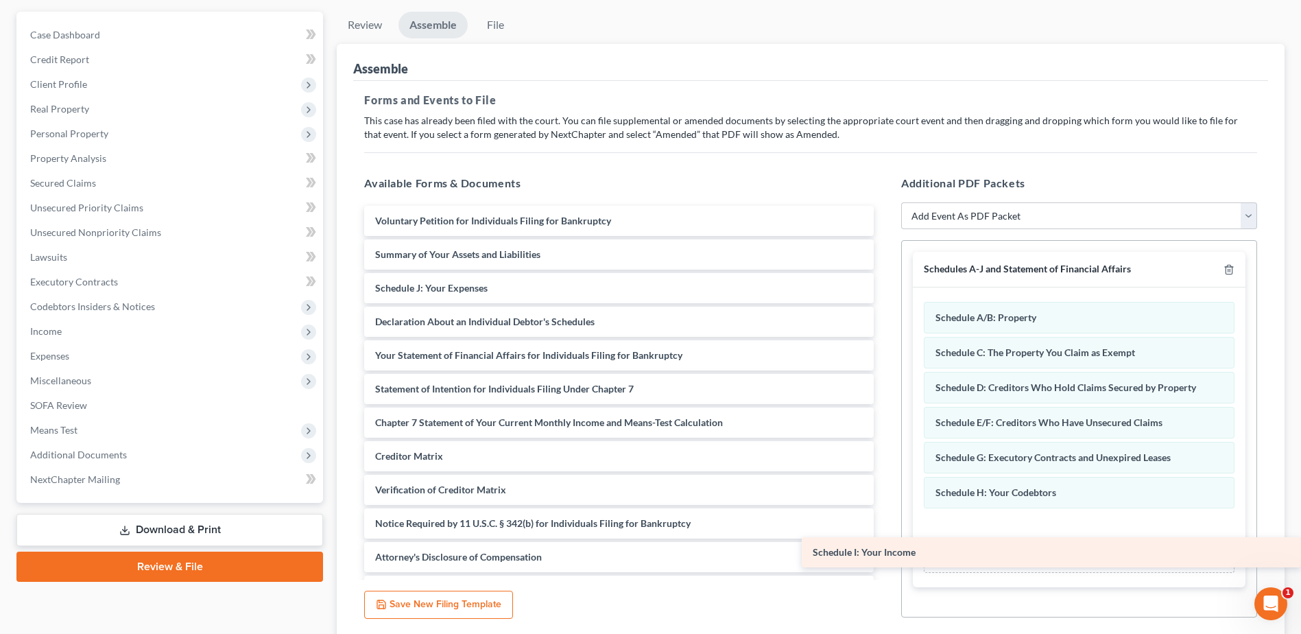
drag, startPoint x: 419, startPoint y: 291, endPoint x: 916, endPoint y: 540, distance: 555.5
click at [885, 541] on div "Schedule I: Your Income Voluntary Petition for Individuals Filing for Bankruptc…" at bounding box center [619, 506] width 532 height 601
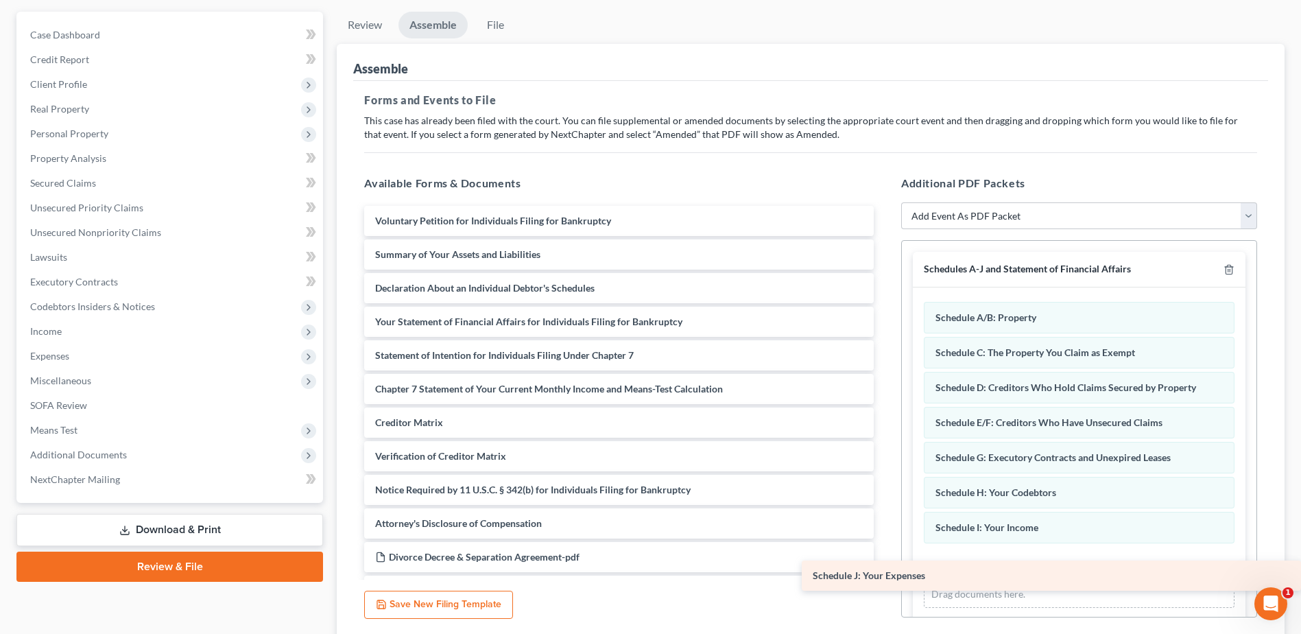
drag, startPoint x: 450, startPoint y: 291, endPoint x: 978, endPoint y: 578, distance: 600.9
click at [885, 578] on div "Schedule J: Your Expenses Voluntary Petition for Individuals Filing for Bankrup…" at bounding box center [619, 490] width 532 height 568
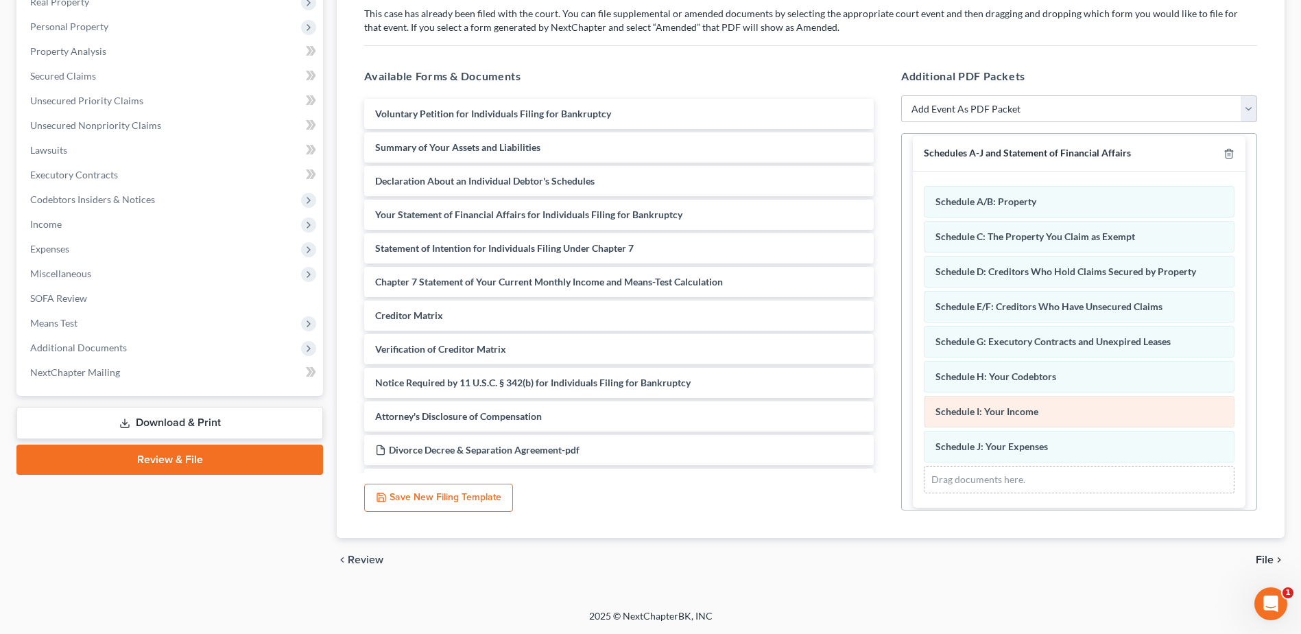
scroll to position [17, 0]
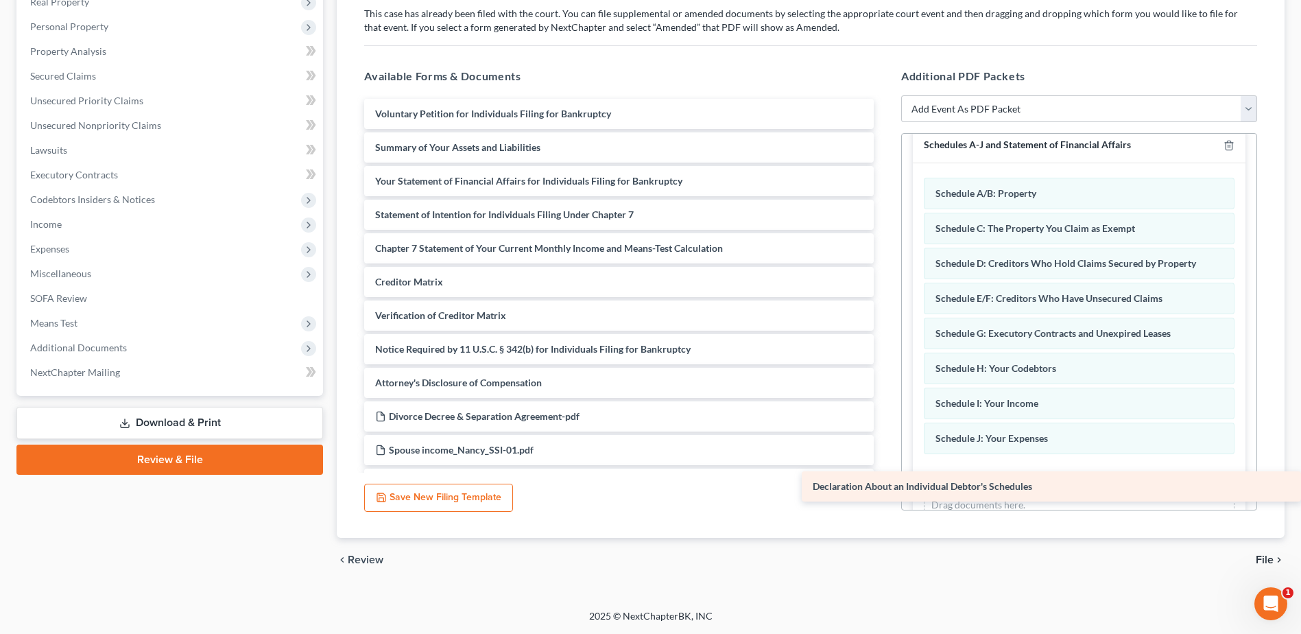
drag, startPoint x: 537, startPoint y: 182, endPoint x: 1004, endPoint y: 486, distance: 556.8
click at [885, 486] on div "Declaration About an Individual Debtor's Schedules Voluntary Petition for Indiv…" at bounding box center [619, 366] width 532 height 534
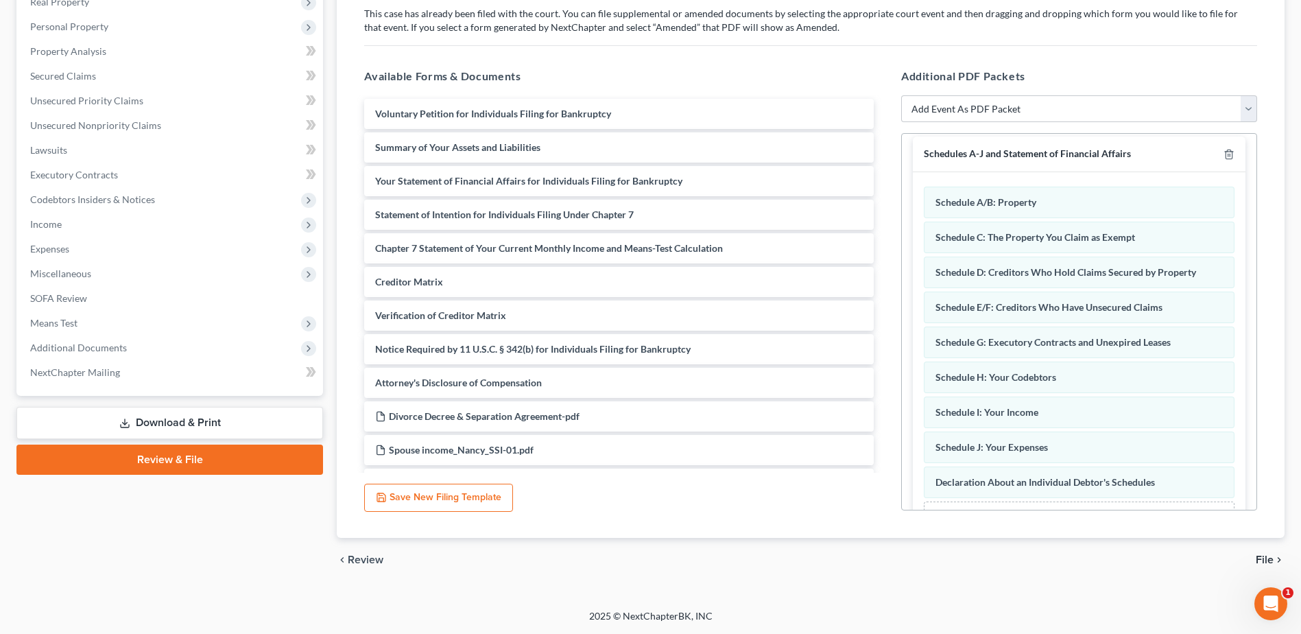
scroll to position [0, 0]
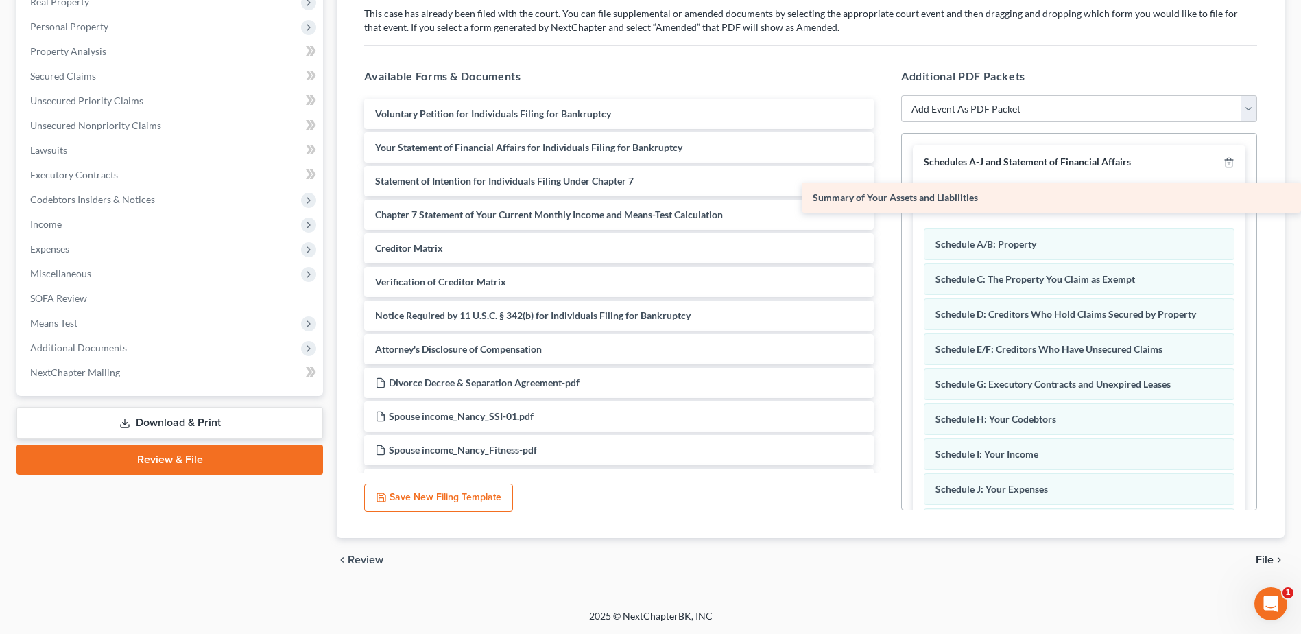
drag, startPoint x: 475, startPoint y: 150, endPoint x: 980, endPoint y: 200, distance: 507.3
click at [885, 200] on div "Summary of Your Assets and Liabilities Voluntary Petition for Individuals Filin…" at bounding box center [619, 349] width 532 height 501
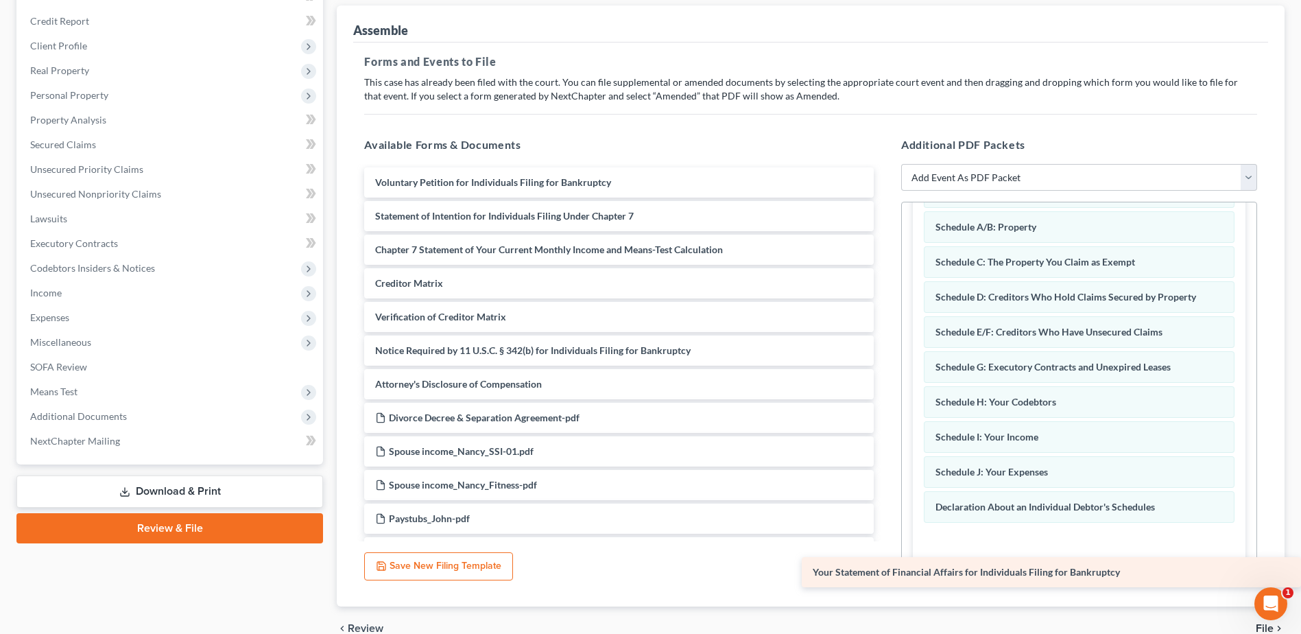
drag, startPoint x: 506, startPoint y: 214, endPoint x: 975, endPoint y: 561, distance: 583.5
click at [885, 564] on div "Your Statement of Financial Affairs for Individuals Filing for Bankruptcy Volun…" at bounding box center [619, 400] width 532 height 467
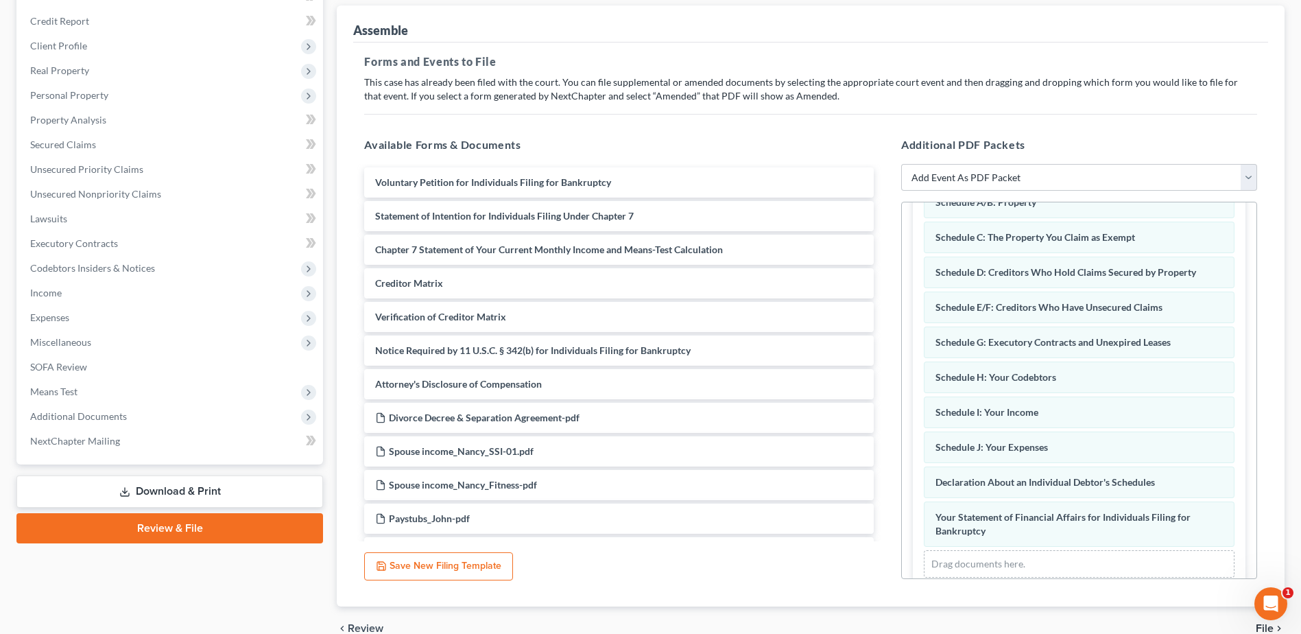
scroll to position [136, 0]
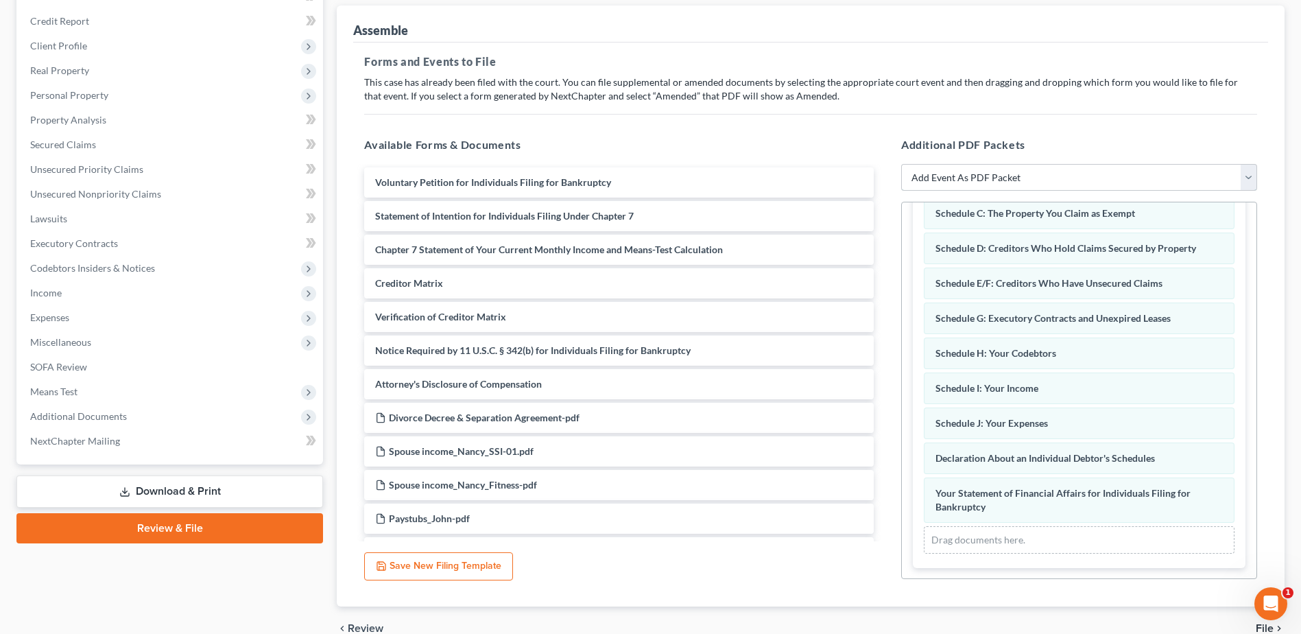
drag, startPoint x: 947, startPoint y: 176, endPoint x: 953, endPoint y: 184, distance: 9.3
click at [947, 176] on select "Add Event As PDF Packet 20 Largest Unsecured Creditors Amended Document Amended…" at bounding box center [1079, 177] width 356 height 27
select select "51"
click at [901, 164] on select "Add Event As PDF Packet 20 Largest Unsecured Creditors Amended Document Amended…" at bounding box center [1079, 177] width 356 height 27
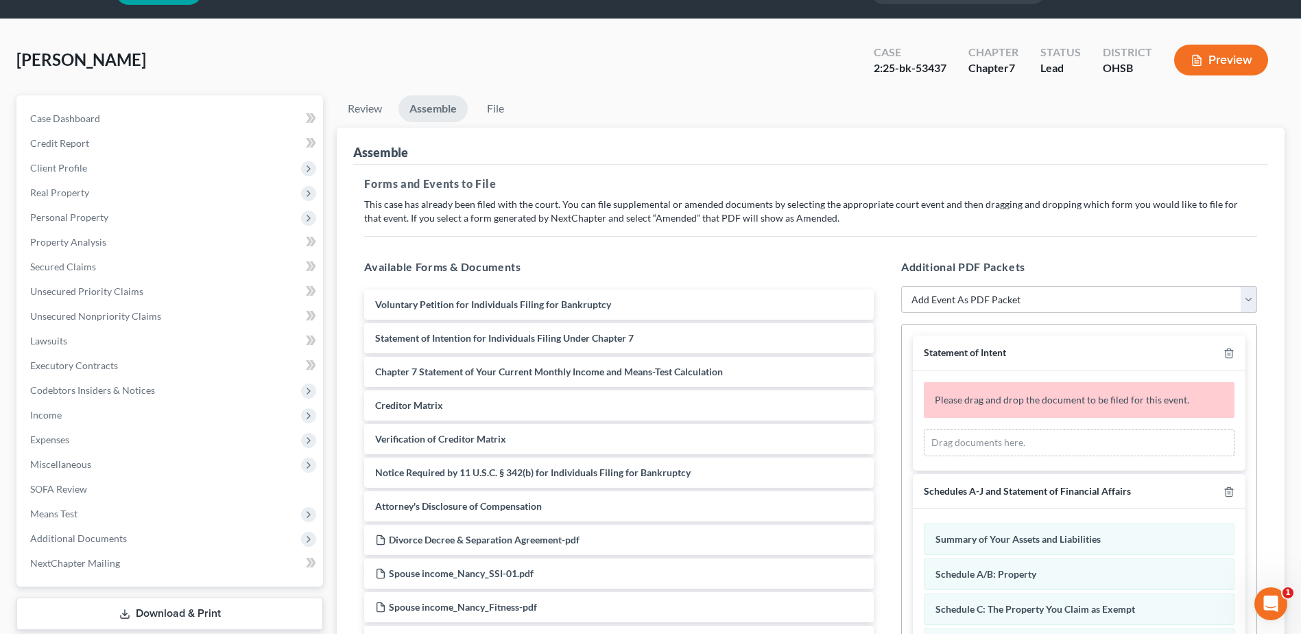
scroll to position [0, 0]
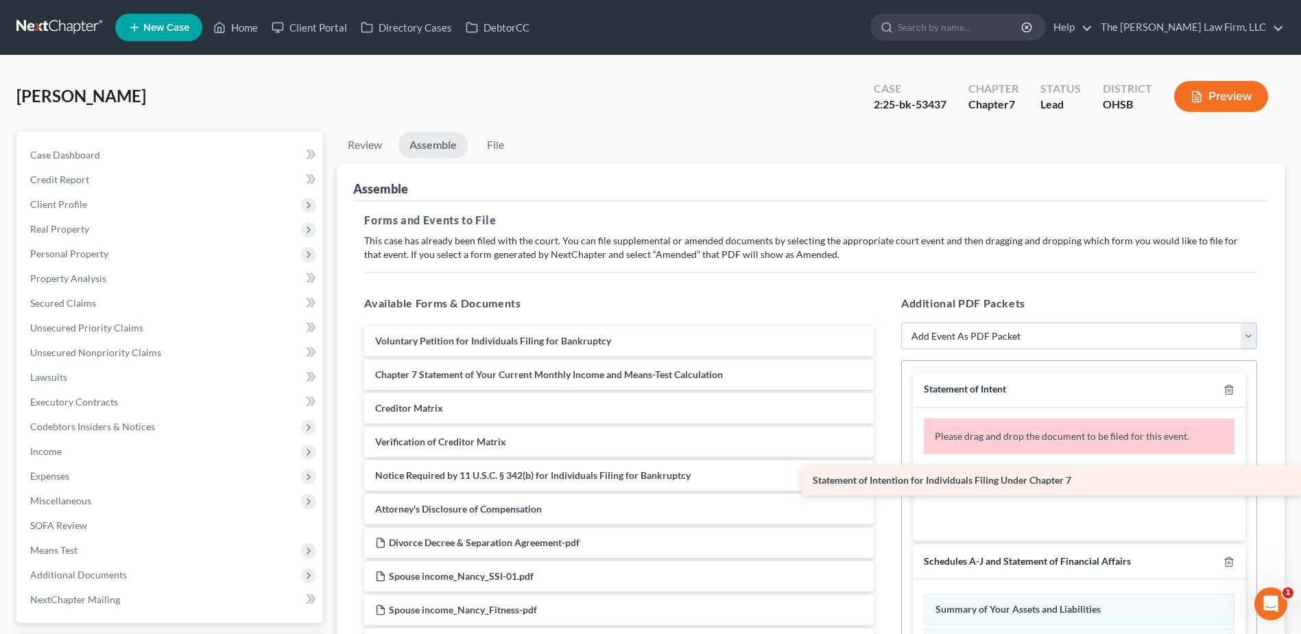
drag, startPoint x: 446, startPoint y: 368, endPoint x: 938, endPoint y: 473, distance: 502.3
click at [885, 473] on div "Statement of Intention for Individuals Filing Under Chapter 7 Voluntary Petitio…" at bounding box center [619, 542] width 532 height 433
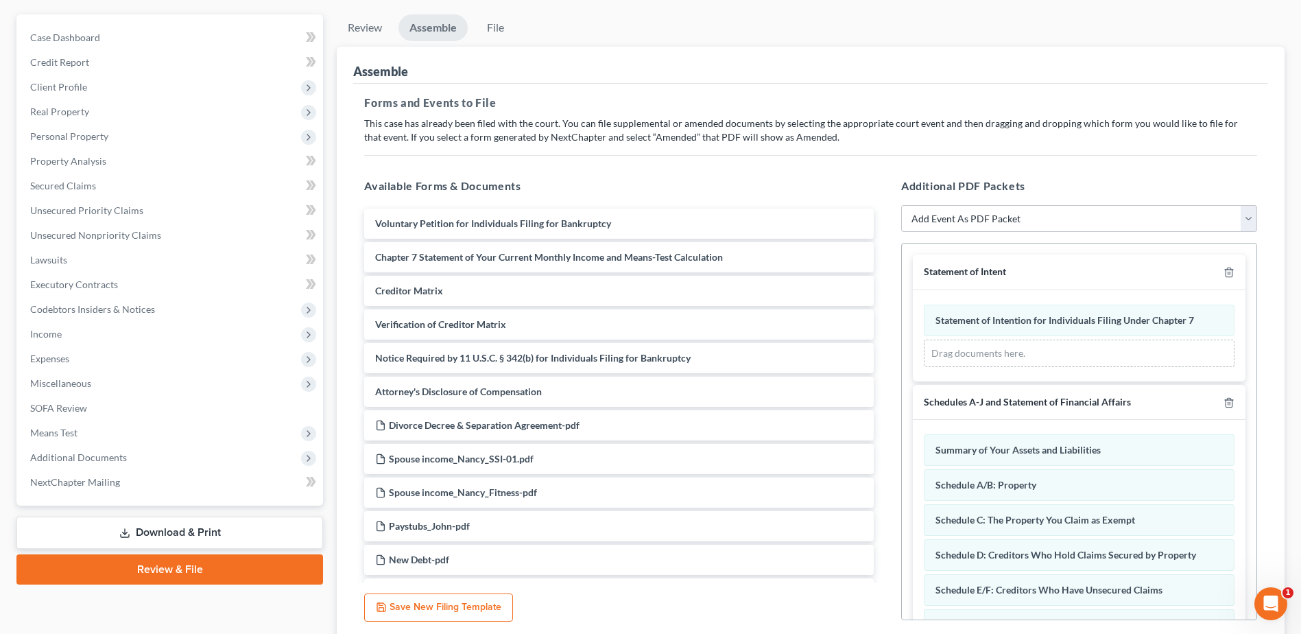
scroll to position [137, 0]
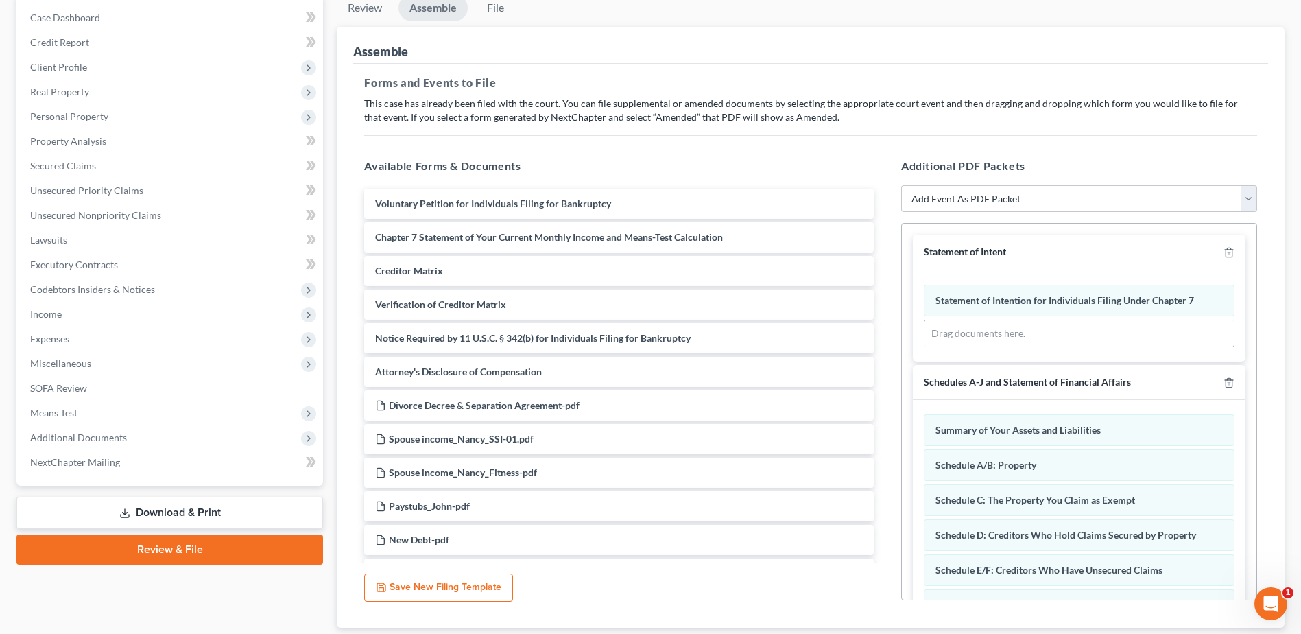
click at [929, 198] on select "Add Event As PDF Packet 20 Largest Unsecured Creditors Amended Document Amended…" at bounding box center [1079, 198] width 356 height 27
select select "14"
click at [901, 185] on select "Add Event As PDF Packet 20 Largest Unsecured Creditors Amended Document Amended…" at bounding box center [1079, 198] width 356 height 27
select select
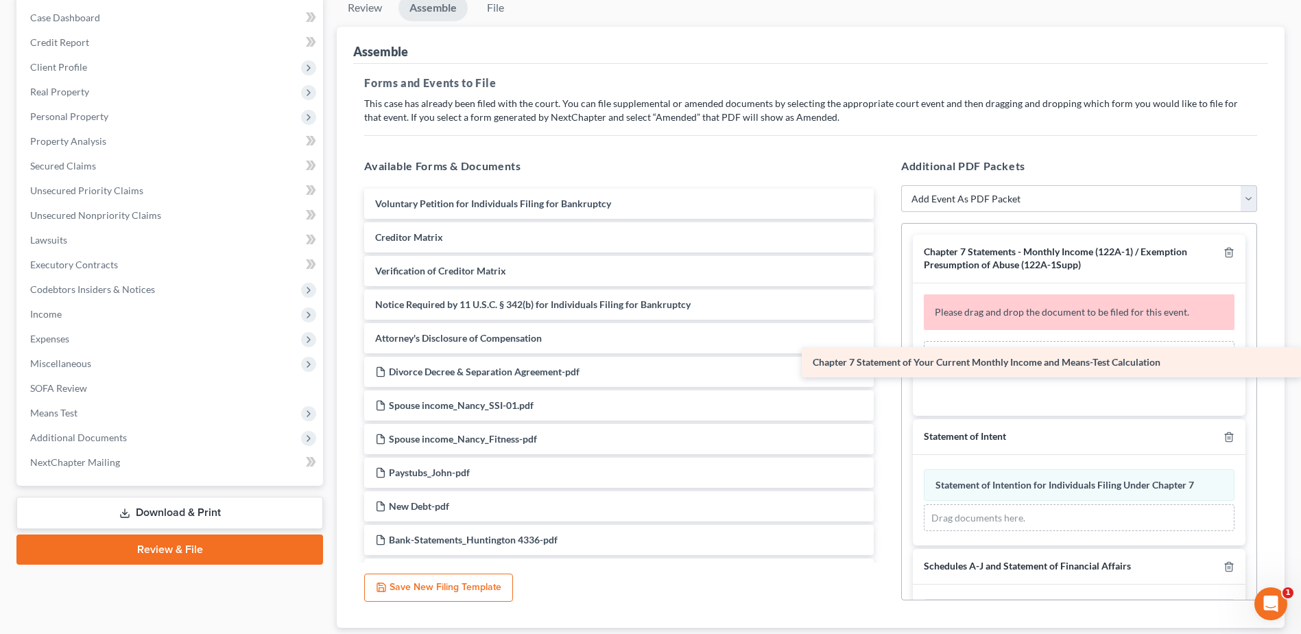
drag, startPoint x: 454, startPoint y: 237, endPoint x: 925, endPoint y: 361, distance: 486.8
click at [885, 361] on div "Chapter 7 Statement of Your Current Monthly Income and Means-Test Calculation V…" at bounding box center [619, 389] width 532 height 400
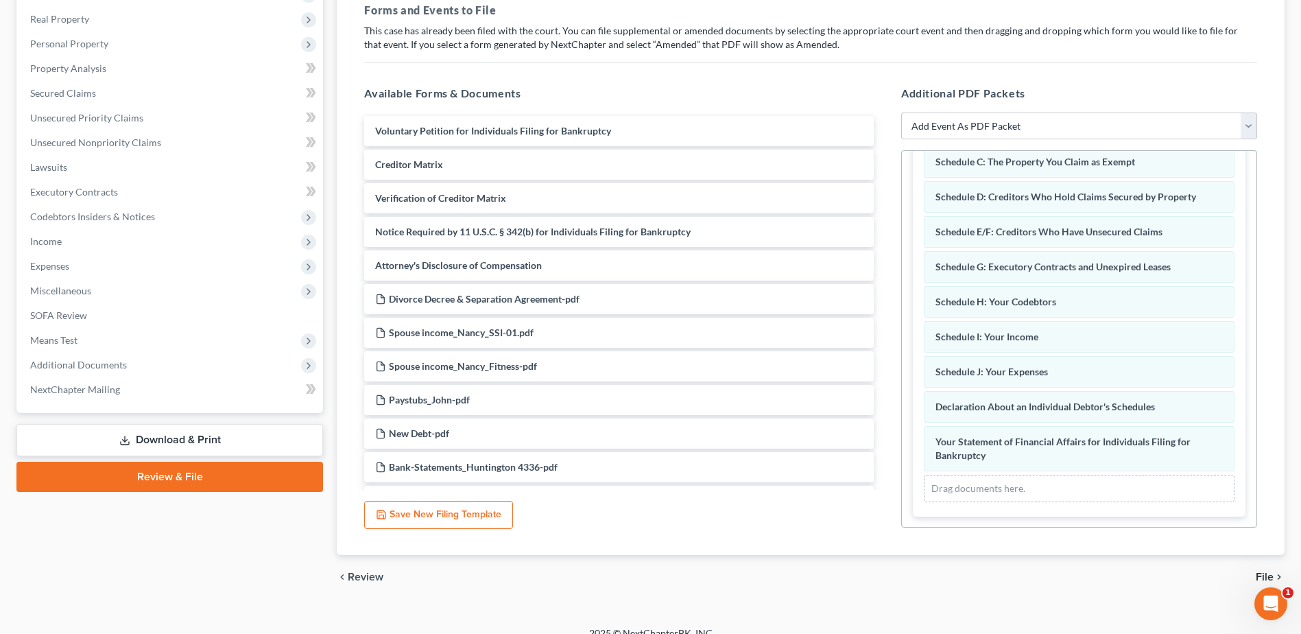
scroll to position [227, 0]
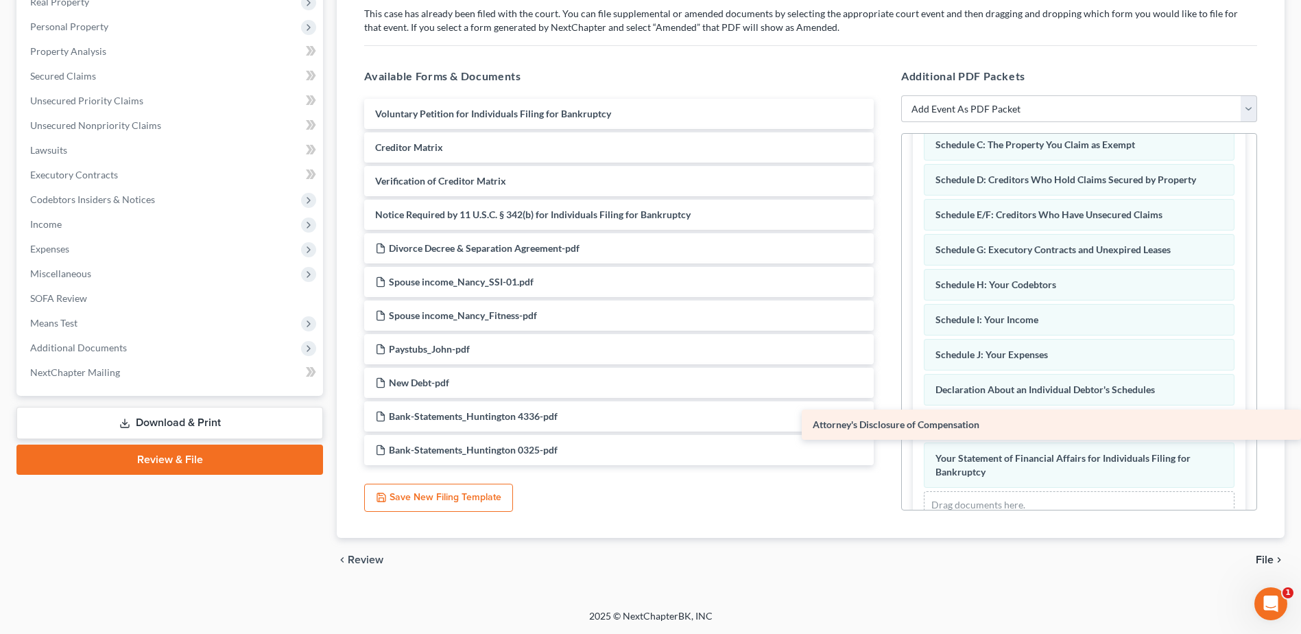
drag, startPoint x: 481, startPoint y: 254, endPoint x: 1024, endPoint y: 430, distance: 571.1
click at [885, 430] on div "Attorney's Disclosure of Compensation Voluntary Petition for Individuals Filing…" at bounding box center [619, 282] width 532 height 366
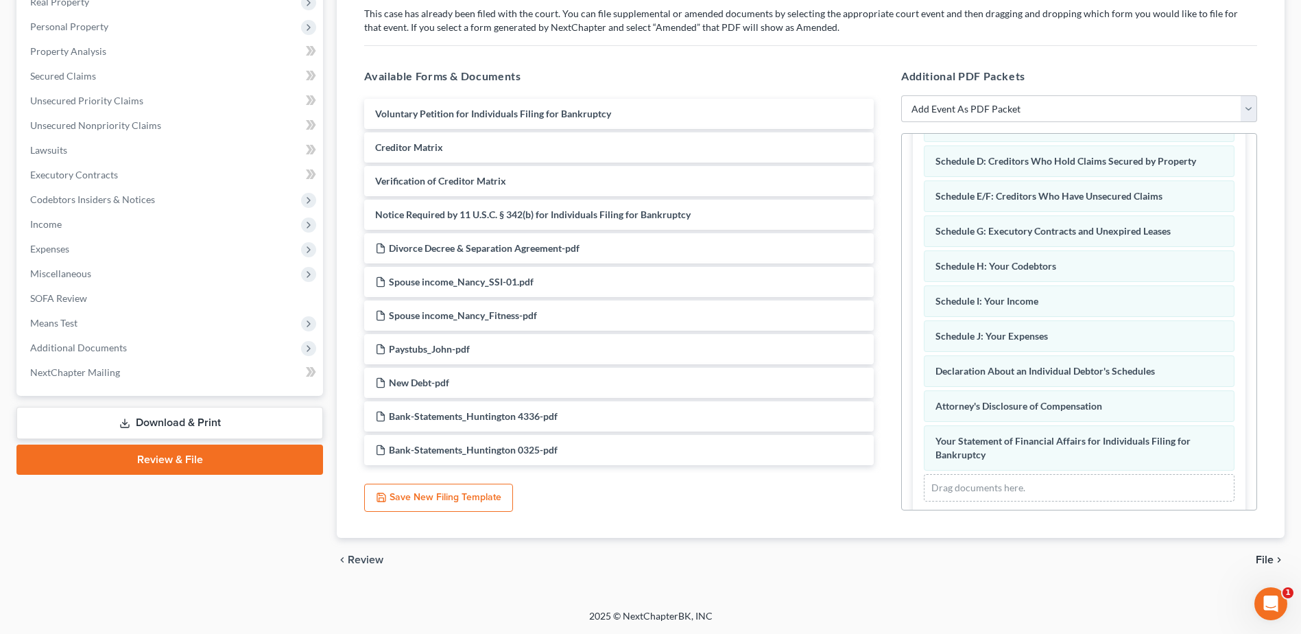
scroll to position [457, 0]
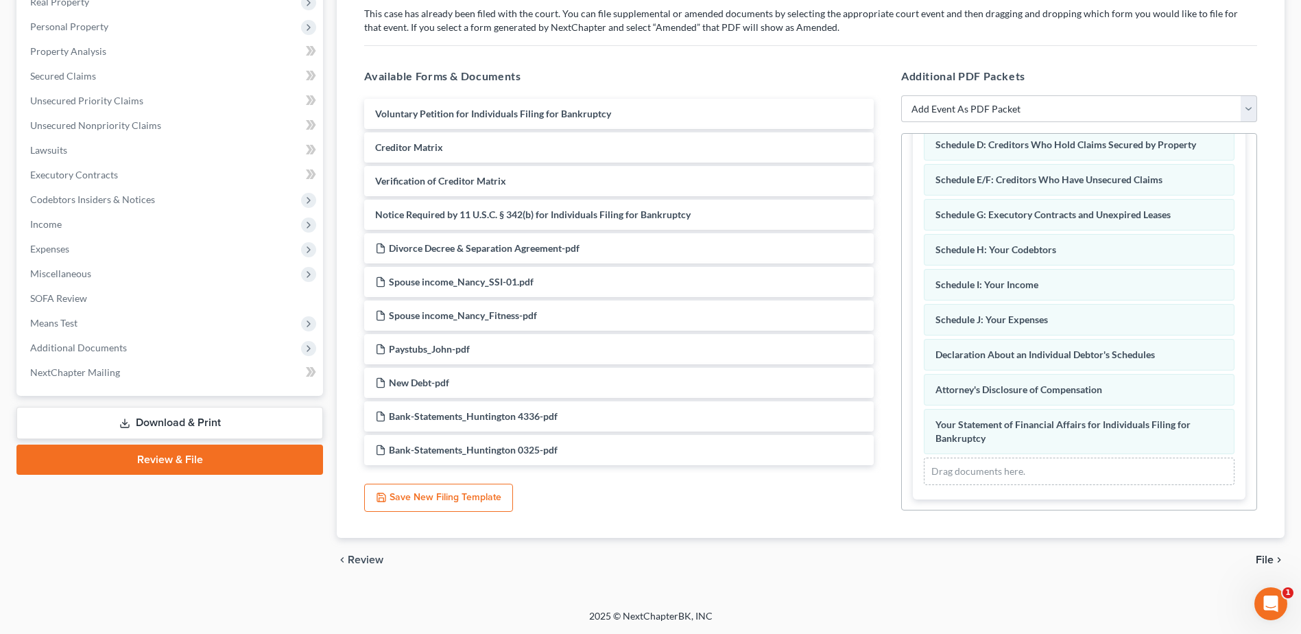
click at [1269, 564] on span "File" at bounding box center [1265, 559] width 18 height 11
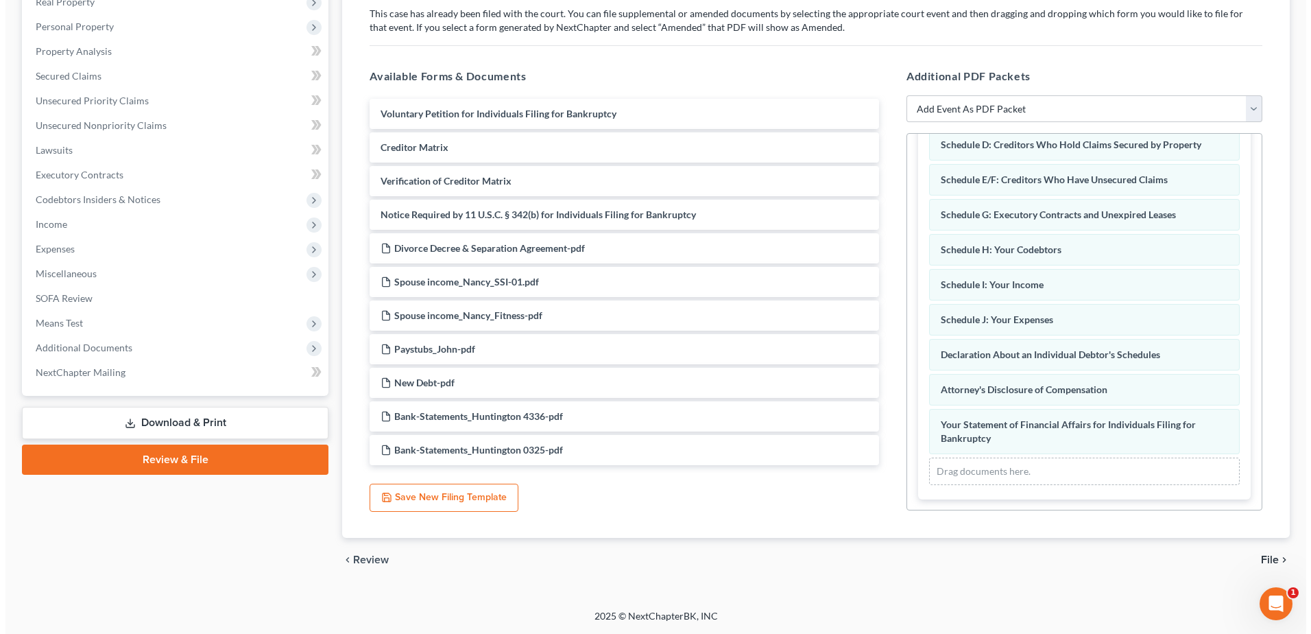
scroll to position [120, 0]
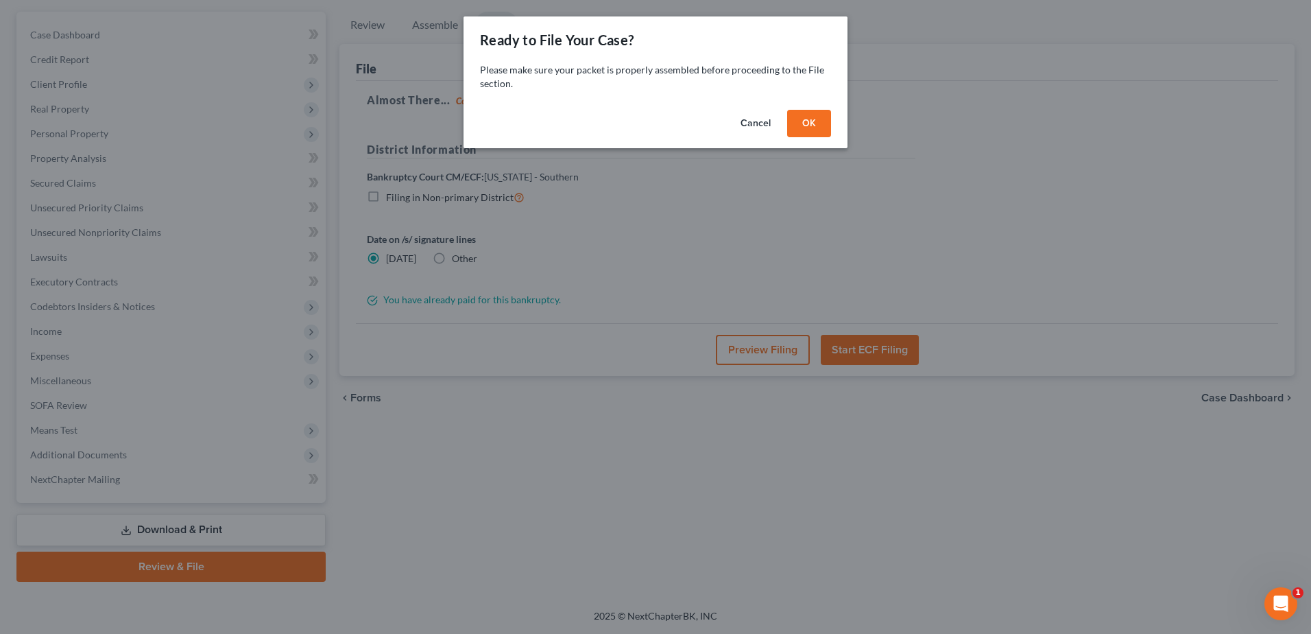
click at [811, 117] on button "OK" at bounding box center [809, 123] width 44 height 27
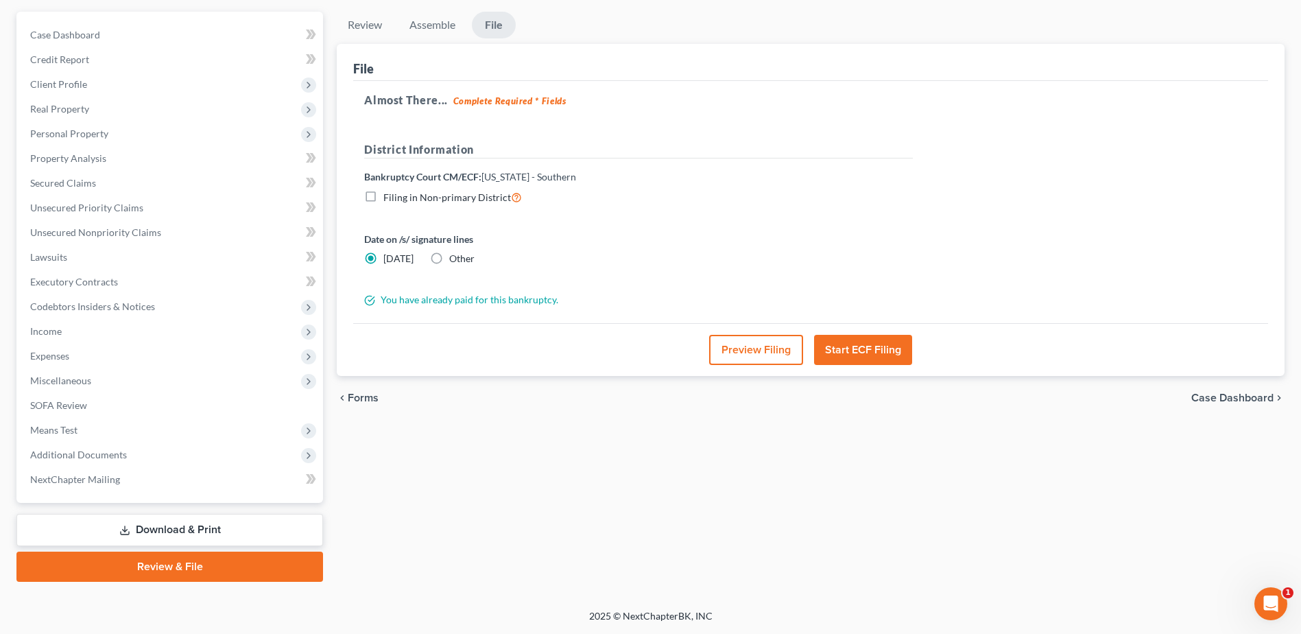
click at [754, 350] on button "Preview Filing" at bounding box center [756, 350] width 94 height 30
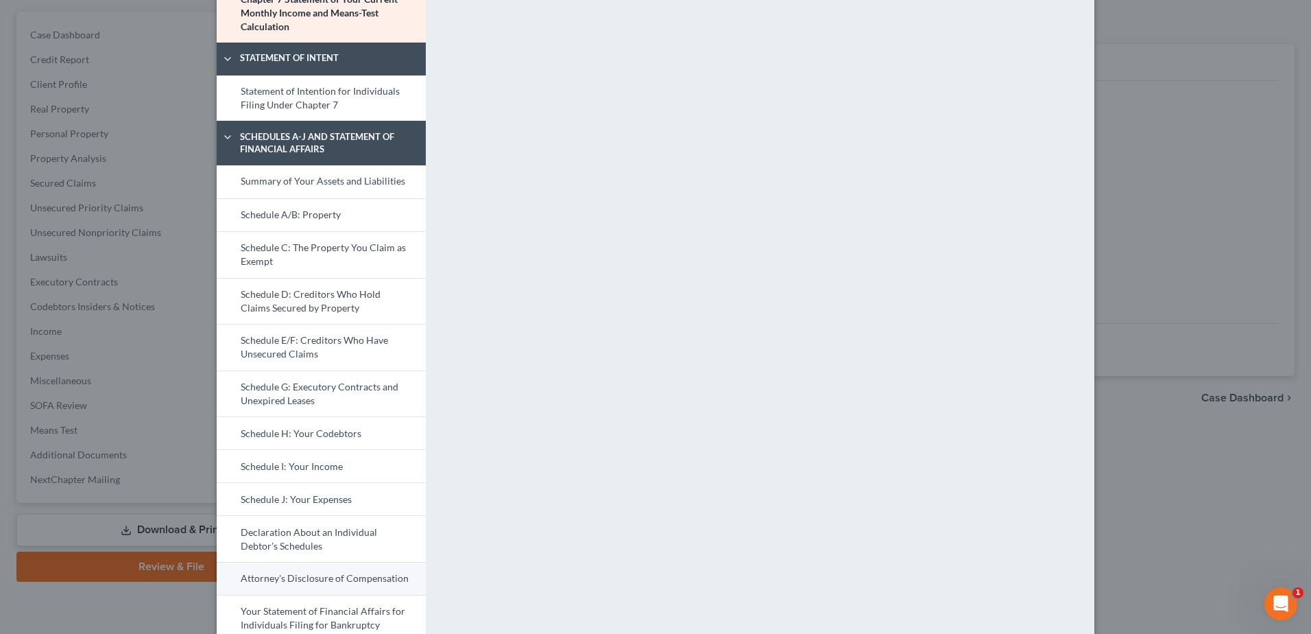
scroll to position [191, 0]
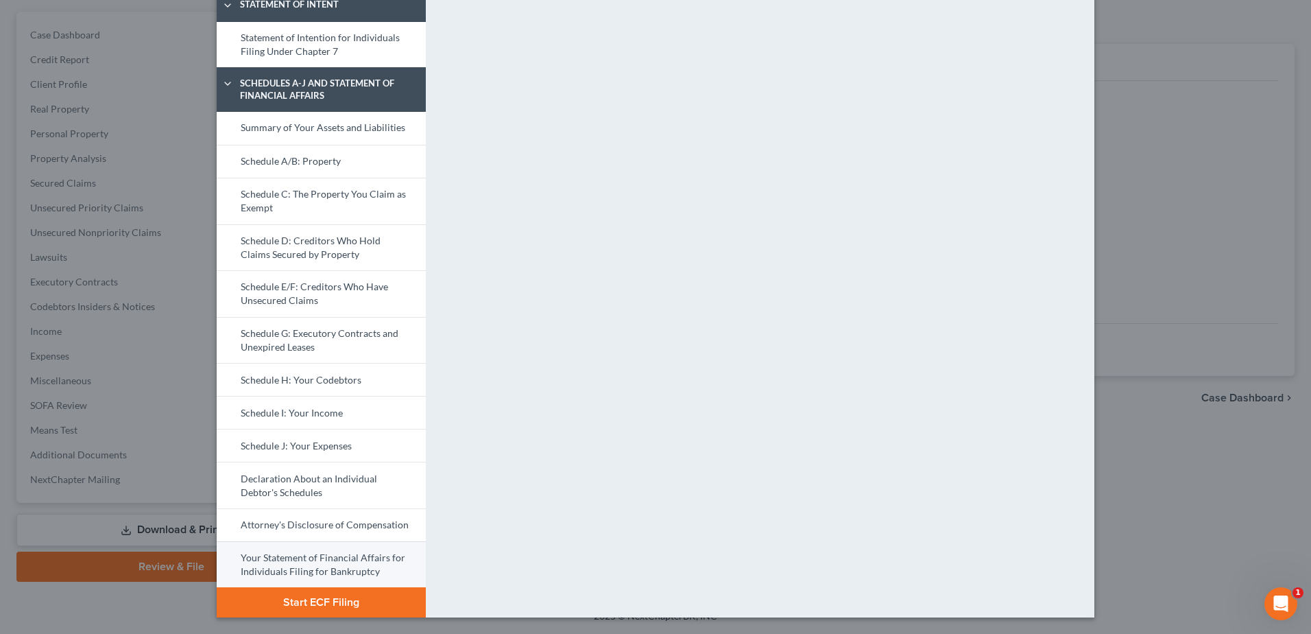
click at [307, 560] on link "Your Statement of Financial Affairs for Individuals Filing for Bankruptcy" at bounding box center [321, 564] width 209 height 47
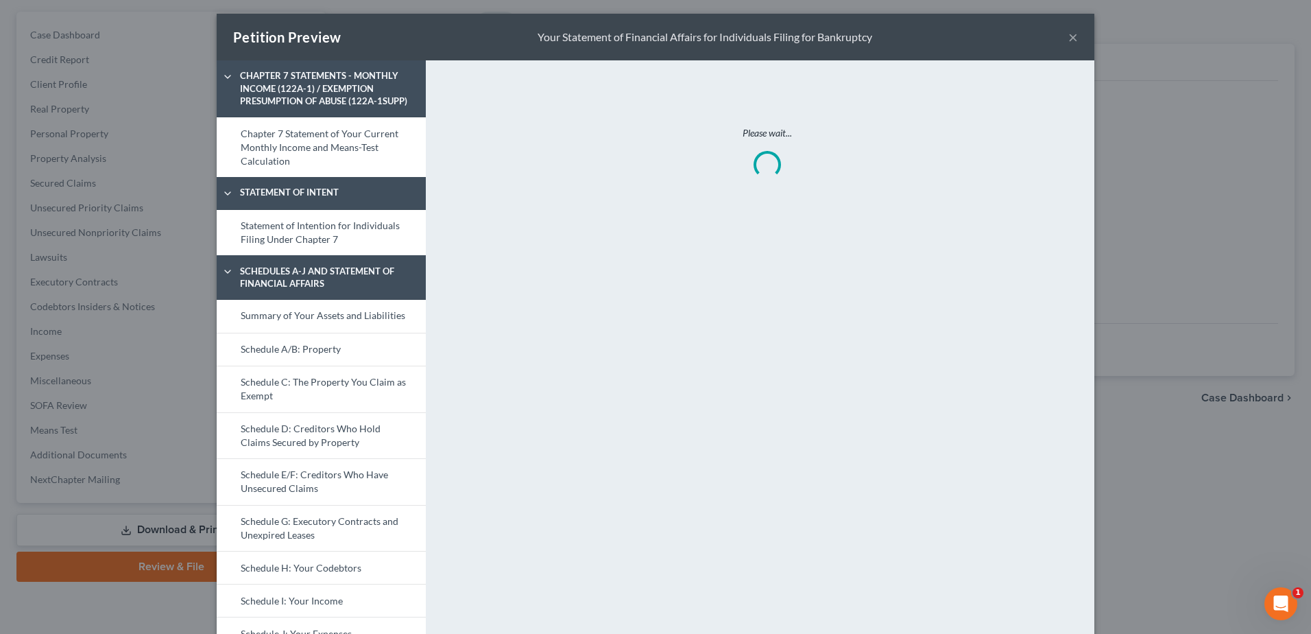
scroll to position [0, 0]
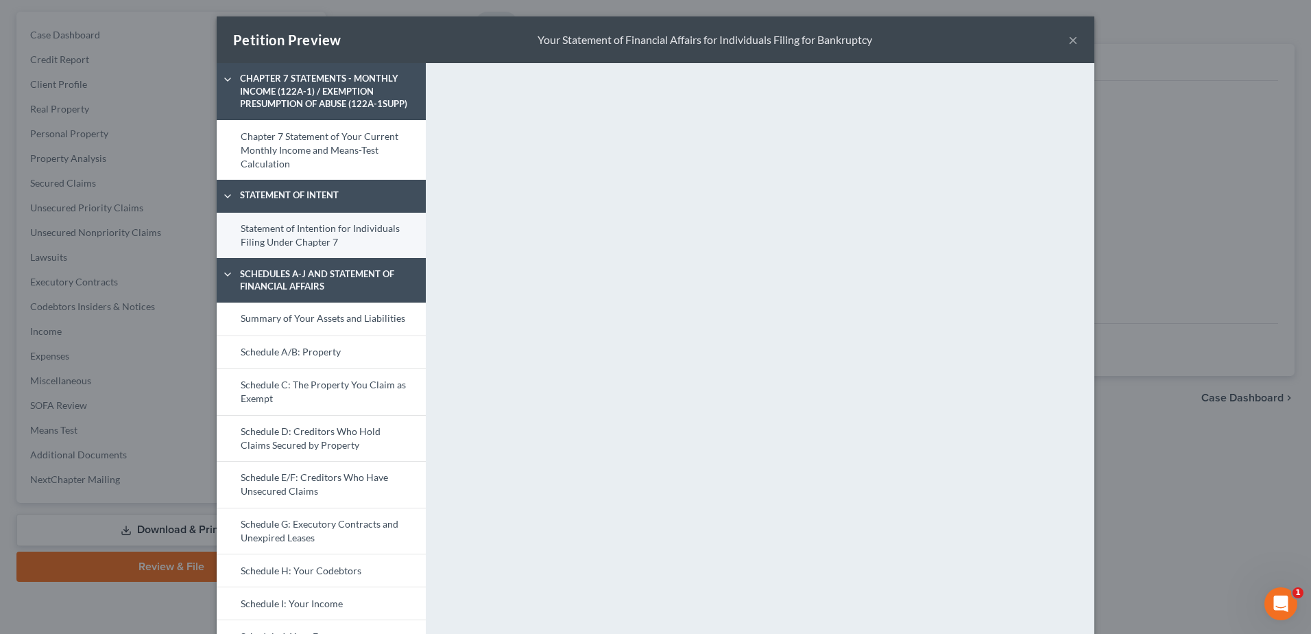
click at [372, 236] on link "Statement of Intention for Individuals Filing Under Chapter 7" at bounding box center [321, 236] width 209 height 46
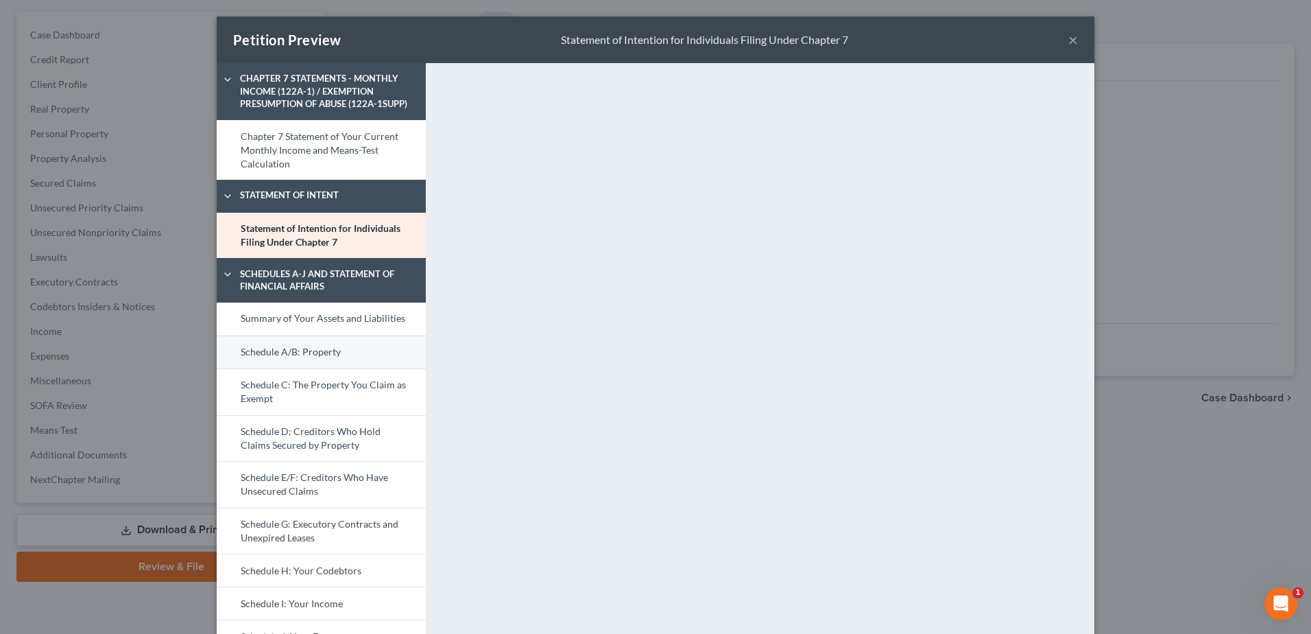
click at [277, 352] on link "Schedule A/B: Property" at bounding box center [321, 351] width 209 height 33
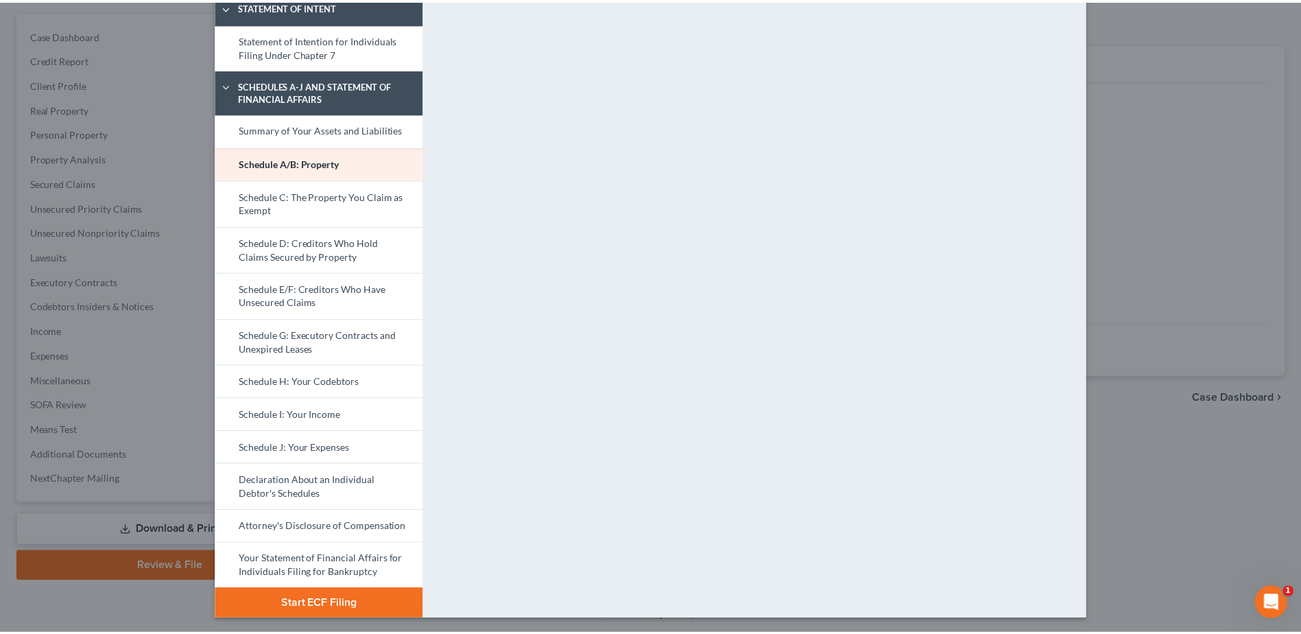
scroll to position [191, 0]
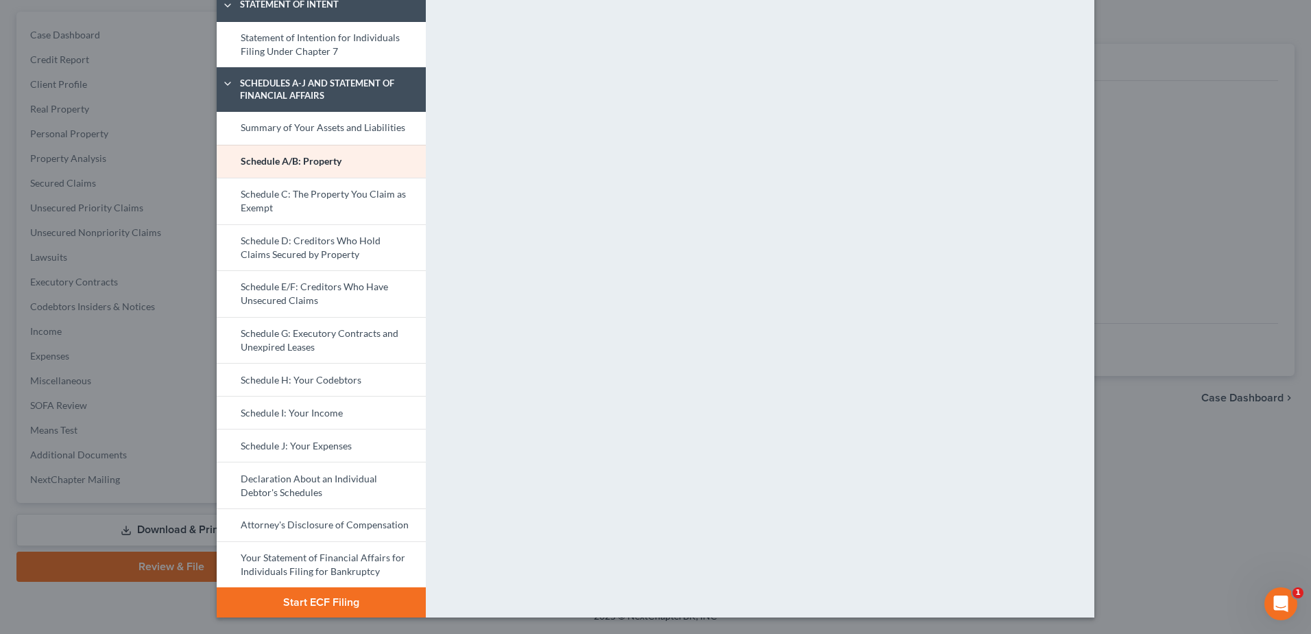
click at [298, 597] on button "Start ECF Filing" at bounding box center [321, 602] width 209 height 30
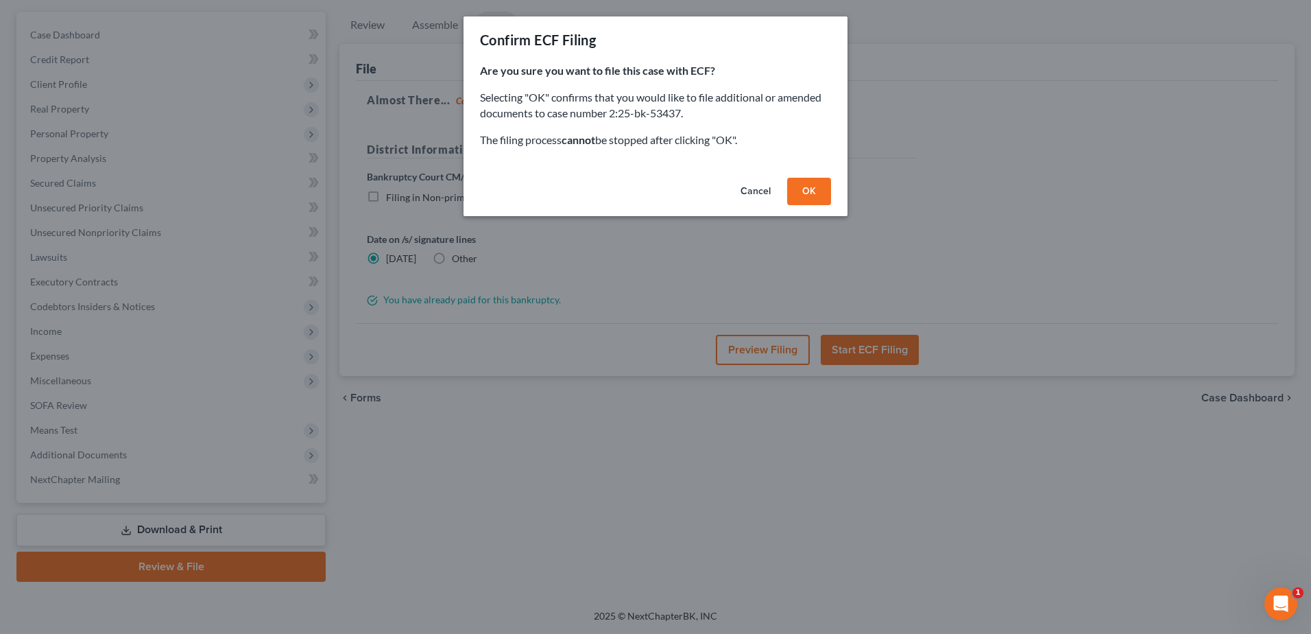
click at [802, 191] on button "OK" at bounding box center [809, 191] width 44 height 27
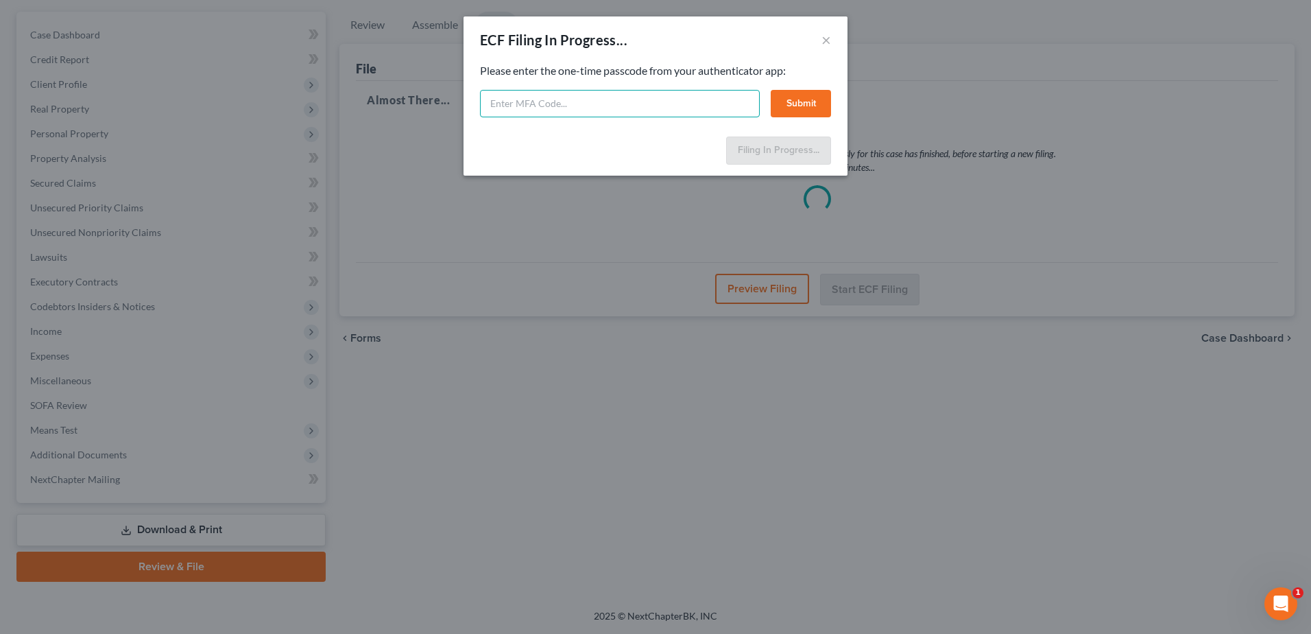
click at [578, 95] on input "text" at bounding box center [620, 103] width 280 height 27
type input "023670"
click at [787, 104] on button "Submit" at bounding box center [801, 103] width 60 height 27
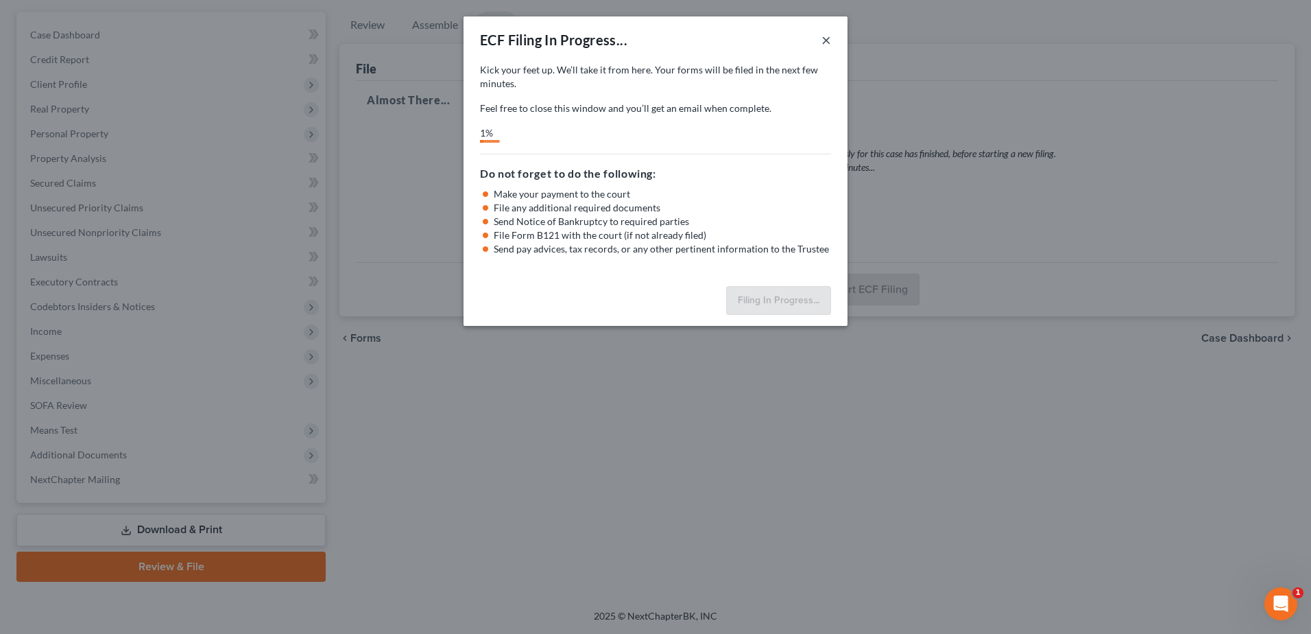
click at [826, 34] on button "×" at bounding box center [827, 40] width 10 height 16
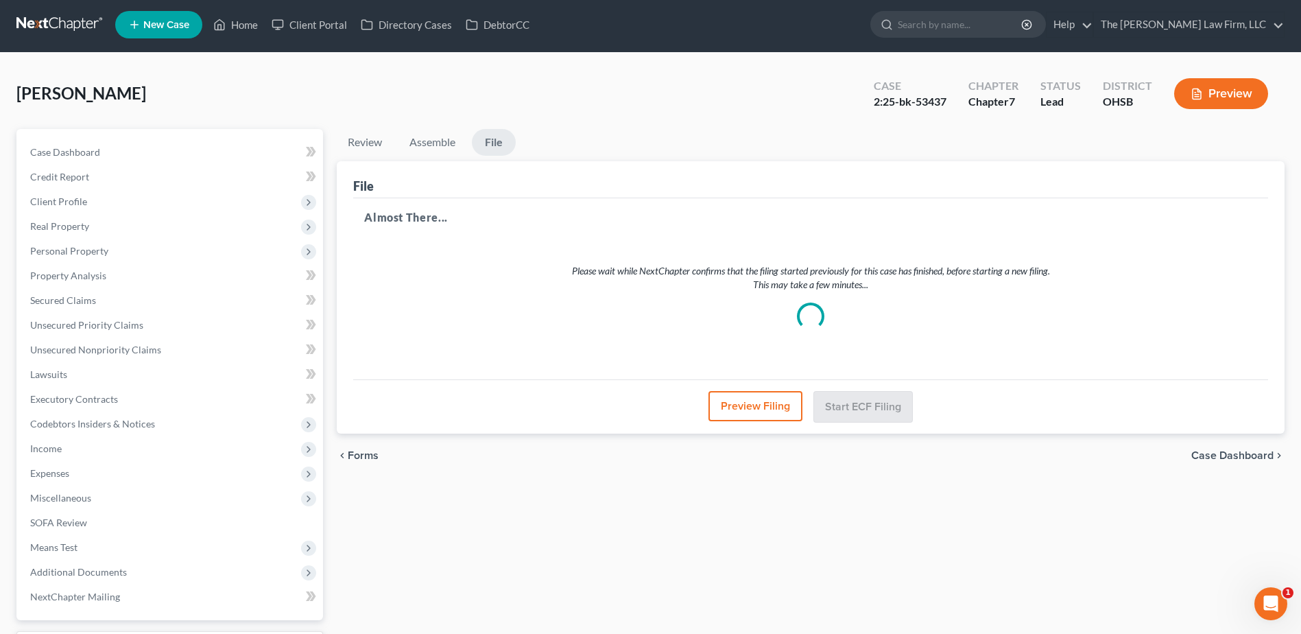
scroll to position [0, 0]
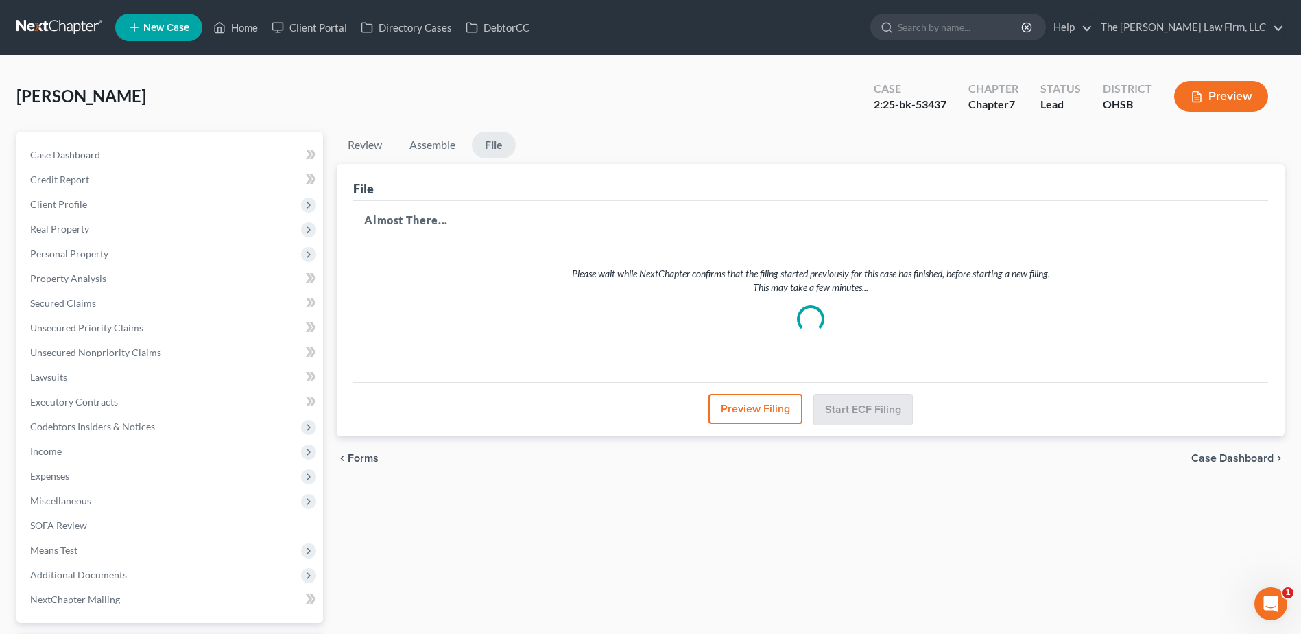
click at [43, 25] on link at bounding box center [60, 27] width 88 height 25
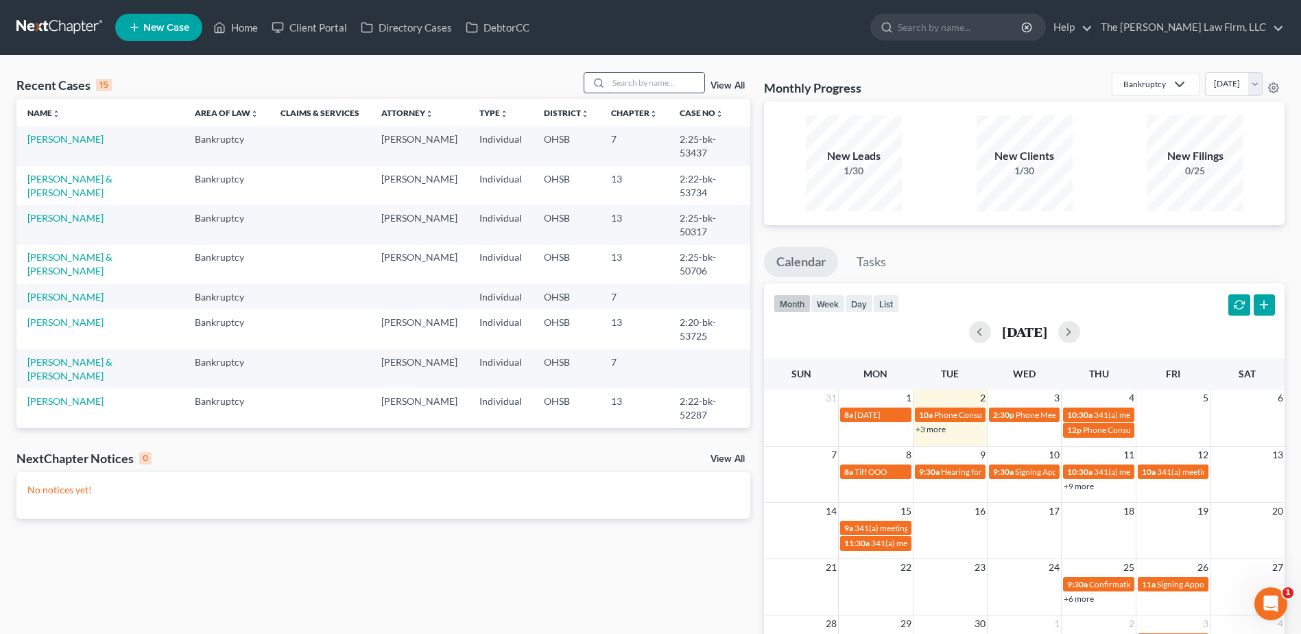
click at [631, 87] on input "search" at bounding box center [656, 83] width 96 height 20
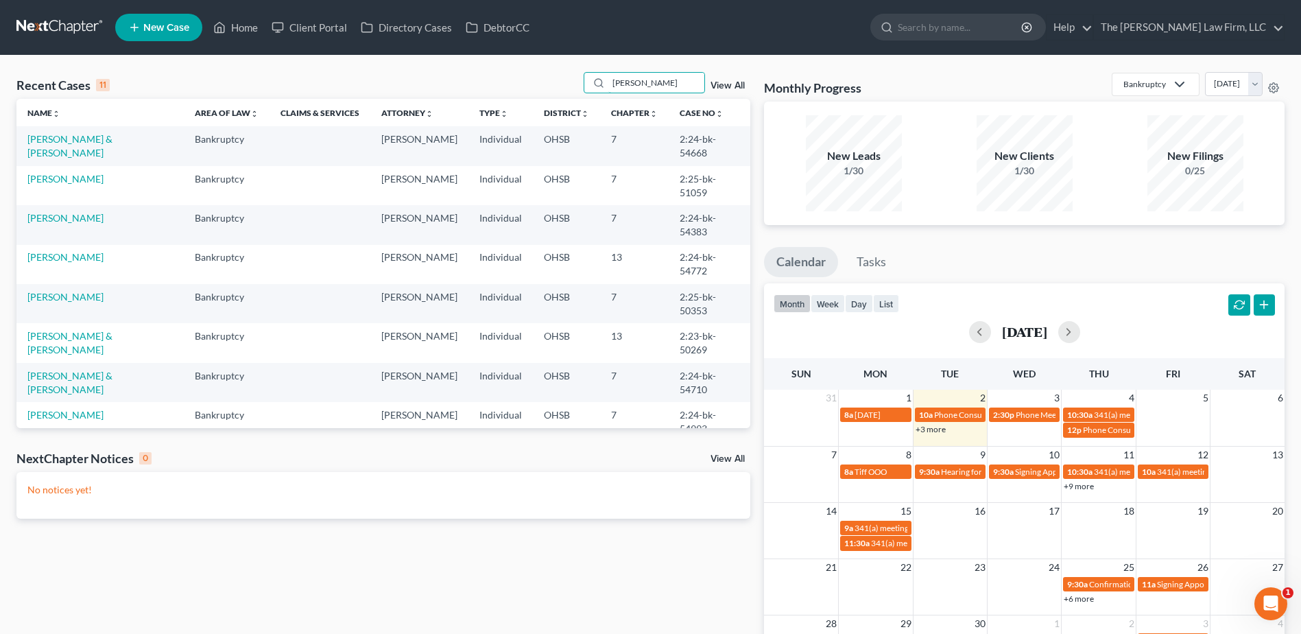
type input "[PERSON_NAME]"
click at [58, 205] on td "[PERSON_NAME]" at bounding box center [99, 224] width 167 height 39
click at [61, 212] on link "[PERSON_NAME]" at bounding box center [65, 218] width 76 height 12
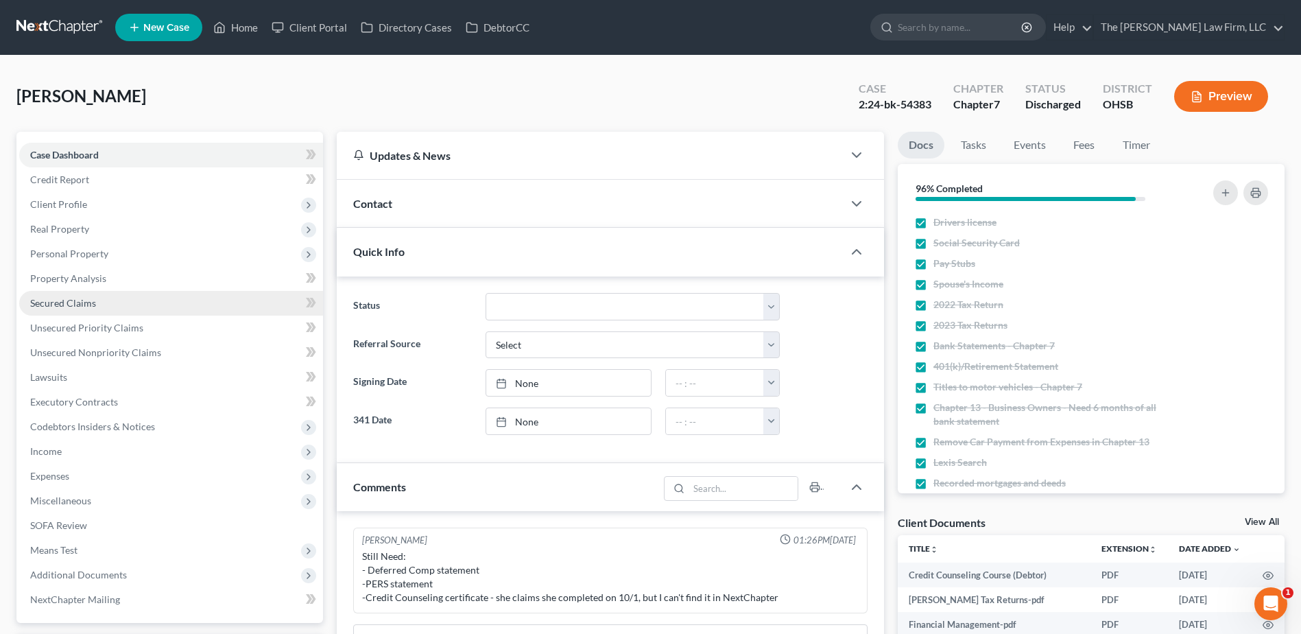
click at [69, 305] on span "Secured Claims" at bounding box center [63, 303] width 66 height 12
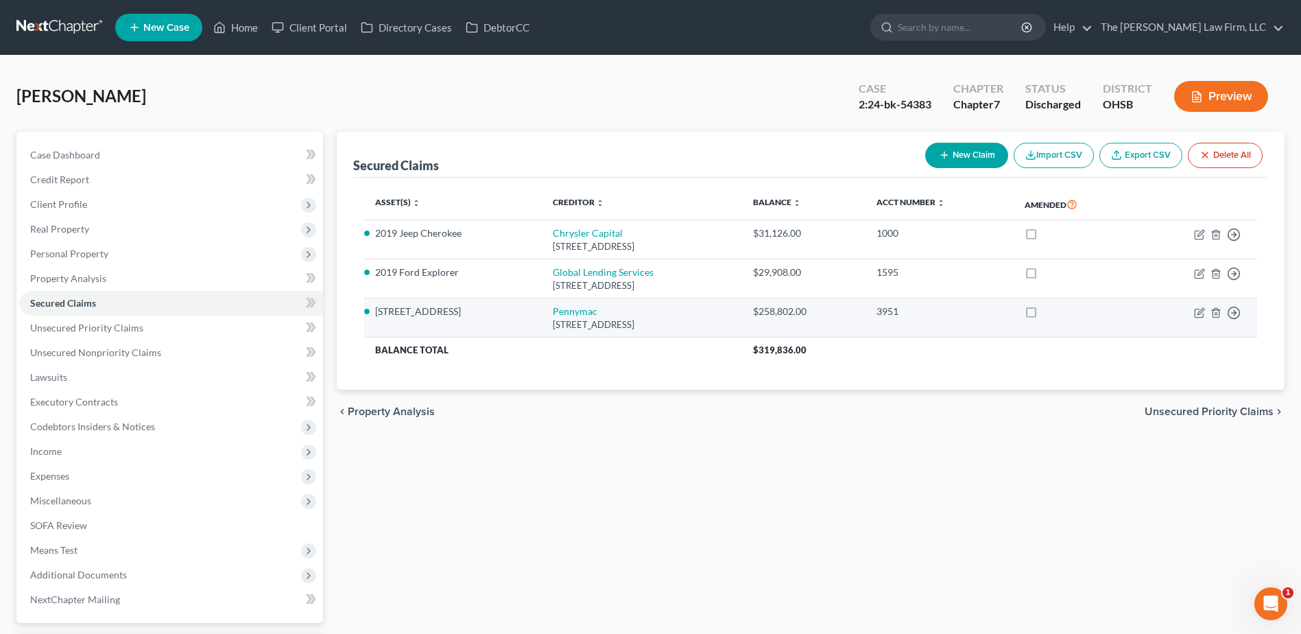
click at [557, 320] on div "[STREET_ADDRESS]" at bounding box center [642, 324] width 179 height 13
click at [559, 311] on link "Pennymac" at bounding box center [575, 311] width 45 height 12
select select "4"
select select "3"
select select "2"
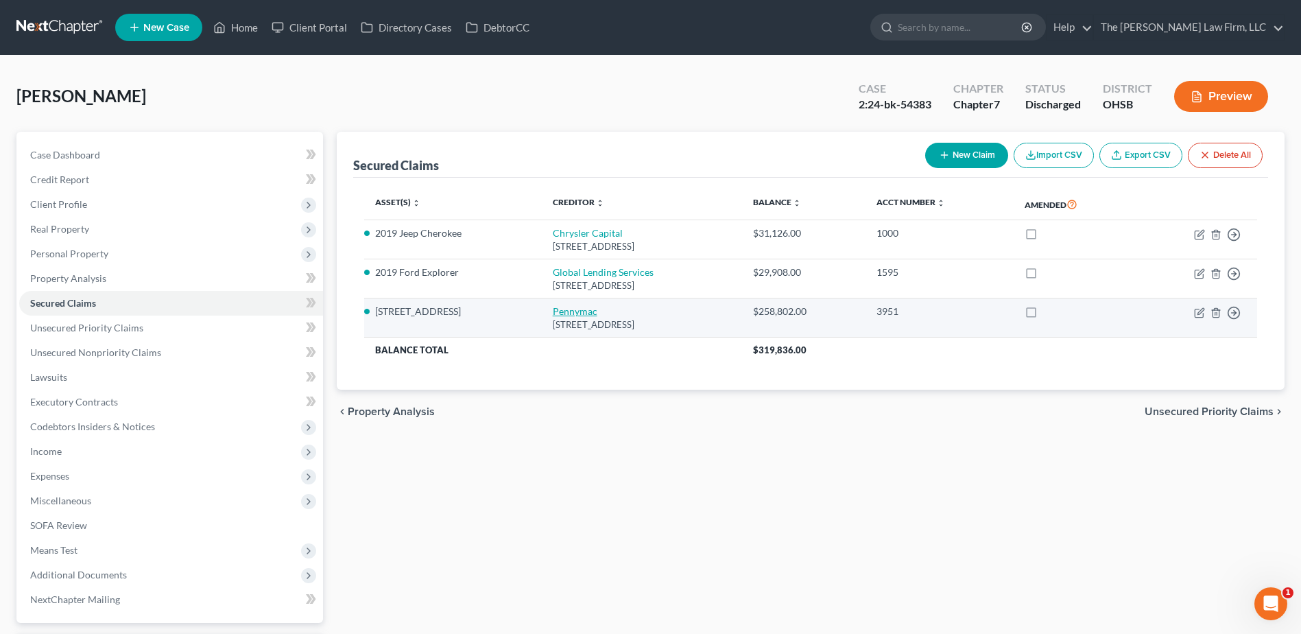
select select "0"
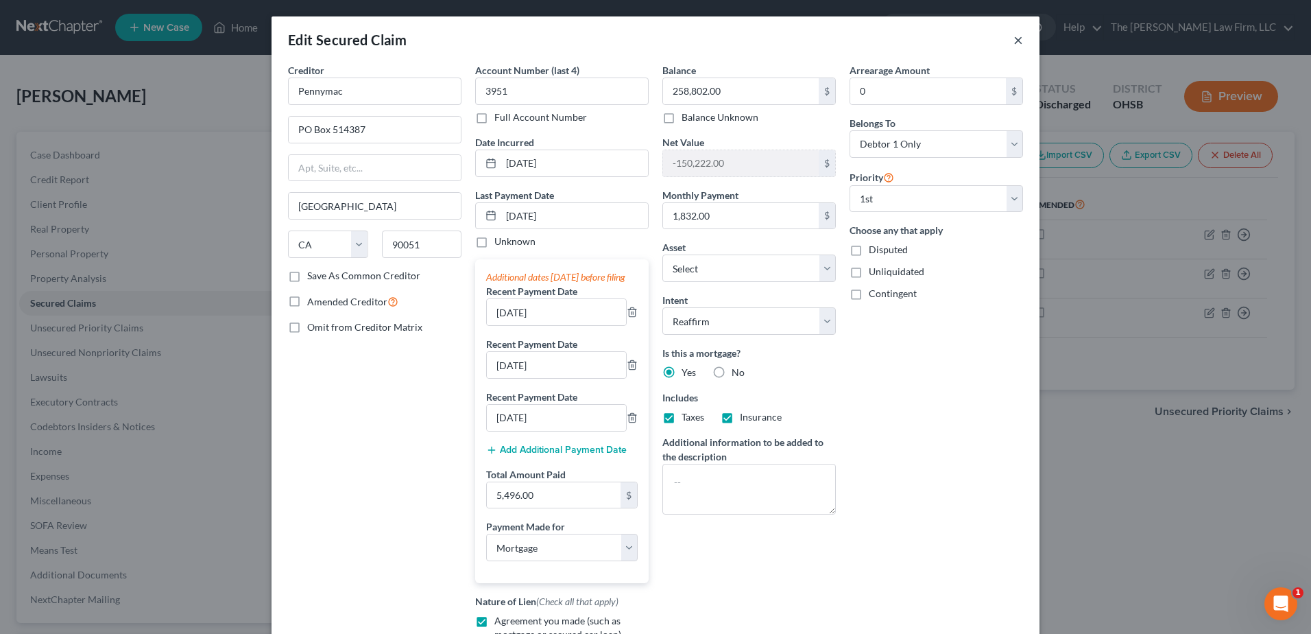
click at [1014, 41] on button "×" at bounding box center [1019, 40] width 10 height 16
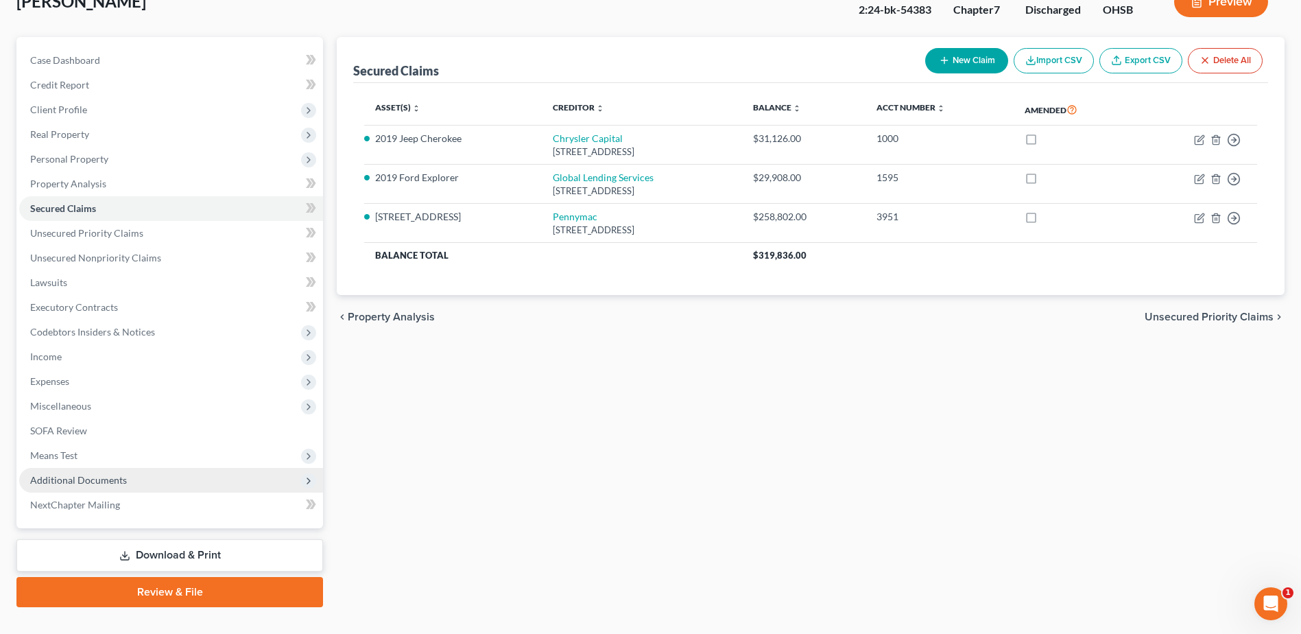
scroll to position [120, 0]
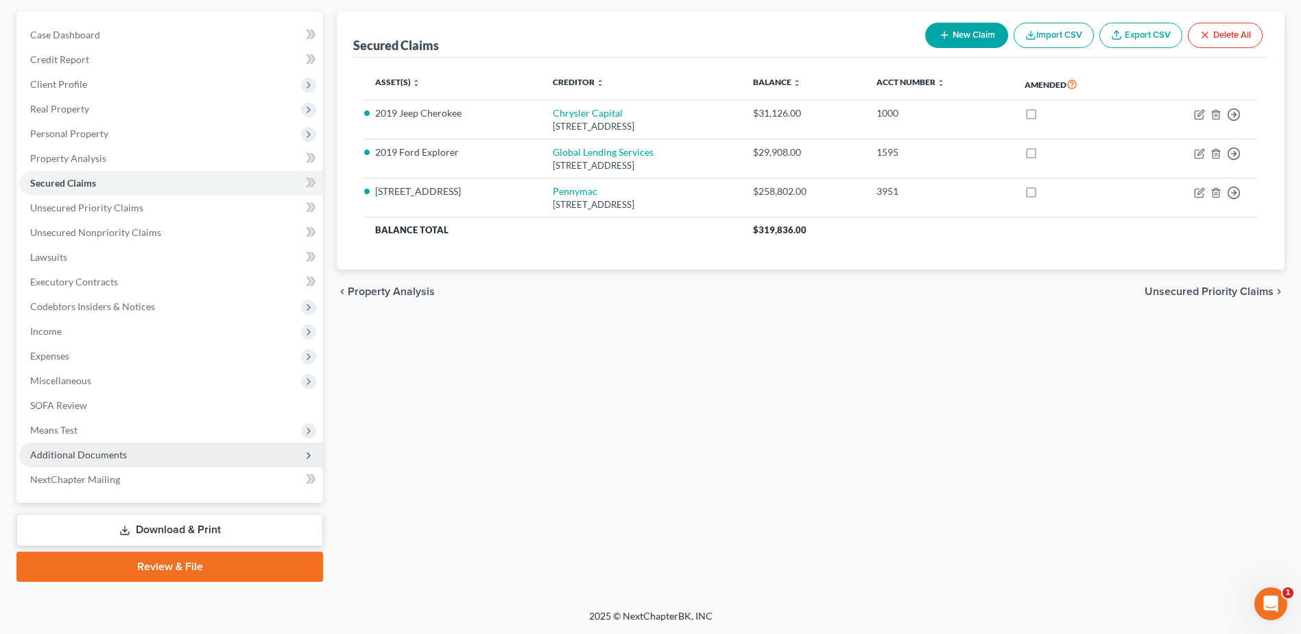
click at [117, 457] on span "Additional Documents" at bounding box center [78, 455] width 97 height 12
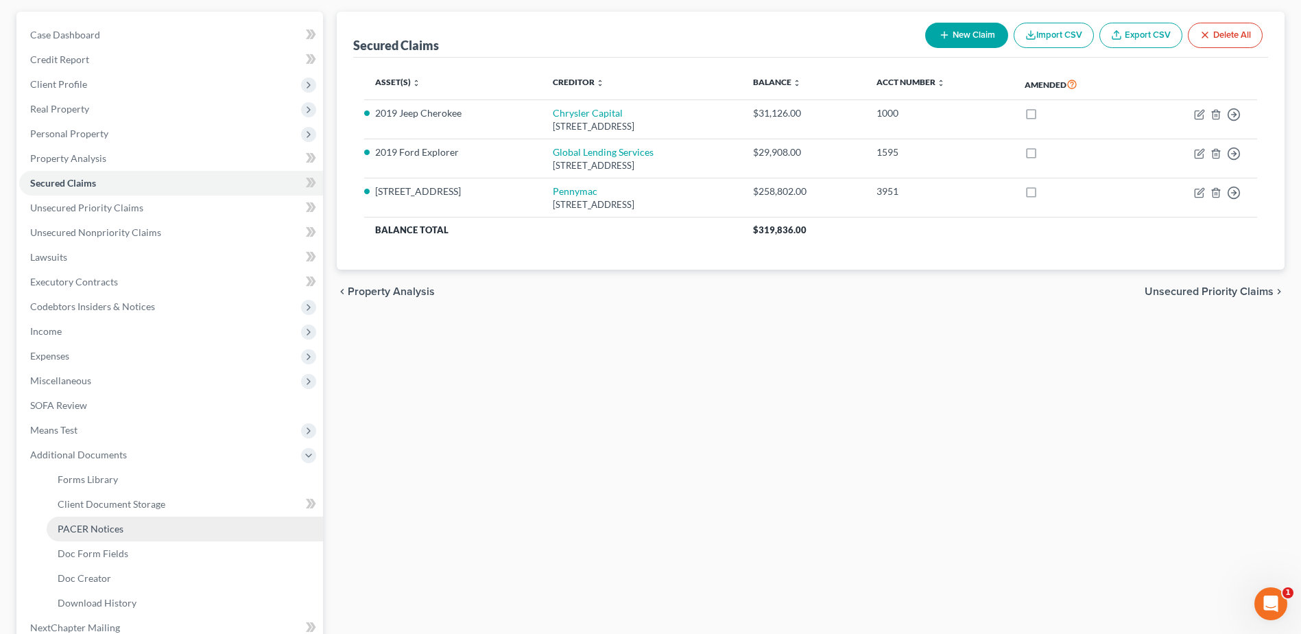
click at [111, 532] on span "PACER Notices" at bounding box center [91, 529] width 66 height 12
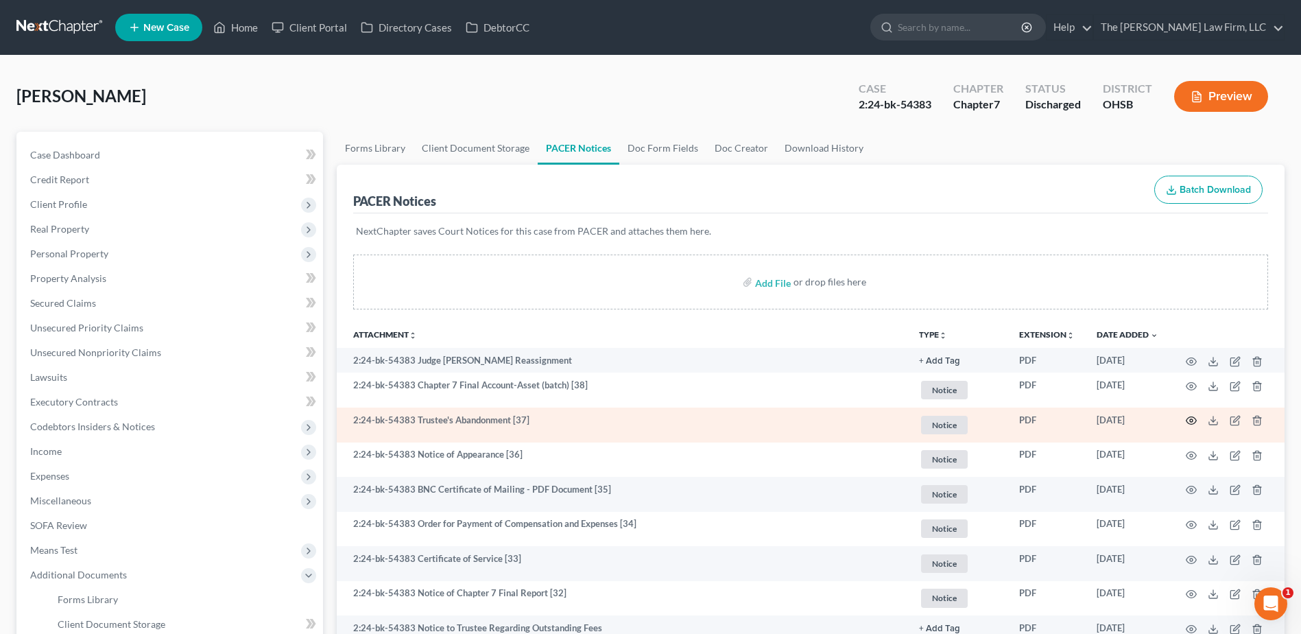
click at [1191, 417] on icon "button" at bounding box center [1192, 421] width 10 height 8
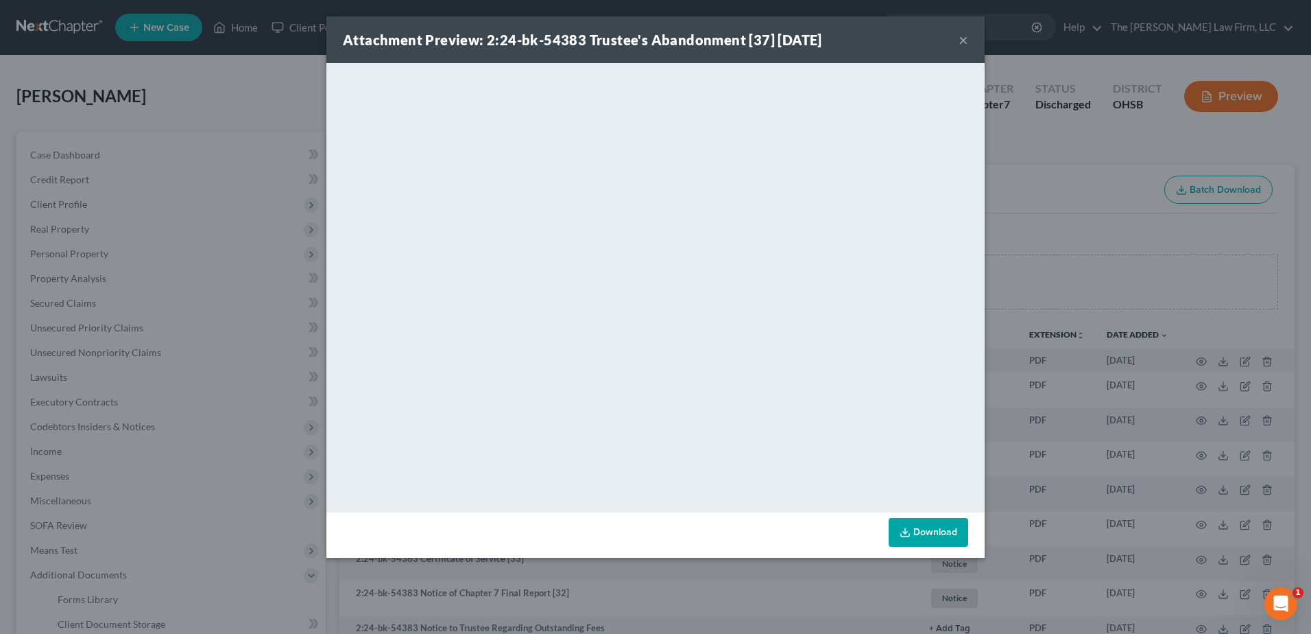
click at [963, 38] on button "×" at bounding box center [964, 40] width 10 height 16
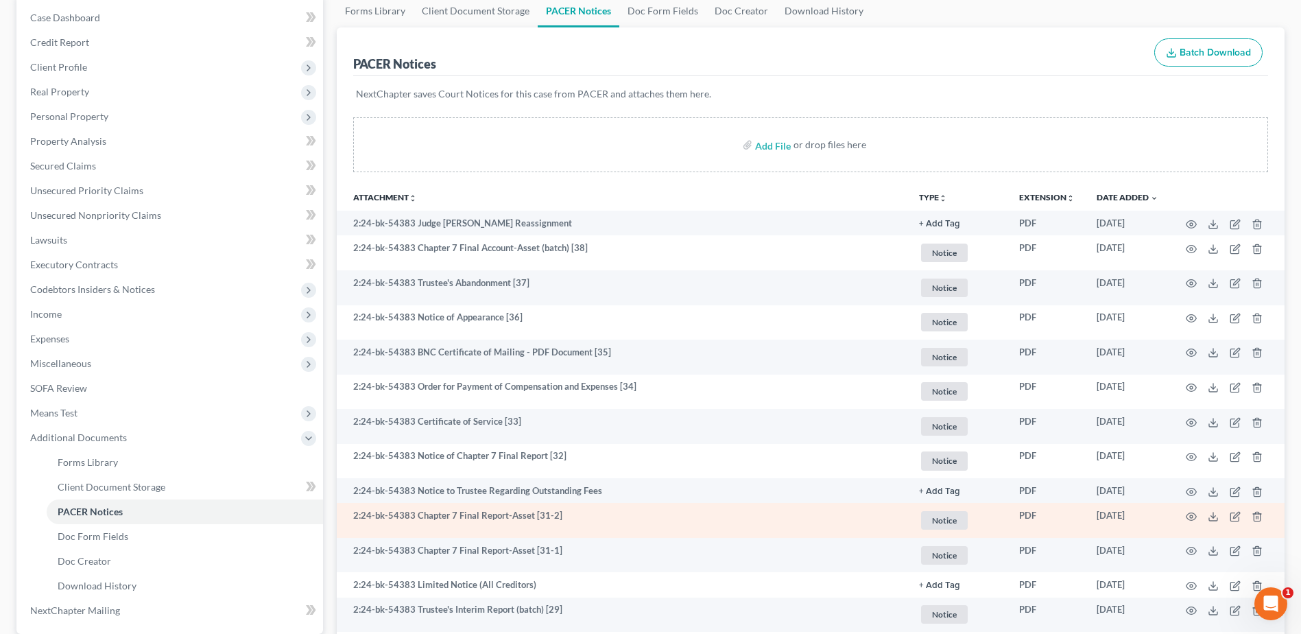
scroll to position [206, 0]
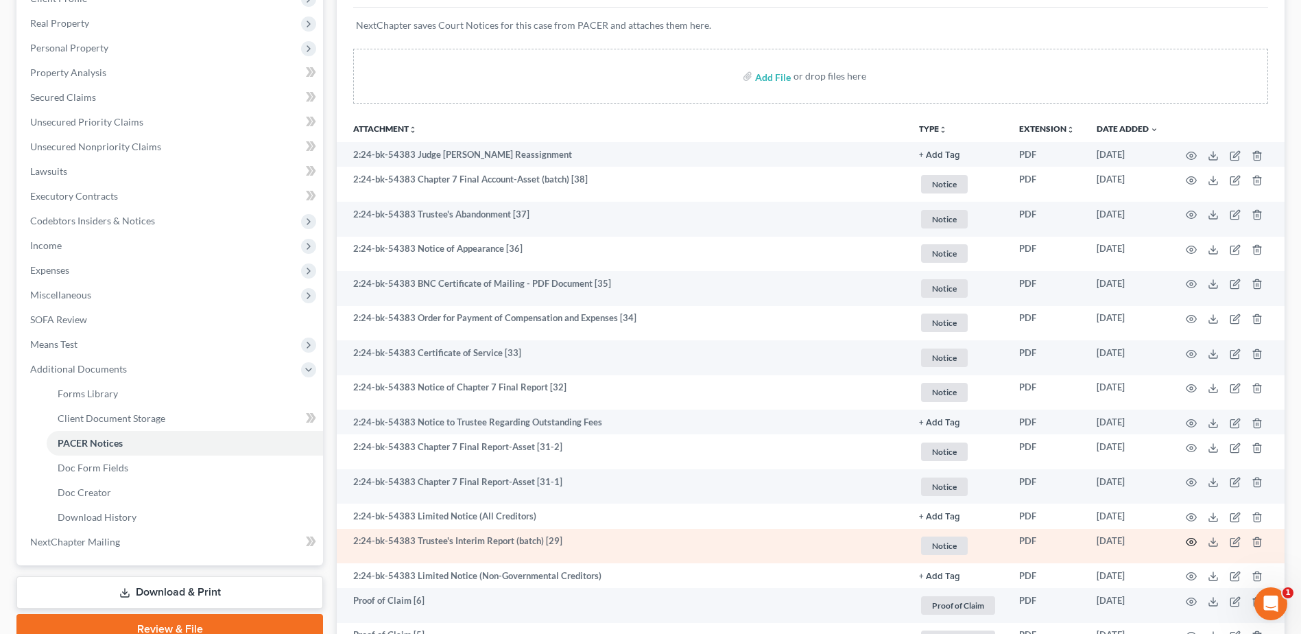
click at [1192, 541] on circle "button" at bounding box center [1191, 541] width 3 height 3
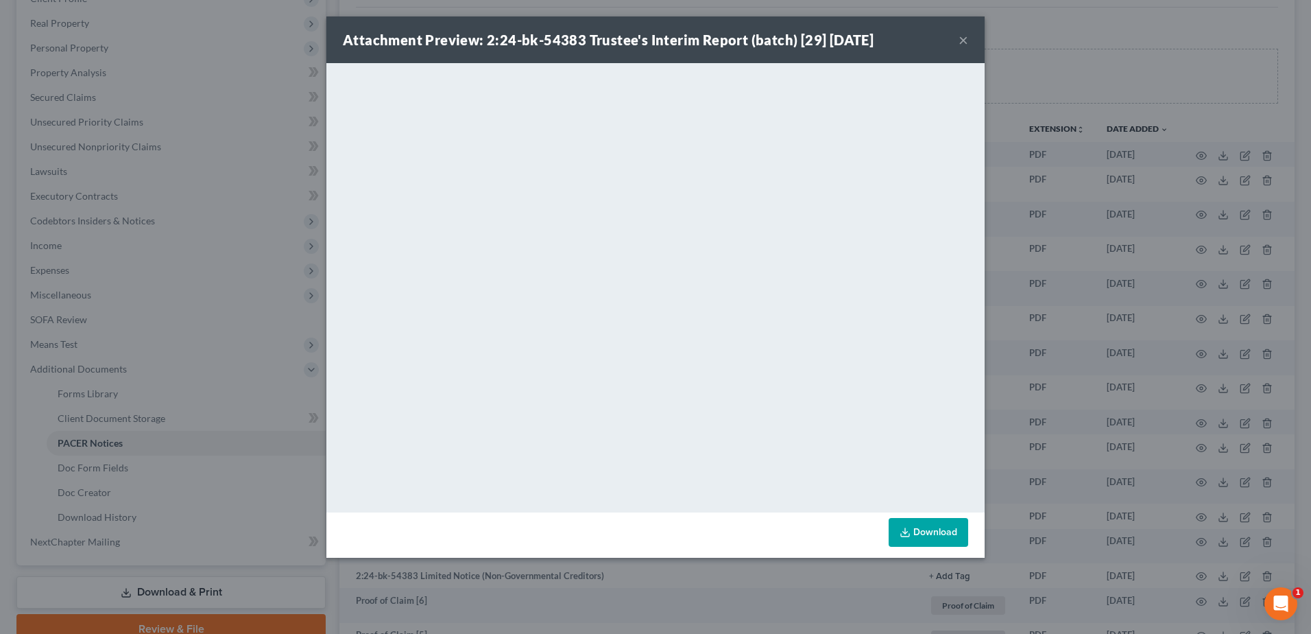
click at [959, 36] on button "×" at bounding box center [964, 40] width 10 height 16
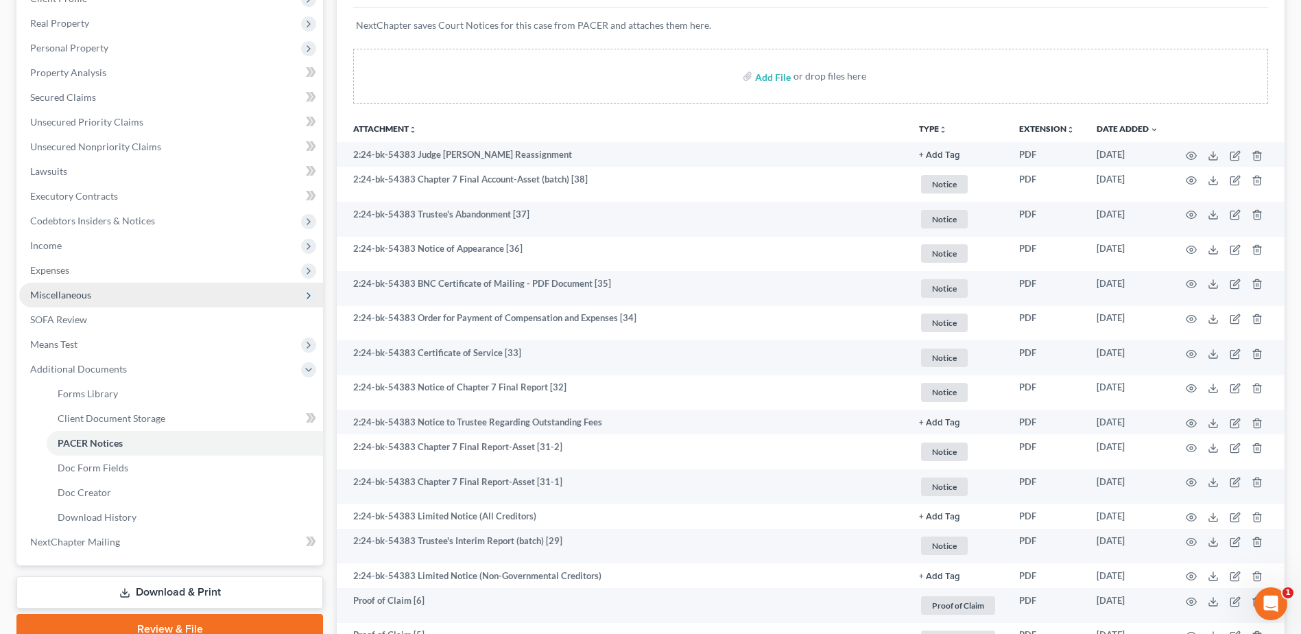
scroll to position [0, 0]
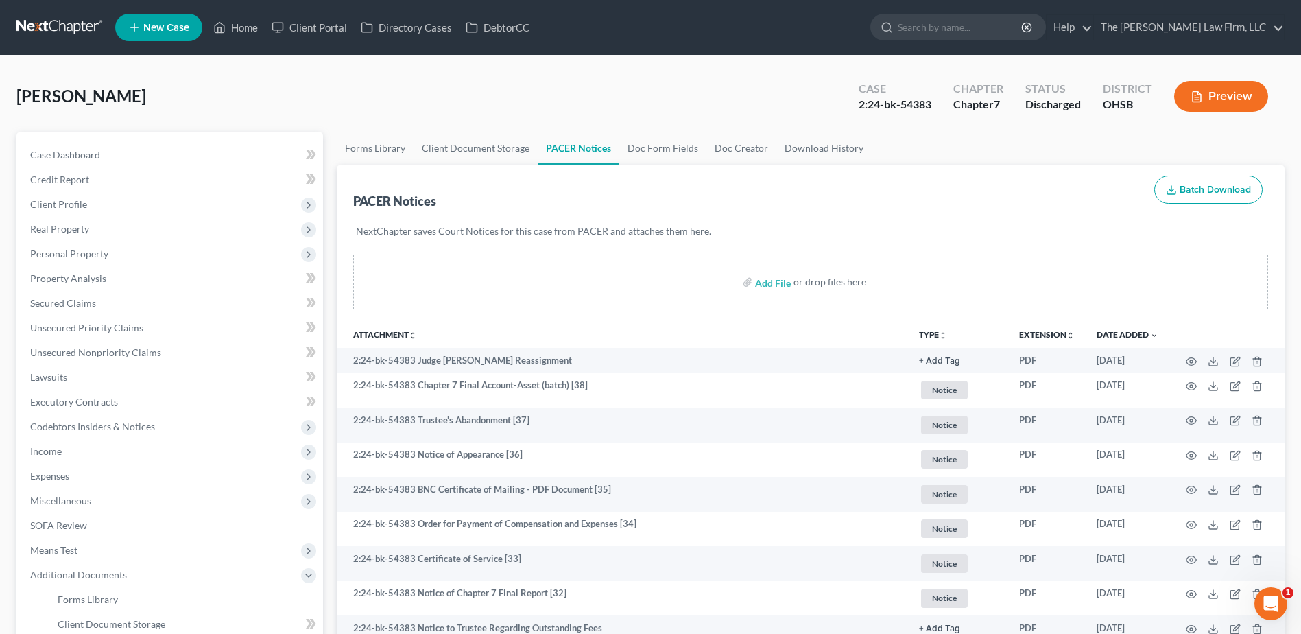
click at [39, 17] on link at bounding box center [60, 27] width 88 height 25
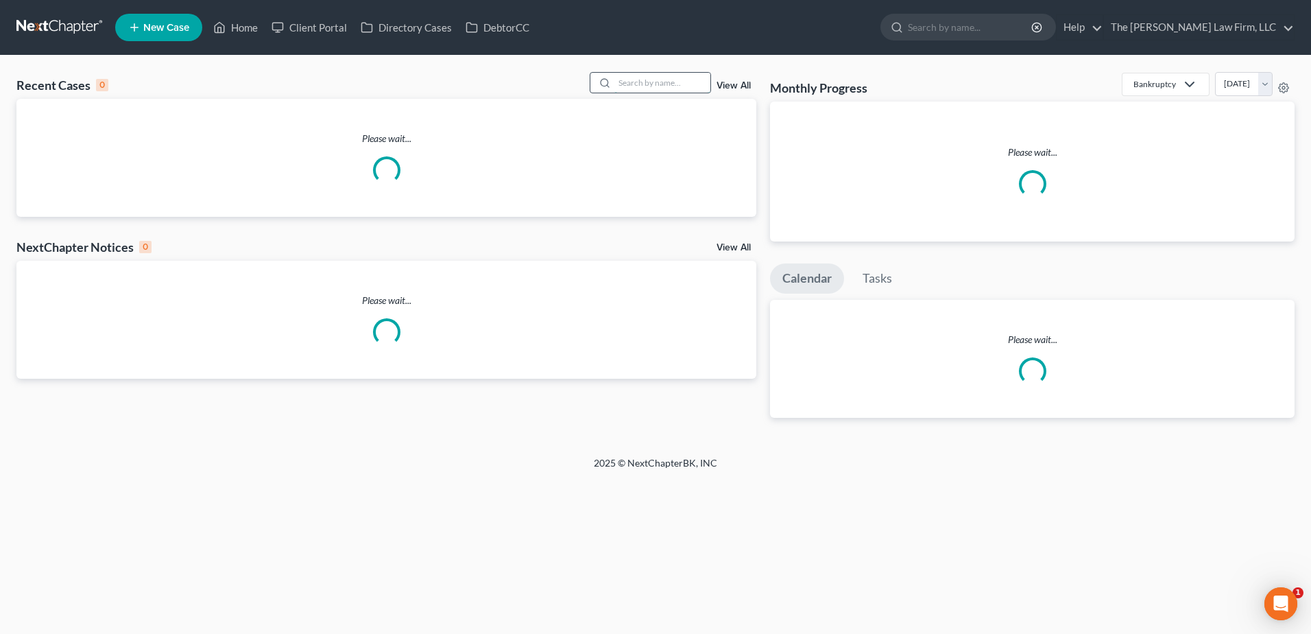
click at [637, 79] on input "search" at bounding box center [663, 83] width 96 height 20
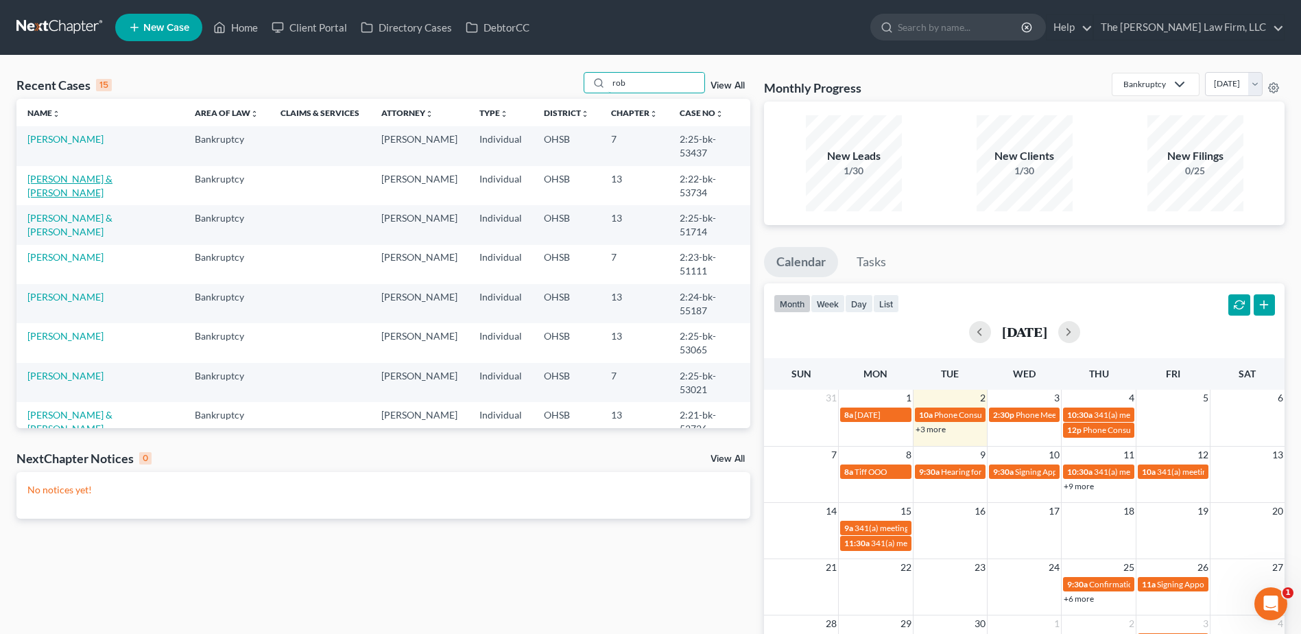
type input "rob"
click at [71, 173] on link "[PERSON_NAME] & [PERSON_NAME]" at bounding box center [69, 185] width 85 height 25
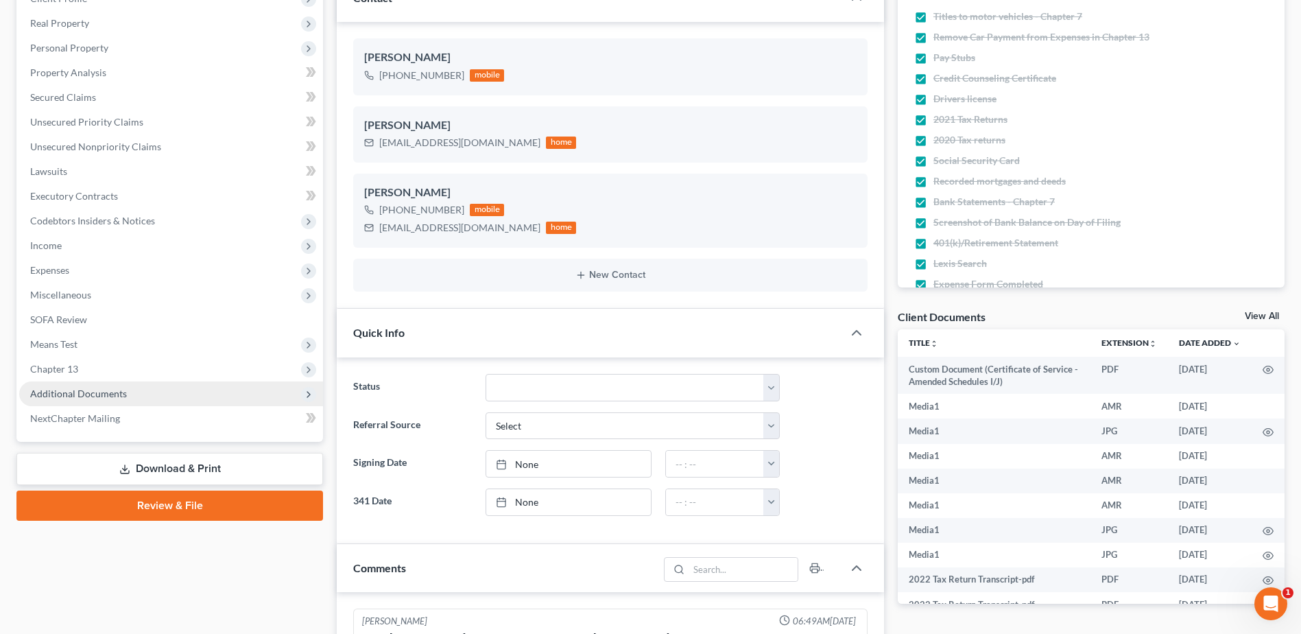
click at [82, 396] on span "Additional Documents" at bounding box center [78, 393] width 97 height 12
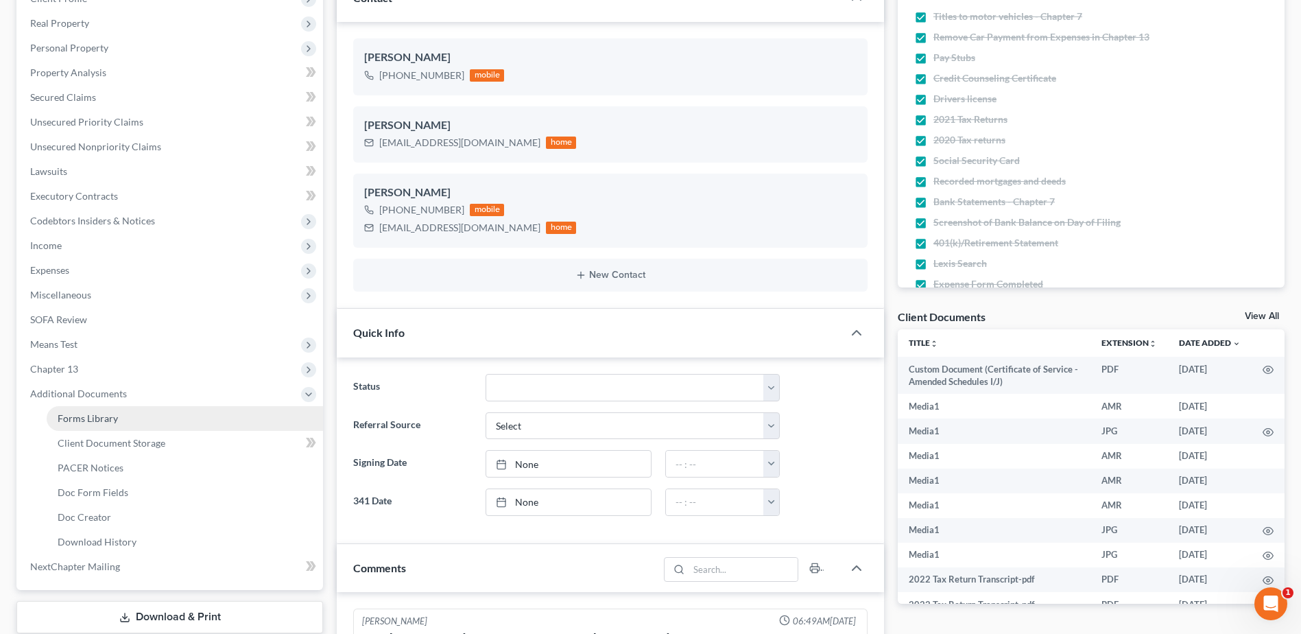
click at [88, 423] on span "Forms Library" at bounding box center [88, 418] width 60 height 12
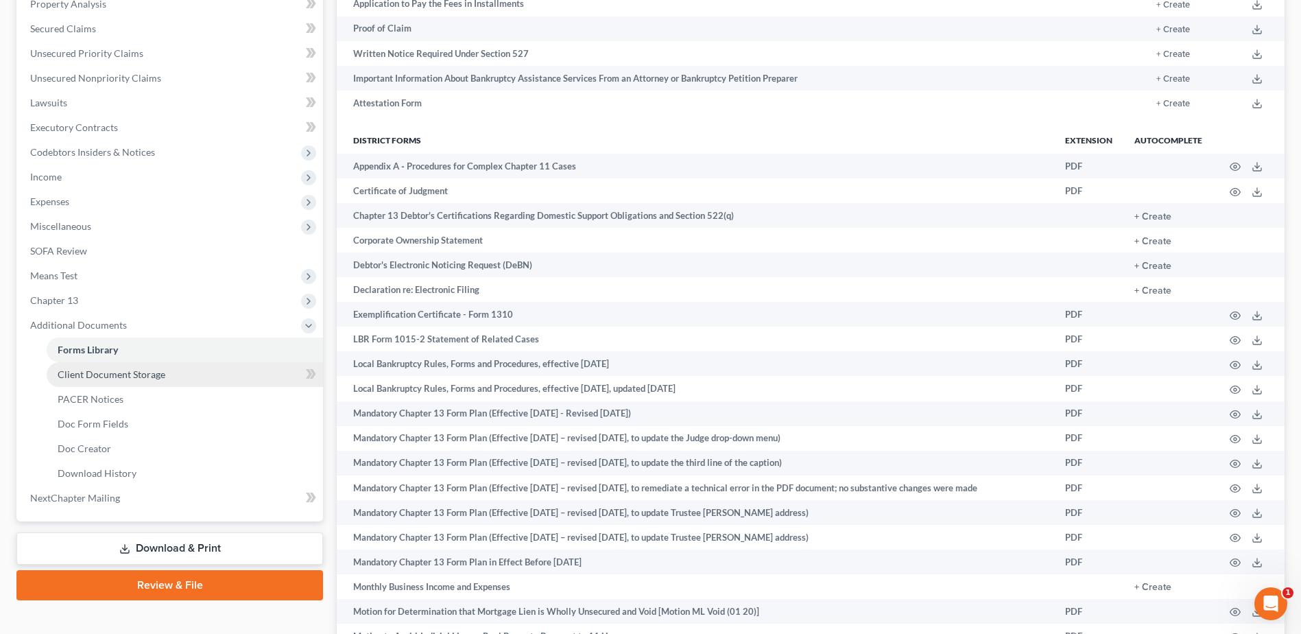
click at [119, 371] on span "Client Document Storage" at bounding box center [112, 374] width 108 height 12
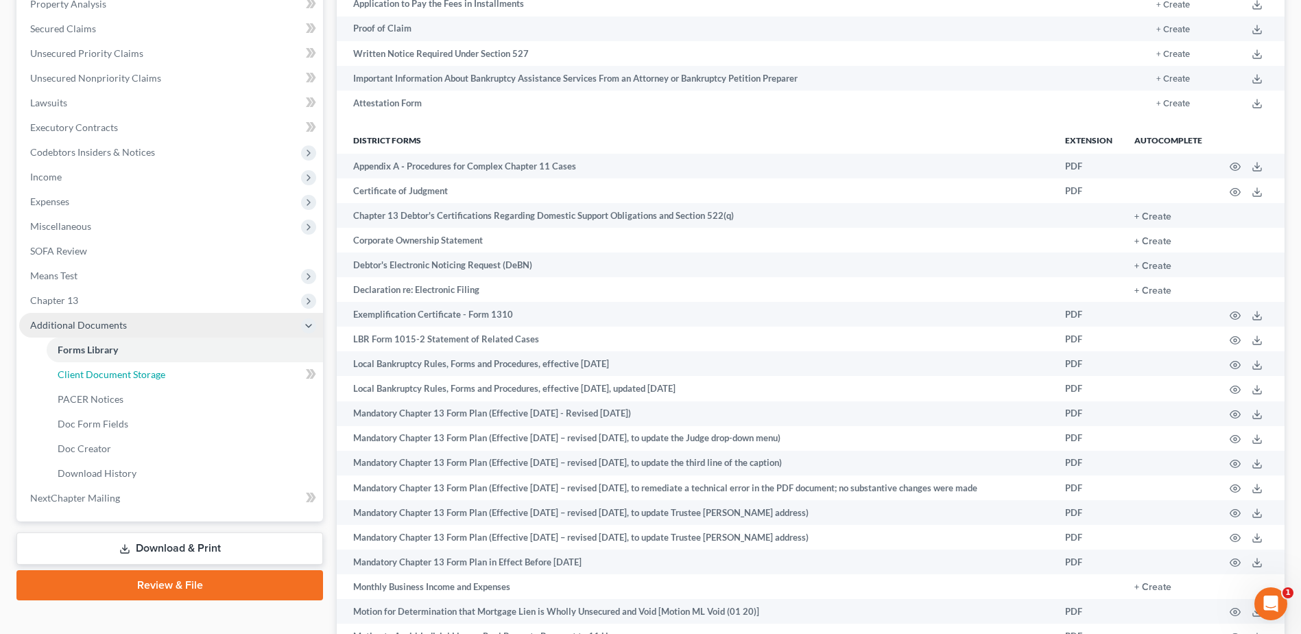
scroll to position [232, 0]
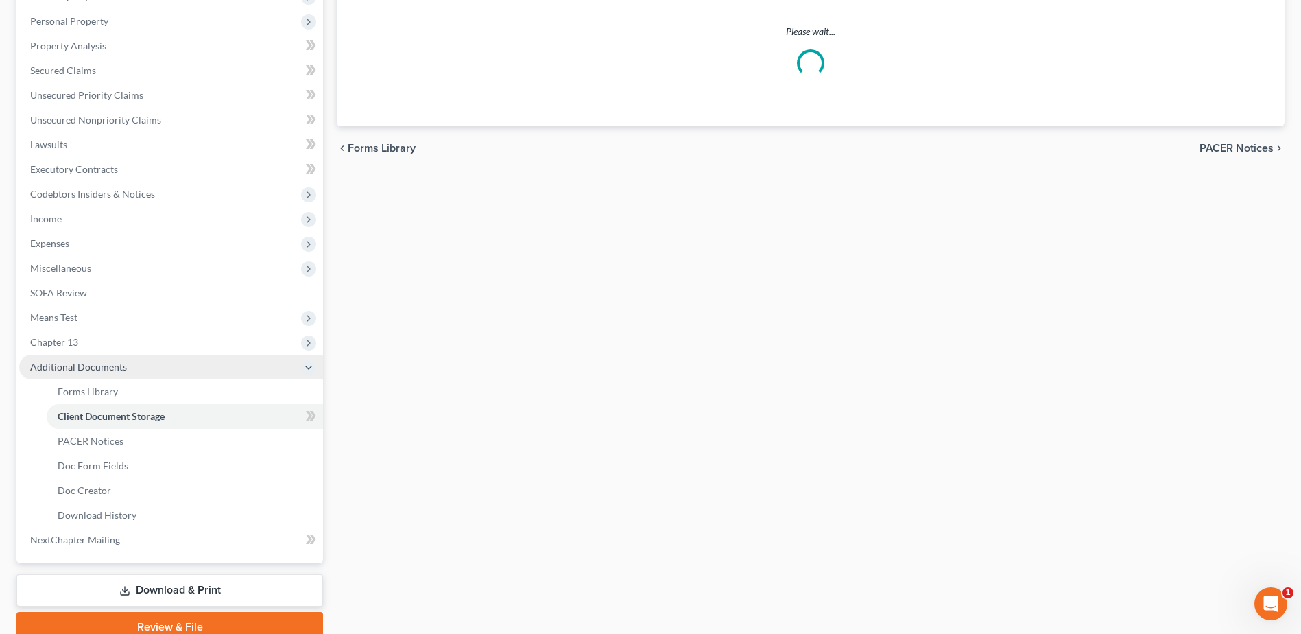
select select "52"
select select "61"
select select "7"
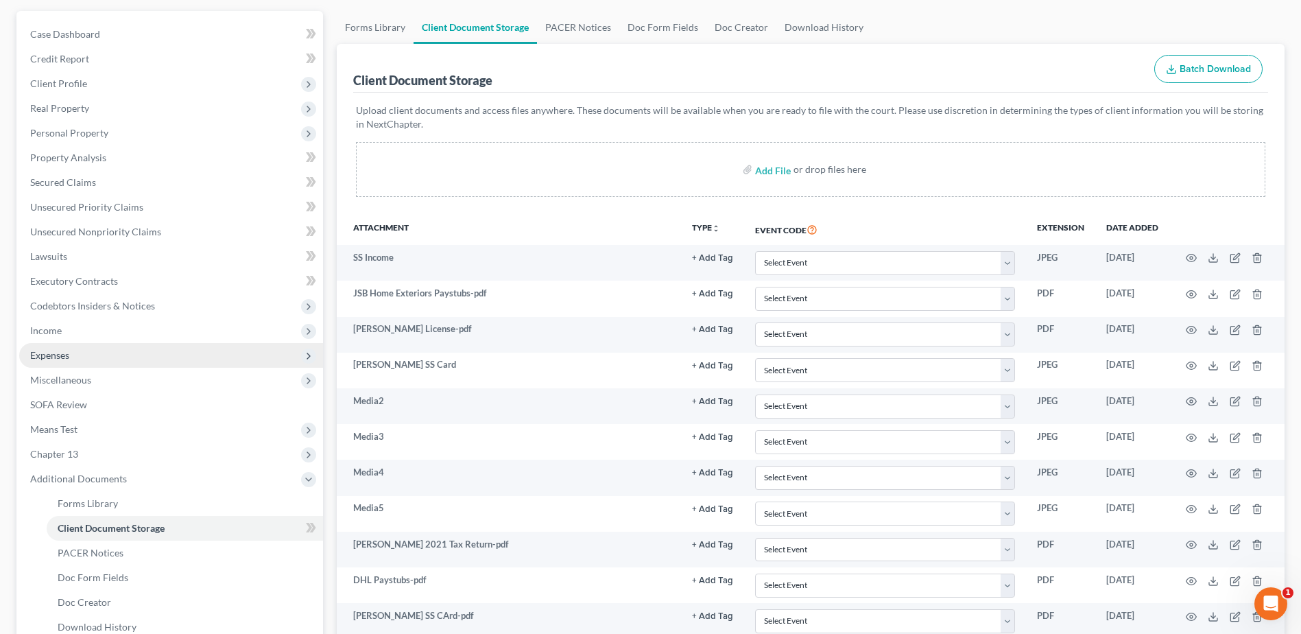
scroll to position [23, 0]
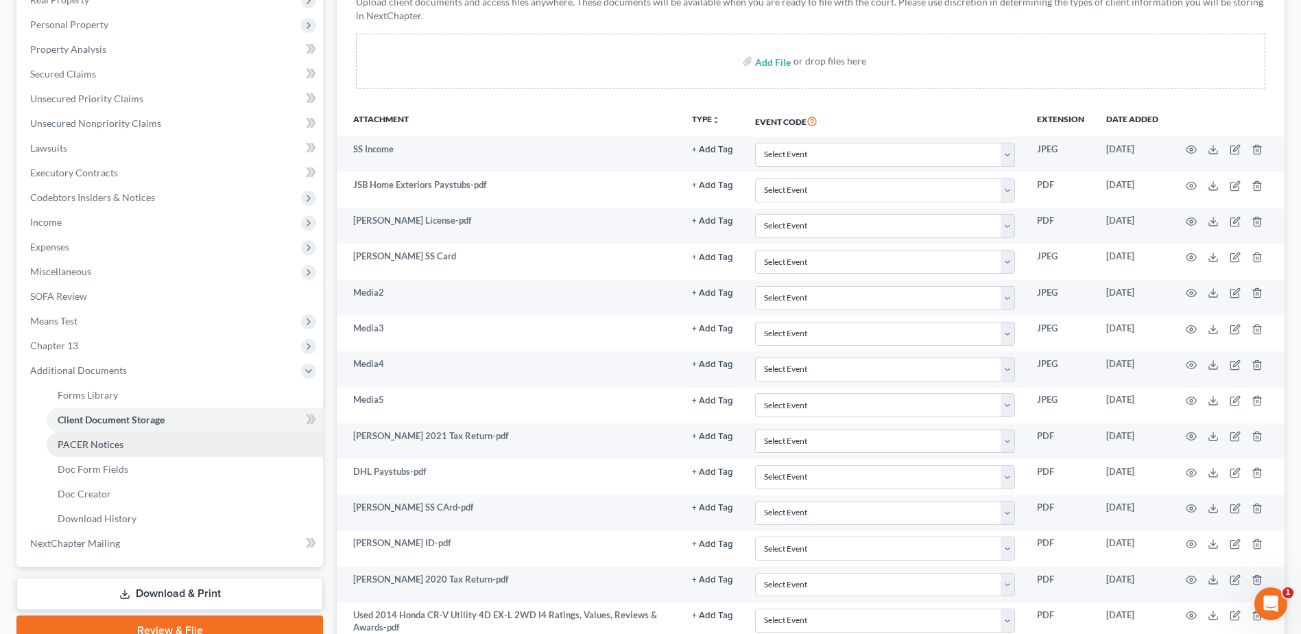
click at [73, 450] on link "PACER Notices" at bounding box center [185, 444] width 276 height 25
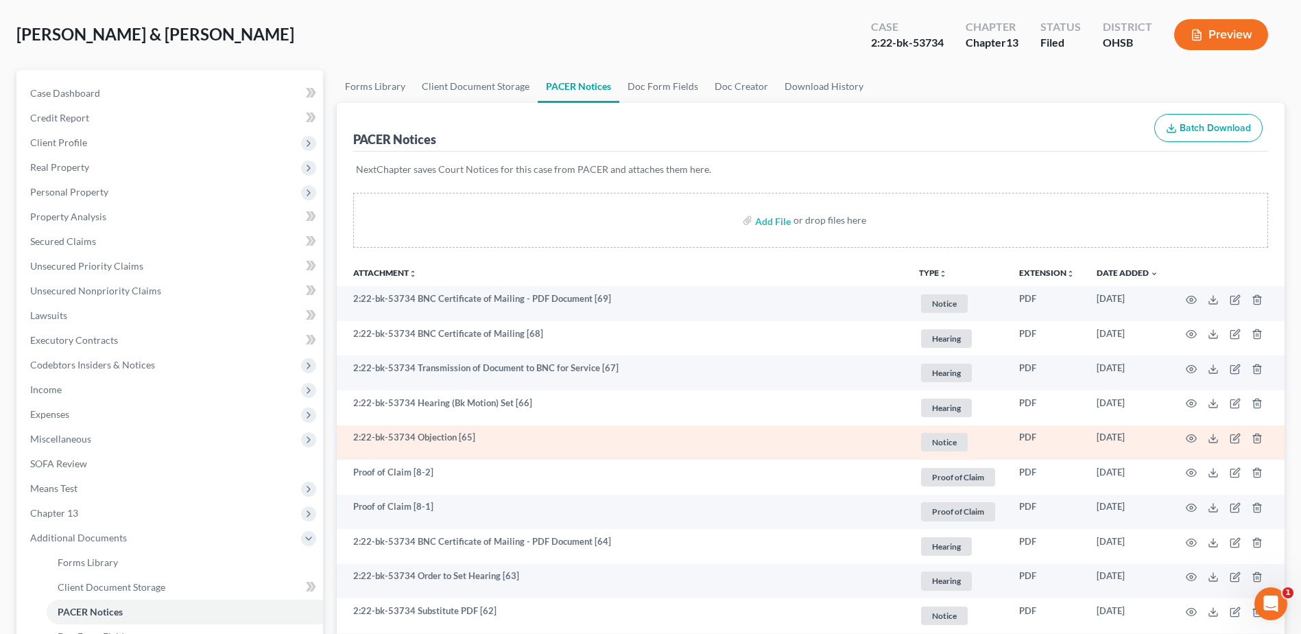
scroll to position [69, 0]
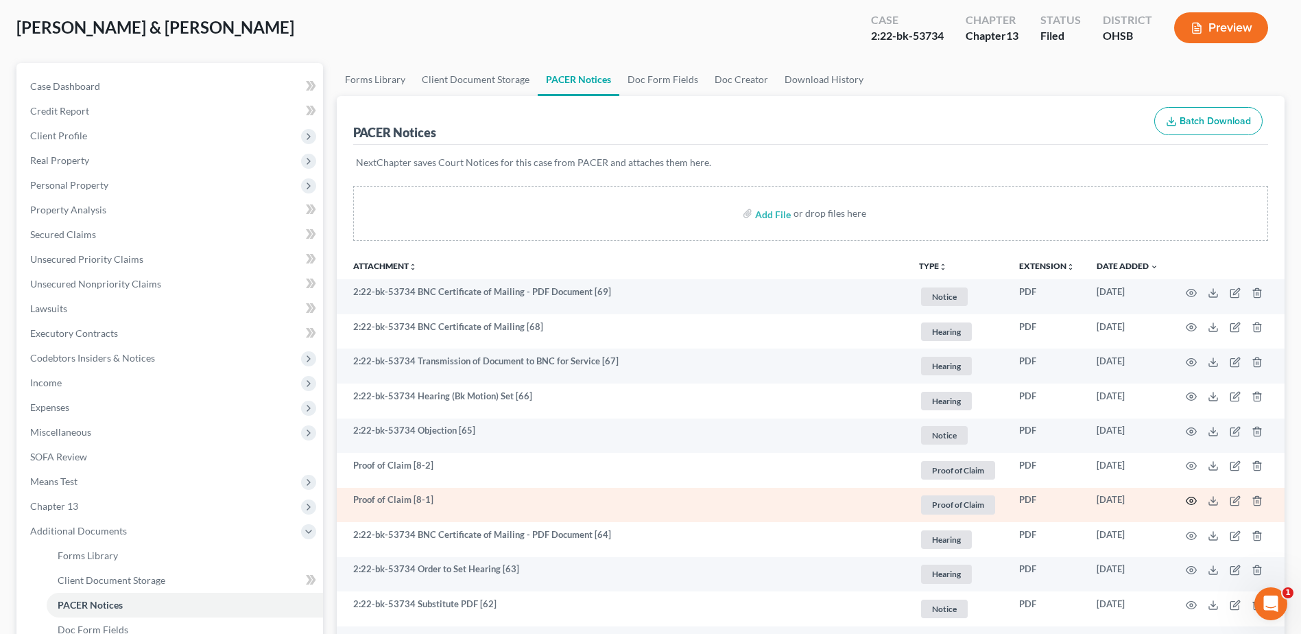
click at [1193, 502] on icon "button" at bounding box center [1191, 500] width 11 height 11
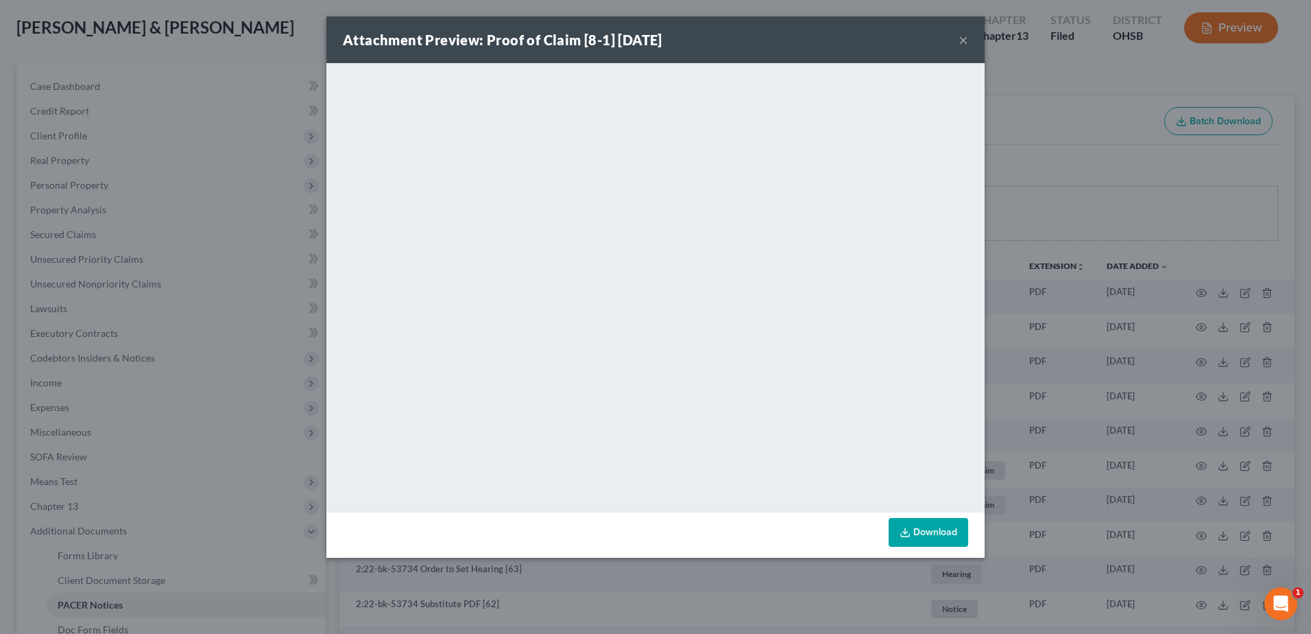
click at [962, 39] on button "×" at bounding box center [964, 40] width 10 height 16
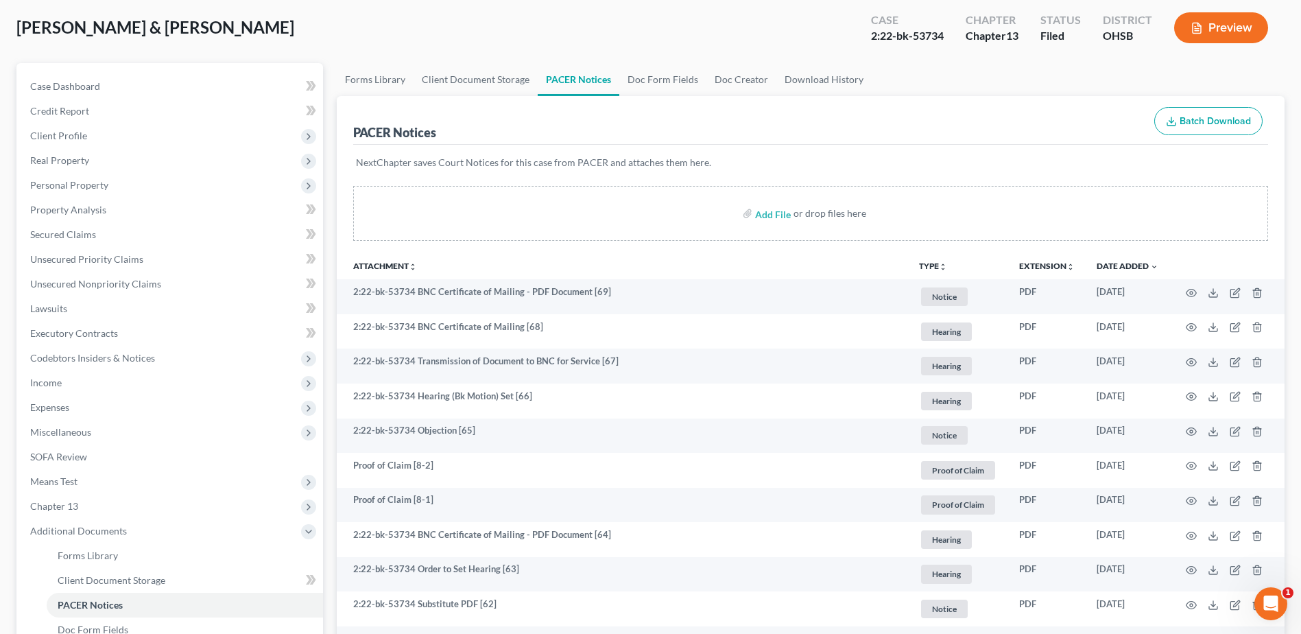
click at [940, 263] on icon "unfold_more" at bounding box center [943, 267] width 8 height 8
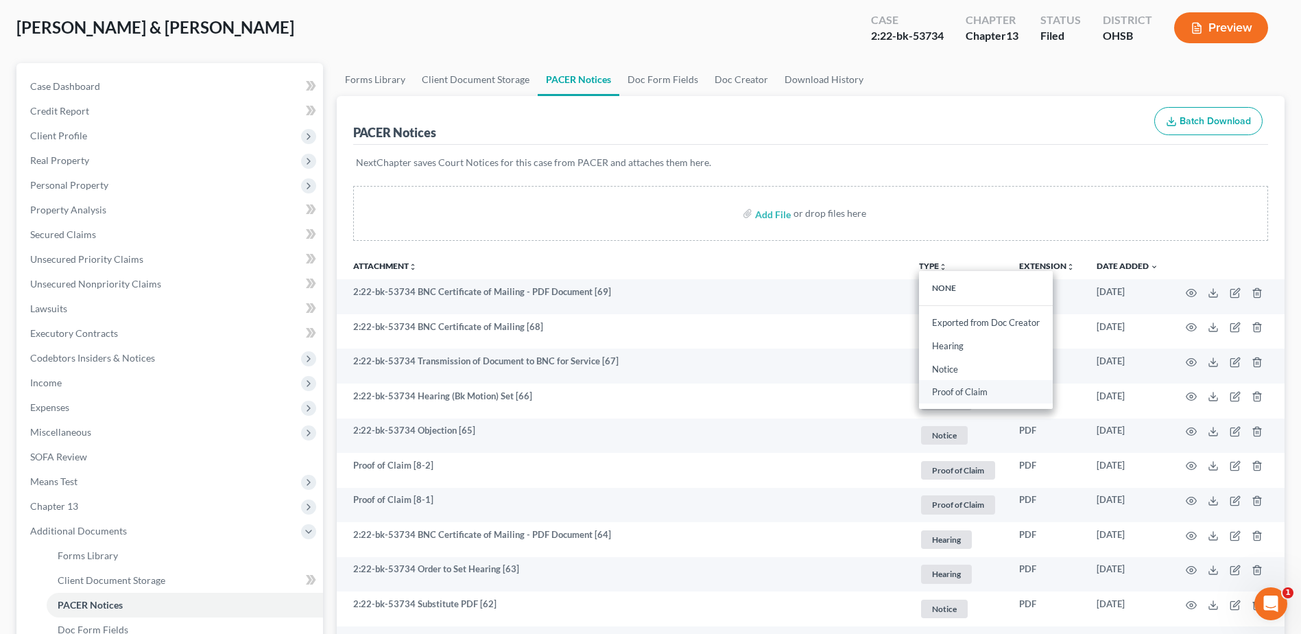
click at [955, 386] on link "Proof of Claim" at bounding box center [986, 392] width 134 height 23
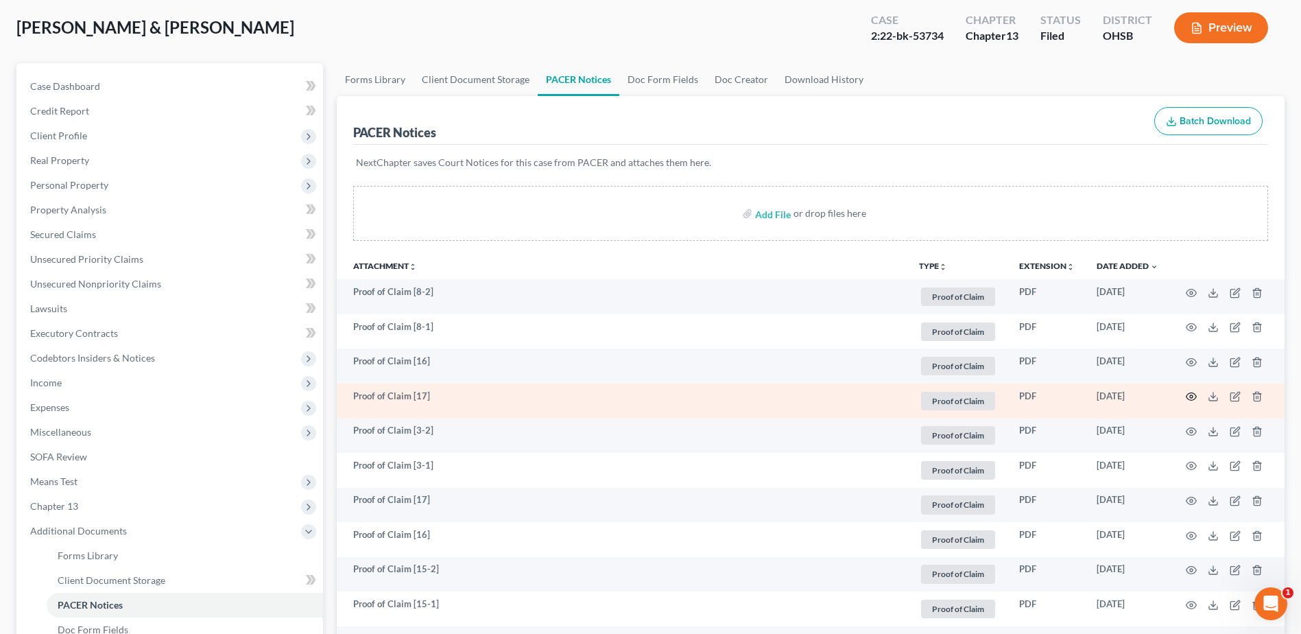
click at [1187, 396] on icon "button" at bounding box center [1191, 396] width 11 height 11
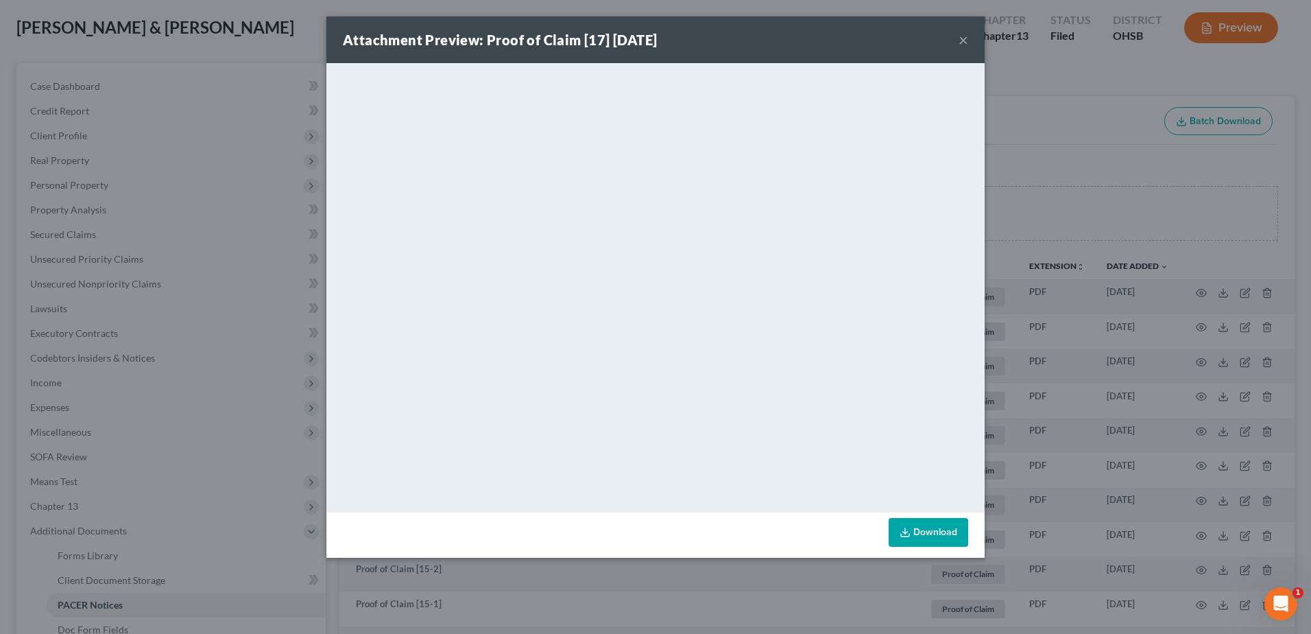
click at [962, 36] on button "×" at bounding box center [964, 40] width 10 height 16
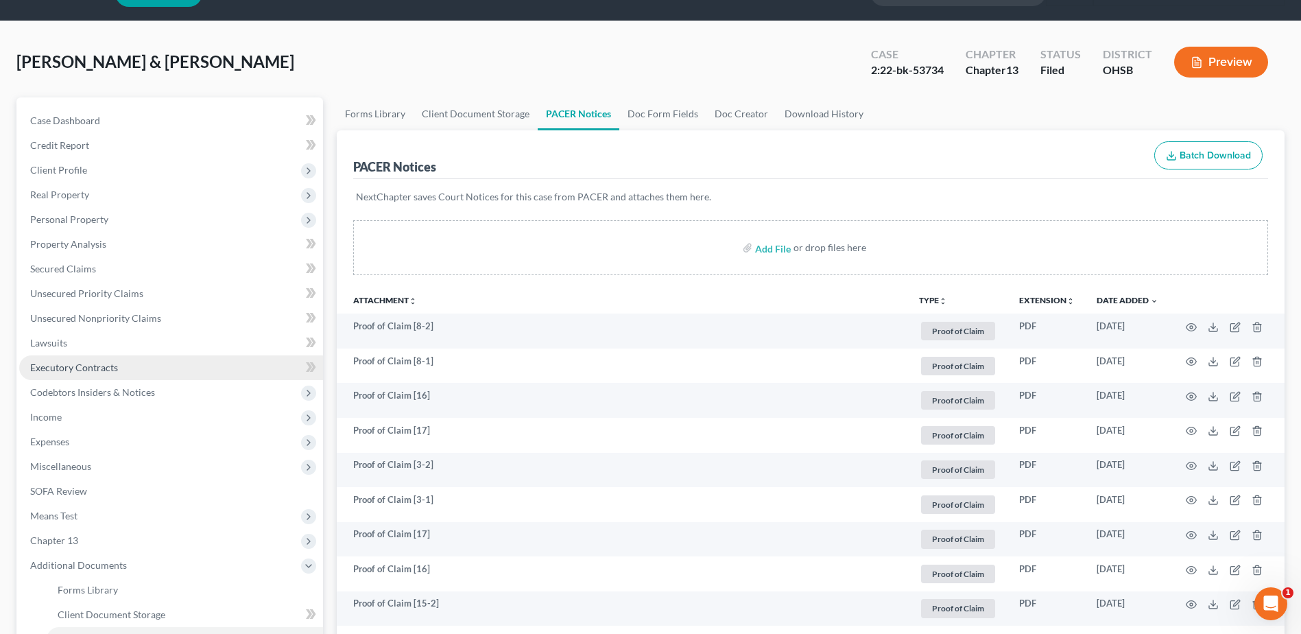
scroll to position [0, 0]
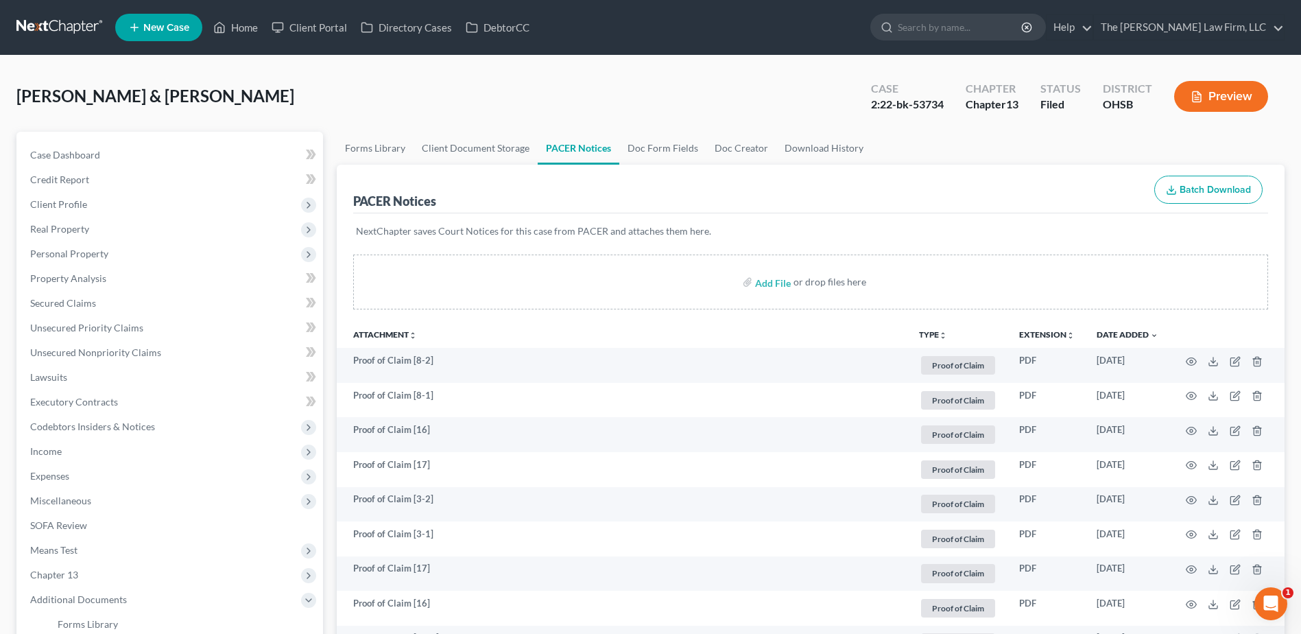
click at [43, 30] on link at bounding box center [60, 27] width 88 height 25
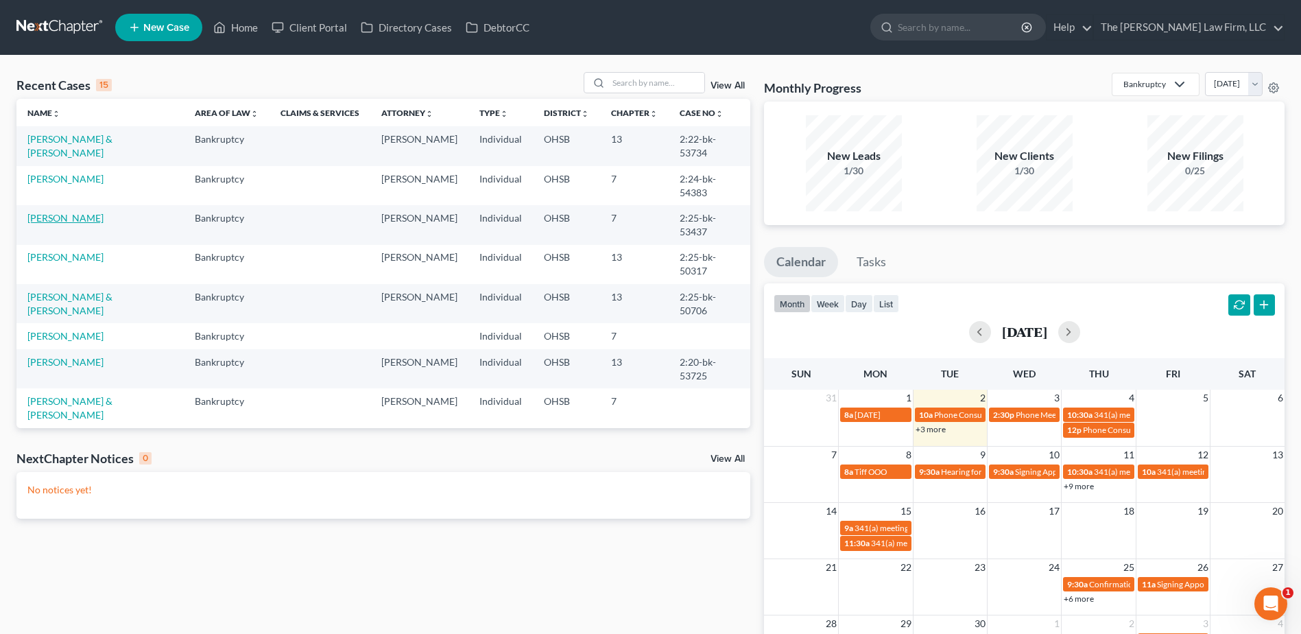
click at [53, 212] on link "[PERSON_NAME]" at bounding box center [65, 218] width 76 height 12
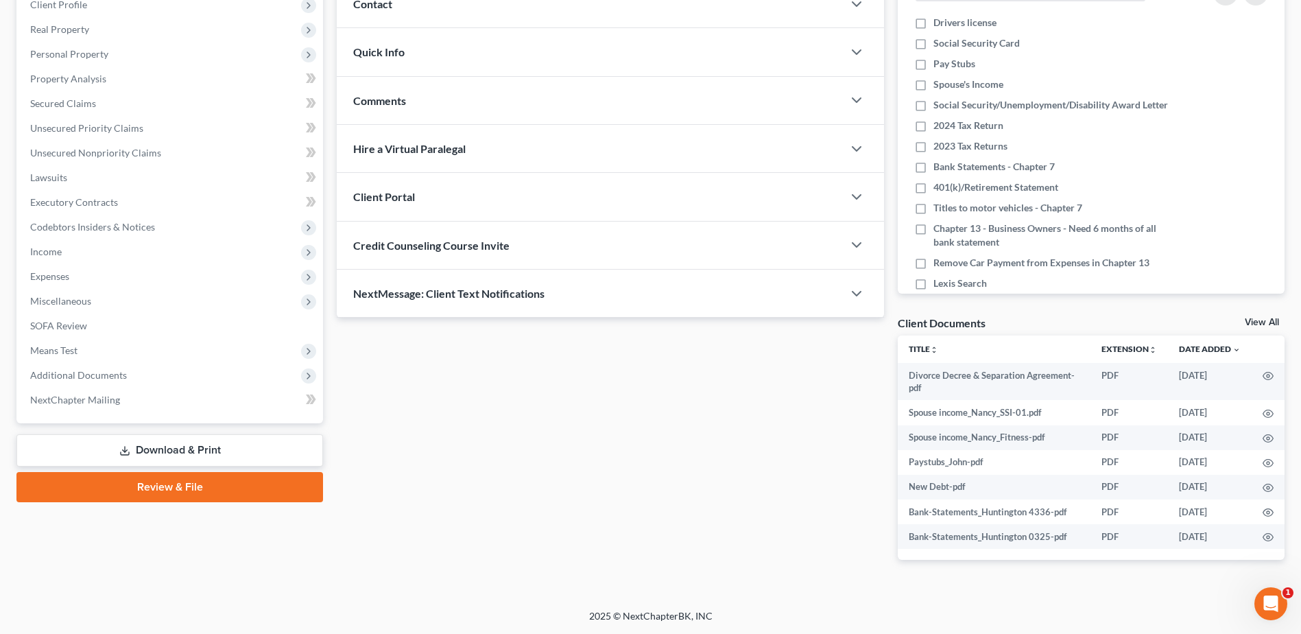
click at [190, 491] on link "Review & File" at bounding box center [169, 487] width 307 height 30
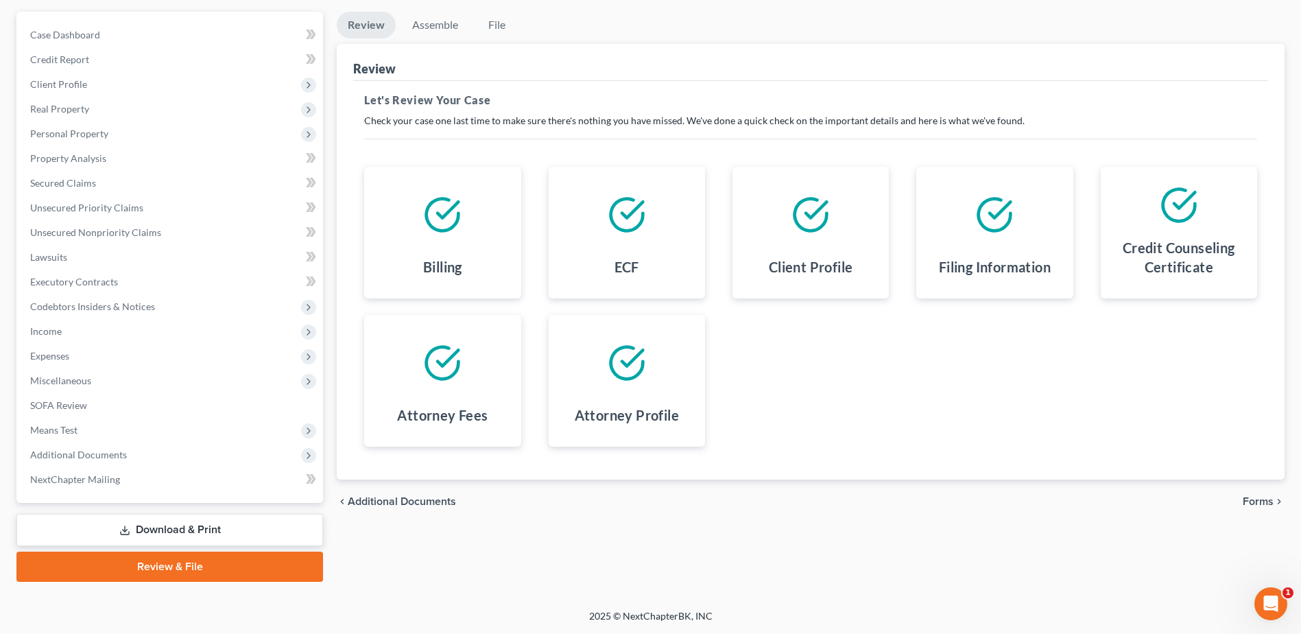
click at [1251, 497] on span "Forms" at bounding box center [1258, 501] width 31 height 11
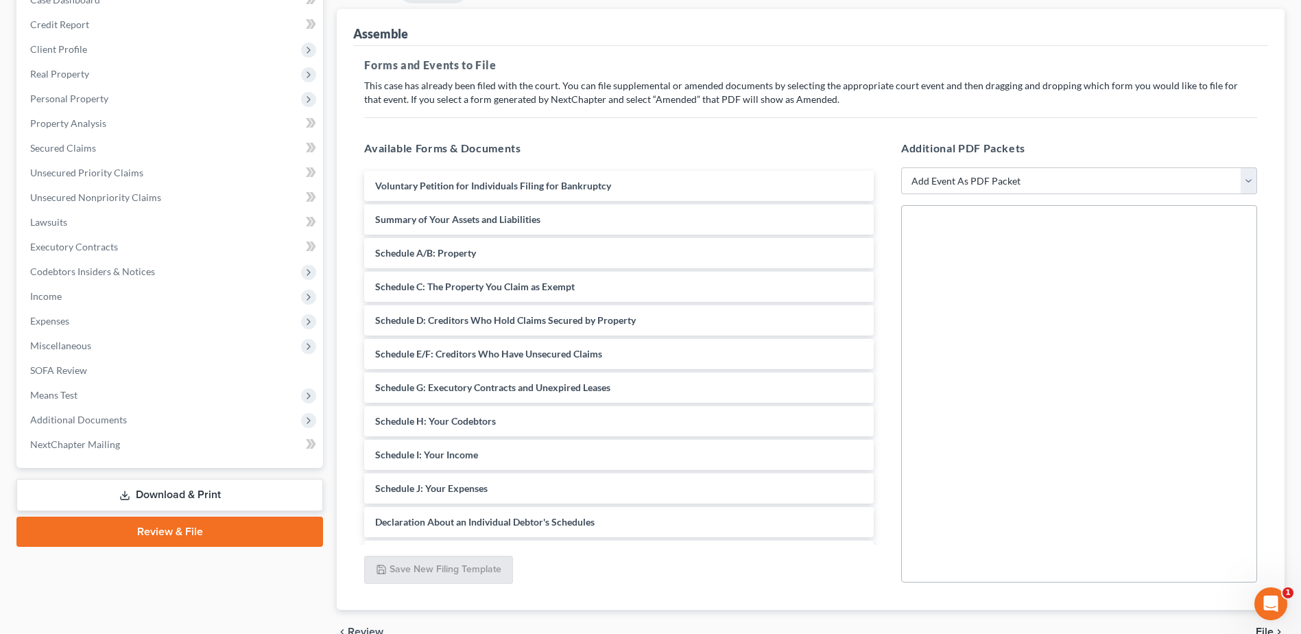
scroll to position [189, 0]
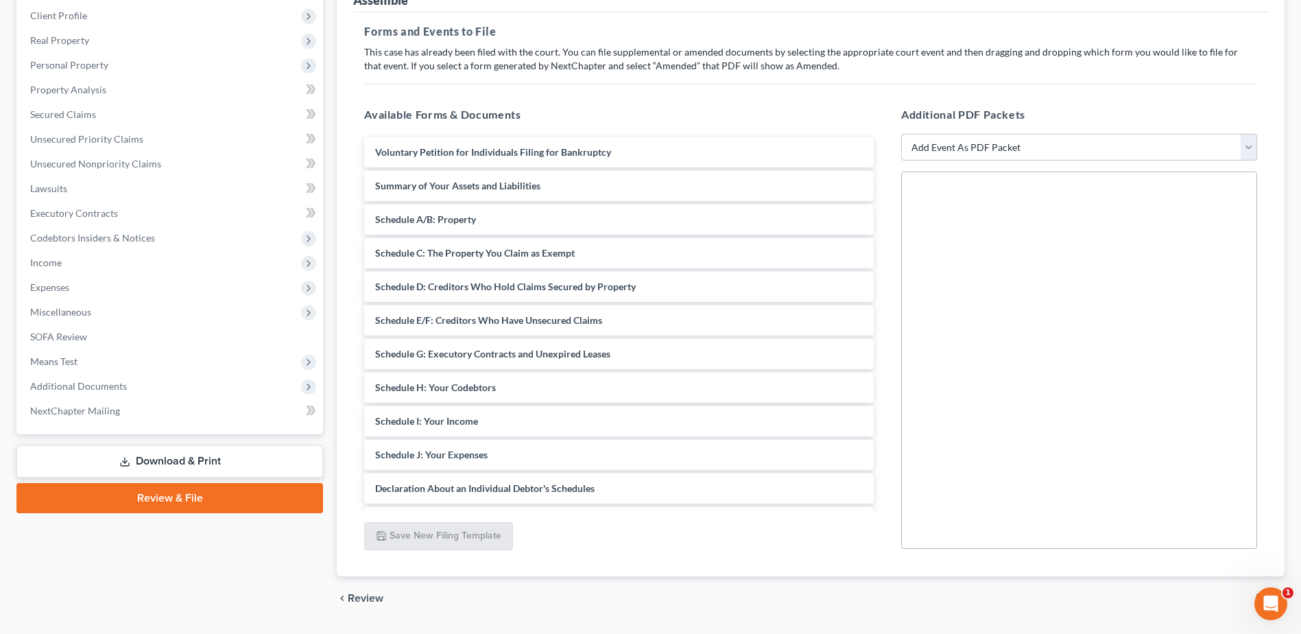
click at [966, 155] on select "Add Event As PDF Packet 20 Largest Unsecured Creditors Amended Document Amended…" at bounding box center [1079, 147] width 356 height 27
drag, startPoint x: 963, startPoint y: 145, endPoint x: 967, endPoint y: 163, distance: 17.6
click at [963, 145] on select "Add Event As PDF Packet 20 Largest Unsecured Creditors Amended Document Amended…" at bounding box center [1079, 147] width 356 height 27
select select "0"
click at [901, 134] on select "Add Event As PDF Packet 20 Largest Unsecured Creditors Amended Document Amended…" at bounding box center [1079, 147] width 356 height 27
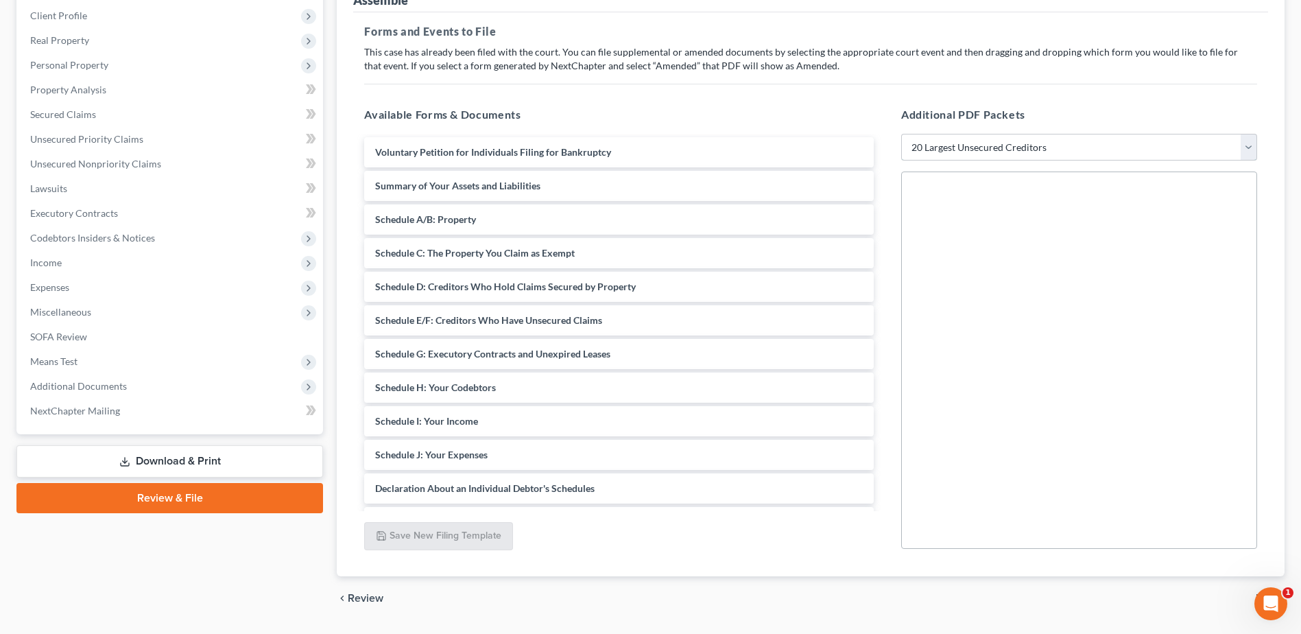
select select
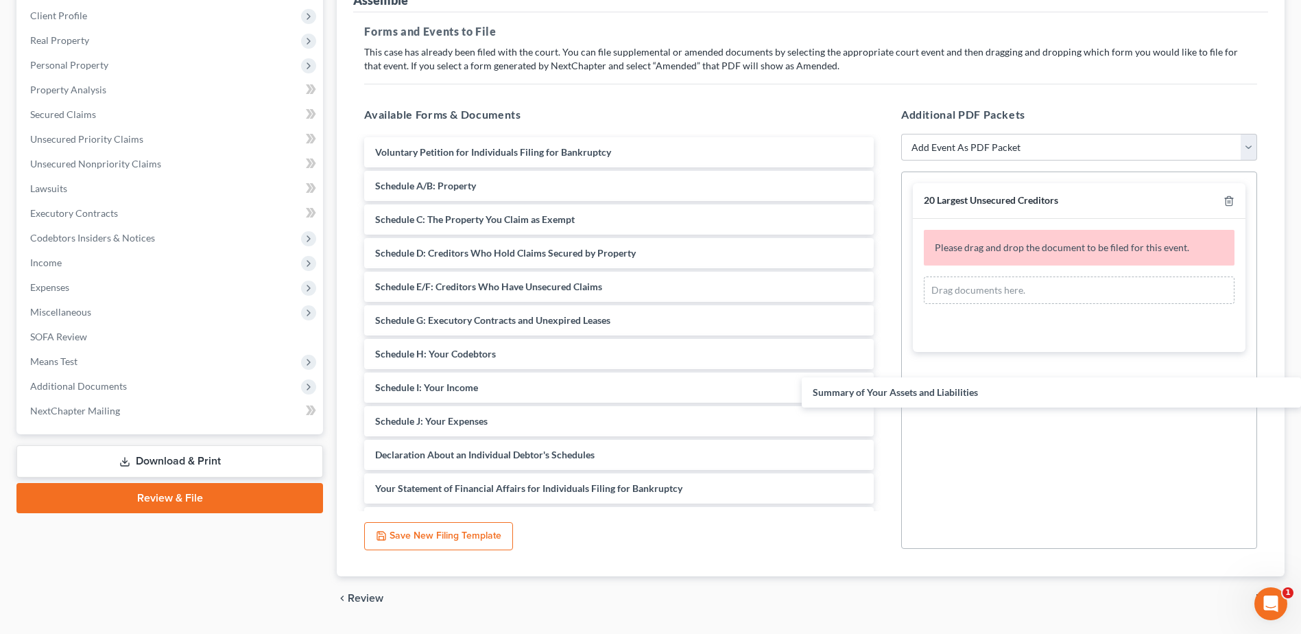
drag, startPoint x: 510, startPoint y: 180, endPoint x: 1156, endPoint y: 381, distance: 676.8
click at [885, 369] on div "Summary of Your Assets and Liabilities Voluntary Petition for Individuals Filin…" at bounding box center [619, 538] width 532 height 803
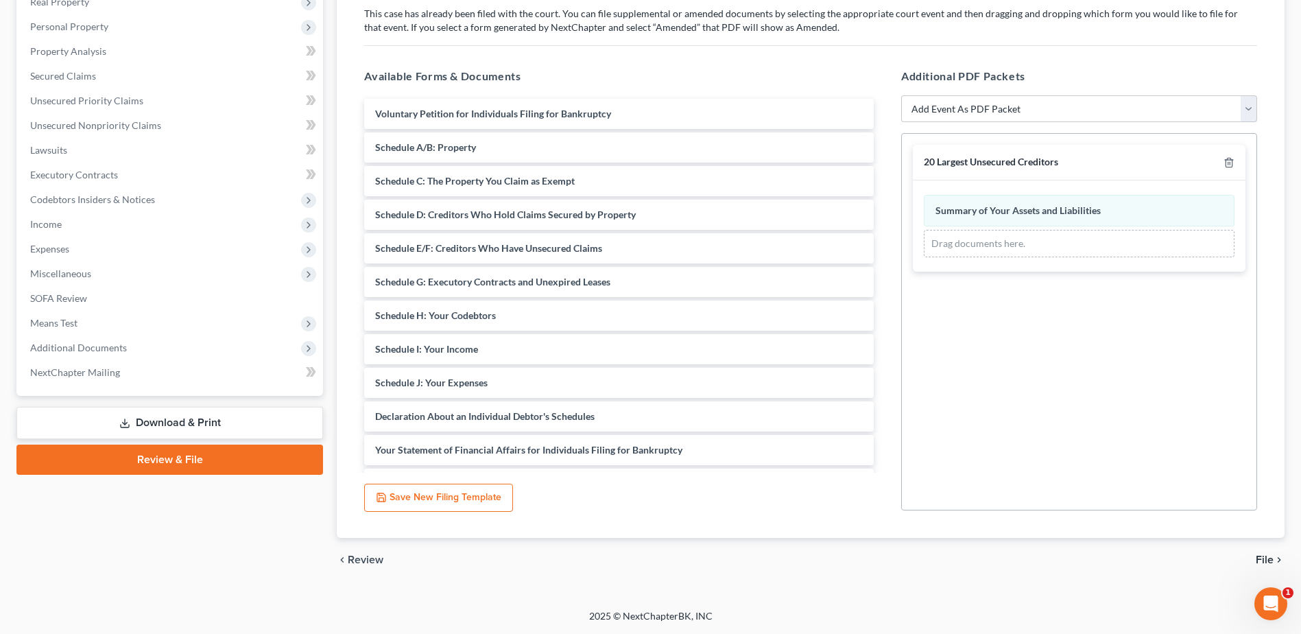
click at [1266, 555] on span "File" at bounding box center [1265, 559] width 18 height 11
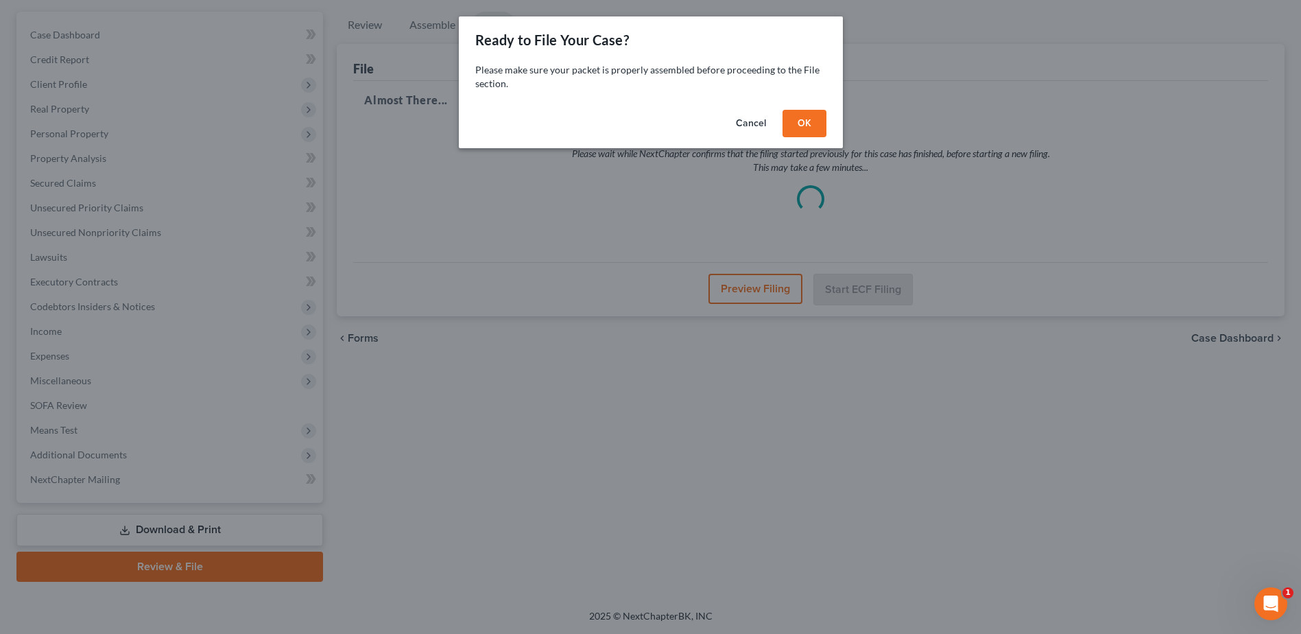
scroll to position [120, 0]
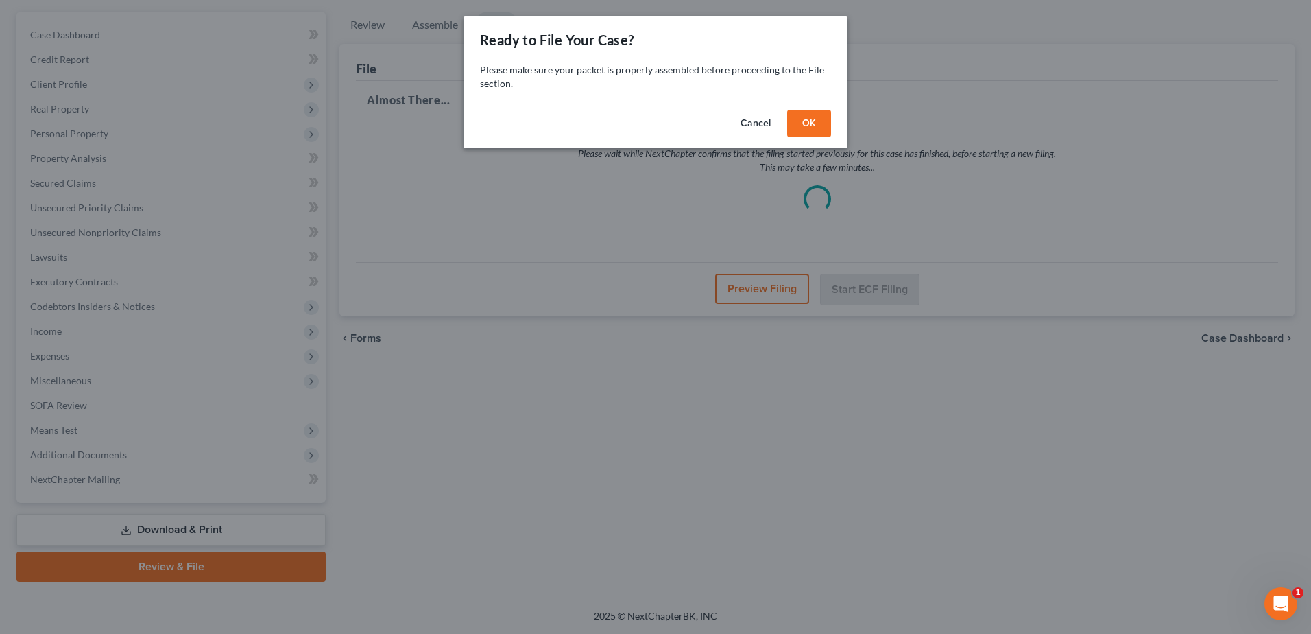
click at [807, 126] on button "OK" at bounding box center [809, 123] width 44 height 27
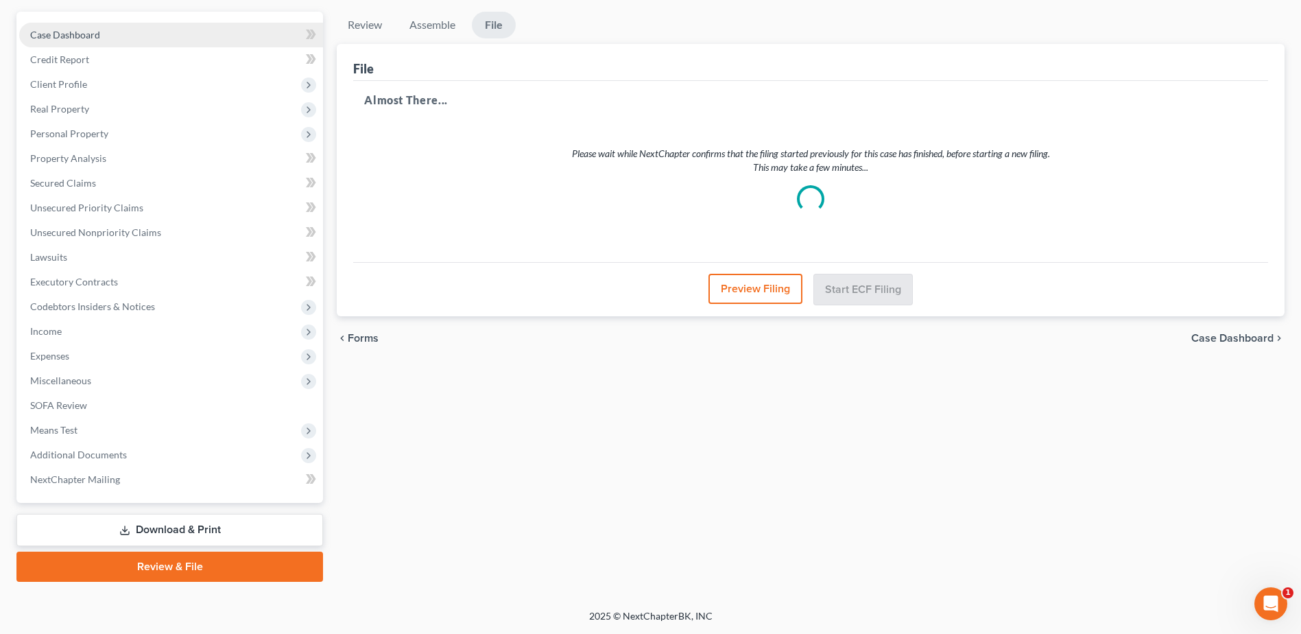
click at [97, 30] on span "Case Dashboard" at bounding box center [65, 35] width 70 height 12
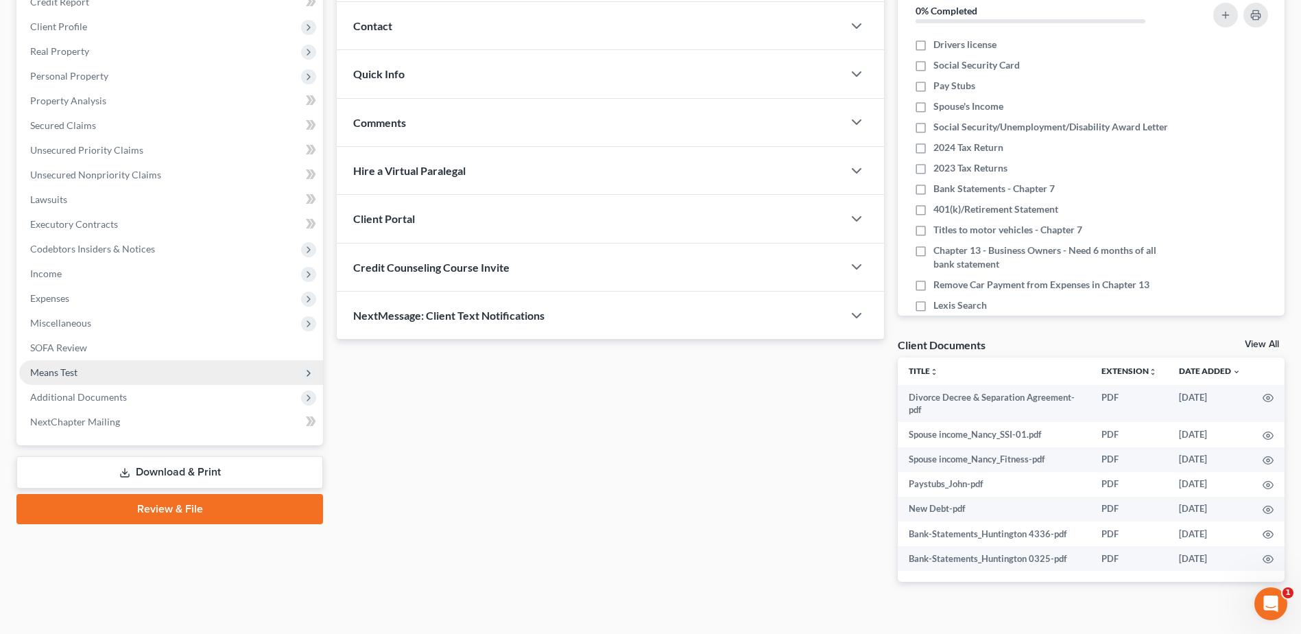
scroll to position [200, 0]
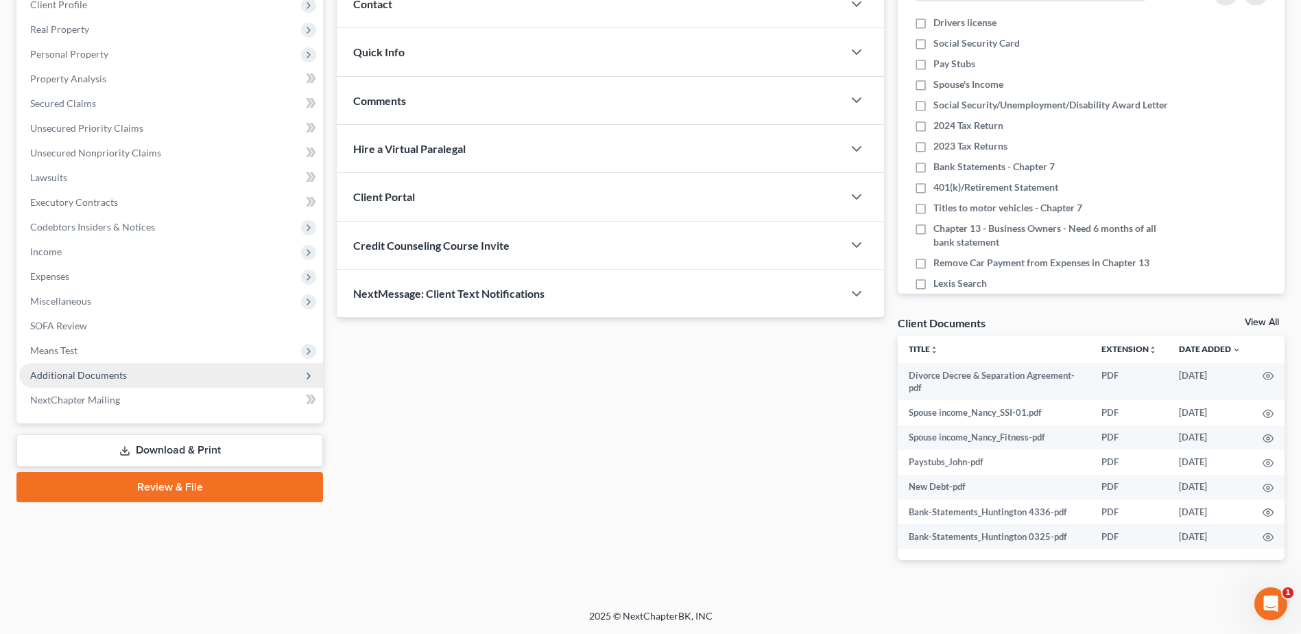
click at [110, 379] on span "Additional Documents" at bounding box center [78, 375] width 97 height 12
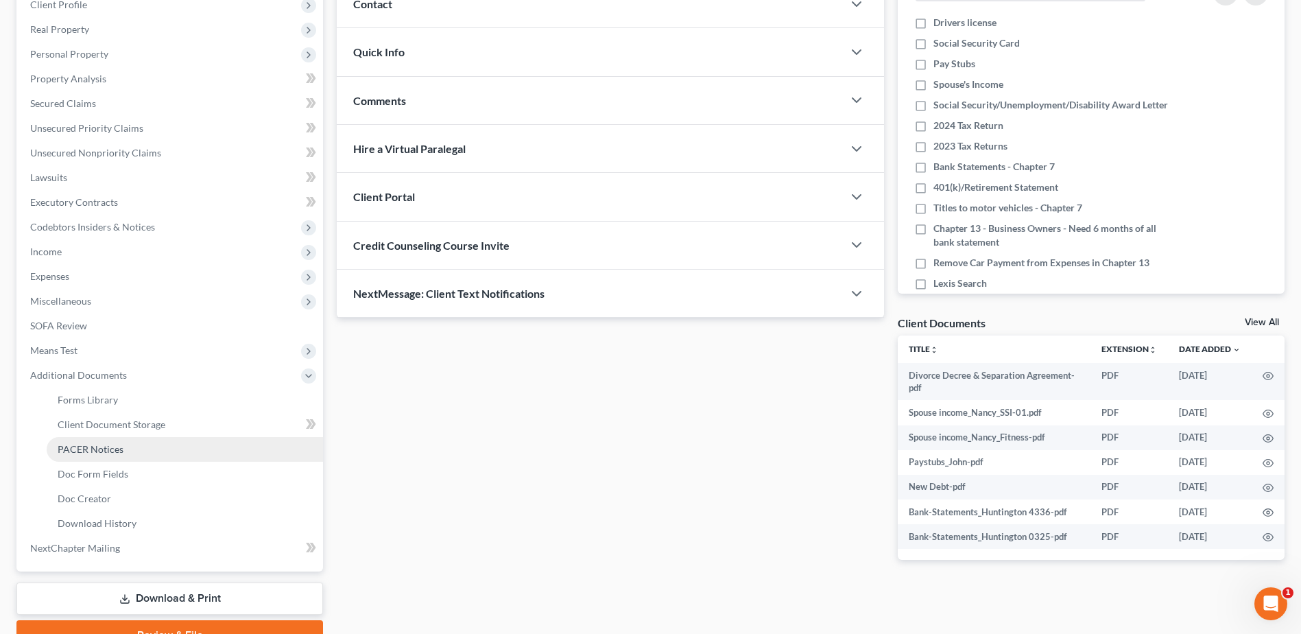
click at [107, 448] on span "PACER Notices" at bounding box center [91, 449] width 66 height 12
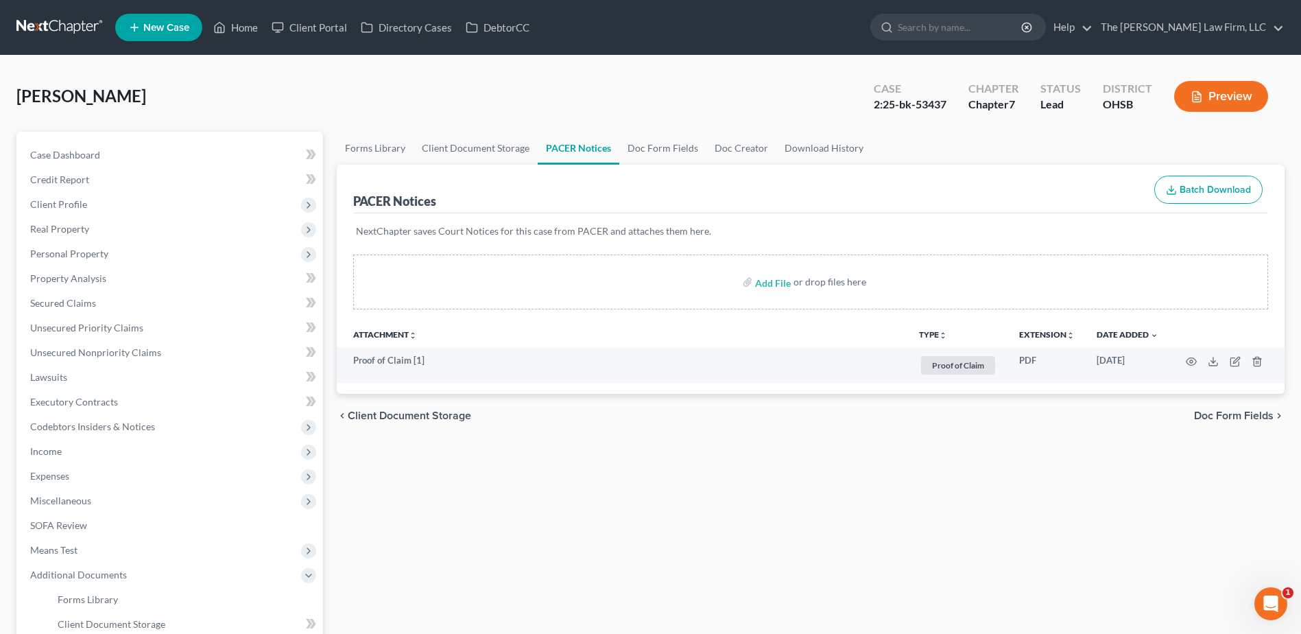
click at [59, 16] on link at bounding box center [60, 27] width 88 height 25
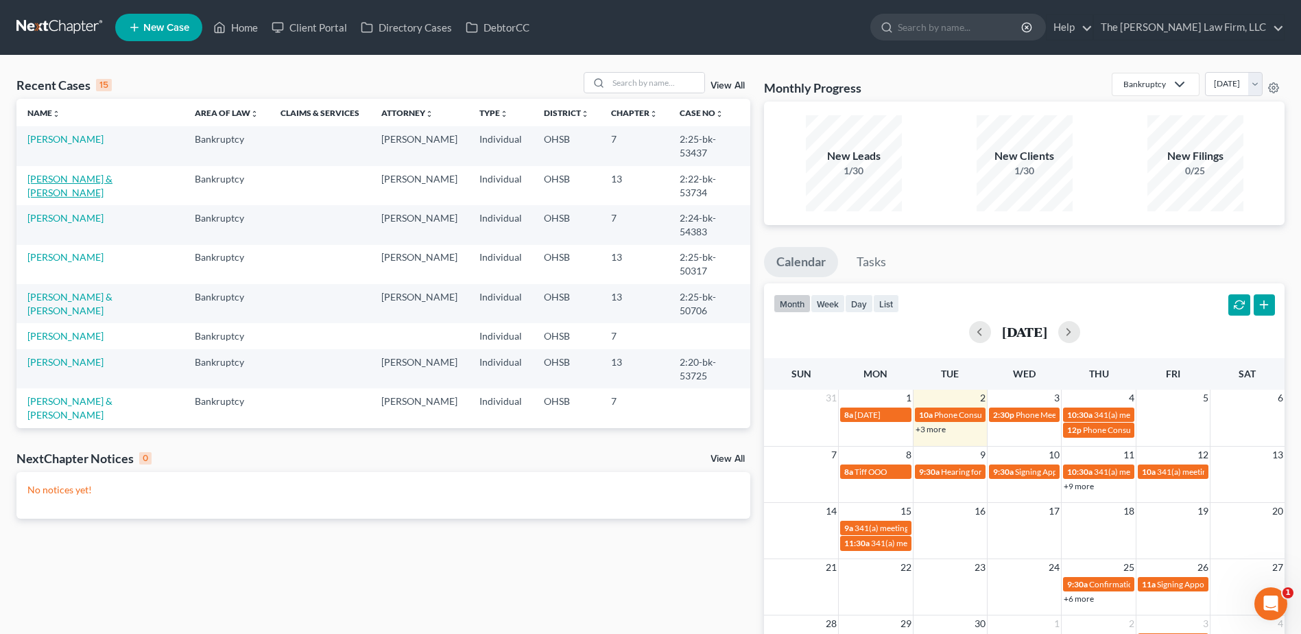
click at [76, 173] on link "[PERSON_NAME] & [PERSON_NAME]" at bounding box center [69, 185] width 85 height 25
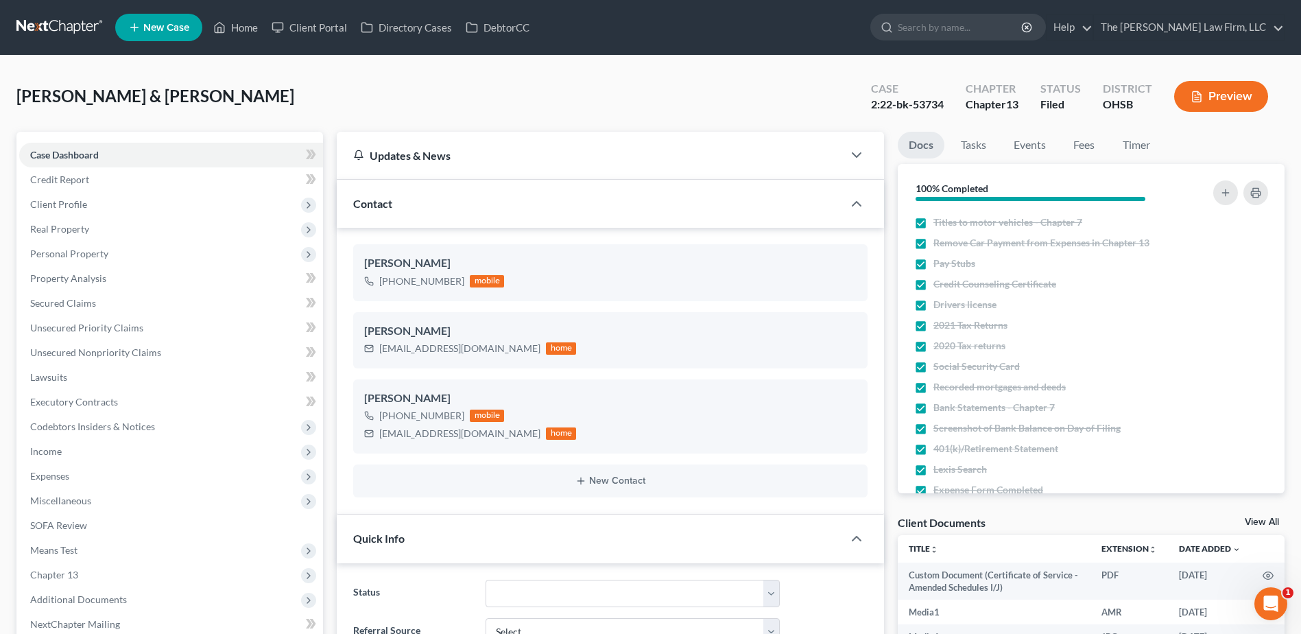
scroll to position [17178, 0]
click at [63, 451] on span "Income" at bounding box center [171, 451] width 304 height 25
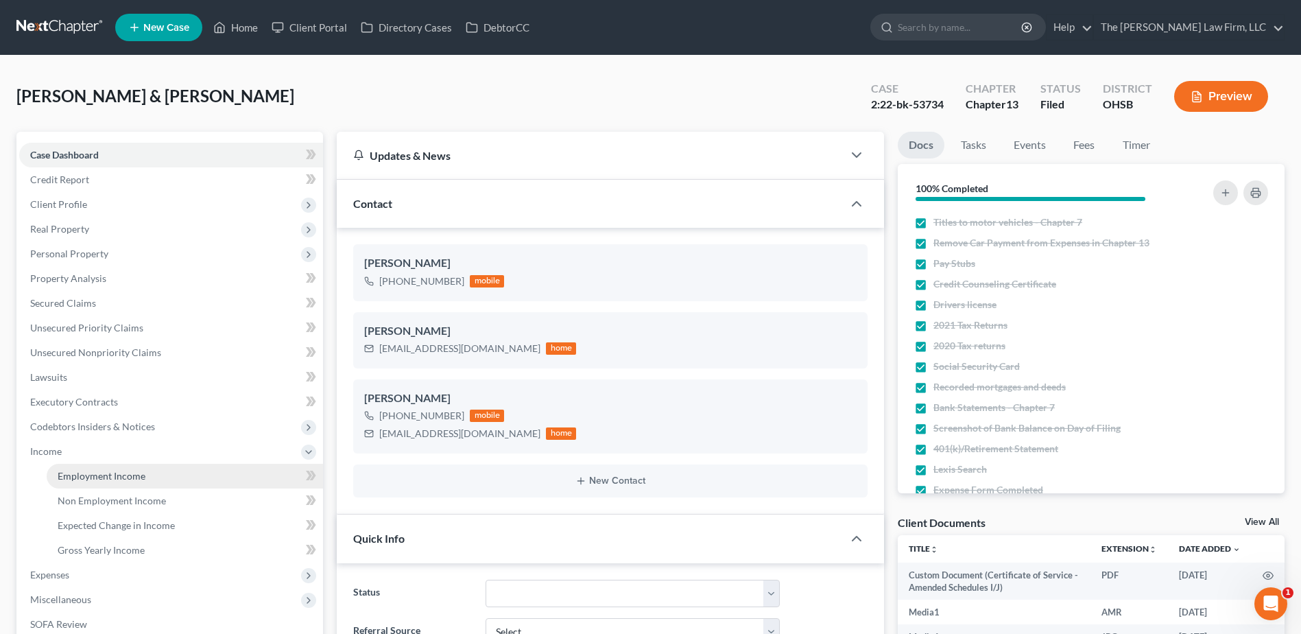
click at [80, 478] on span "Employment Income" at bounding box center [102, 476] width 88 height 12
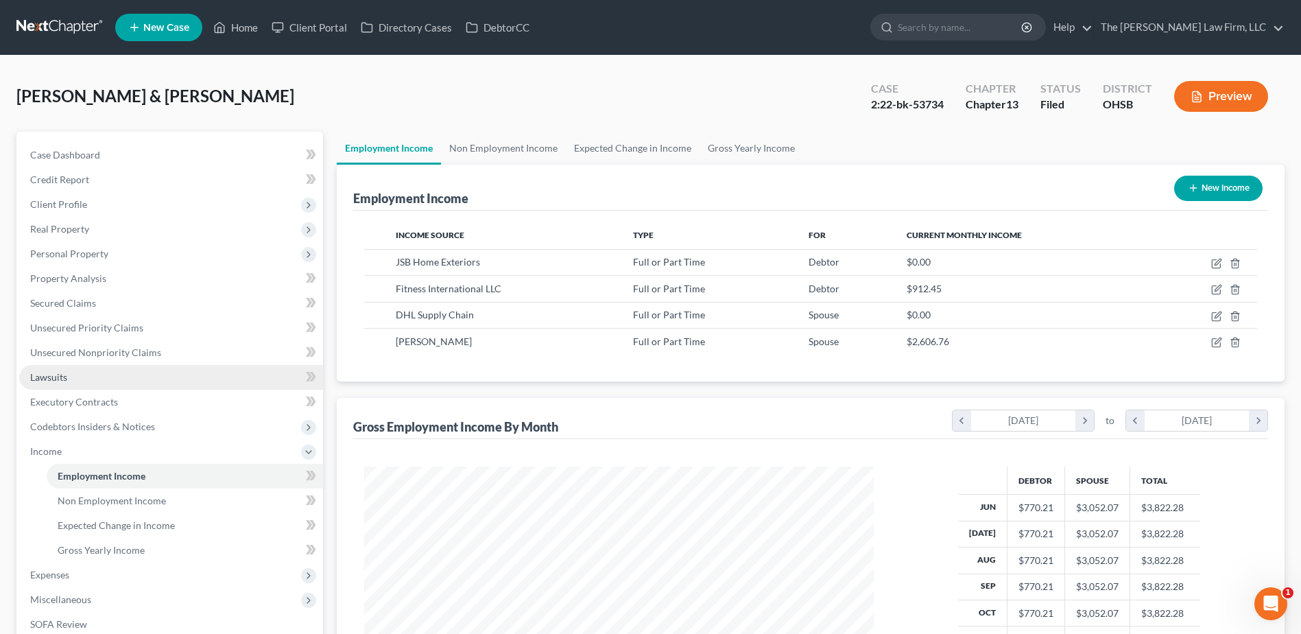
scroll to position [254, 536]
click at [54, 18] on link at bounding box center [60, 27] width 88 height 25
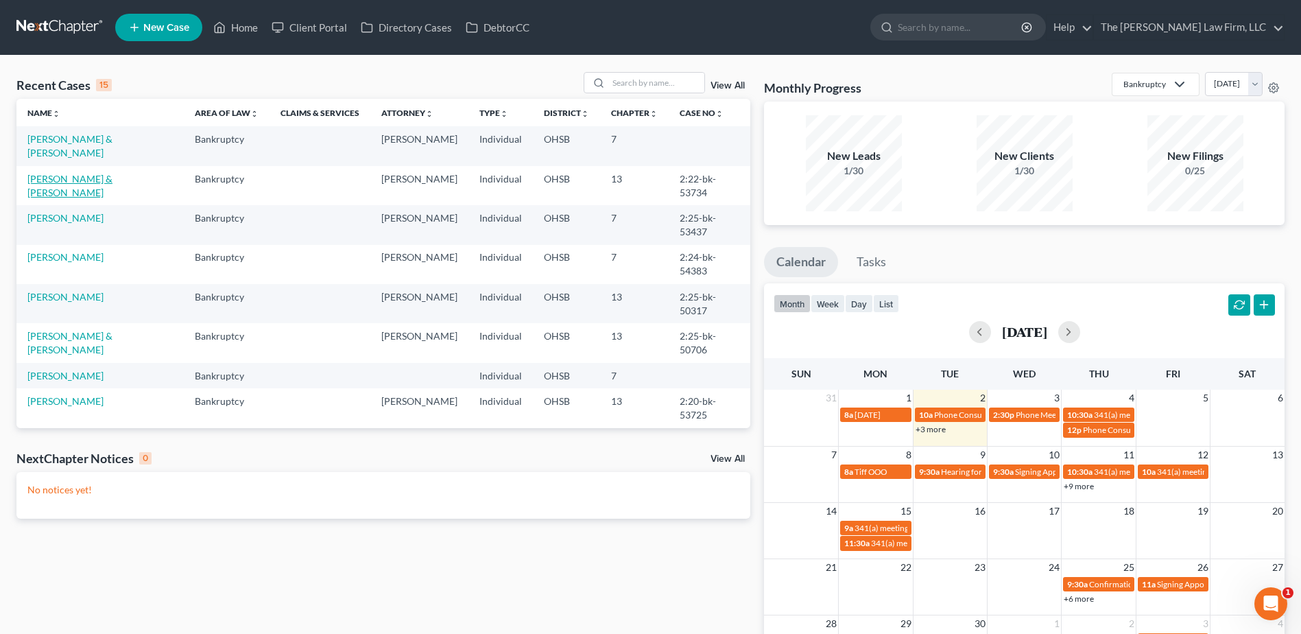
click at [104, 173] on link "[PERSON_NAME] & [PERSON_NAME]" at bounding box center [69, 185] width 85 height 25
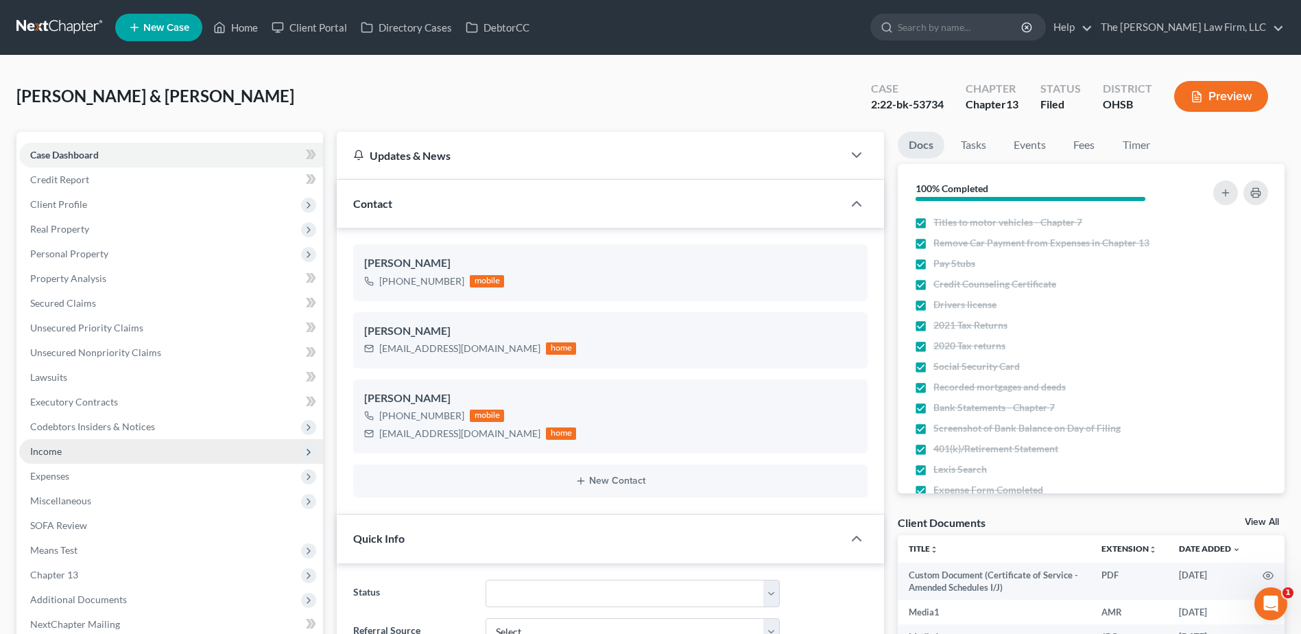
click at [64, 453] on span "Income" at bounding box center [171, 451] width 304 height 25
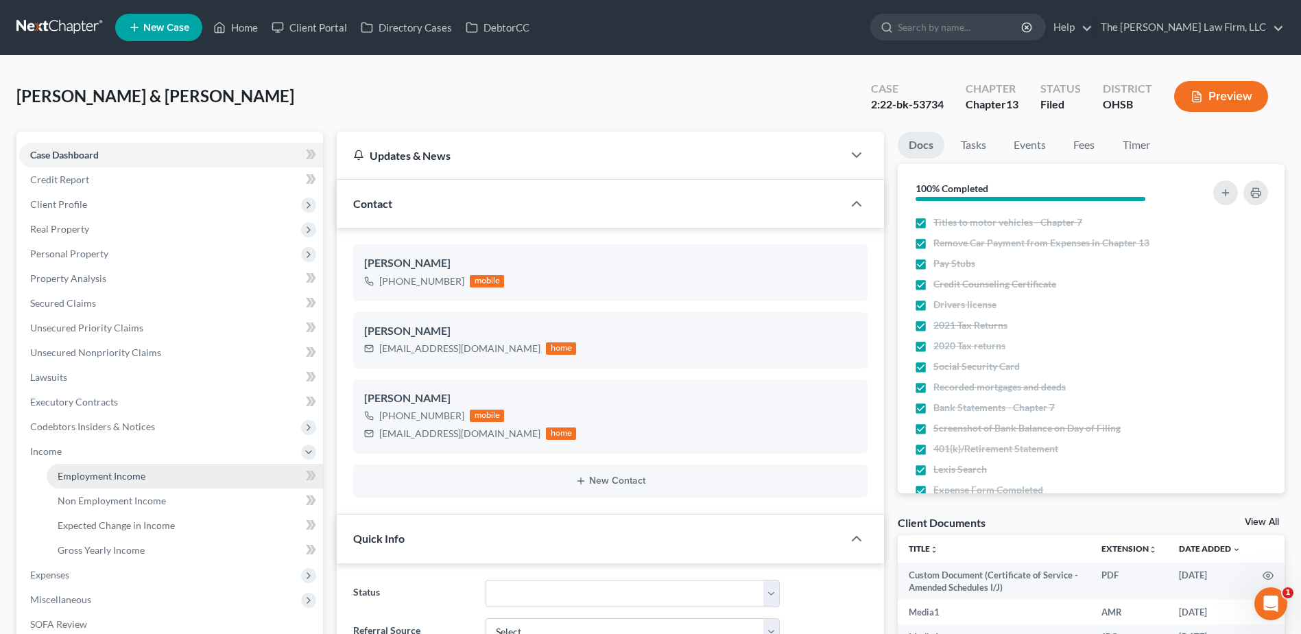
click at [130, 475] on span "Employment Income" at bounding box center [102, 476] width 88 height 12
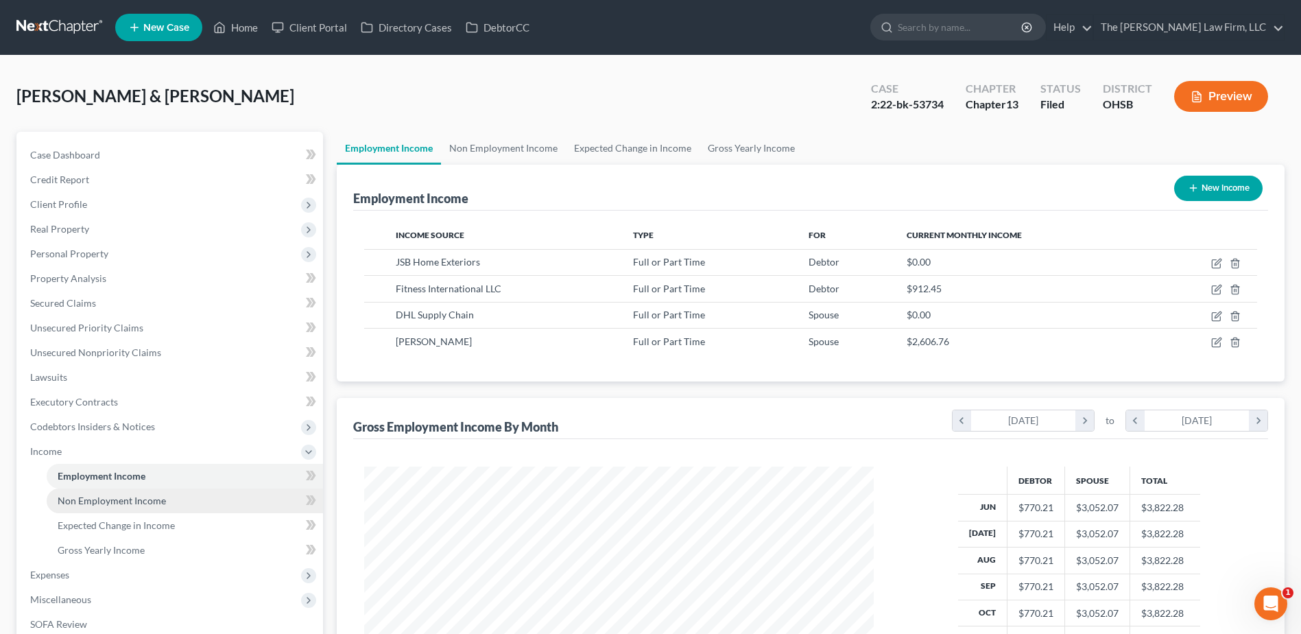
scroll to position [254, 536]
click at [68, 17] on link at bounding box center [60, 27] width 88 height 25
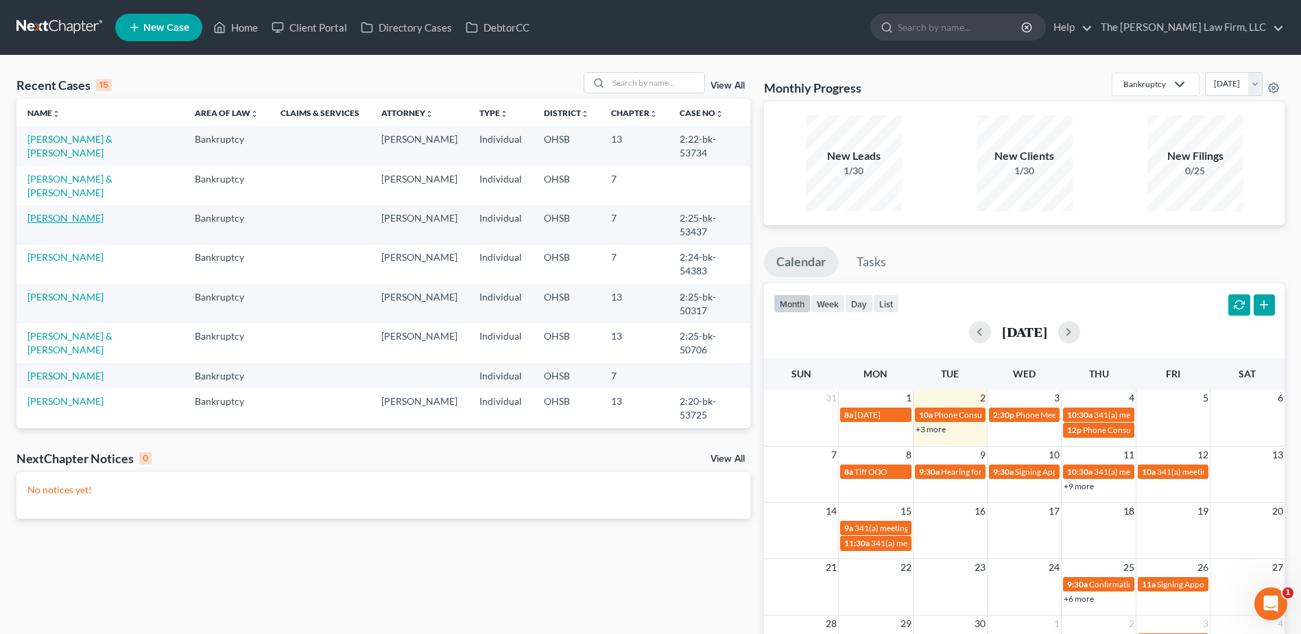
click at [67, 212] on link "[PERSON_NAME]" at bounding box center [65, 218] width 76 height 12
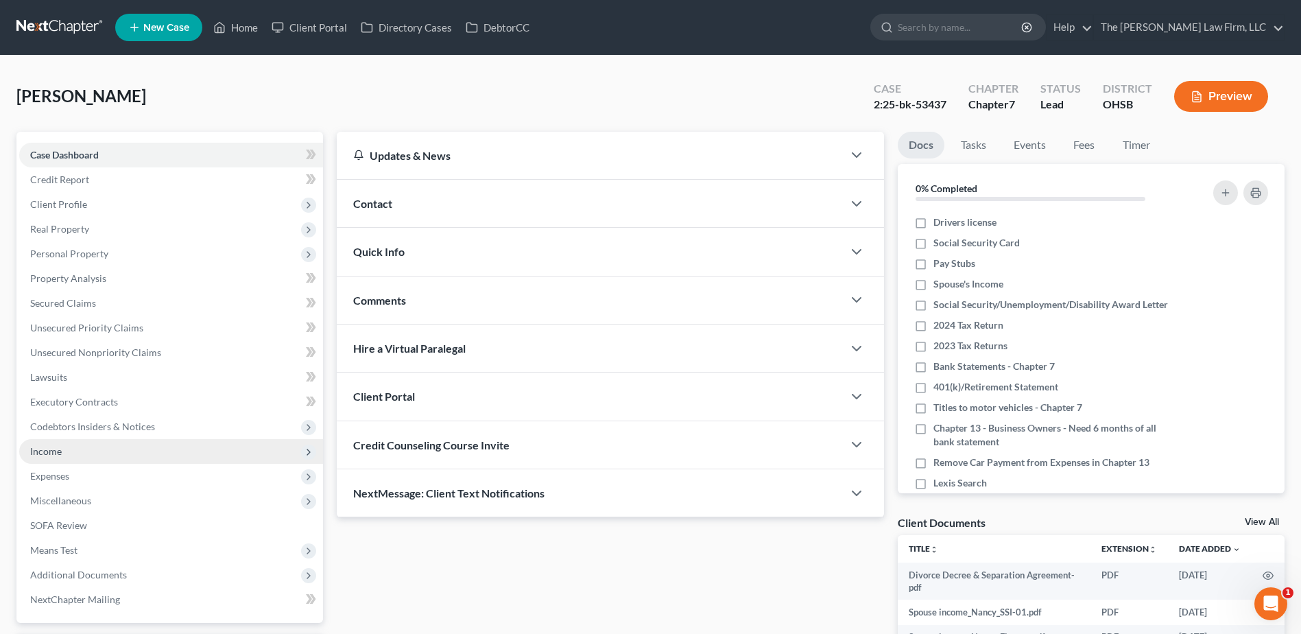
click at [65, 451] on span "Income" at bounding box center [171, 451] width 304 height 25
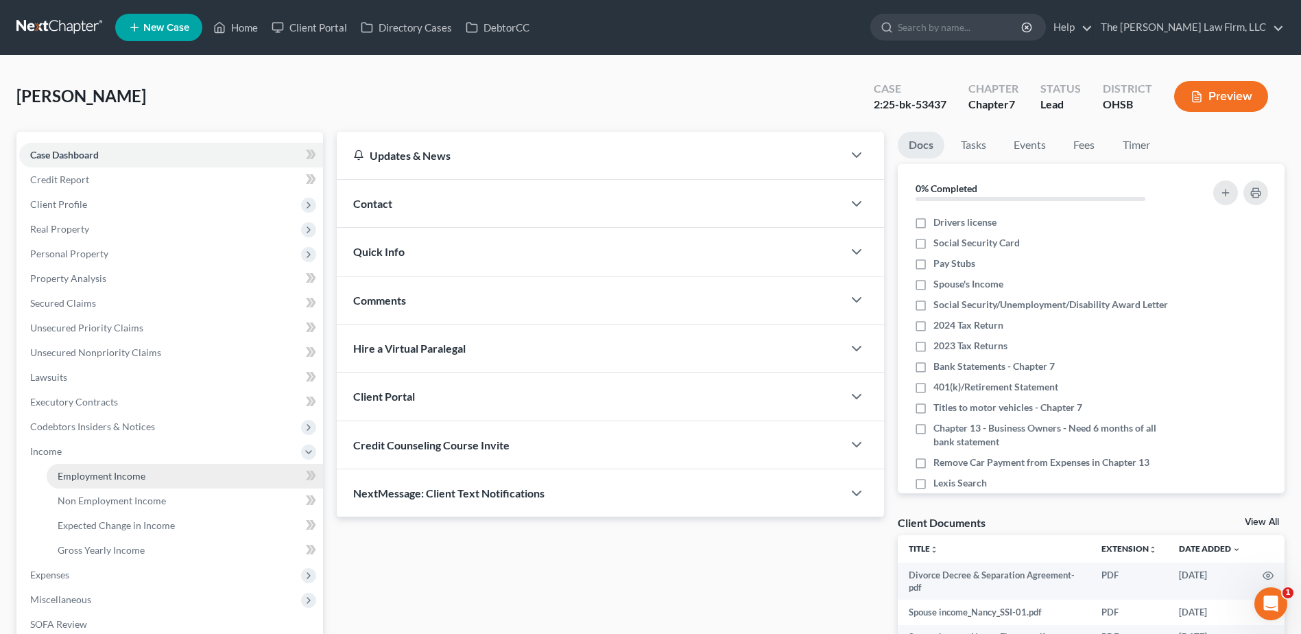
click at [71, 477] on span "Employment Income" at bounding box center [102, 476] width 88 height 12
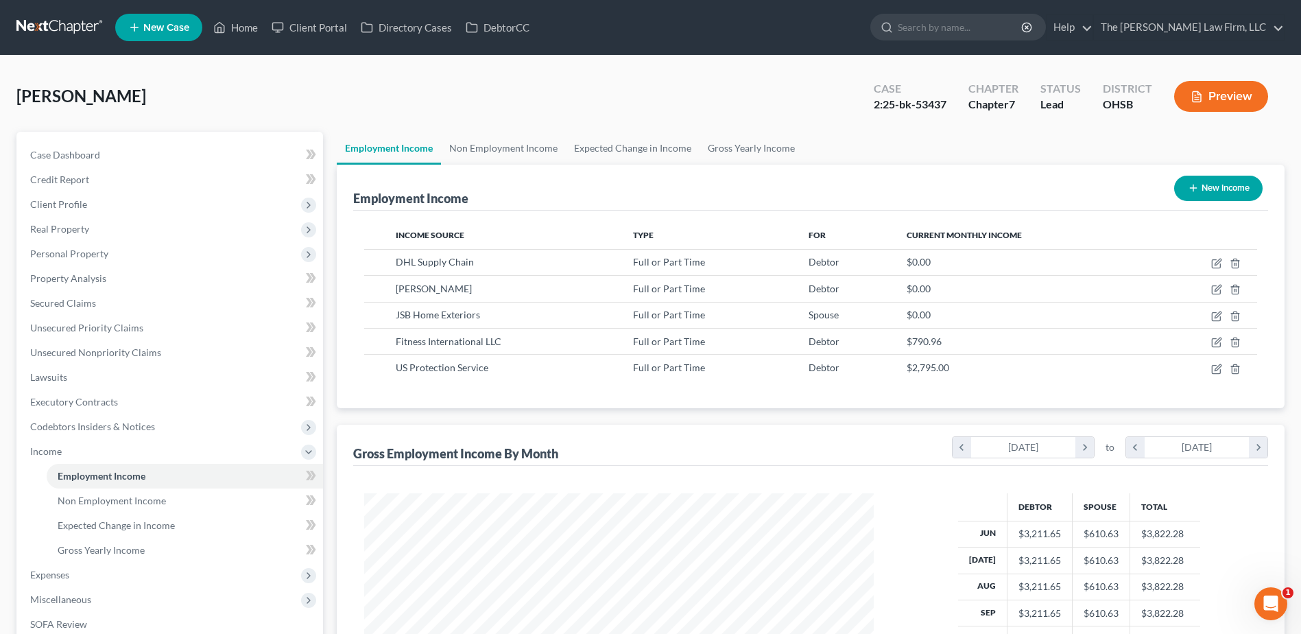
scroll to position [254, 536]
click at [492, 142] on link "Non Employment Income" at bounding box center [503, 148] width 125 height 33
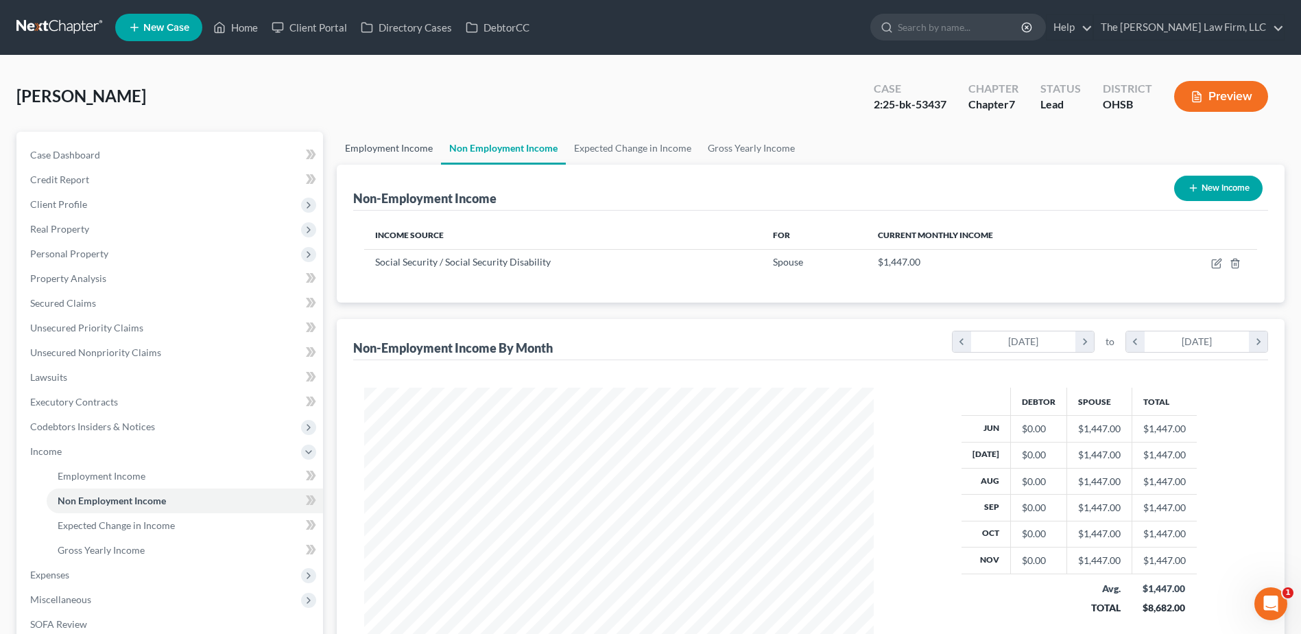
scroll to position [254, 536]
click at [401, 140] on link "Employment Income" at bounding box center [389, 148] width 104 height 33
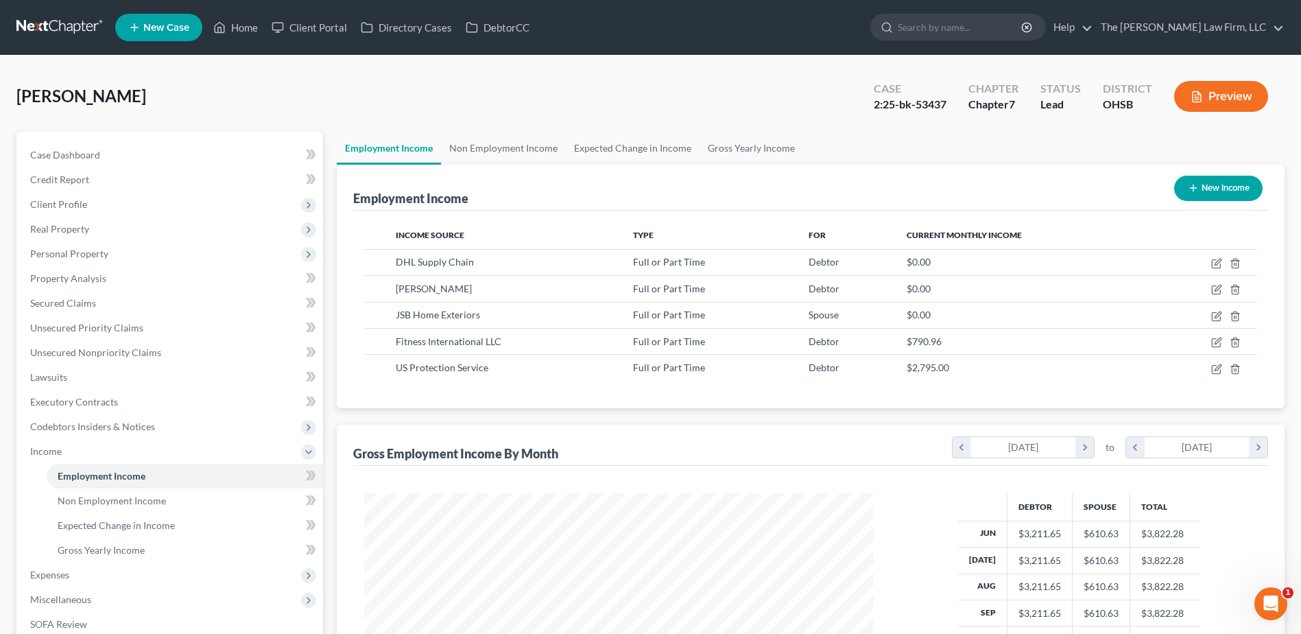
scroll to position [254, 536]
click at [58, 25] on link at bounding box center [60, 27] width 88 height 25
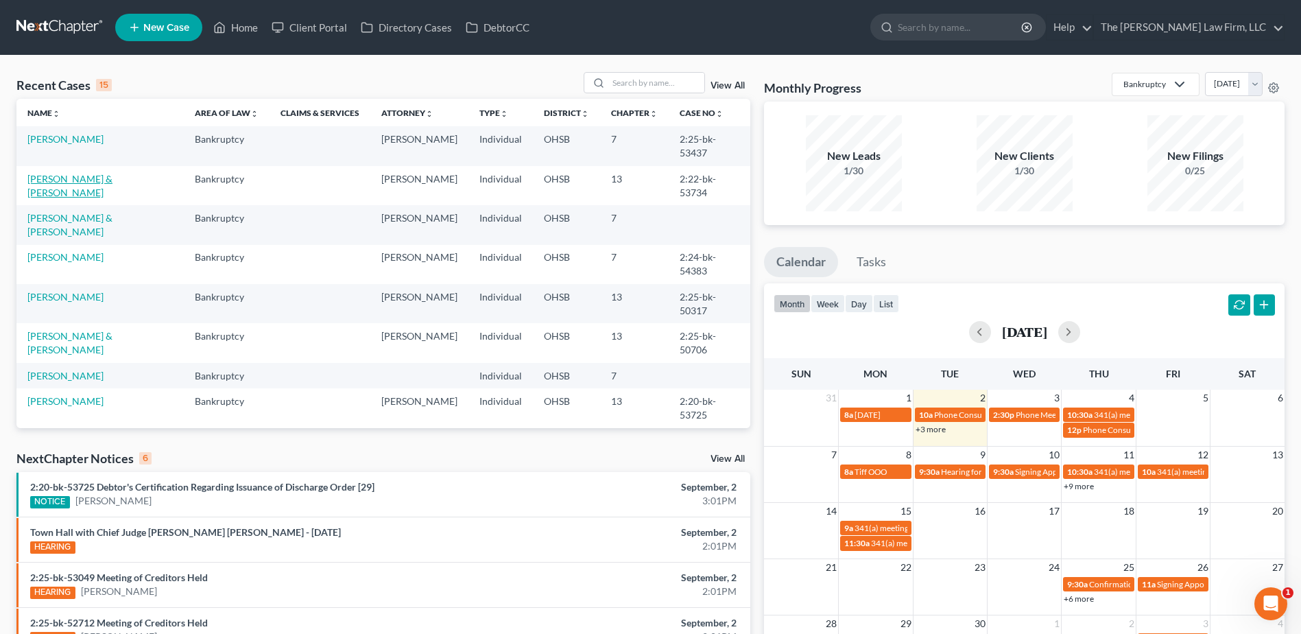
click at [81, 173] on link "[PERSON_NAME] & [PERSON_NAME]" at bounding box center [69, 185] width 85 height 25
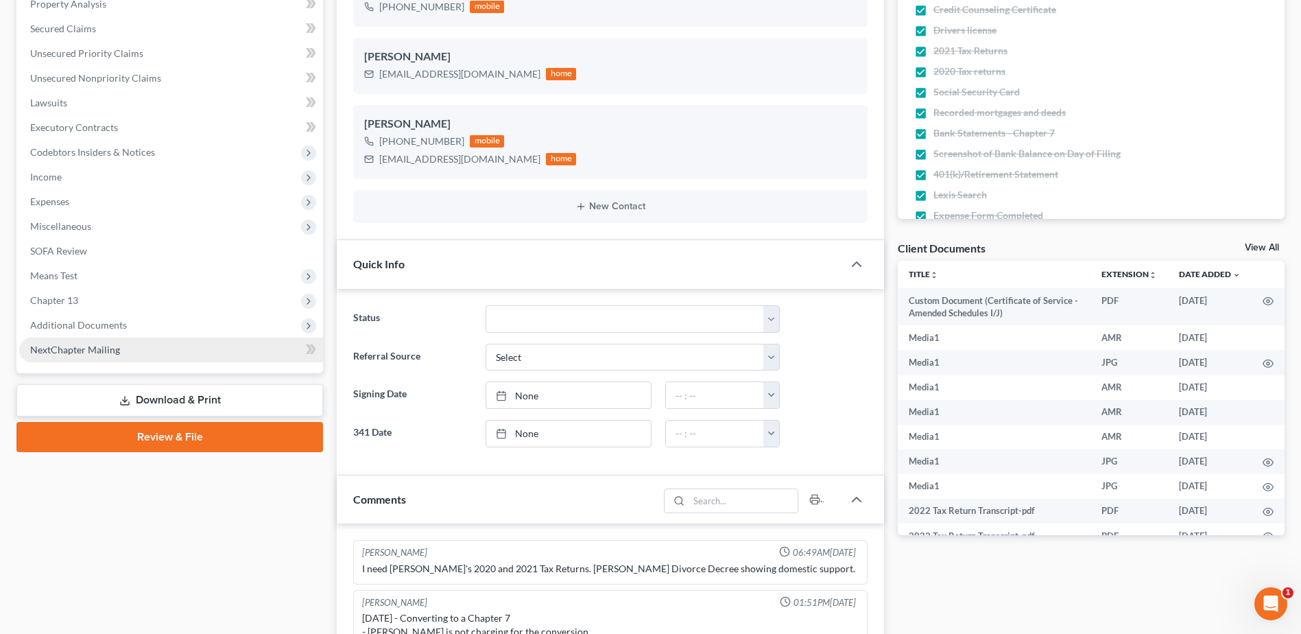
scroll to position [17178, 0]
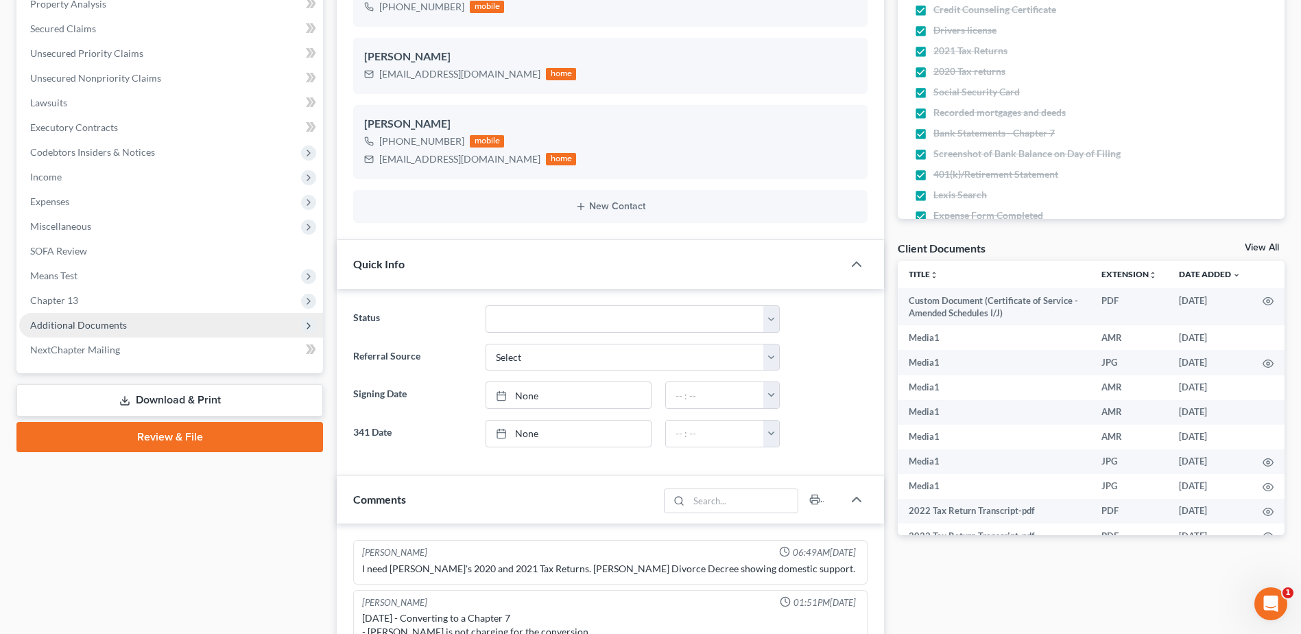
click at [72, 324] on span "Additional Documents" at bounding box center [78, 325] width 97 height 12
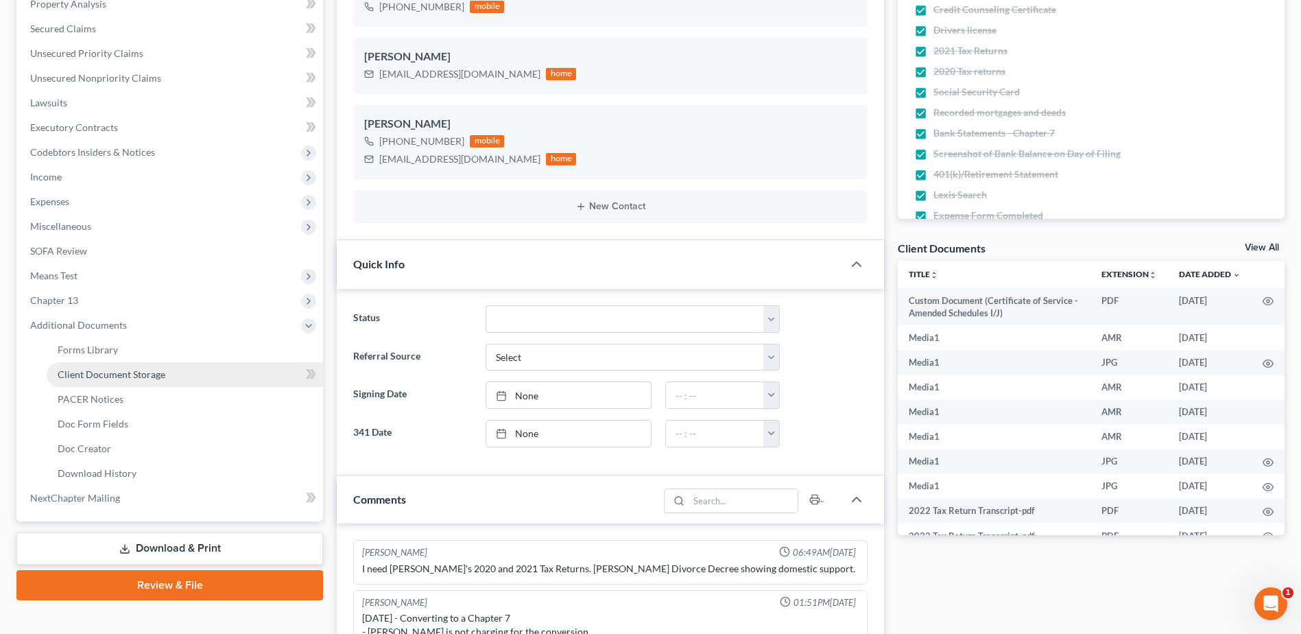
click at [96, 377] on span "Client Document Storage" at bounding box center [112, 374] width 108 height 12
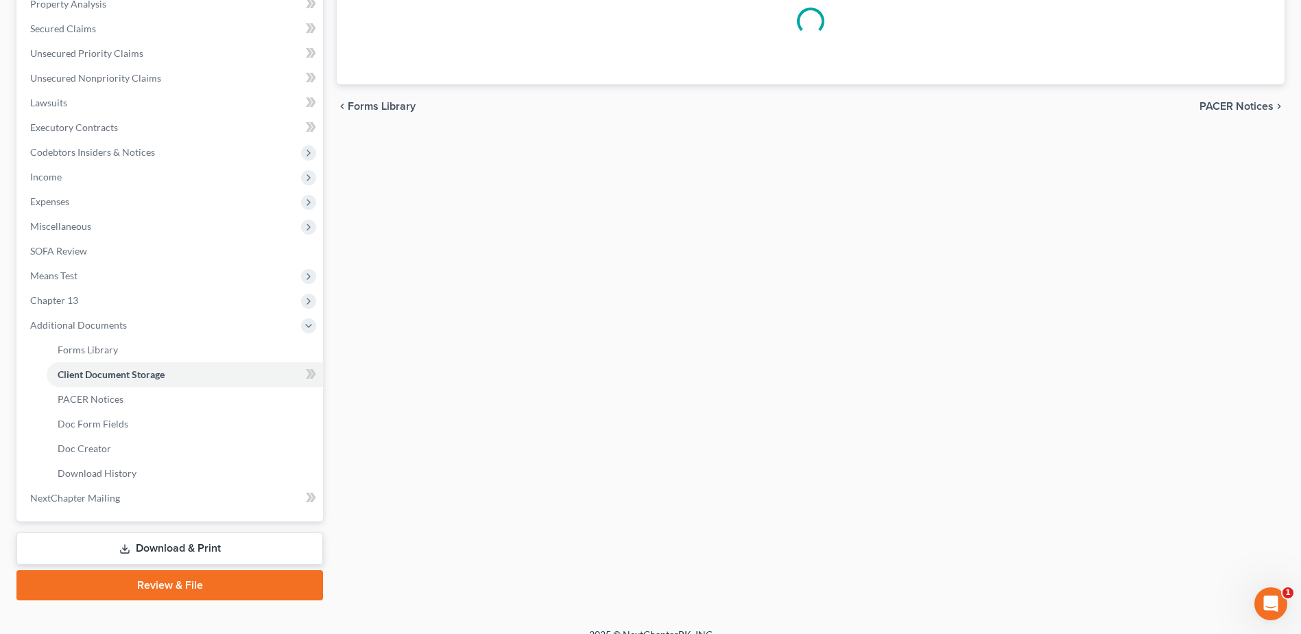
scroll to position [223, 0]
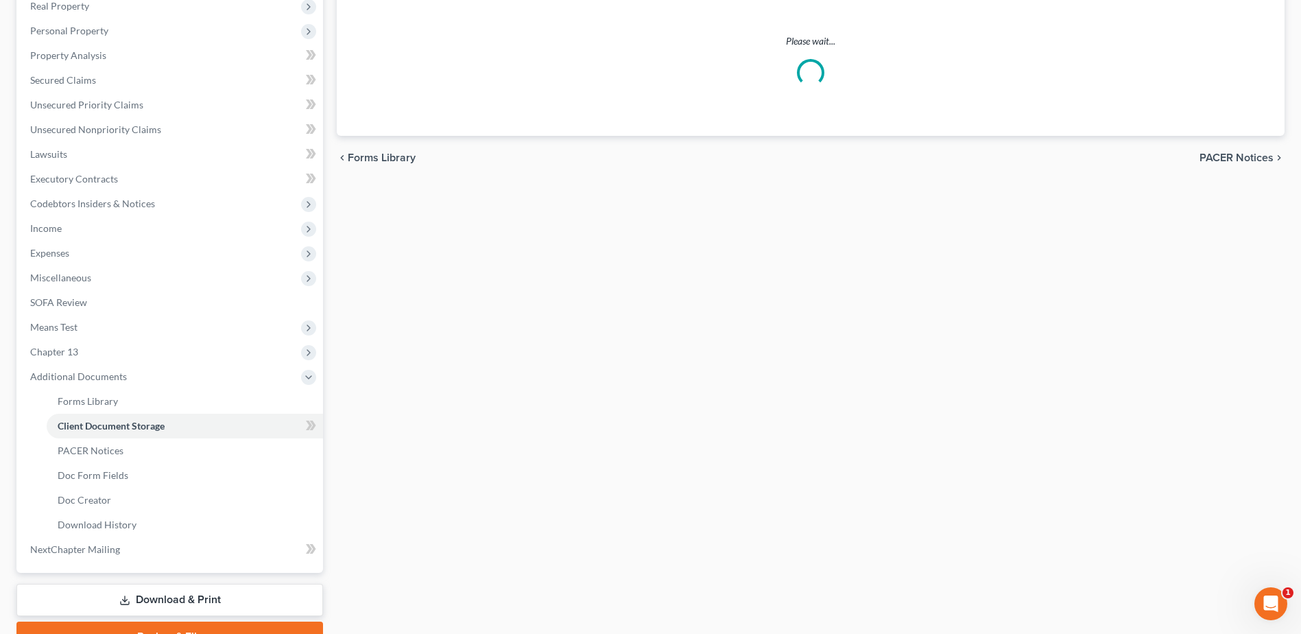
select select "52"
select select "61"
select select "7"
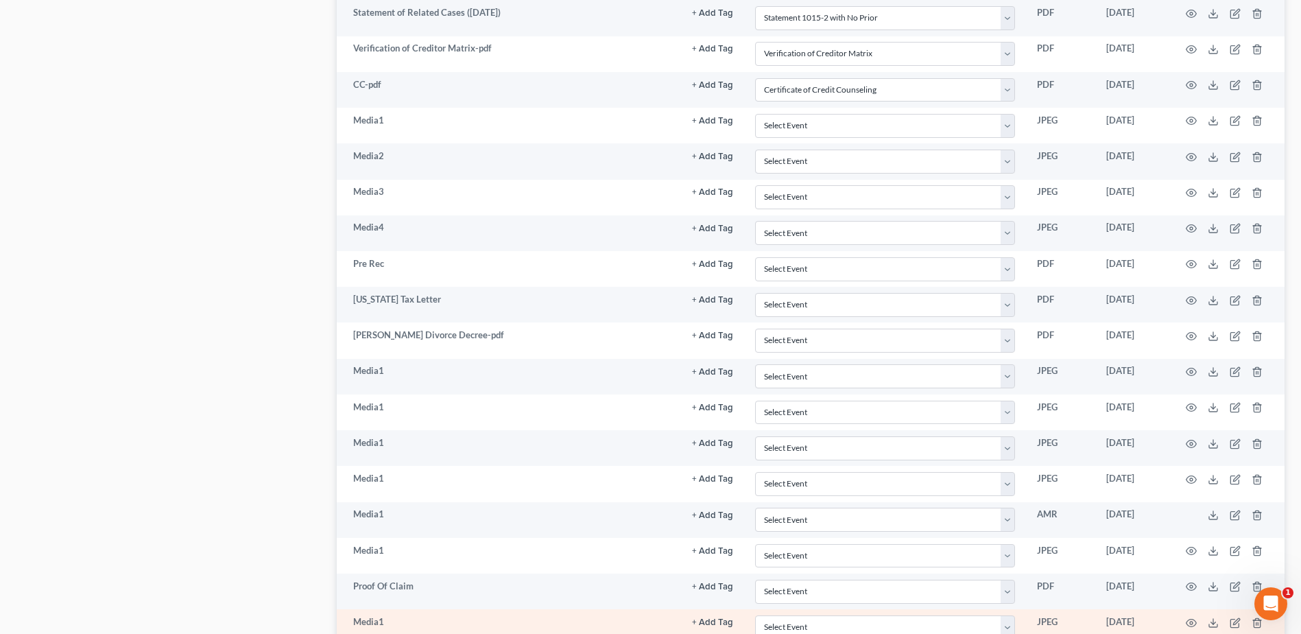
scroll to position [1395, 0]
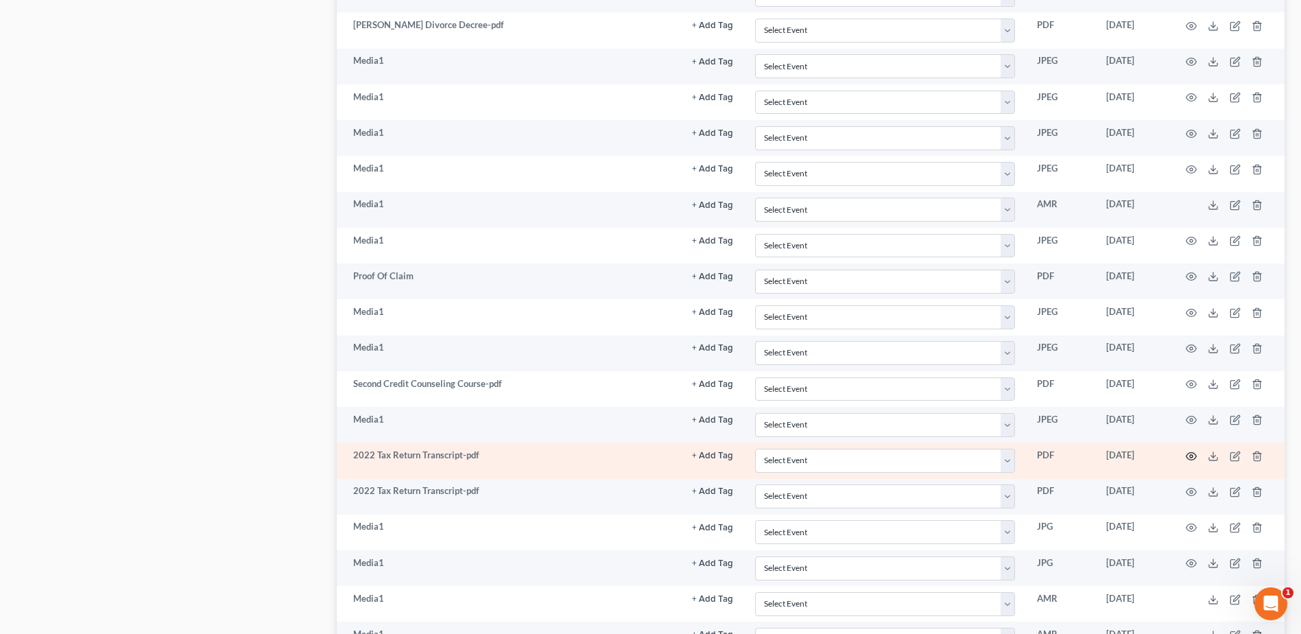
click at [1192, 455] on icon "button" at bounding box center [1191, 456] width 11 height 11
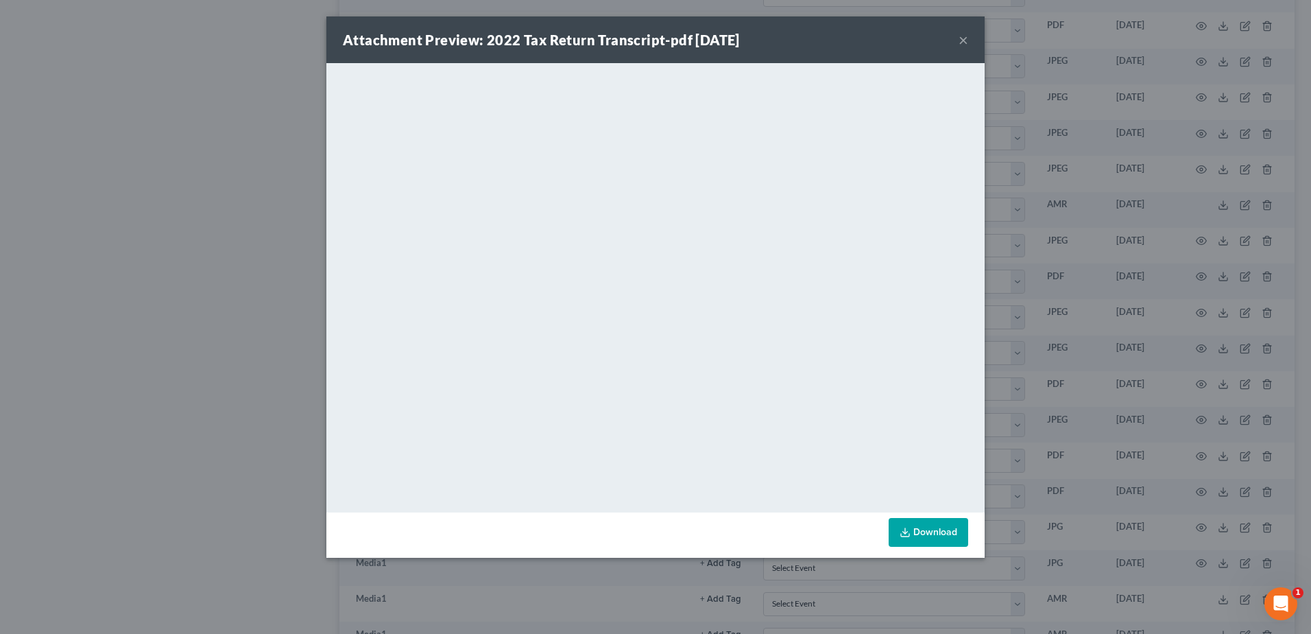
click at [963, 41] on button "×" at bounding box center [964, 40] width 10 height 16
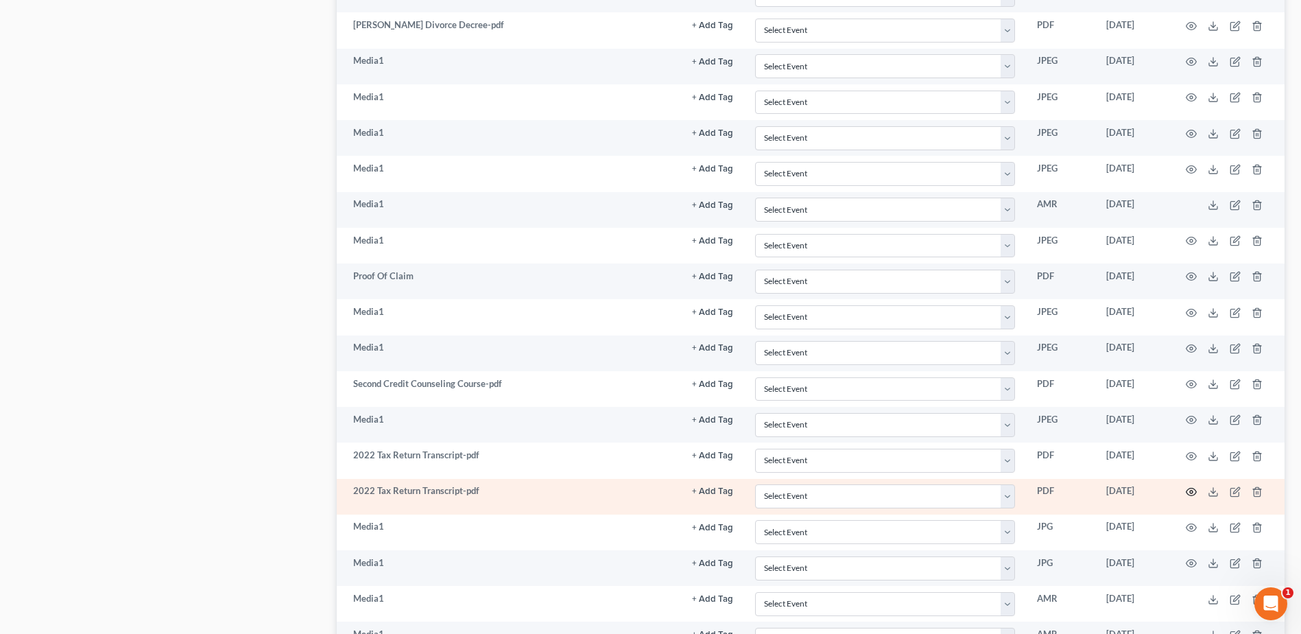
click at [1188, 494] on icon "button" at bounding box center [1192, 492] width 10 height 8
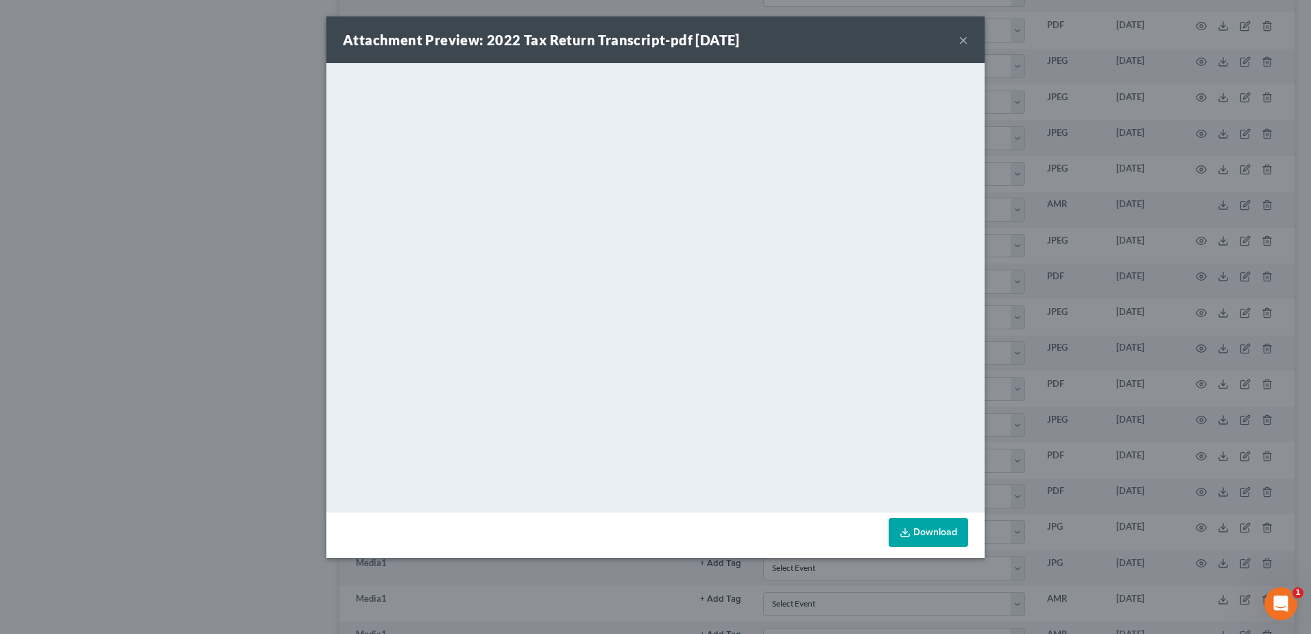
click at [966, 38] on button "×" at bounding box center [964, 40] width 10 height 16
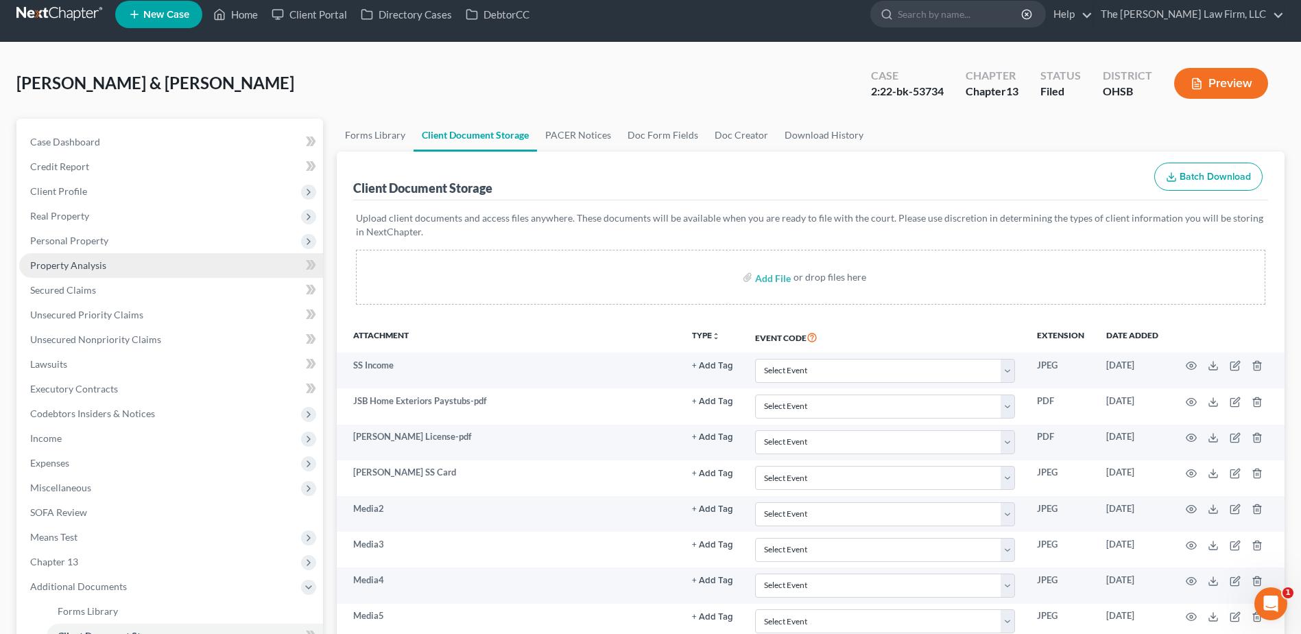
scroll to position [0, 0]
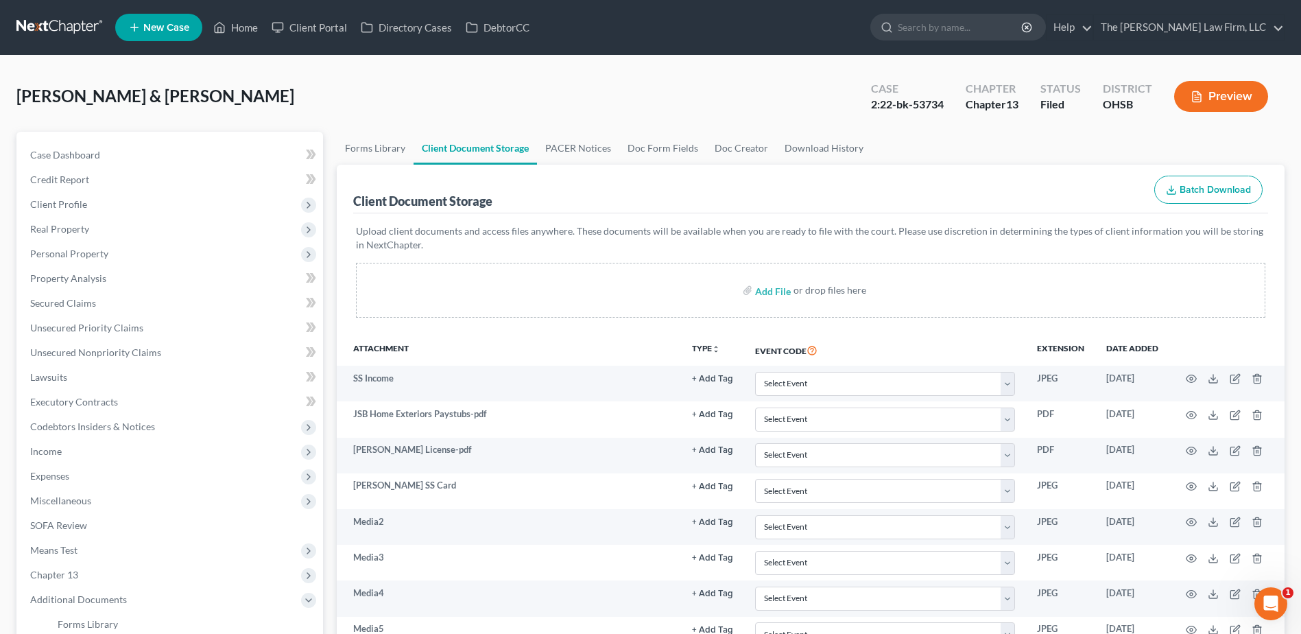
click at [58, 36] on link at bounding box center [60, 27] width 88 height 25
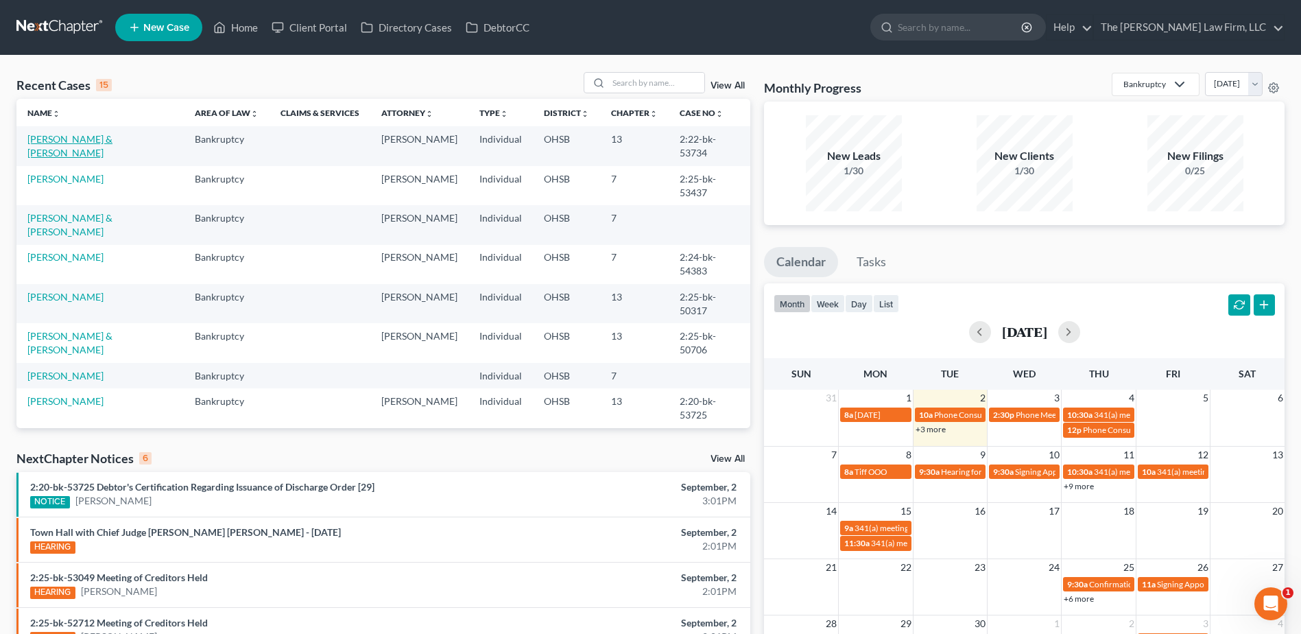
click at [84, 138] on link "[PERSON_NAME] & [PERSON_NAME]" at bounding box center [69, 145] width 85 height 25
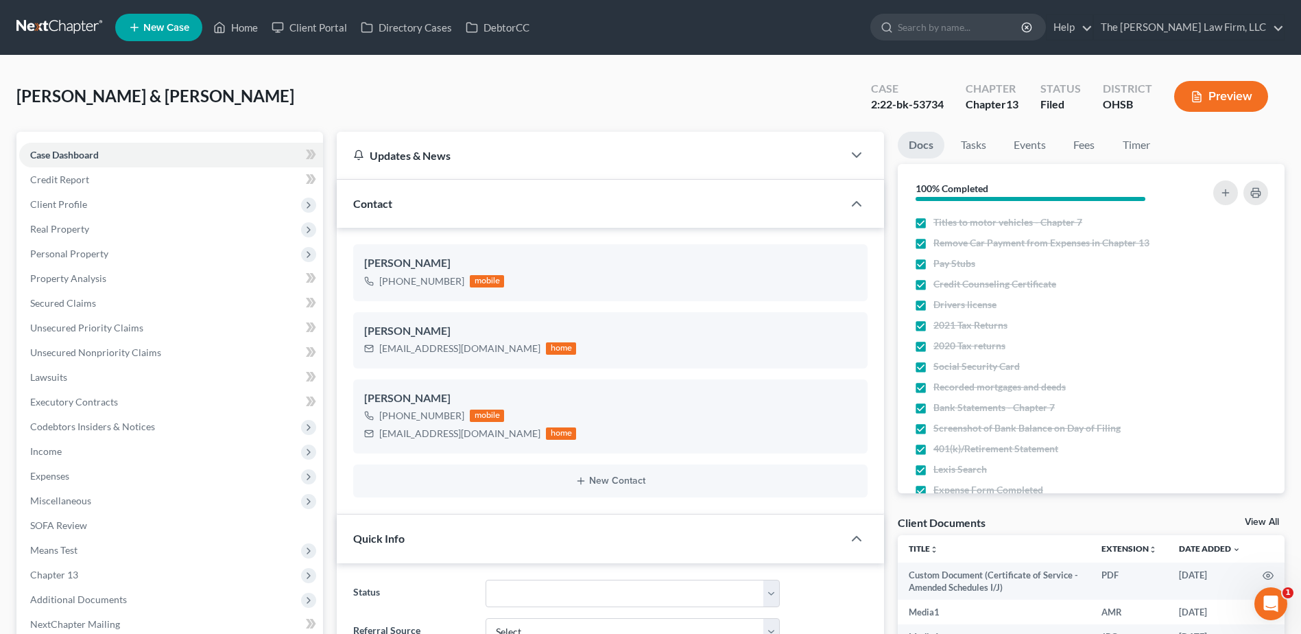
scroll to position [17178, 0]
drag, startPoint x: 128, startPoint y: 97, endPoint x: 156, endPoint y: 100, distance: 27.6
click at [156, 100] on span "[PERSON_NAME] & [PERSON_NAME]" at bounding box center [155, 96] width 278 height 20
click at [157, 107] on div "[PERSON_NAME] & [PERSON_NAME] Upgraded" at bounding box center [155, 96] width 278 height 22
drag, startPoint x: 180, startPoint y: 100, endPoint x: 173, endPoint y: 97, distance: 7.4
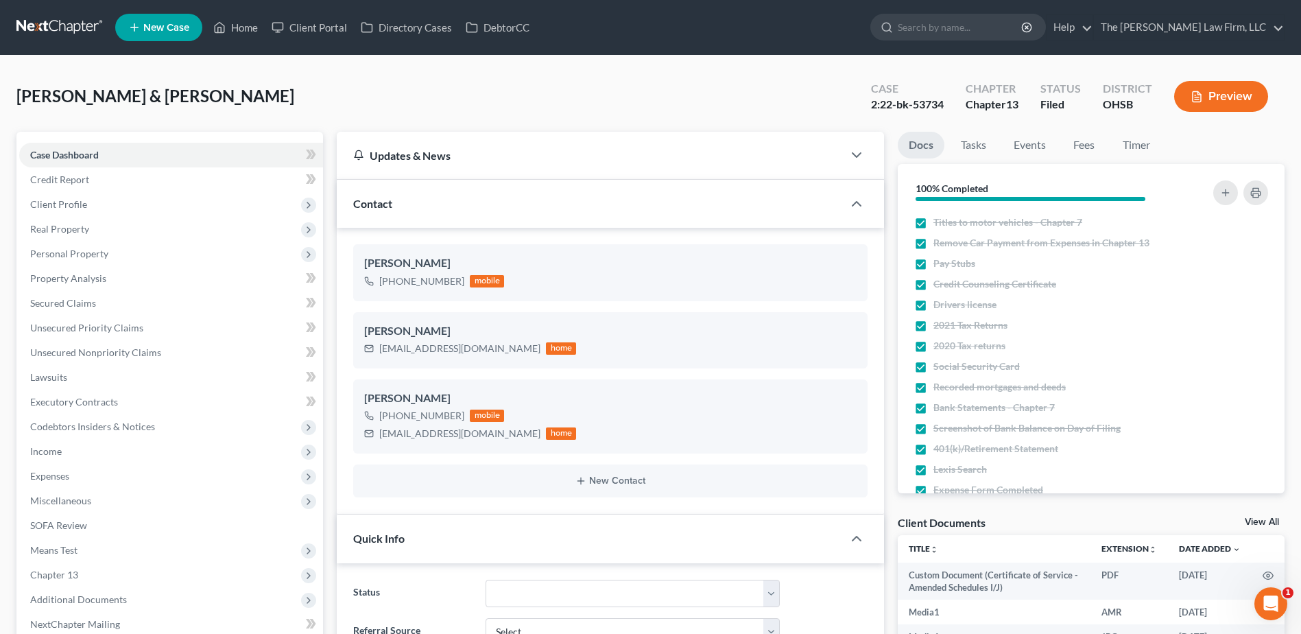
click at [177, 99] on div "[PERSON_NAME] & [PERSON_NAME] Upgraded Case 2:22-bk-53734 Chapter Chapter 13 St…" at bounding box center [650, 102] width 1268 height 60
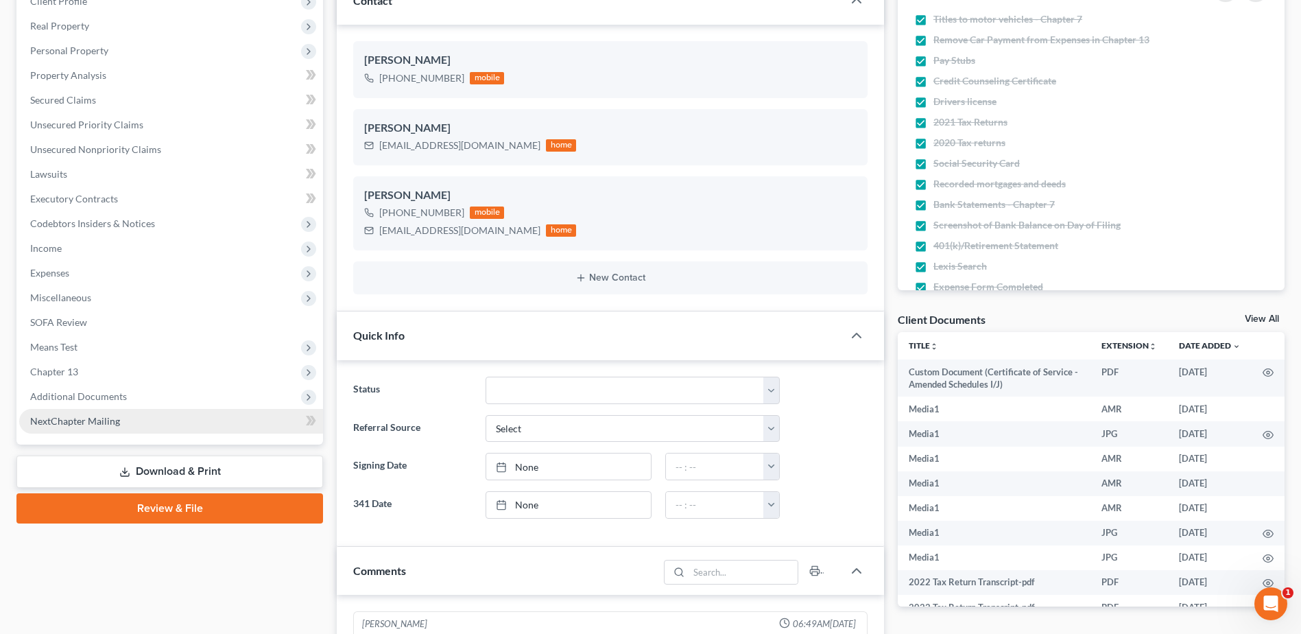
scroll to position [206, 0]
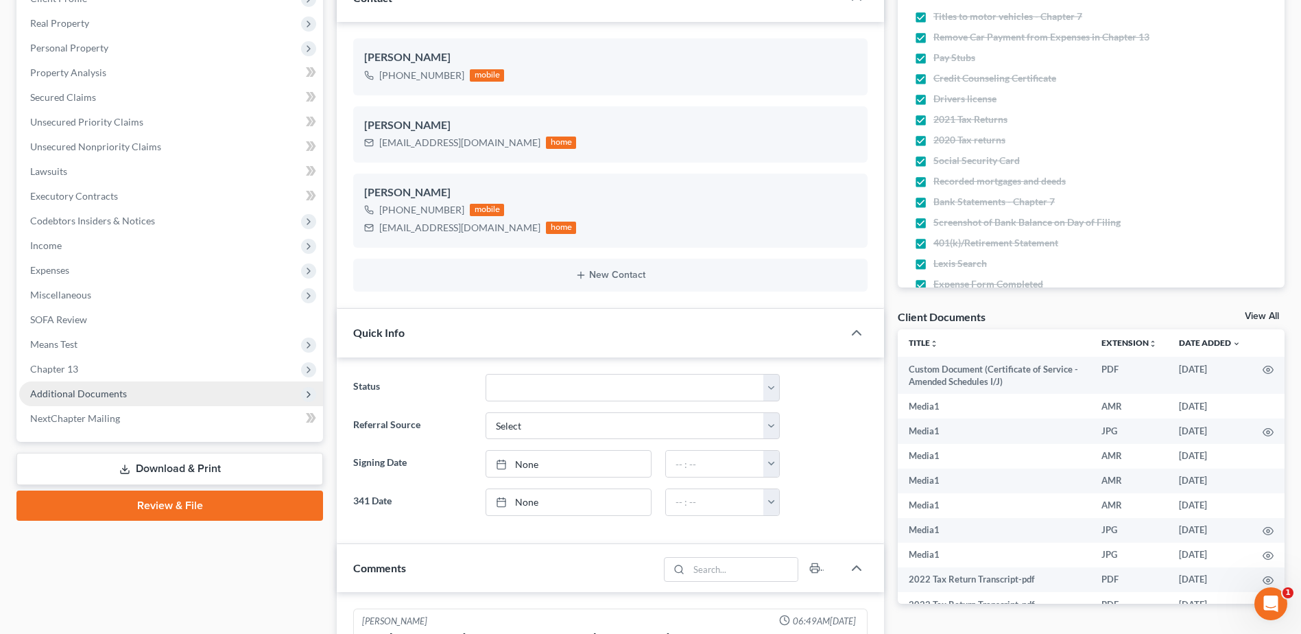
click at [124, 395] on span "Additional Documents" at bounding box center [78, 393] width 97 height 12
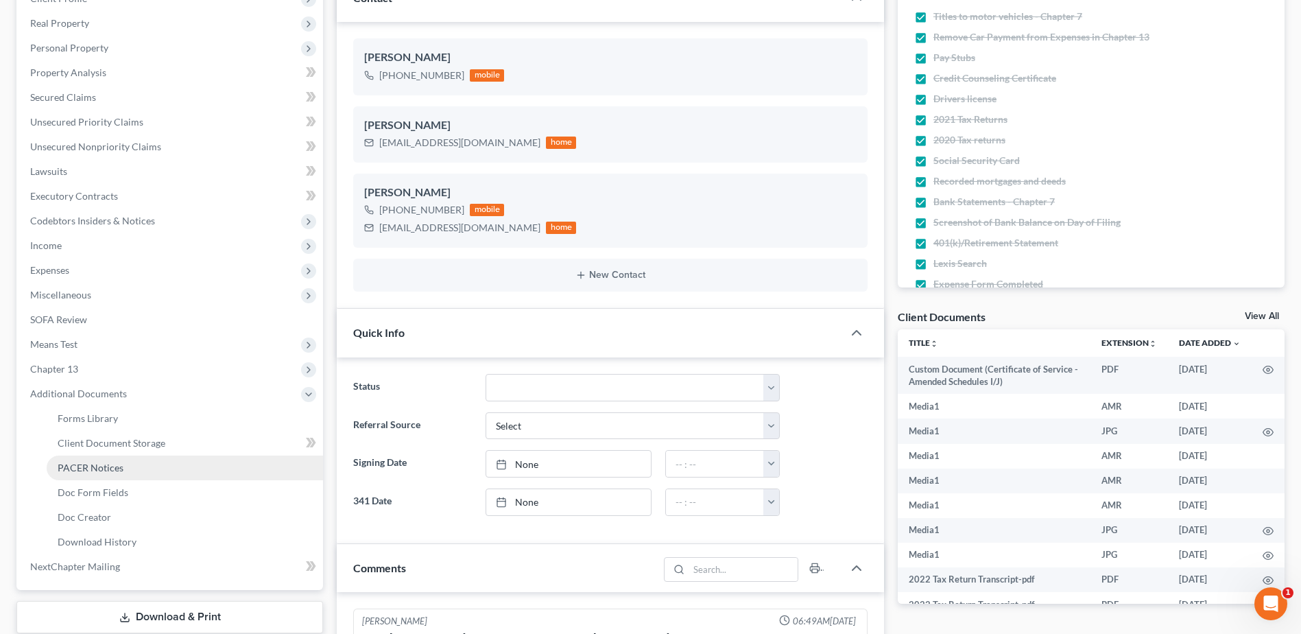
click at [129, 466] on link "PACER Notices" at bounding box center [185, 467] width 276 height 25
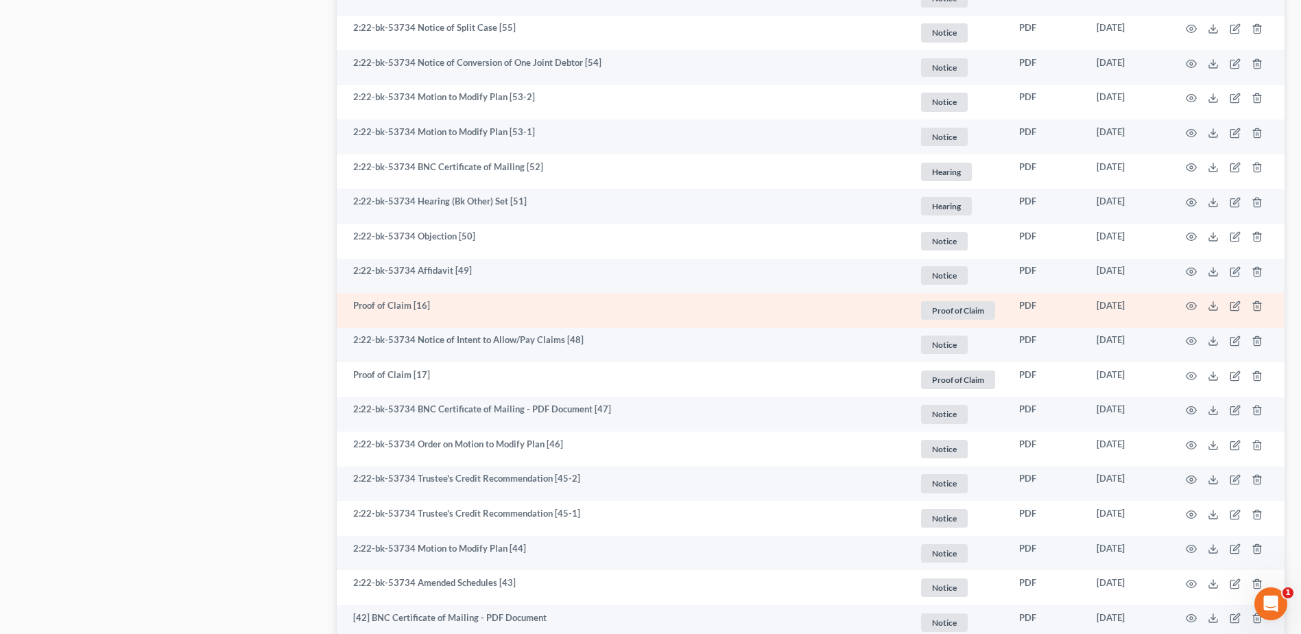
scroll to position [960, 0]
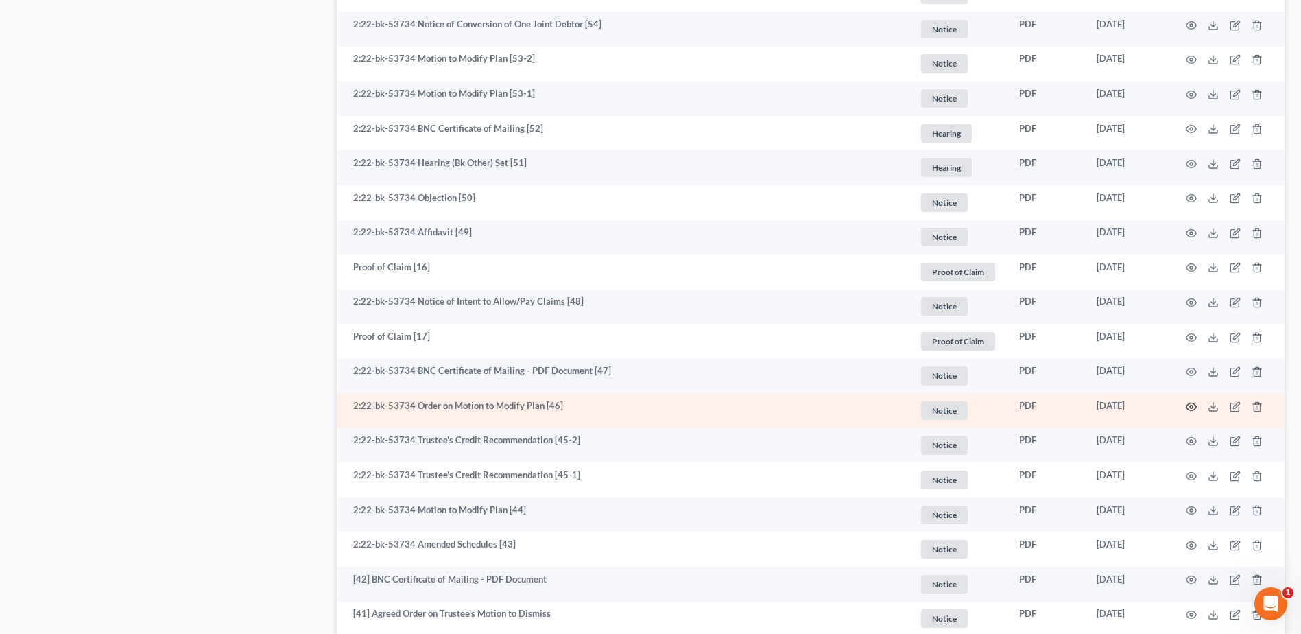
click at [1187, 406] on icon "button" at bounding box center [1191, 406] width 11 height 11
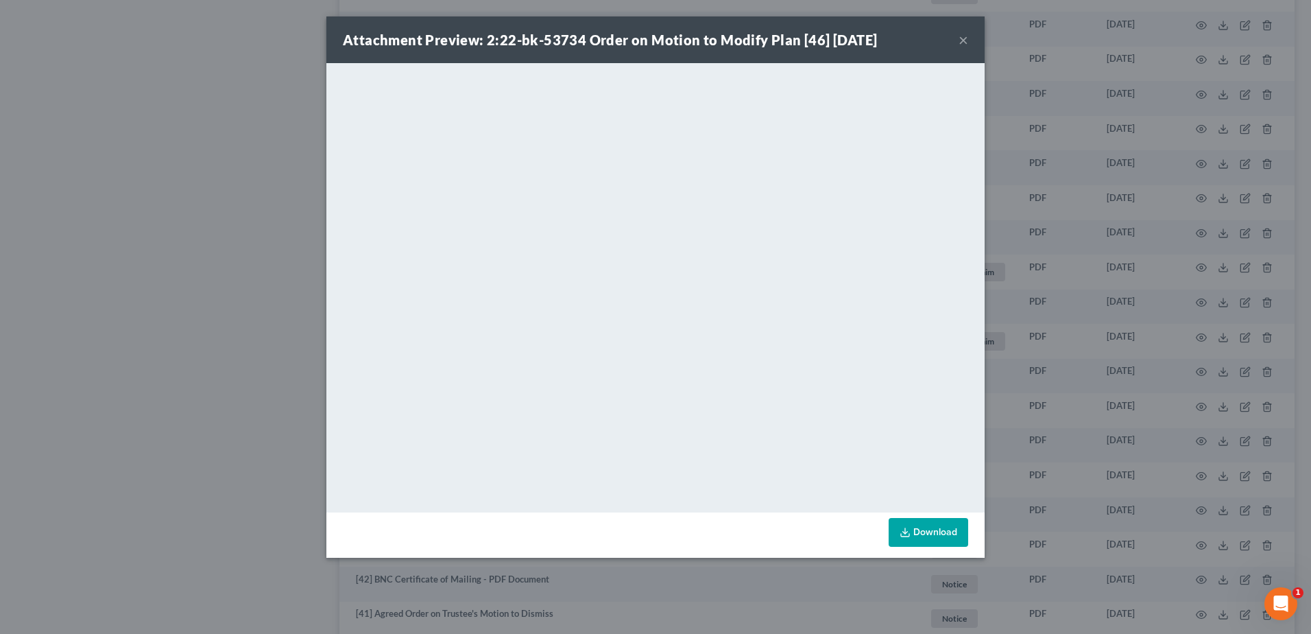
click at [966, 39] on button "×" at bounding box center [964, 40] width 10 height 16
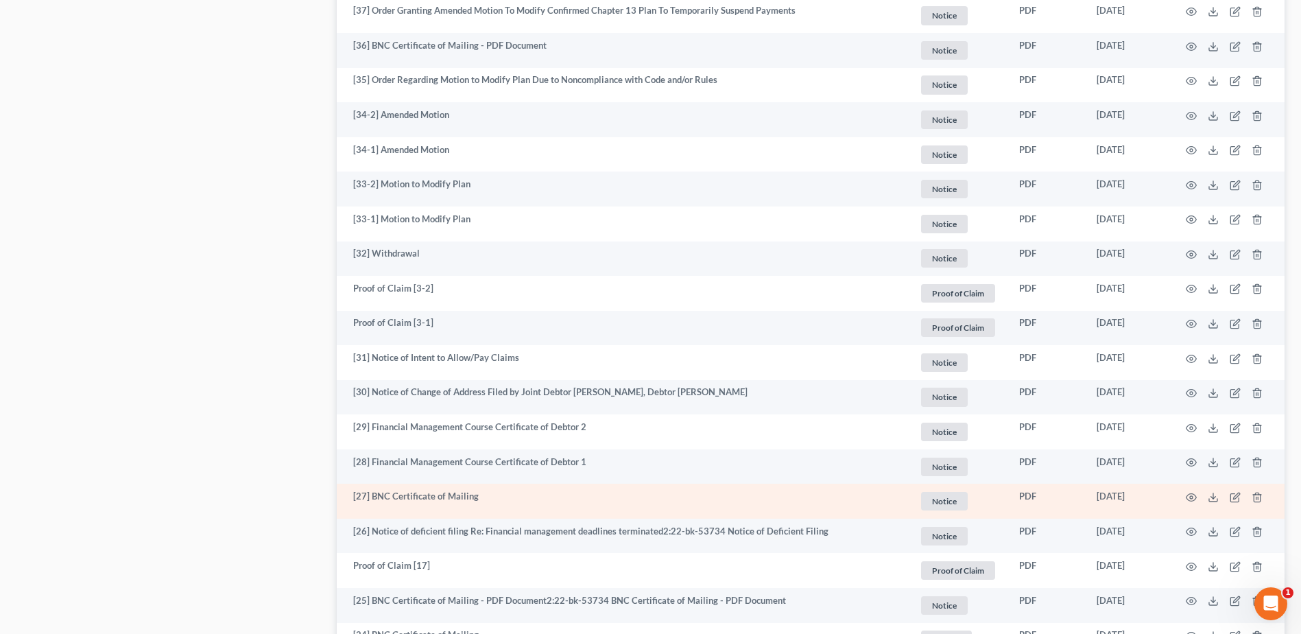
scroll to position [1715, 0]
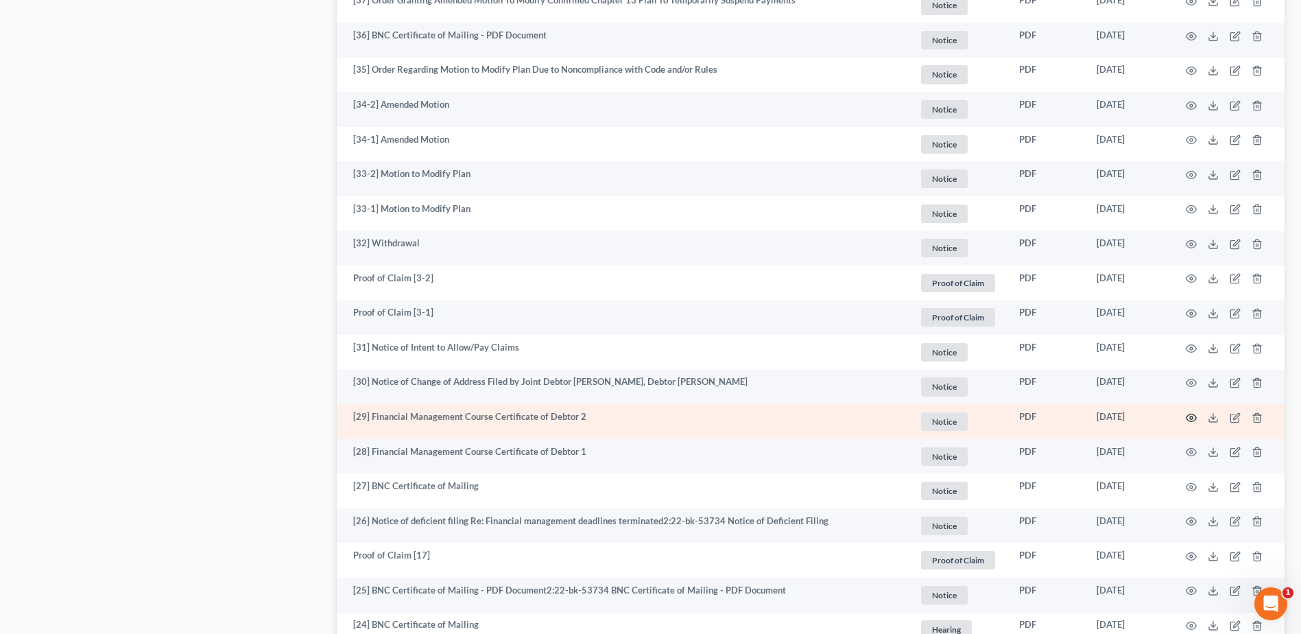
click at [1193, 416] on icon "button" at bounding box center [1191, 417] width 11 height 11
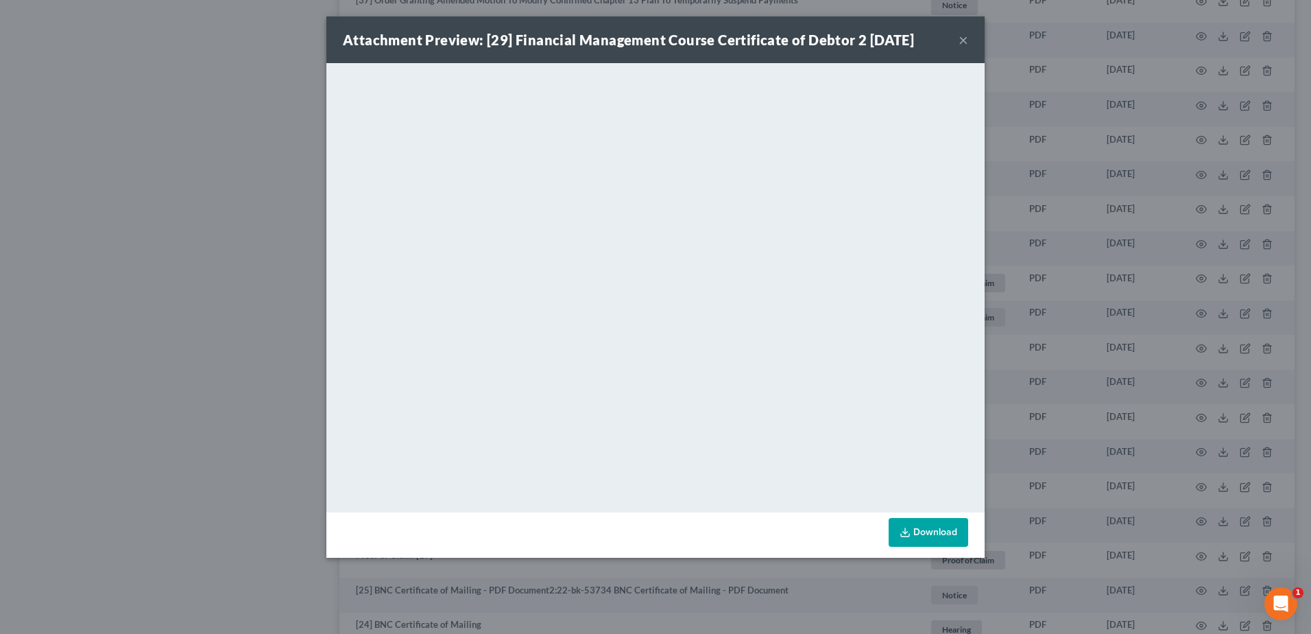
drag, startPoint x: 964, startPoint y: 37, endPoint x: 912, endPoint y: 40, distance: 51.5
click at [964, 37] on button "×" at bounding box center [964, 40] width 10 height 16
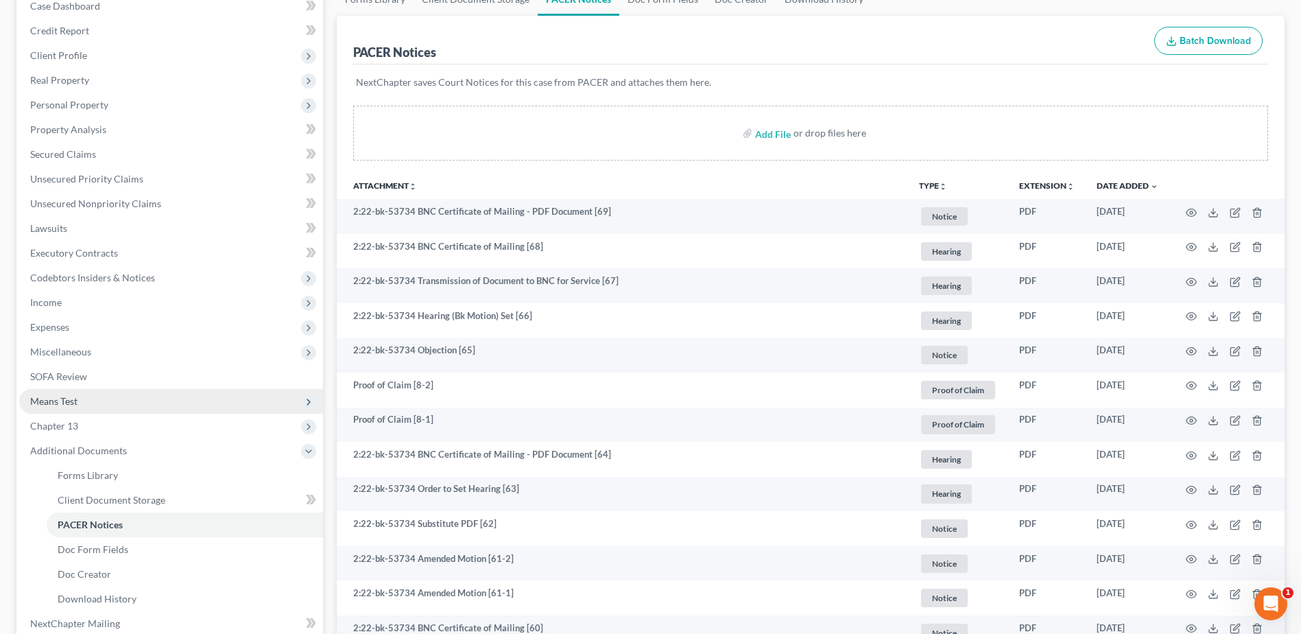
scroll to position [0, 0]
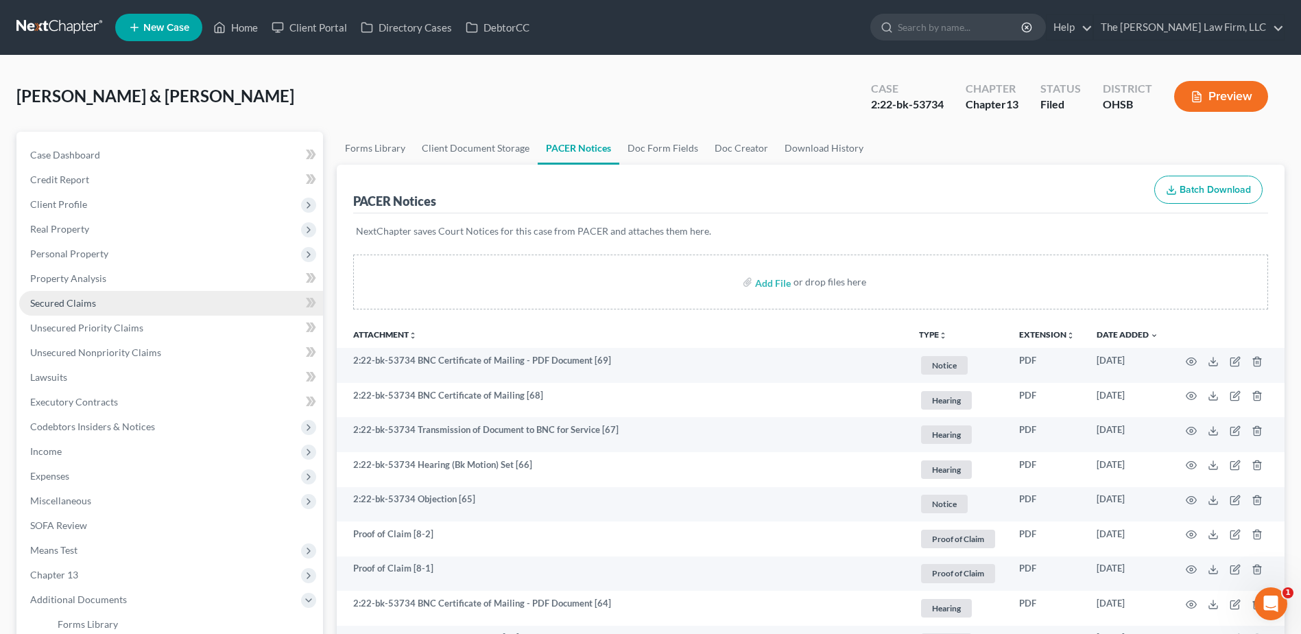
click at [45, 305] on span "Secured Claims" at bounding box center [63, 303] width 66 height 12
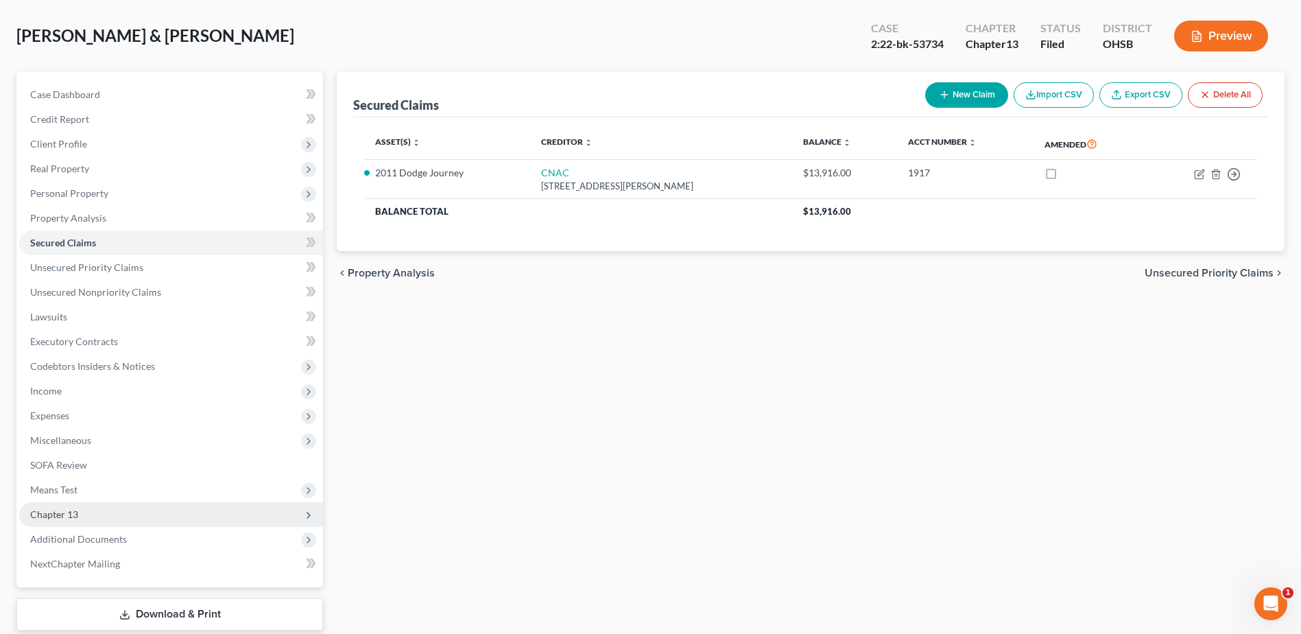
scroll to position [145, 0]
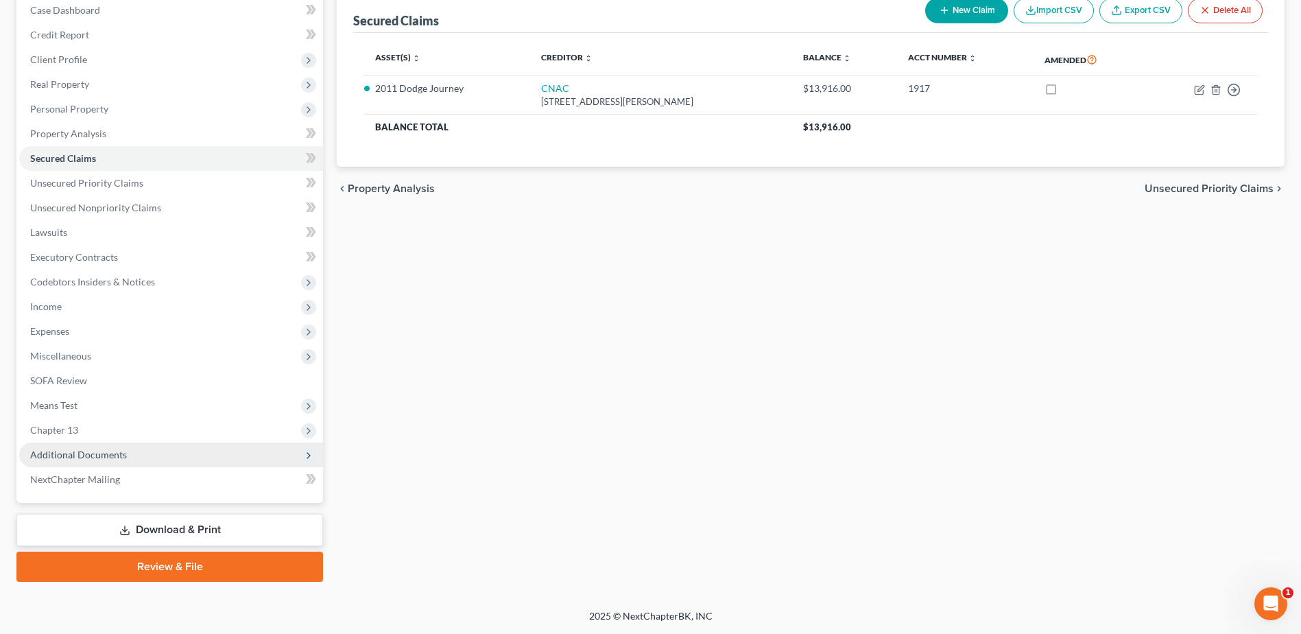
drag, startPoint x: 101, startPoint y: 444, endPoint x: 99, endPoint y: 457, distance: 12.4
click at [101, 444] on span "Additional Documents" at bounding box center [171, 454] width 304 height 25
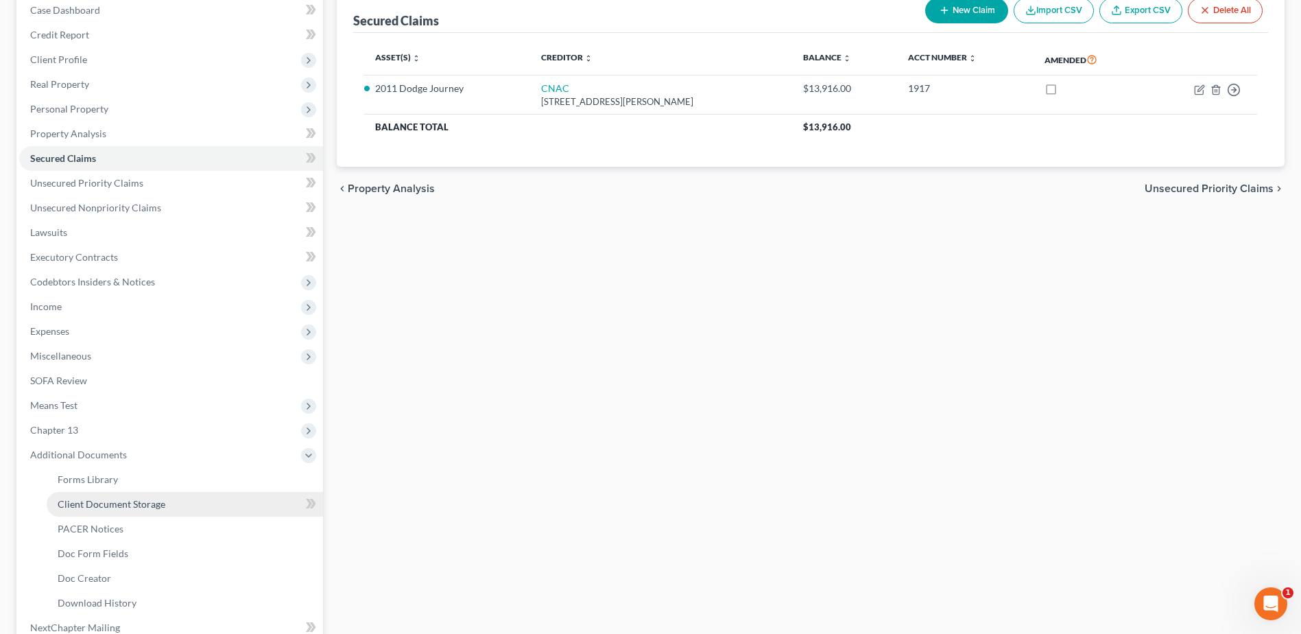
click at [95, 495] on link "Client Document Storage" at bounding box center [185, 504] width 276 height 25
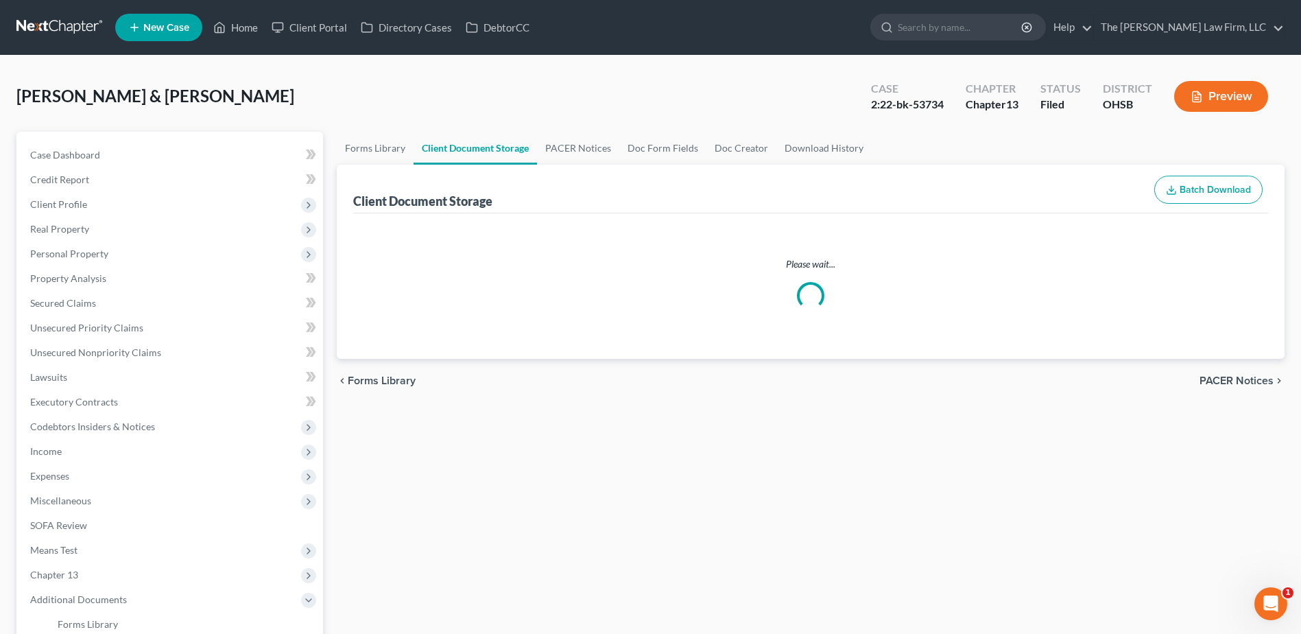
select select "52"
select select "61"
select select "7"
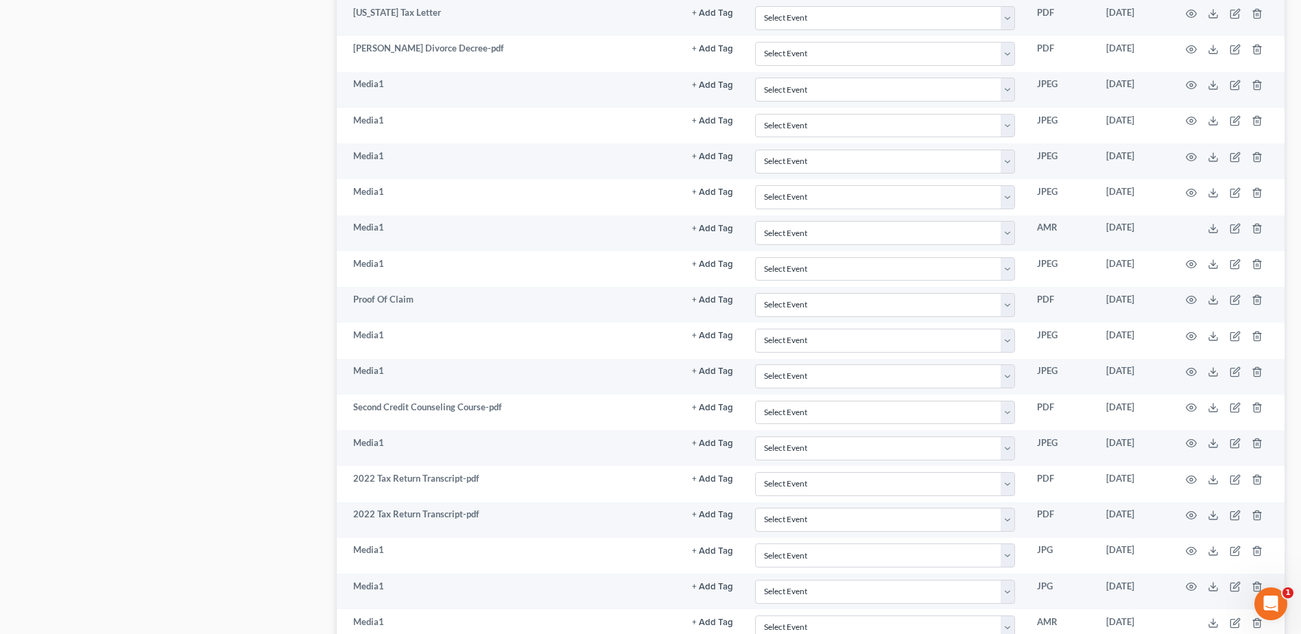
scroll to position [1669, 0]
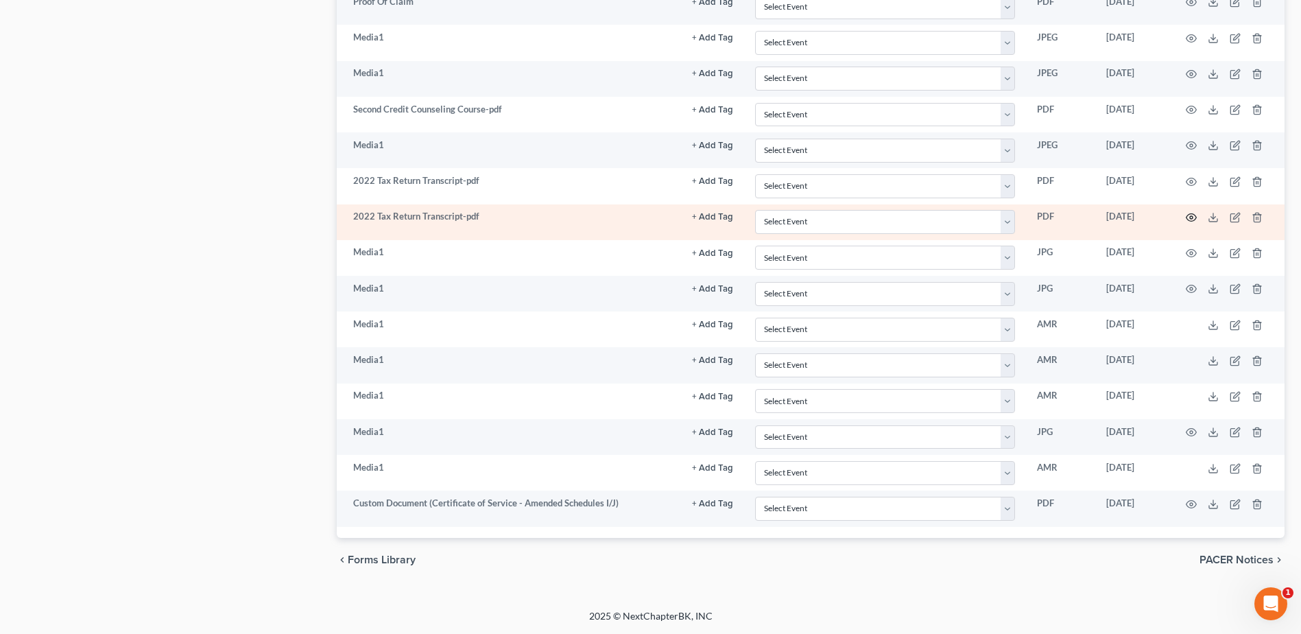
click at [1189, 215] on icon "button" at bounding box center [1191, 217] width 11 height 11
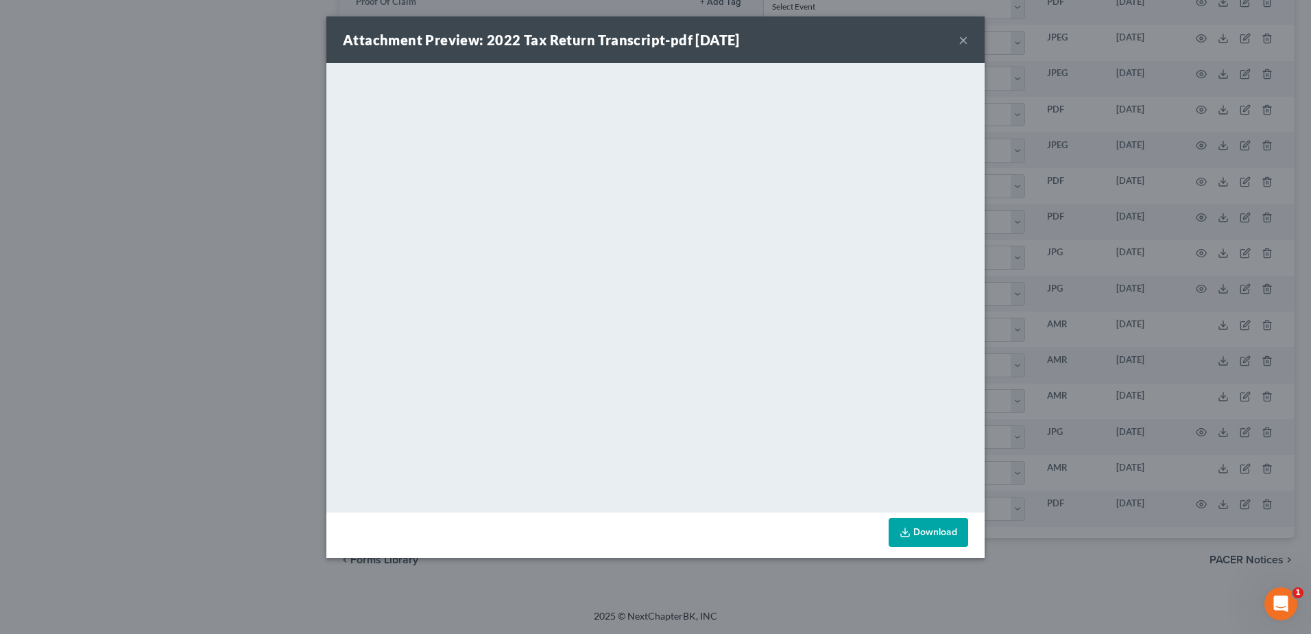
click at [963, 38] on button "×" at bounding box center [964, 40] width 10 height 16
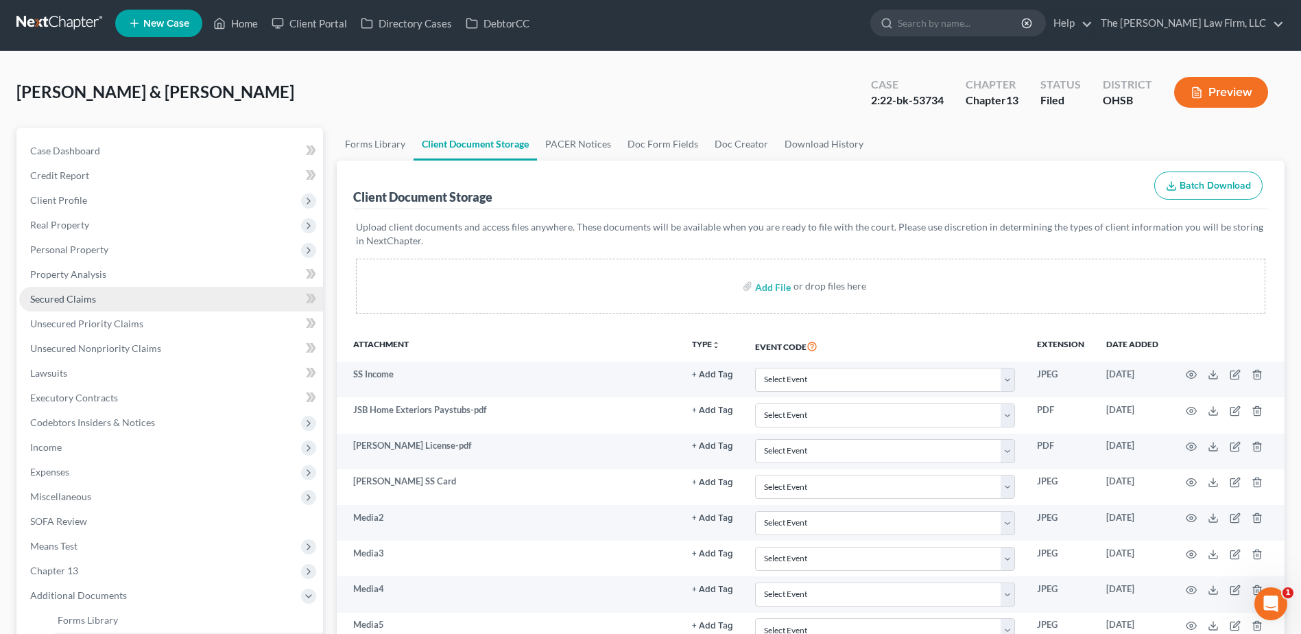
scroll to position [0, 0]
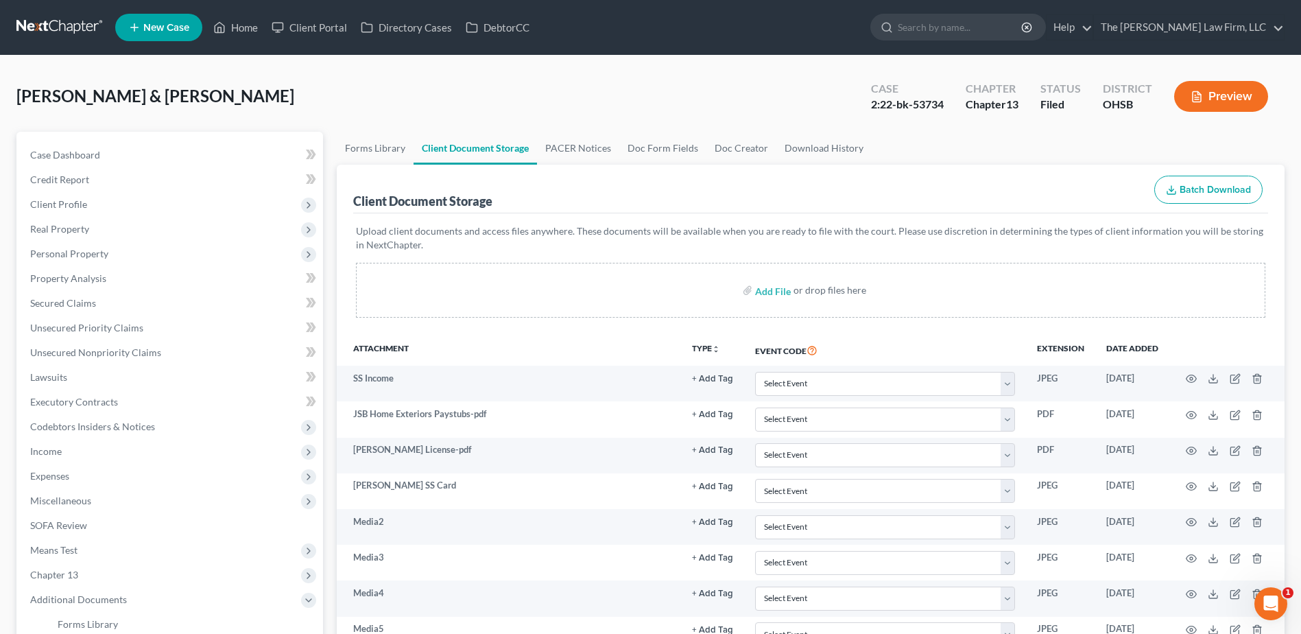
click at [36, 23] on link at bounding box center [60, 27] width 88 height 25
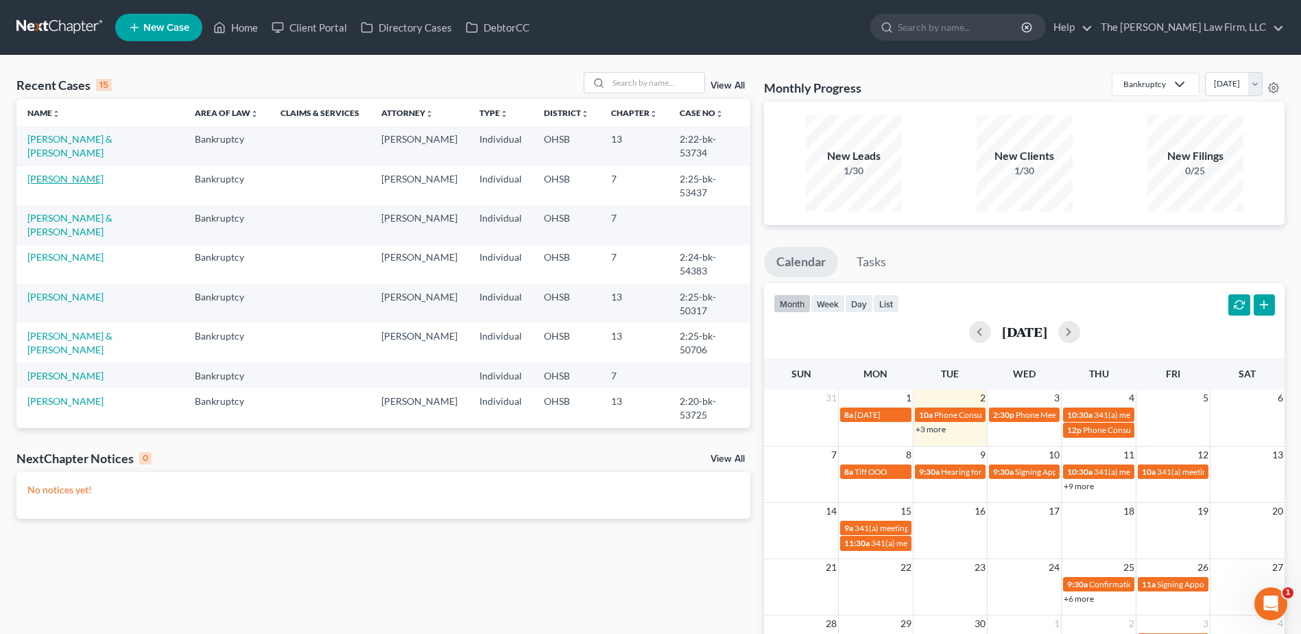
click at [60, 173] on link "[PERSON_NAME]" at bounding box center [65, 179] width 76 height 12
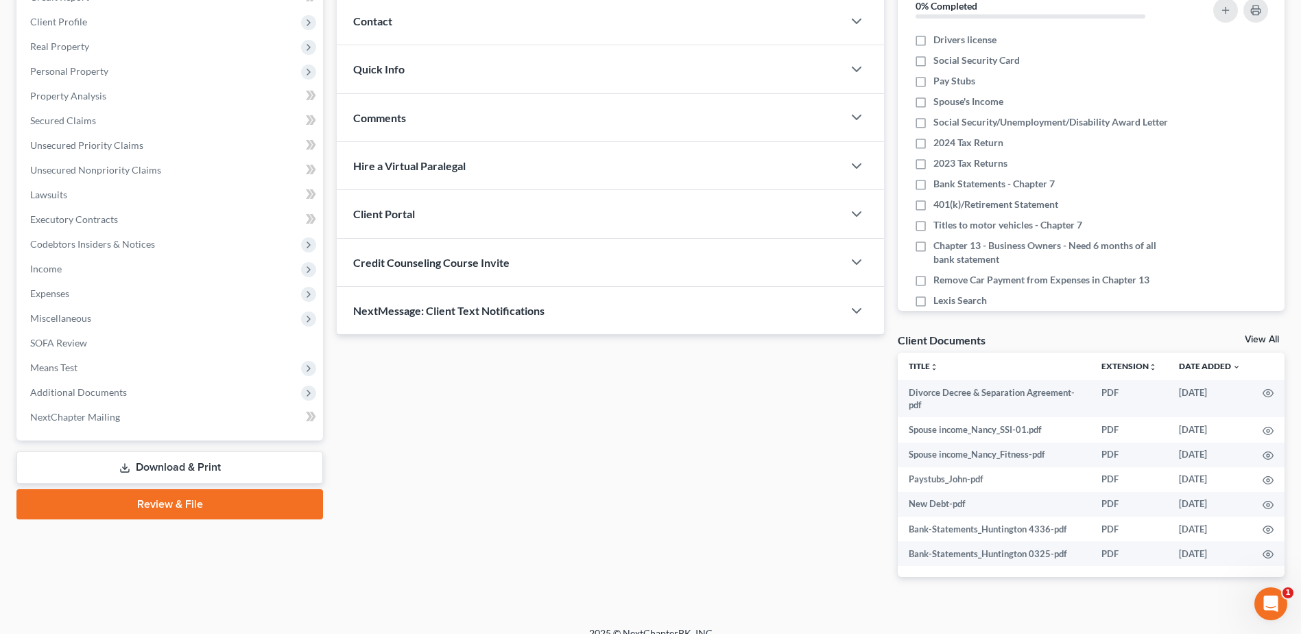
scroll to position [200, 0]
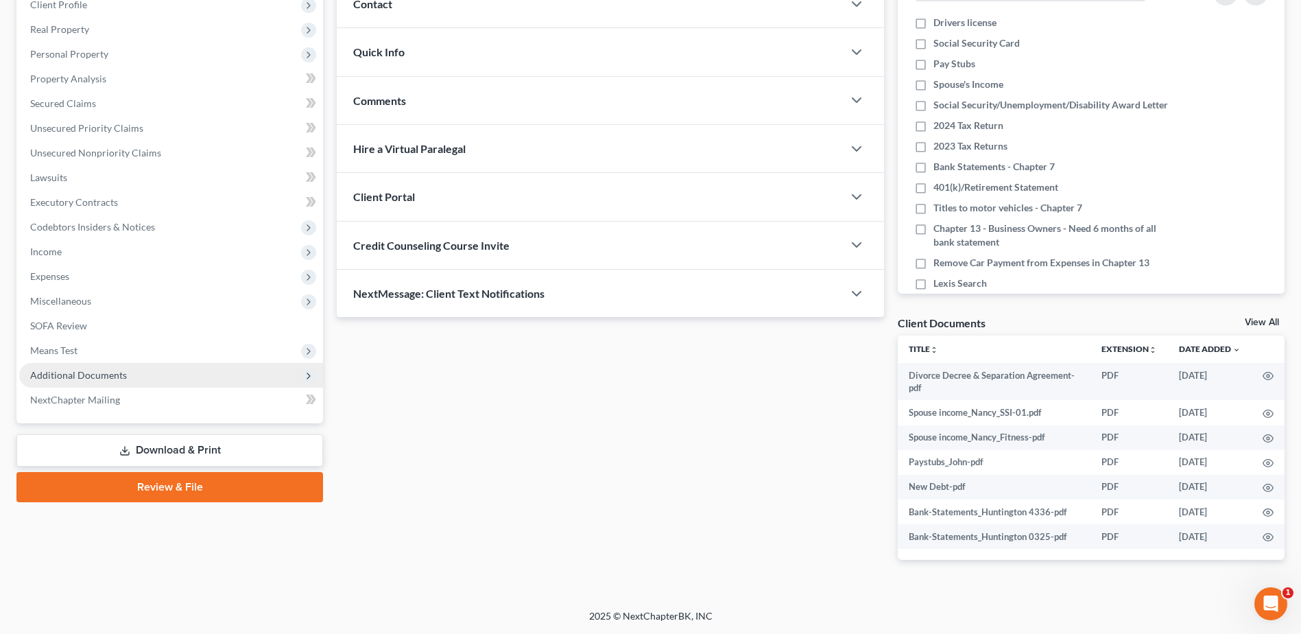
click at [107, 379] on span "Additional Documents" at bounding box center [78, 375] width 97 height 12
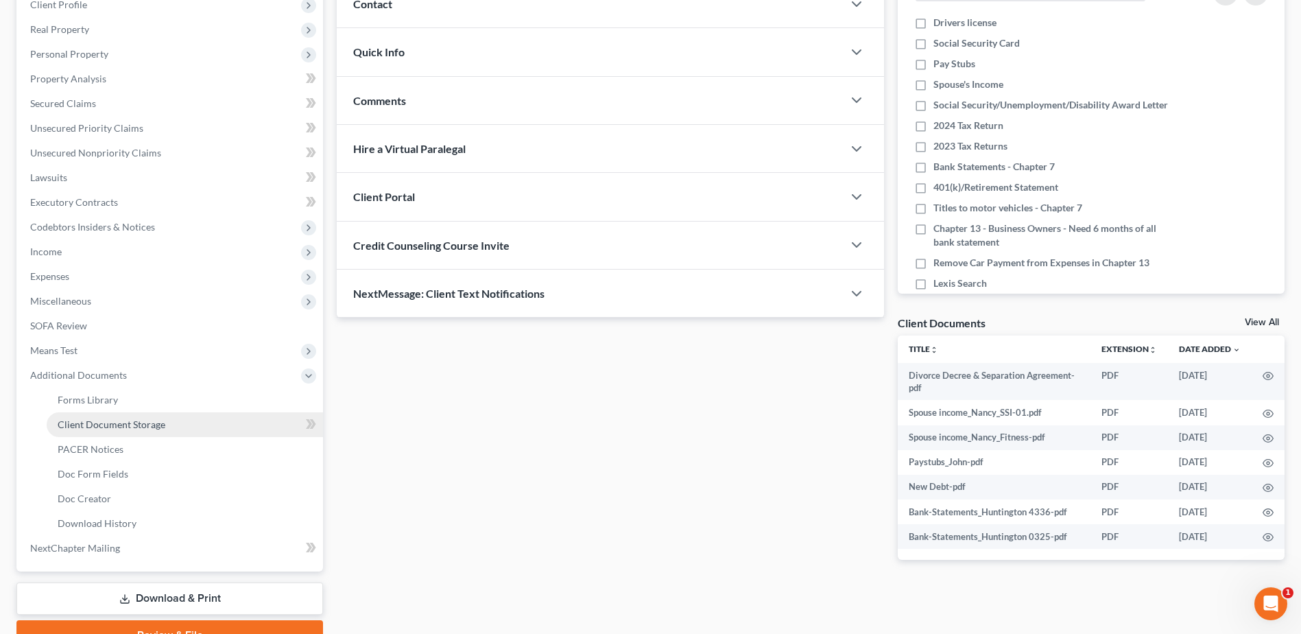
click at [111, 429] on span "Client Document Storage" at bounding box center [112, 424] width 108 height 12
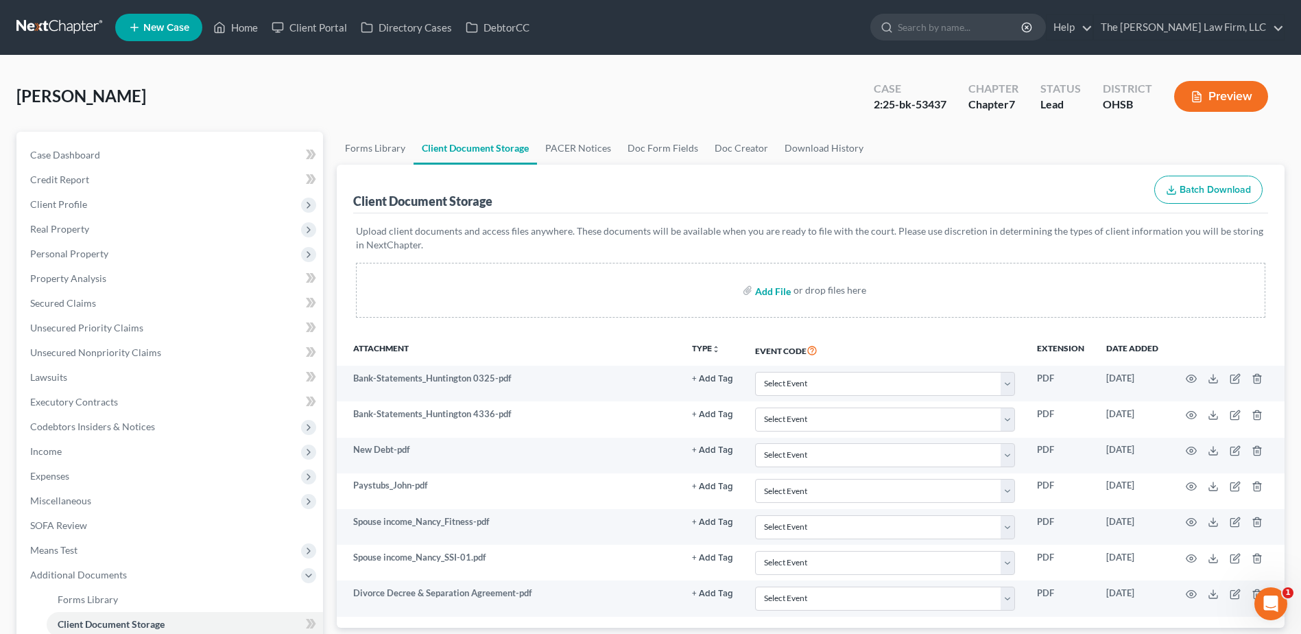
click at [786, 292] on input "file" at bounding box center [771, 290] width 33 height 25
type input "C:\fakepath\2022 Tax Return Transcript.pdf"
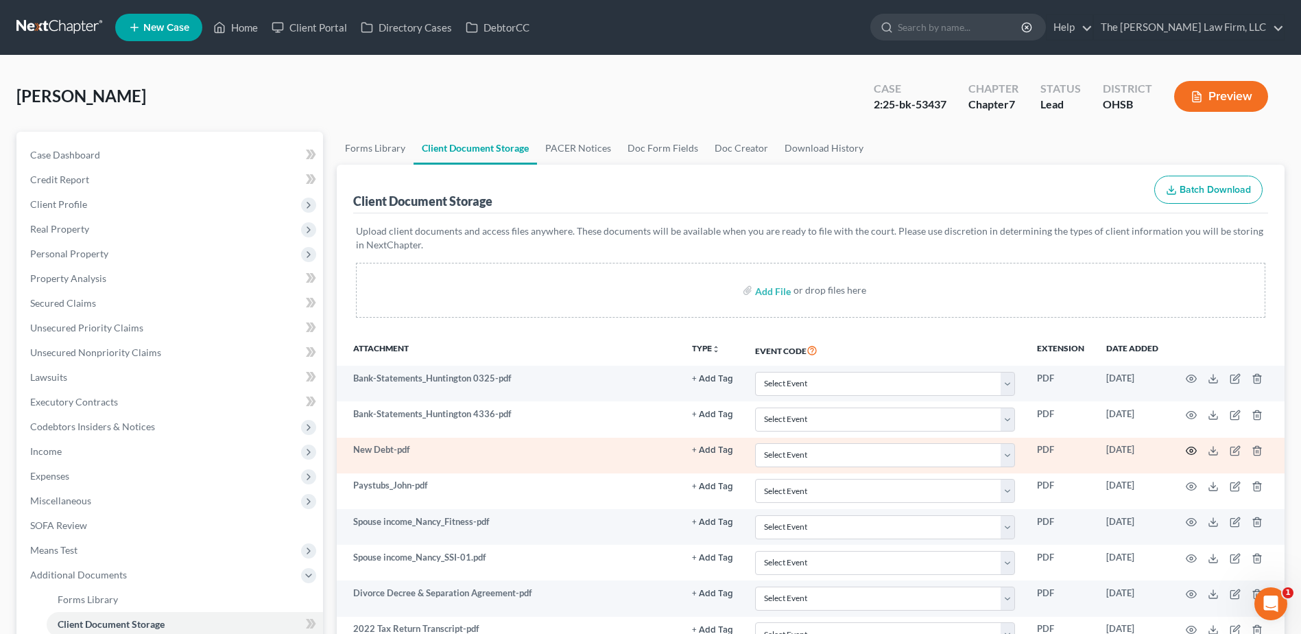
click at [1193, 450] on icon "button" at bounding box center [1191, 450] width 11 height 11
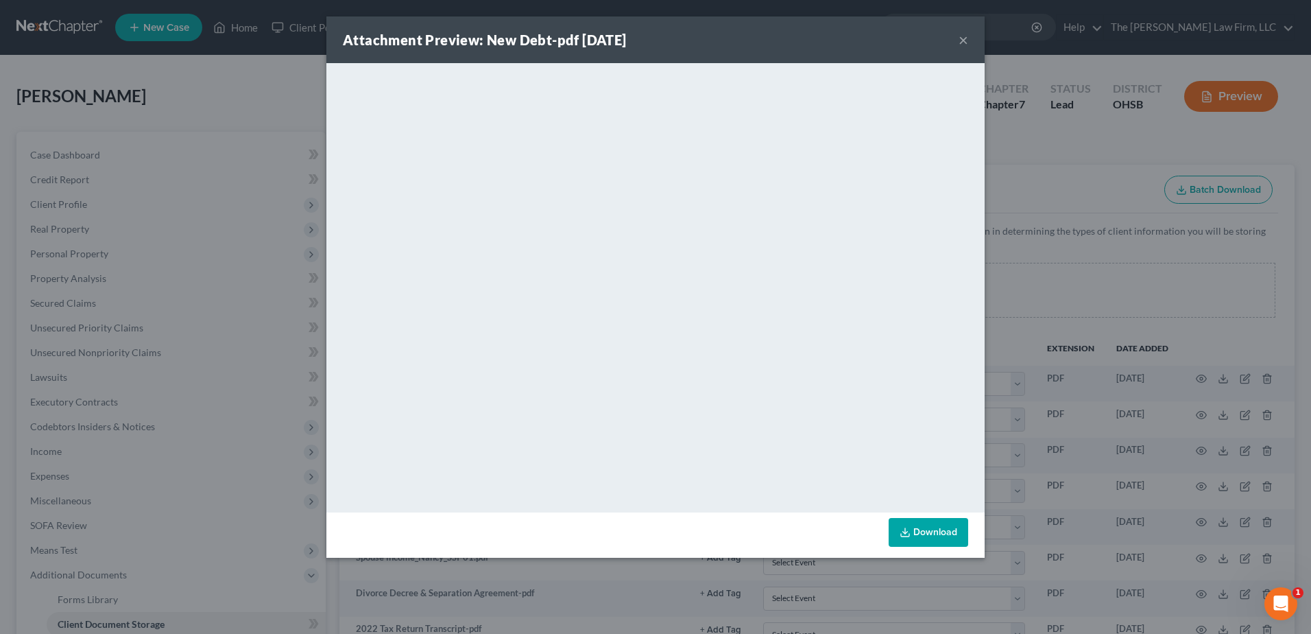
click at [962, 39] on button "×" at bounding box center [964, 40] width 10 height 16
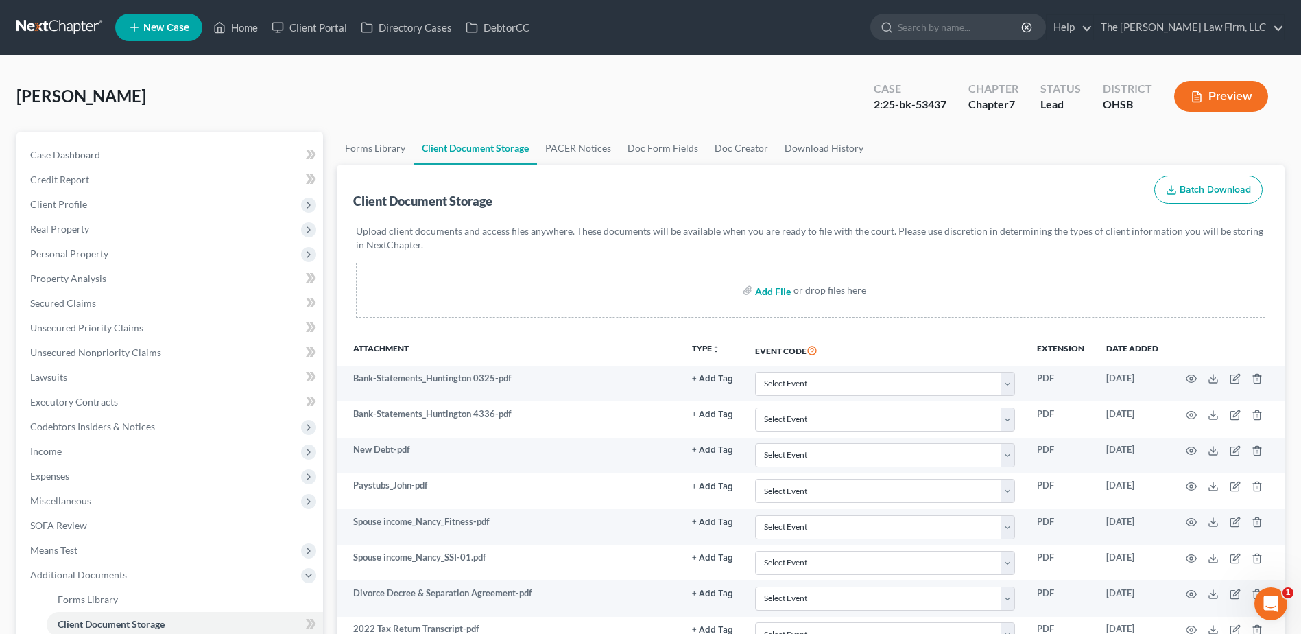
click at [774, 293] on input "file" at bounding box center [771, 290] width 33 height 25
type input "C:\fakepath\Financial Management.pdf"
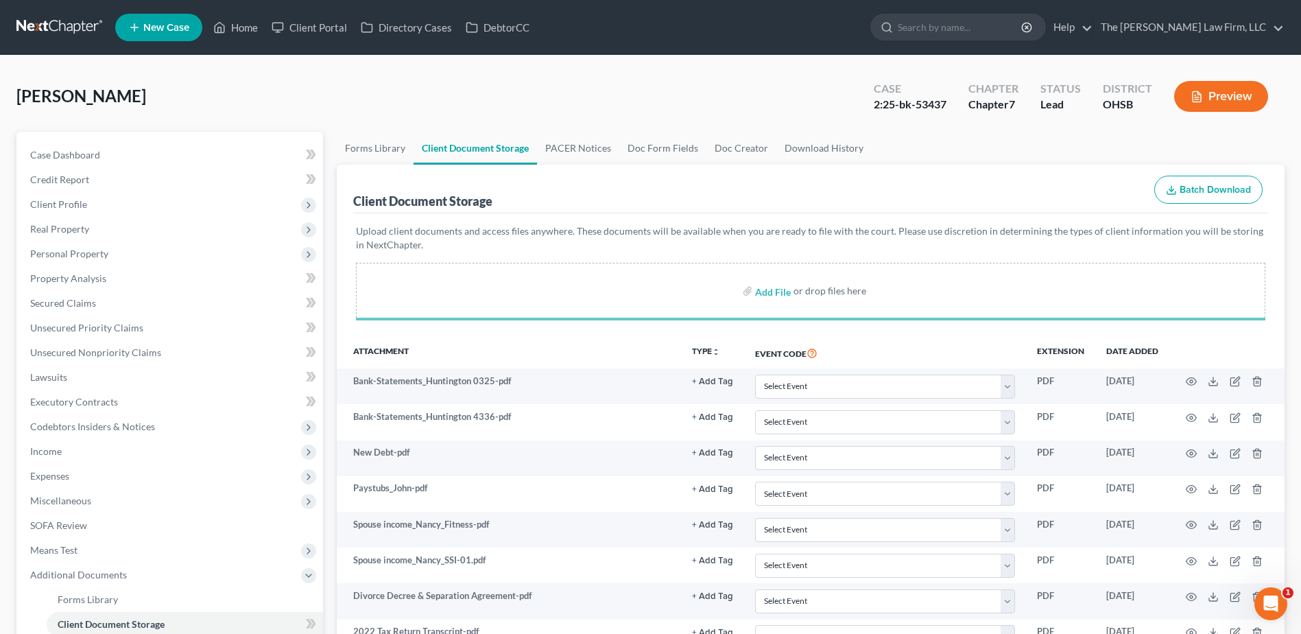
scroll to position [268, 0]
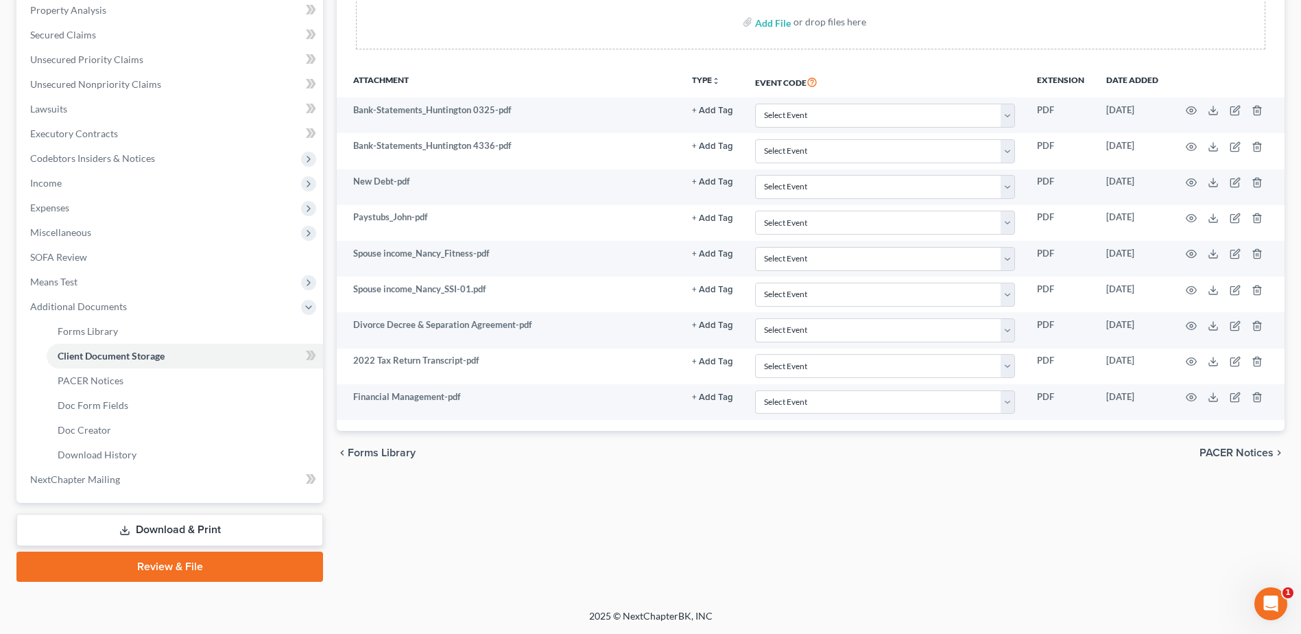
click at [183, 567] on link "Review & File" at bounding box center [169, 566] width 307 height 30
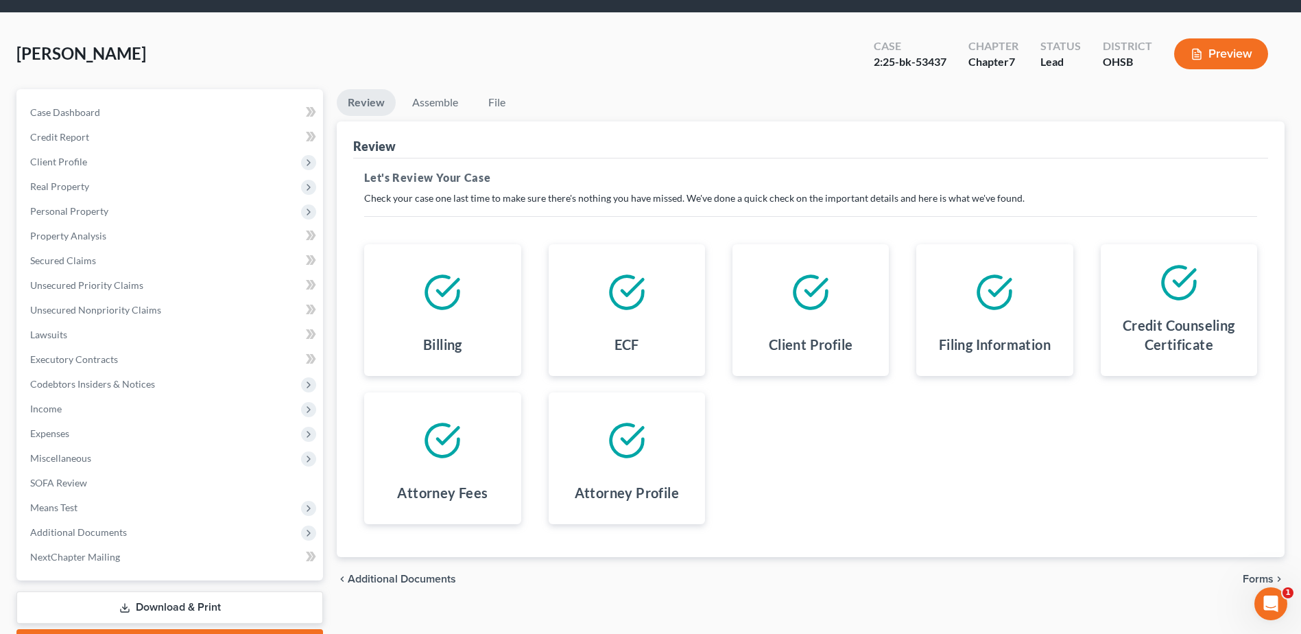
scroll to position [120, 0]
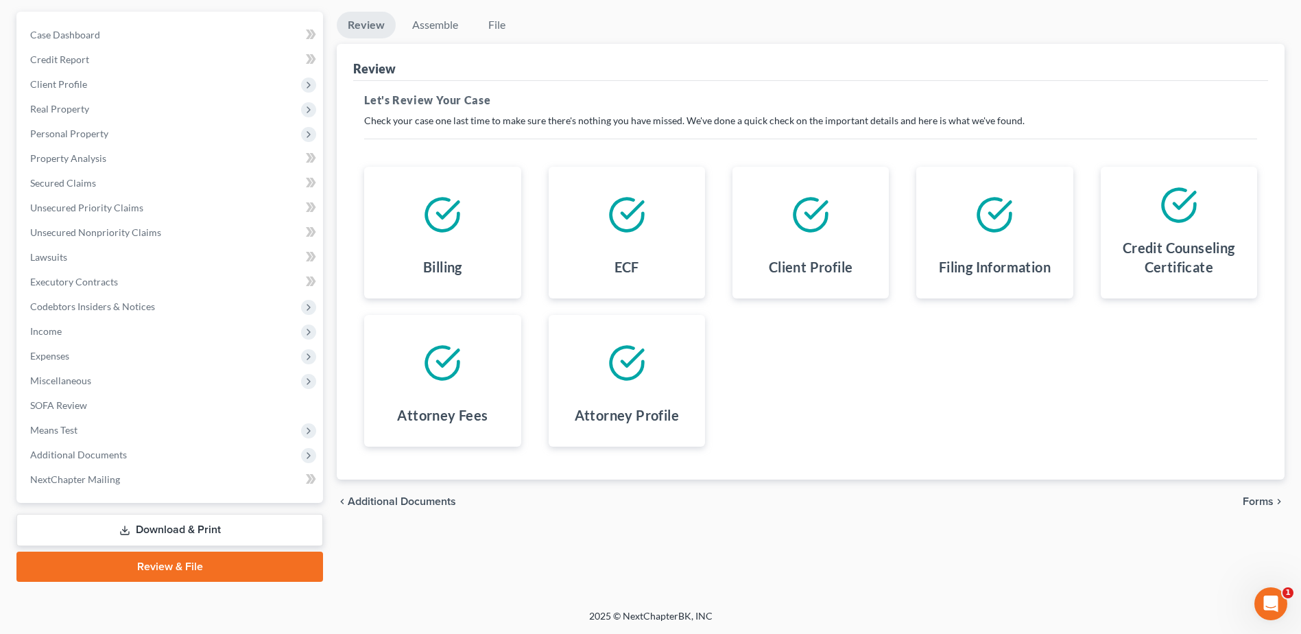
click at [1250, 505] on span "Forms" at bounding box center [1258, 501] width 31 height 11
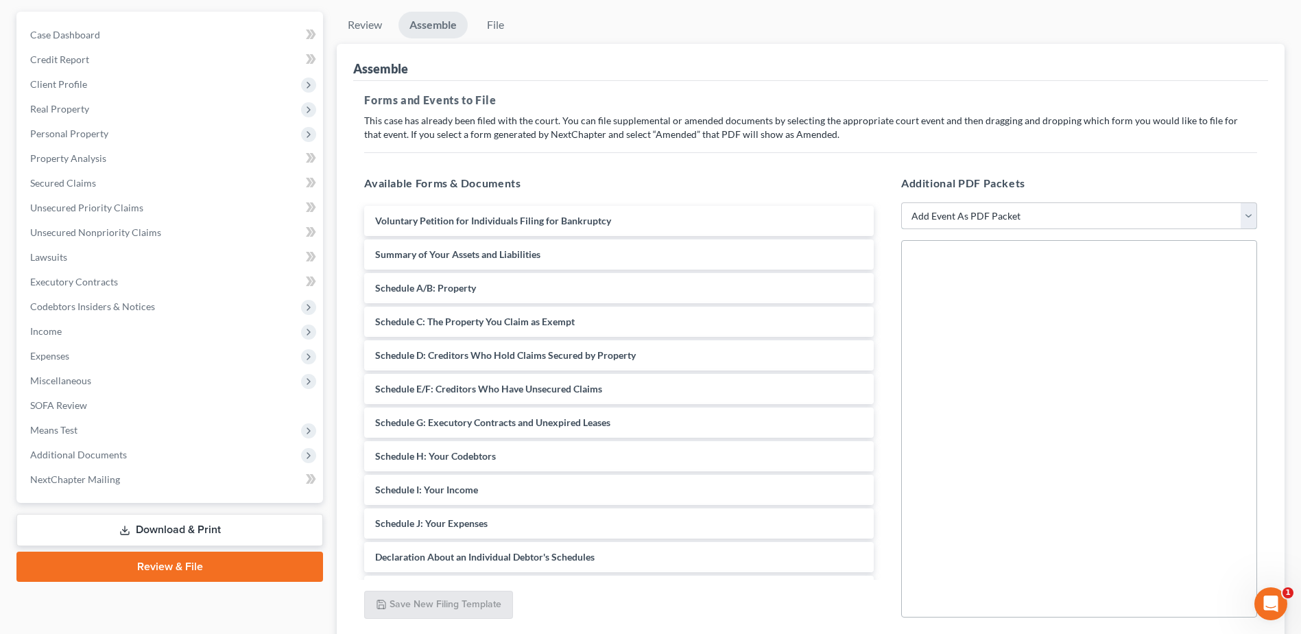
click at [976, 222] on select "Add Event As PDF Packet 20 Largest Unsecured Creditors Amended Document Amended…" at bounding box center [1079, 215] width 356 height 27
select select "25"
click at [901, 202] on select "Add Event As PDF Packet 20 Largest Unsecured Creditors Amended Document Amended…" at bounding box center [1079, 215] width 356 height 27
select select
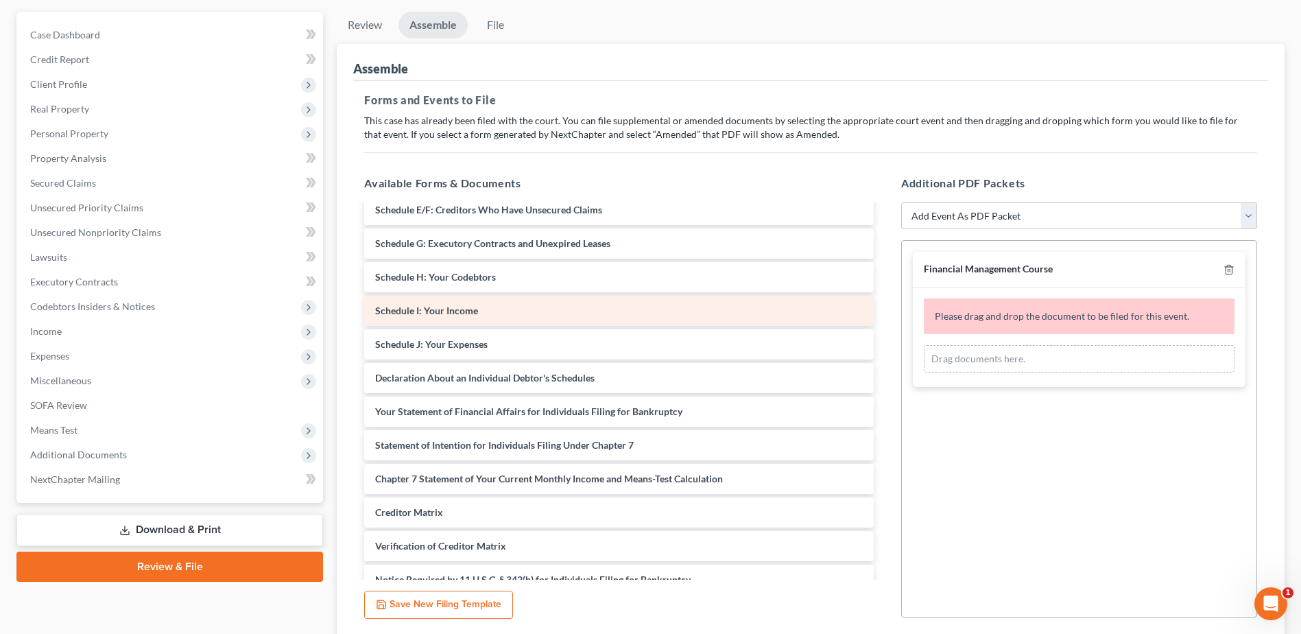
scroll to position [274, 0]
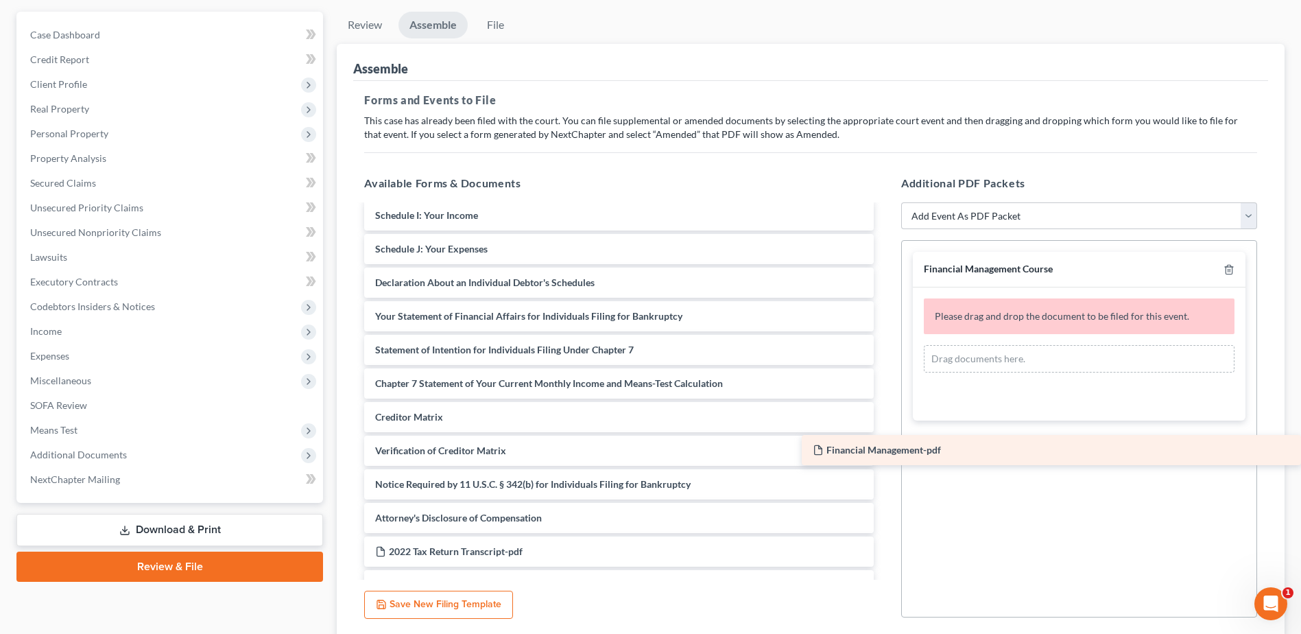
drag, startPoint x: 477, startPoint y: 556, endPoint x: 1008, endPoint y: 390, distance: 556.2
click at [885, 397] on div "Financial Management-pdf Voluntary Petition for Individuals Filing for Bankrupt…" at bounding box center [619, 366] width 532 height 870
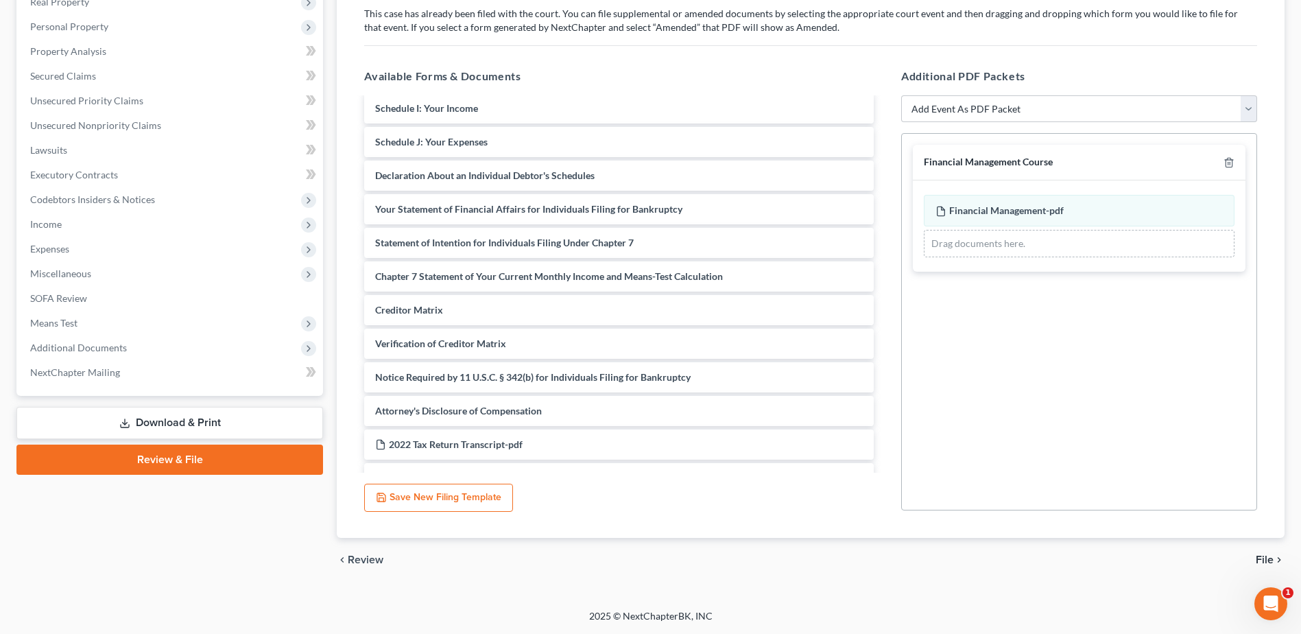
click at [1262, 562] on span "File" at bounding box center [1265, 559] width 18 height 11
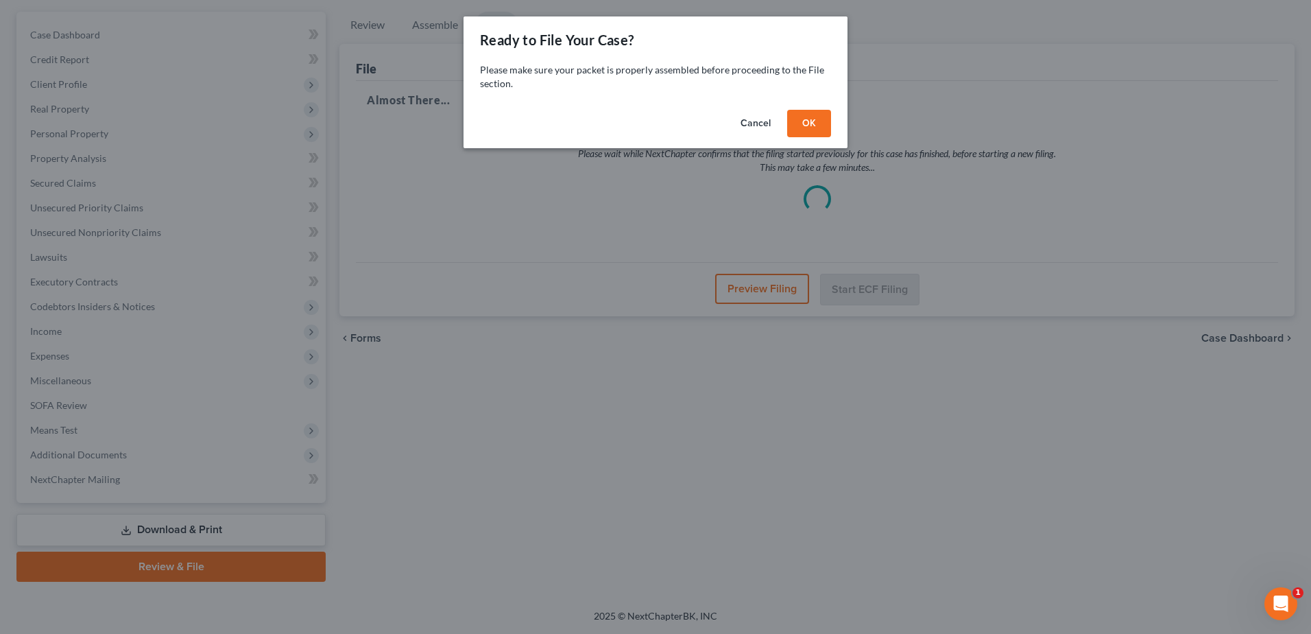
click at [813, 122] on button "OK" at bounding box center [809, 123] width 44 height 27
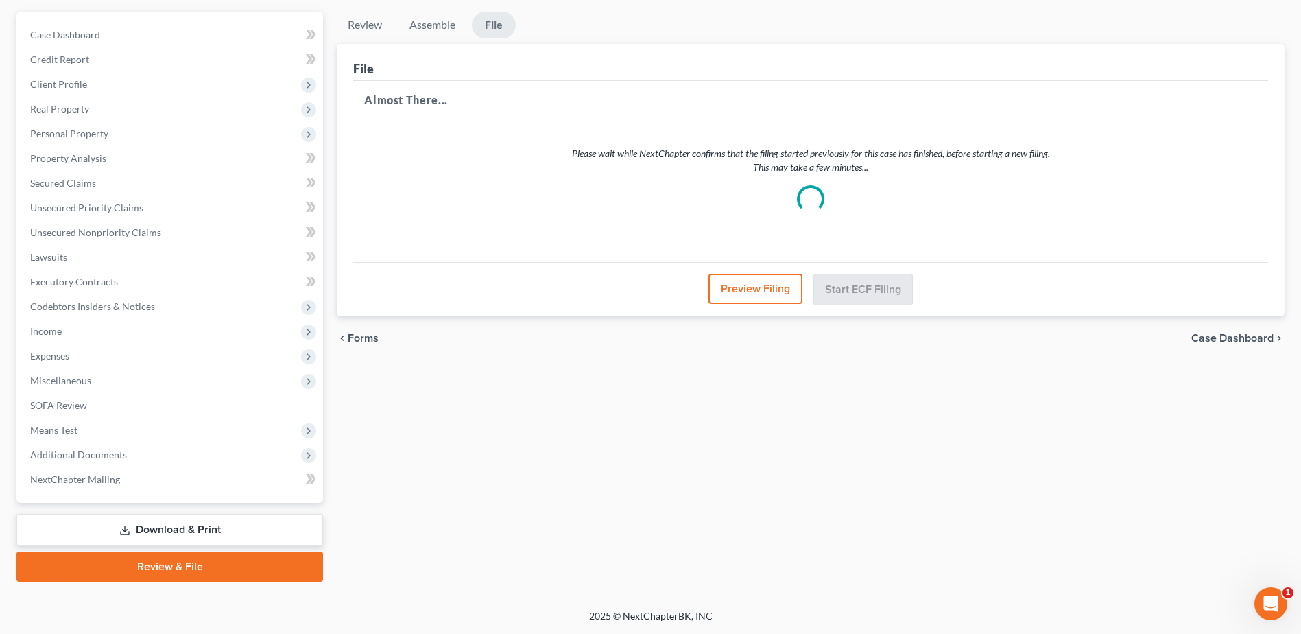
click at [751, 288] on button "Preview Filing" at bounding box center [755, 289] width 94 height 30
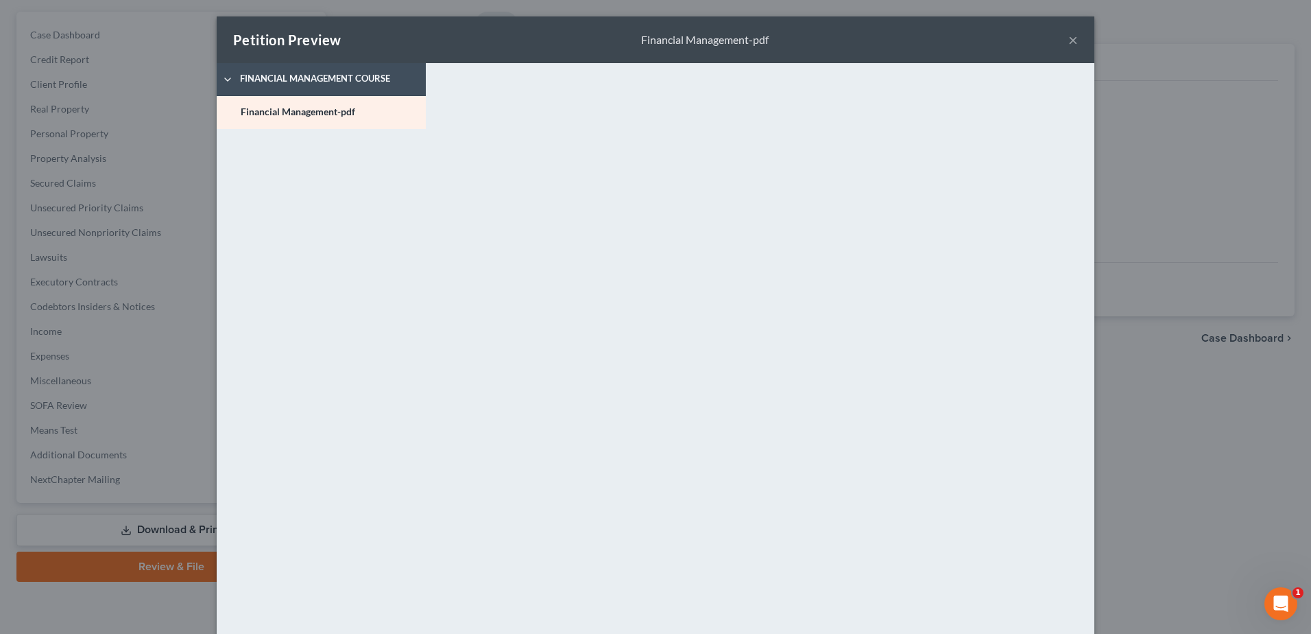
drag, startPoint x: 1075, startPoint y: 36, endPoint x: 1066, endPoint y: 36, distance: 8.9
click at [1069, 36] on div "Petition Preview Financial Management-pdf ×" at bounding box center [656, 39] width 878 height 47
click at [1069, 36] on button "×" at bounding box center [1074, 40] width 10 height 16
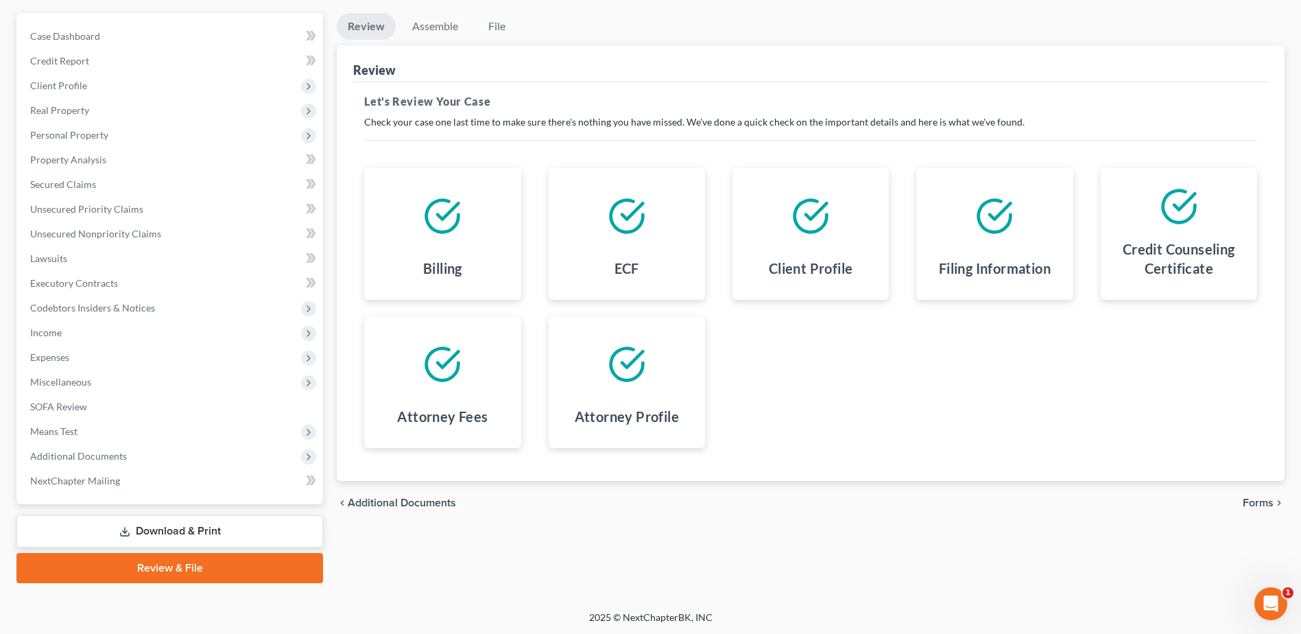
scroll to position [120, 0]
click at [1259, 503] on span "Forms" at bounding box center [1258, 501] width 31 height 11
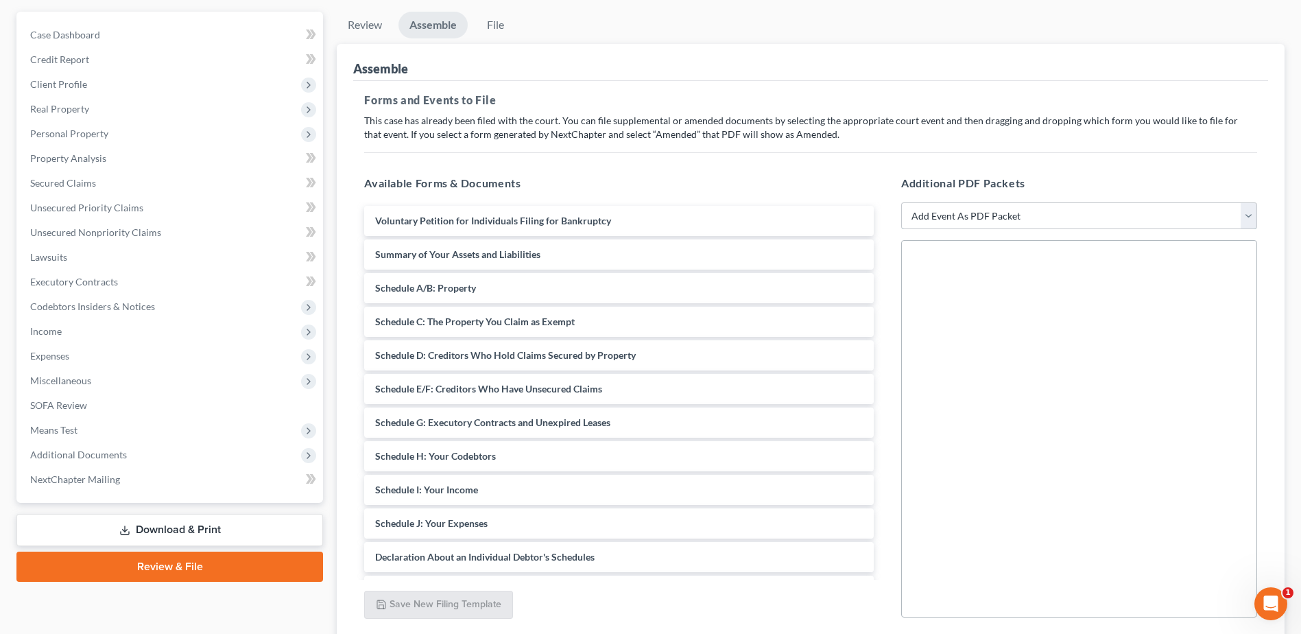
click at [962, 215] on select "Add Event As PDF Packet 20 Largest Unsecured Creditors Amended Document Amended…" at bounding box center [1079, 215] width 356 height 27
select select "25"
click at [901, 202] on select "Add Event As PDF Packet 20 Largest Unsecured Creditors Amended Document Amended…" at bounding box center [1079, 215] width 356 height 27
select select
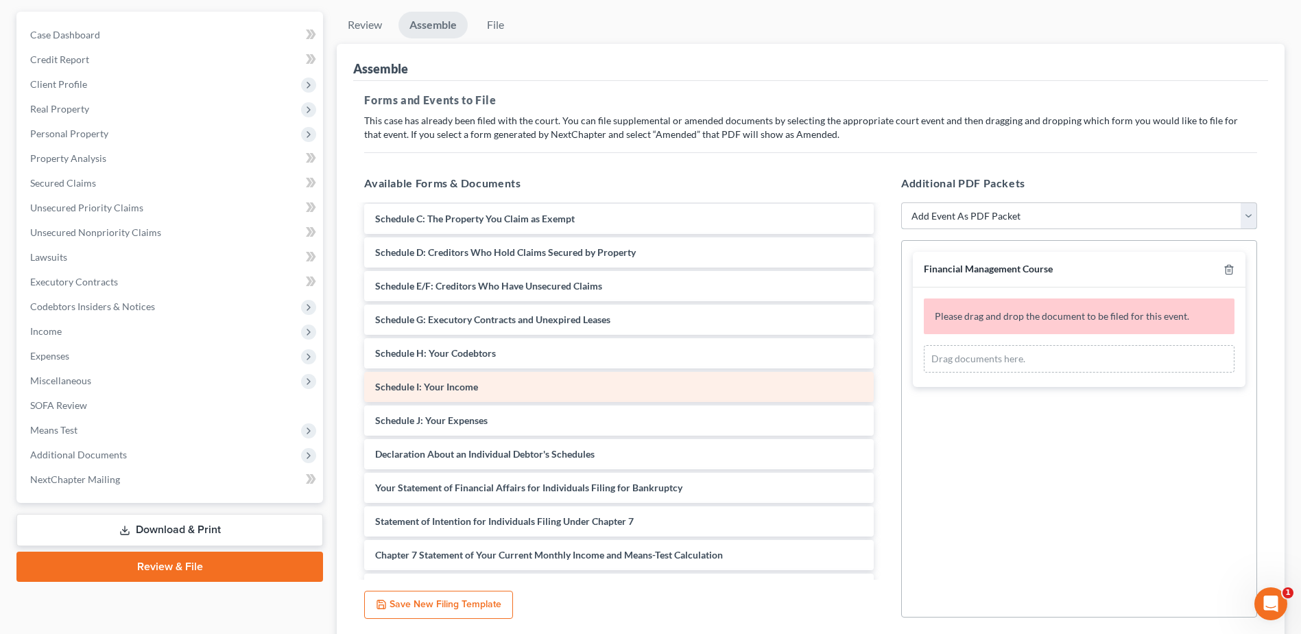
scroll to position [137, 0]
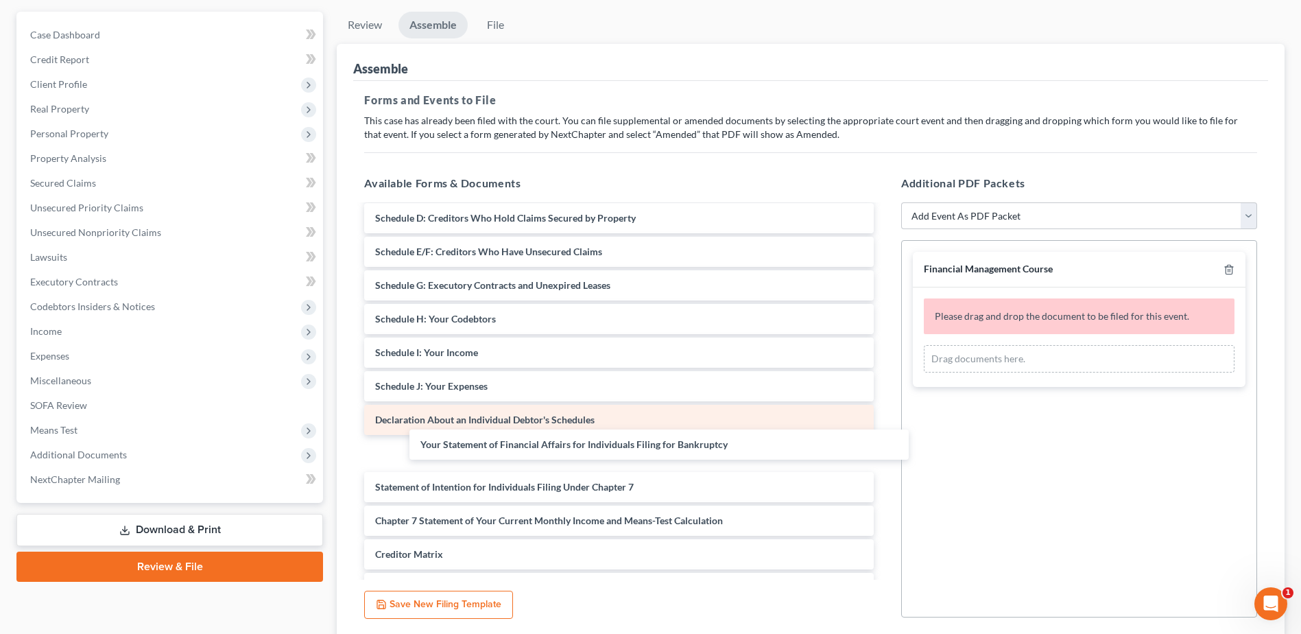
drag, startPoint x: 444, startPoint y: 455, endPoint x: 477, endPoint y: 431, distance: 40.7
click at [476, 436] on div "Your Statement of Financial Affairs for Individuals Filing for Bankruptcy Volun…" at bounding box center [619, 521] width 532 height 904
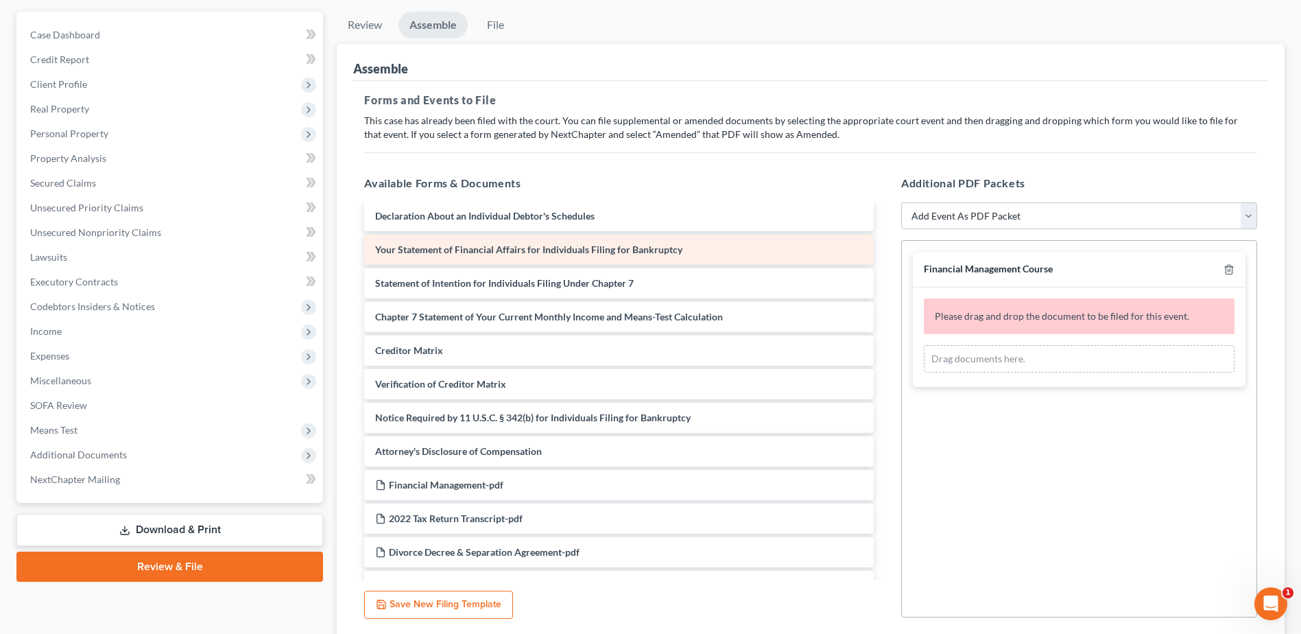
scroll to position [343, 0]
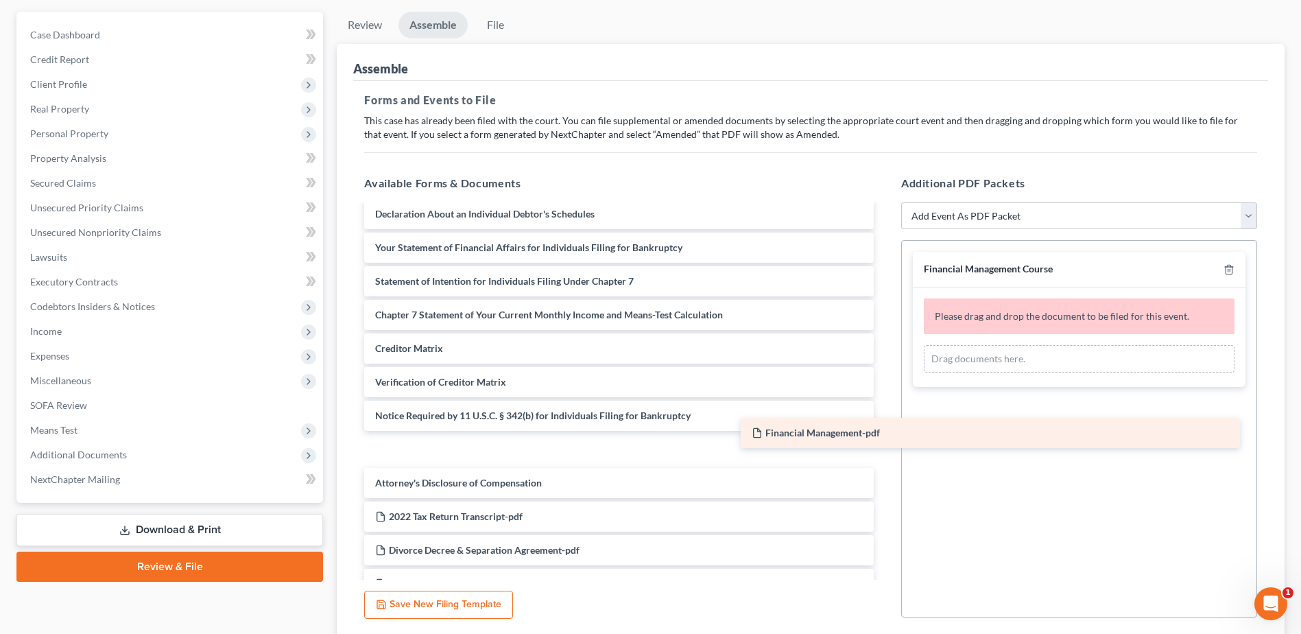
drag, startPoint x: 475, startPoint y: 478, endPoint x: 922, endPoint y: 401, distance: 453.8
click at [885, 401] on div "Financial Management-pdf Voluntary Petition for Individuals Filing for Bankrupt…" at bounding box center [619, 315] width 532 height 904
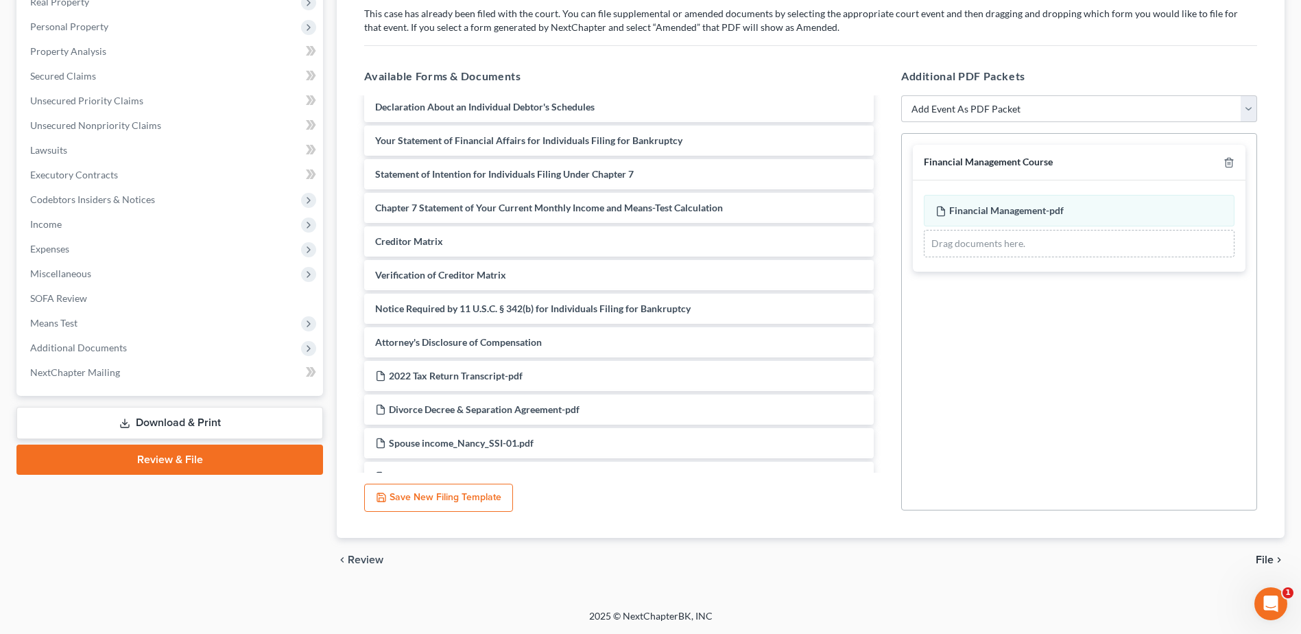
click at [1269, 554] on span "File" at bounding box center [1265, 559] width 18 height 11
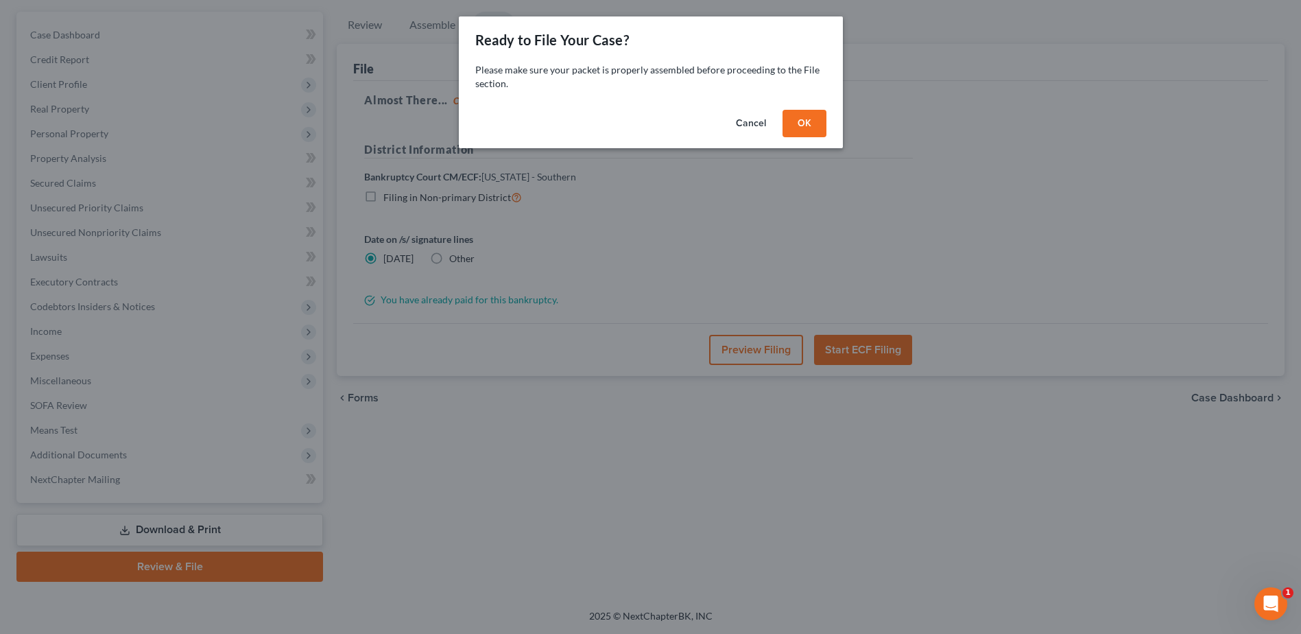
scroll to position [120, 0]
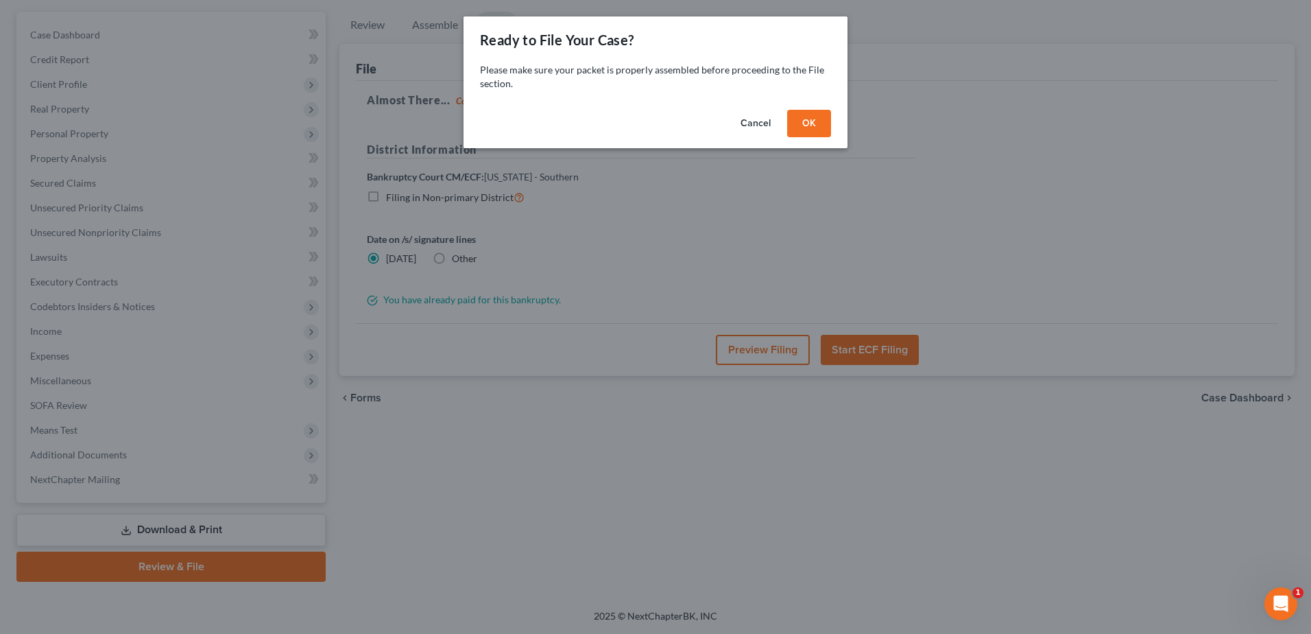
click at [805, 132] on button "OK" at bounding box center [809, 123] width 44 height 27
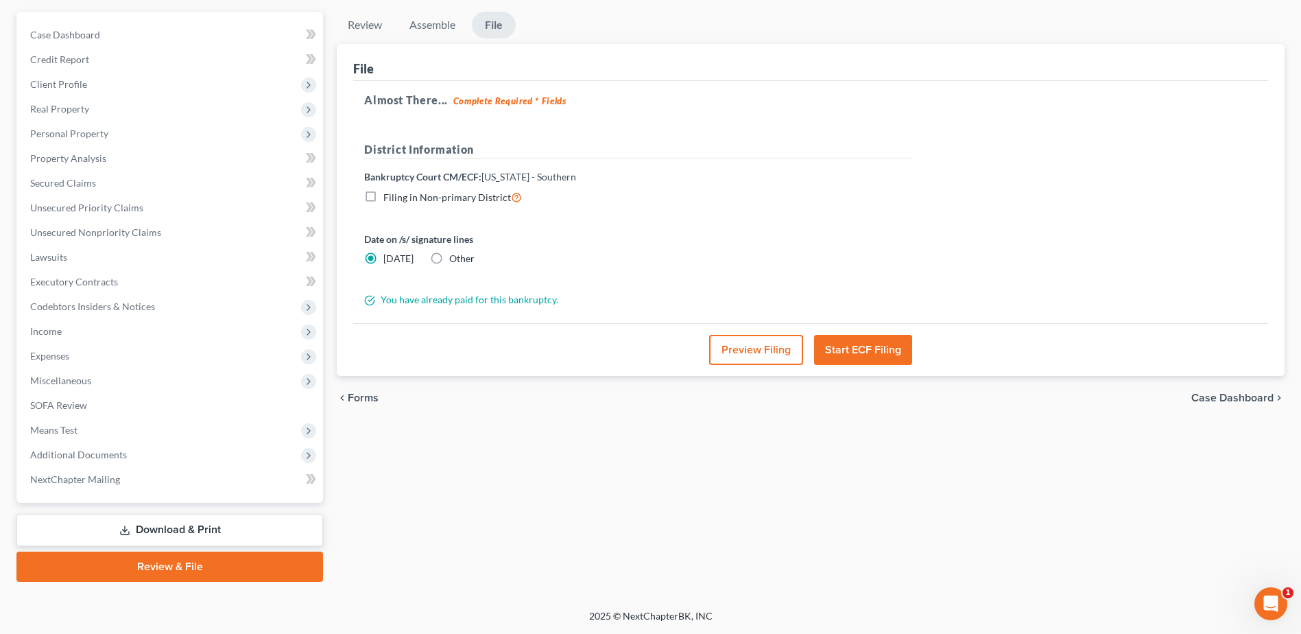
click at [741, 354] on button "Preview Filing" at bounding box center [756, 350] width 94 height 30
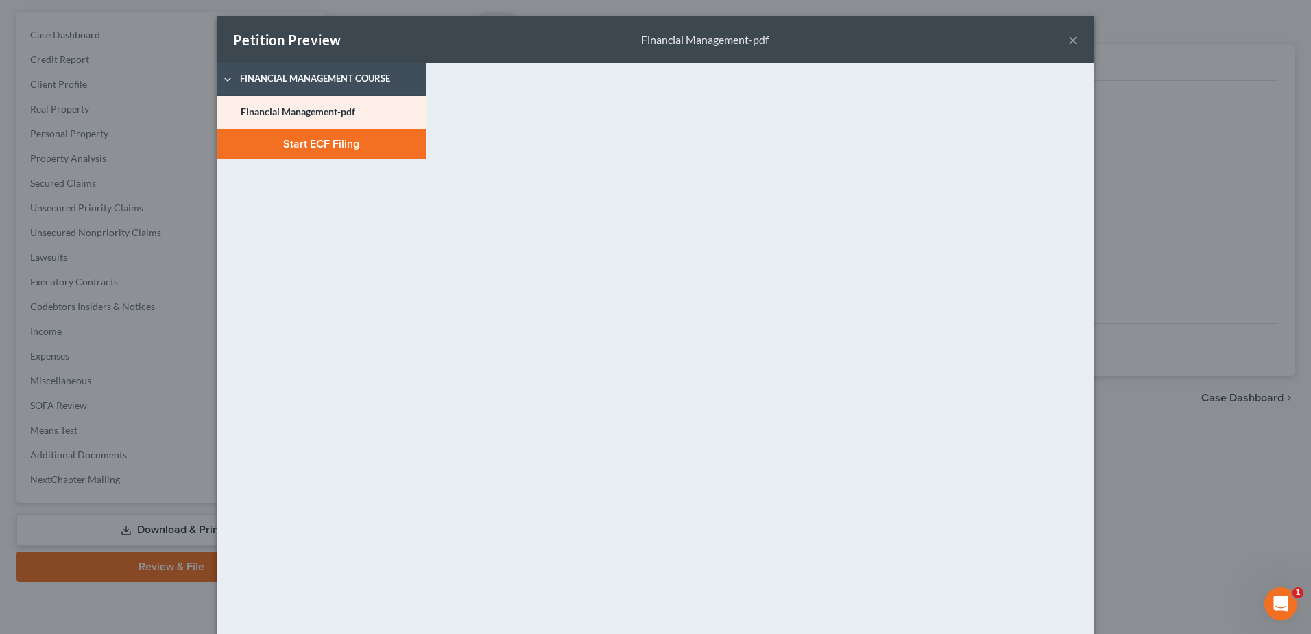
click at [355, 152] on button "Start ECF Filing" at bounding box center [321, 144] width 209 height 30
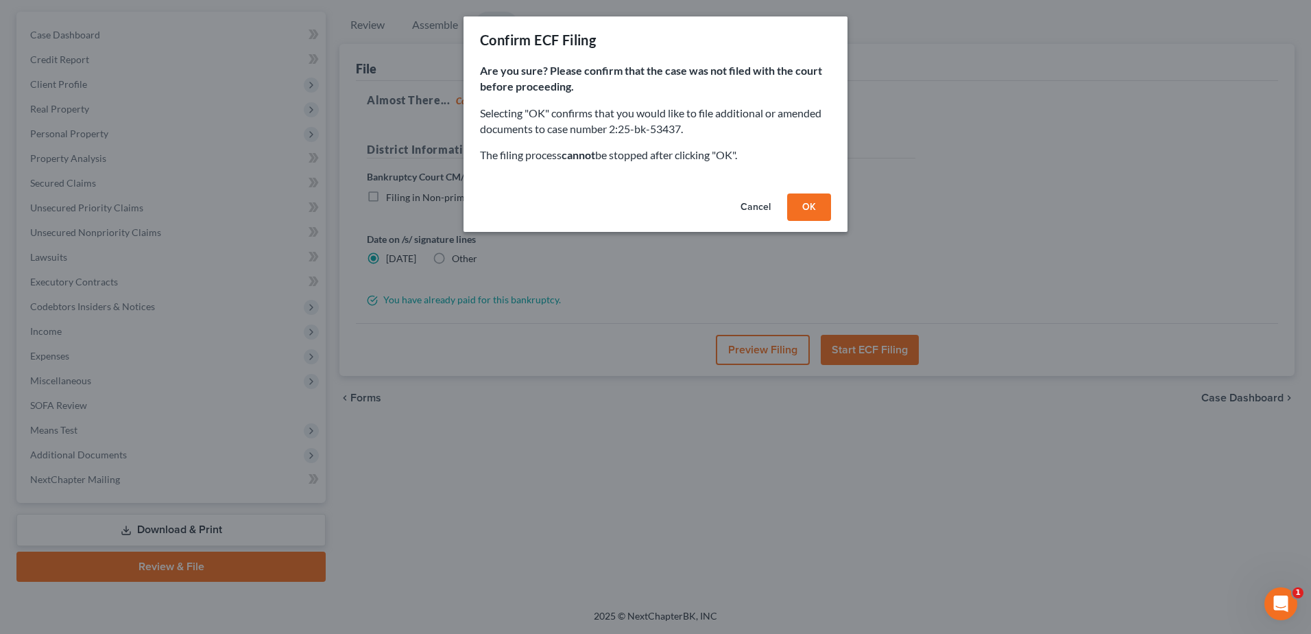
click at [803, 199] on button "OK" at bounding box center [809, 206] width 44 height 27
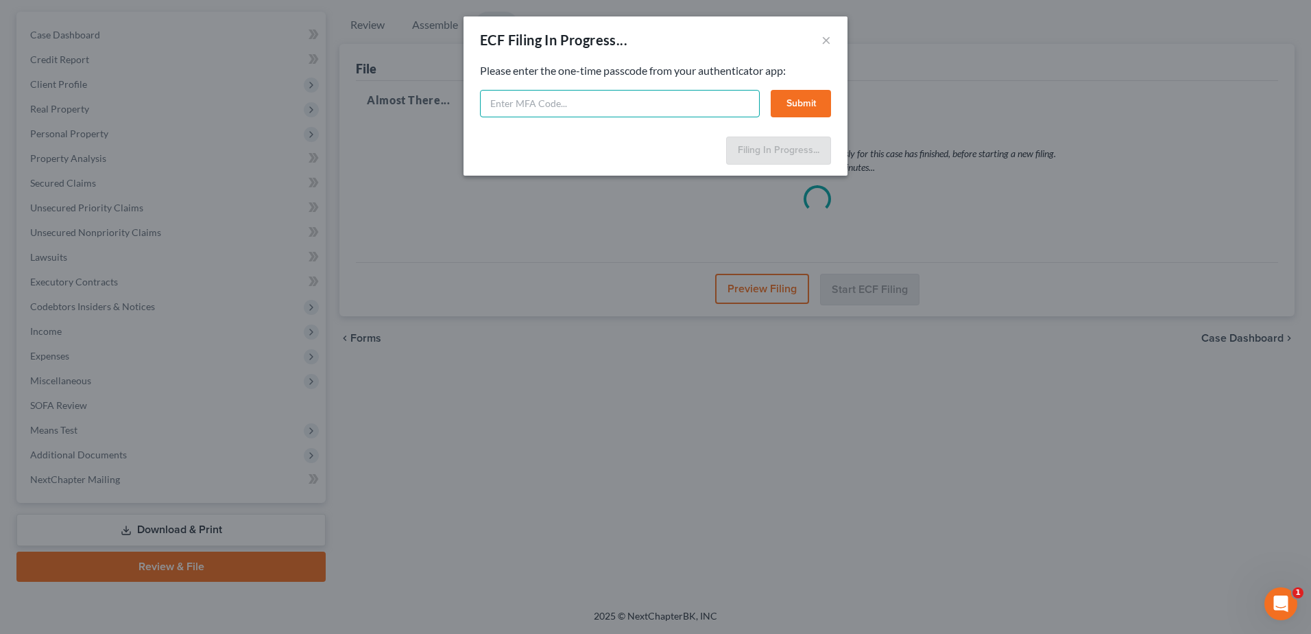
click at [730, 101] on input "text" at bounding box center [620, 103] width 280 height 27
type input "147000"
click at [806, 97] on button "Submit" at bounding box center [801, 103] width 60 height 27
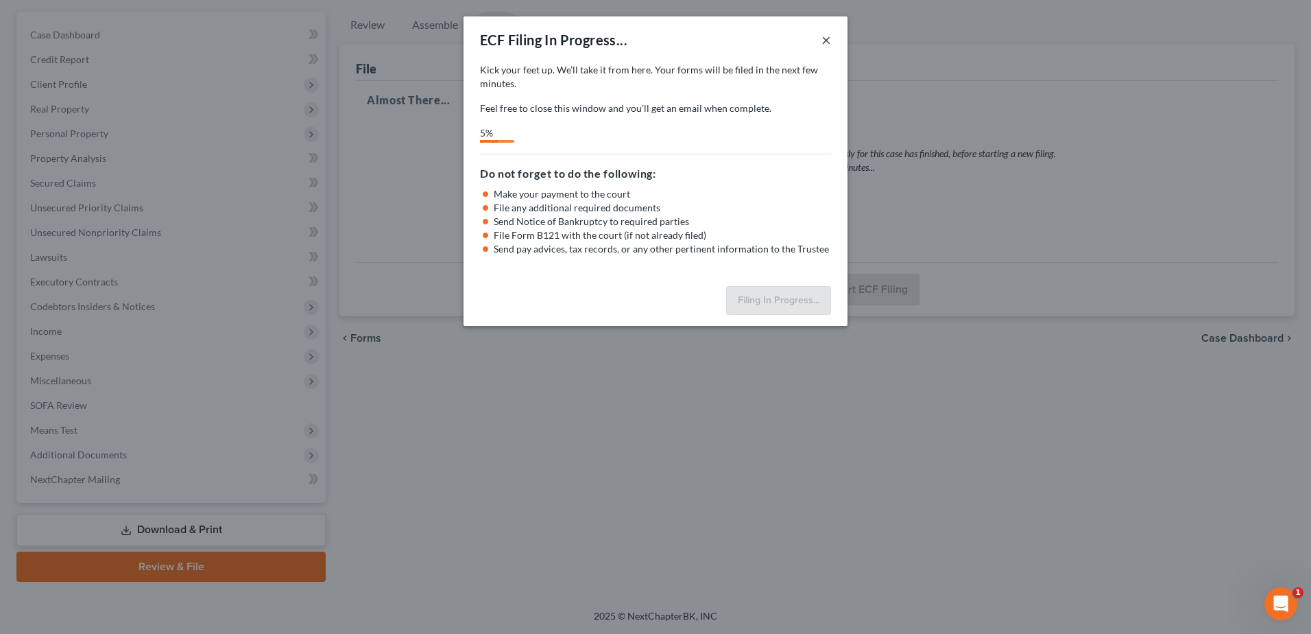
click at [829, 38] on button "×" at bounding box center [827, 40] width 10 height 16
